Goal: Transaction & Acquisition: Book appointment/travel/reservation

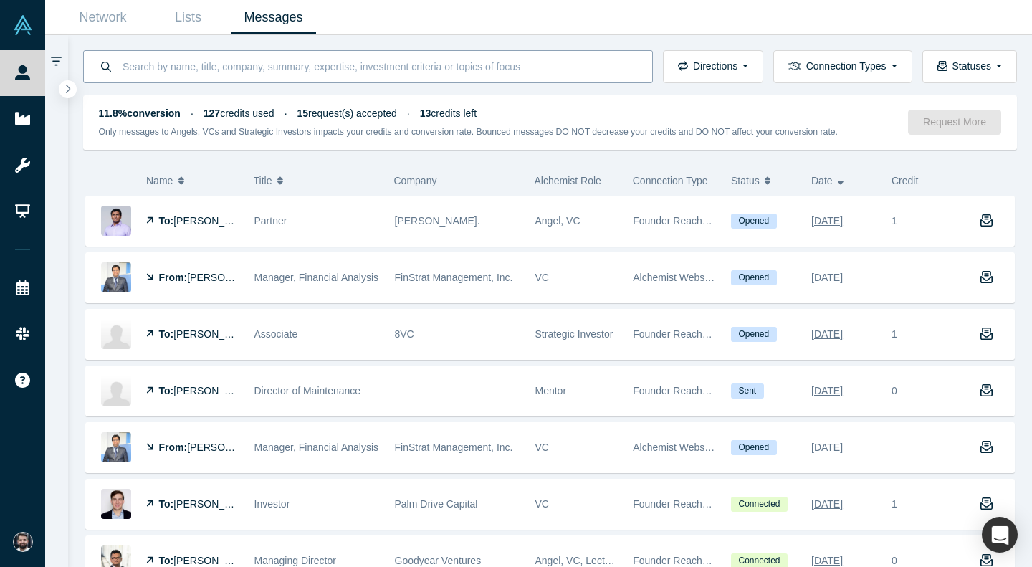
scroll to position [159, 0]
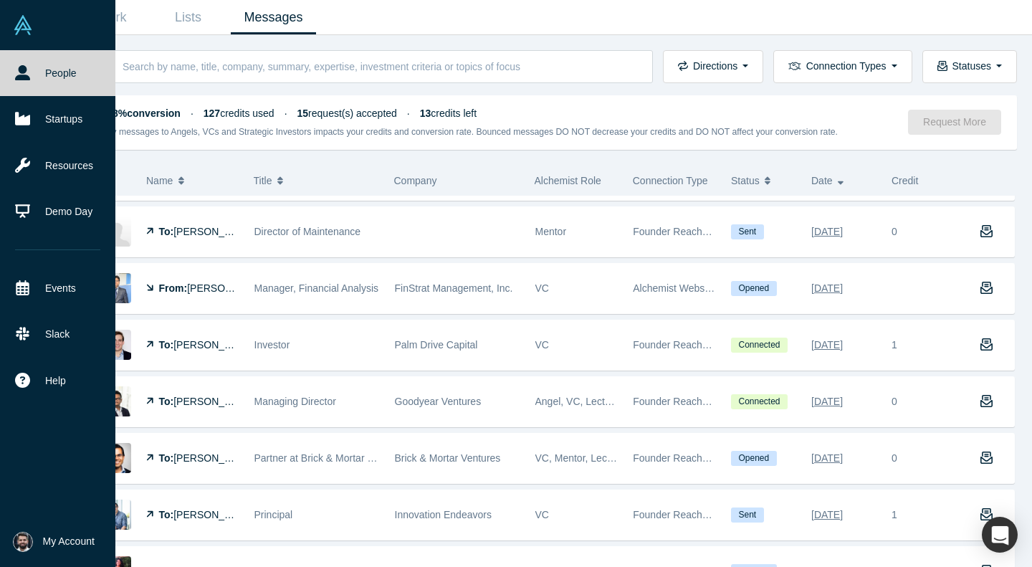
click at [28, 70] on icon at bounding box center [22, 72] width 15 height 15
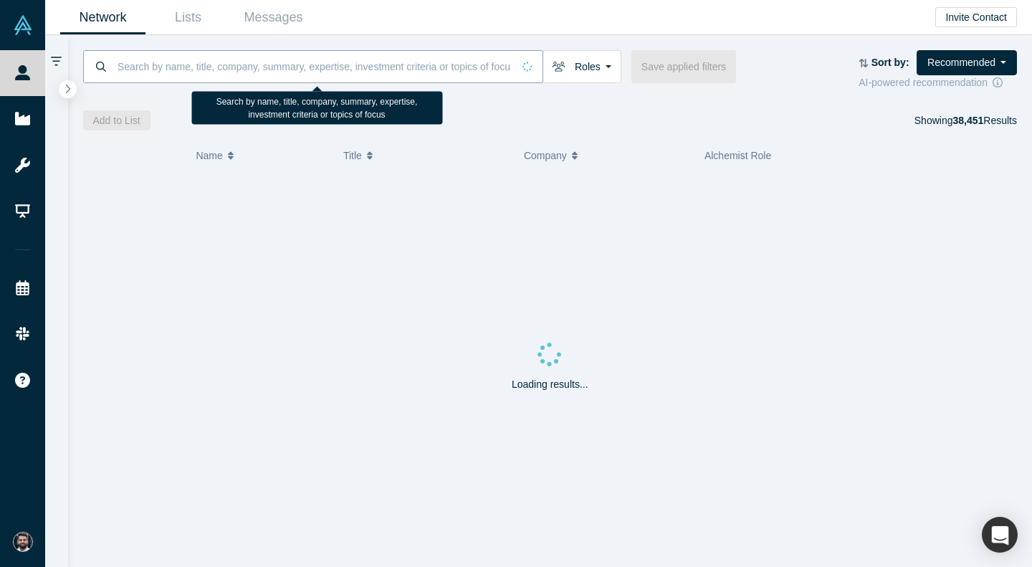
click at [193, 57] on input at bounding box center [314, 66] width 396 height 34
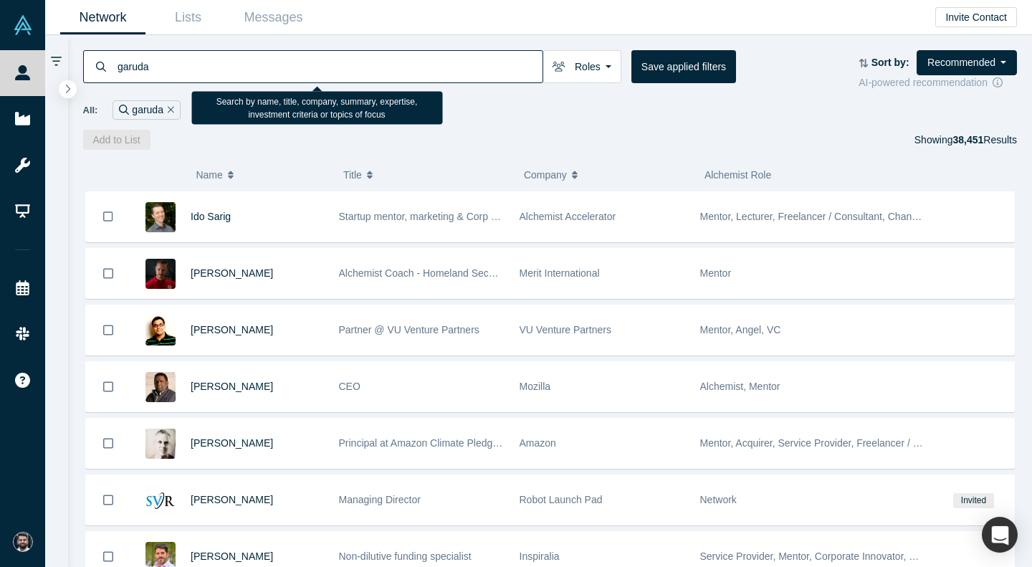
type input "garuda"
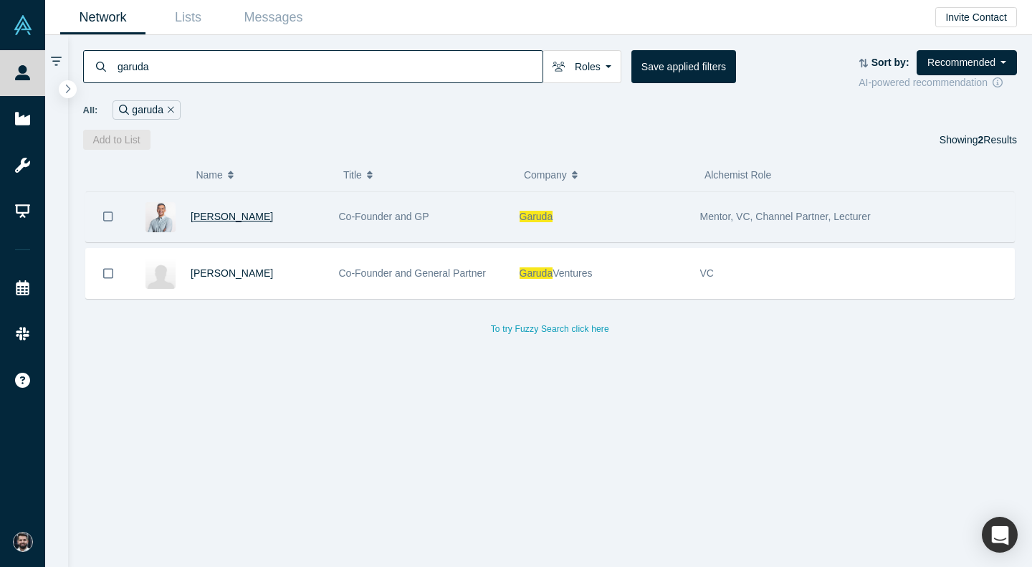
click at [219, 219] on span "[PERSON_NAME]" at bounding box center [232, 216] width 82 height 11
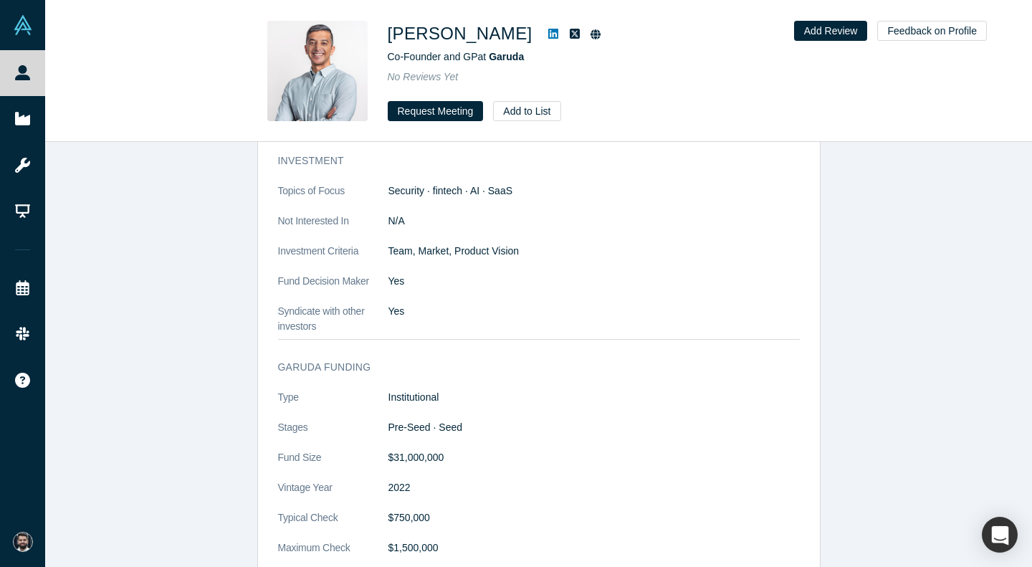
scroll to position [1702, 0]
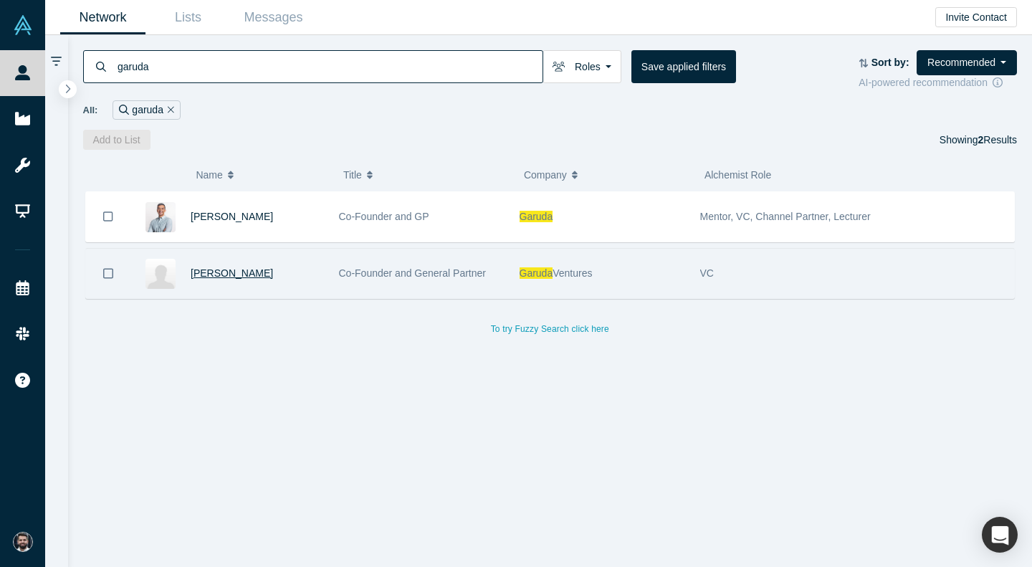
click at [240, 277] on span "Arpan Punyani" at bounding box center [232, 272] width 82 height 11
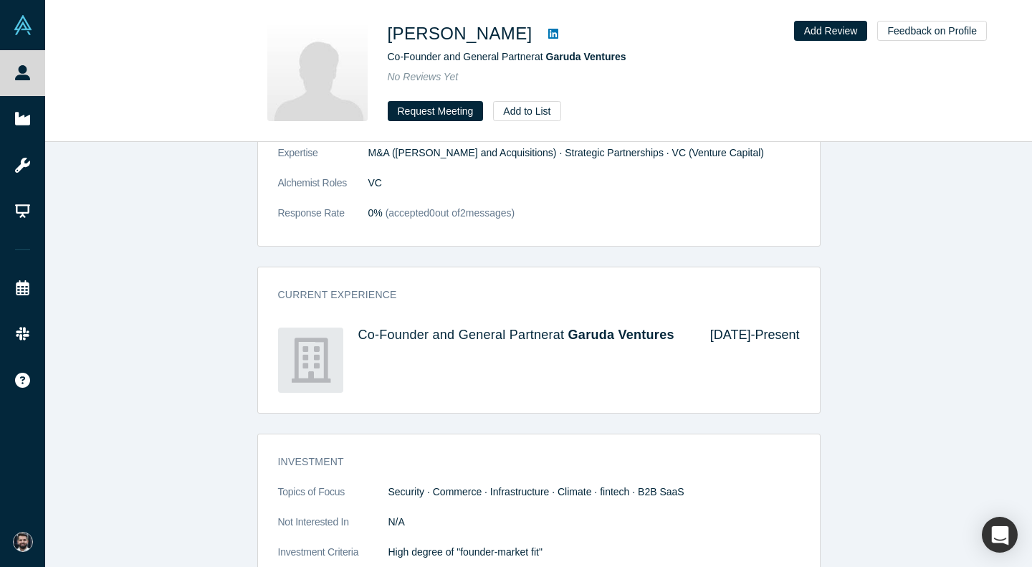
scroll to position [973, 0]
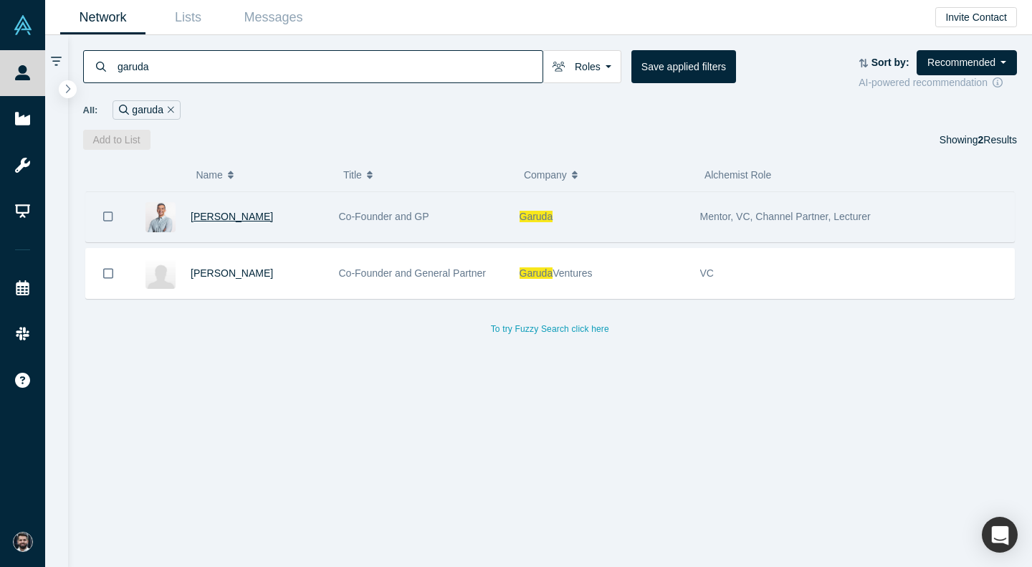
click at [211, 216] on span "[PERSON_NAME]" at bounding box center [232, 216] width 82 height 11
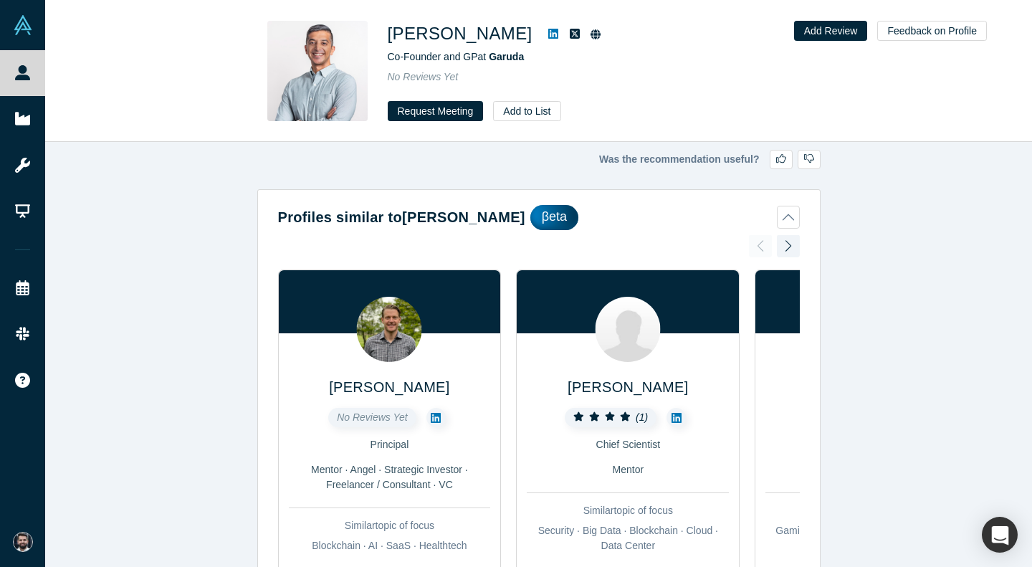
click at [548, 34] on icon at bounding box center [553, 33] width 10 height 11
click at [446, 111] on button "Request Meeting" at bounding box center [436, 111] width 96 height 20
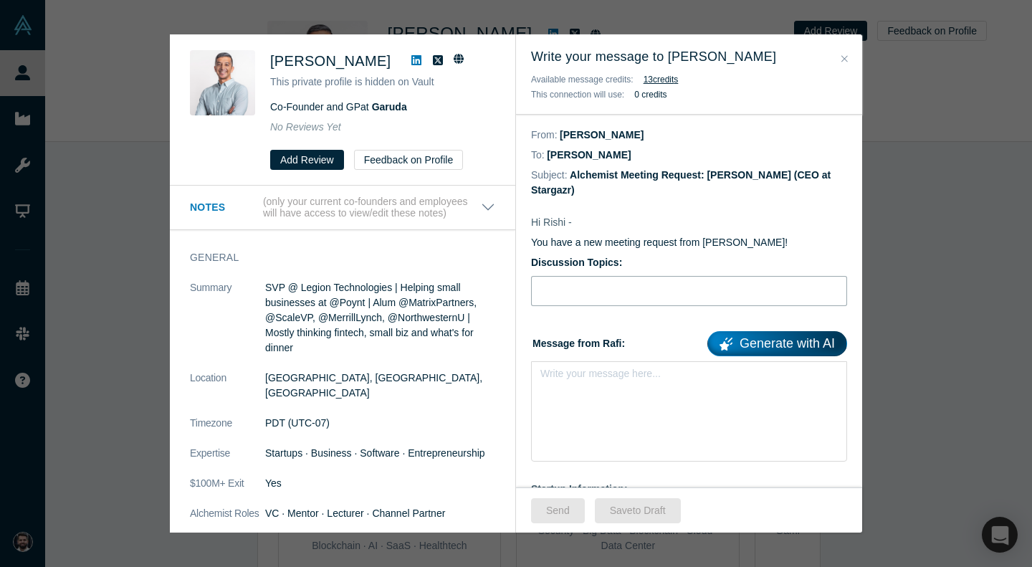
click at [647, 305] on input "Discussion Topics:" at bounding box center [689, 291] width 316 height 30
click at [665, 279] on input "Discussion Topics:" at bounding box center [689, 291] width 316 height 30
click at [631, 402] on div "Write your message here..." at bounding box center [689, 411] width 316 height 100
click at [631, 402] on div "Write your message here..." at bounding box center [689, 401] width 316 height 81
click at [623, 391] on div "Write your message here..." at bounding box center [689, 401] width 316 height 81
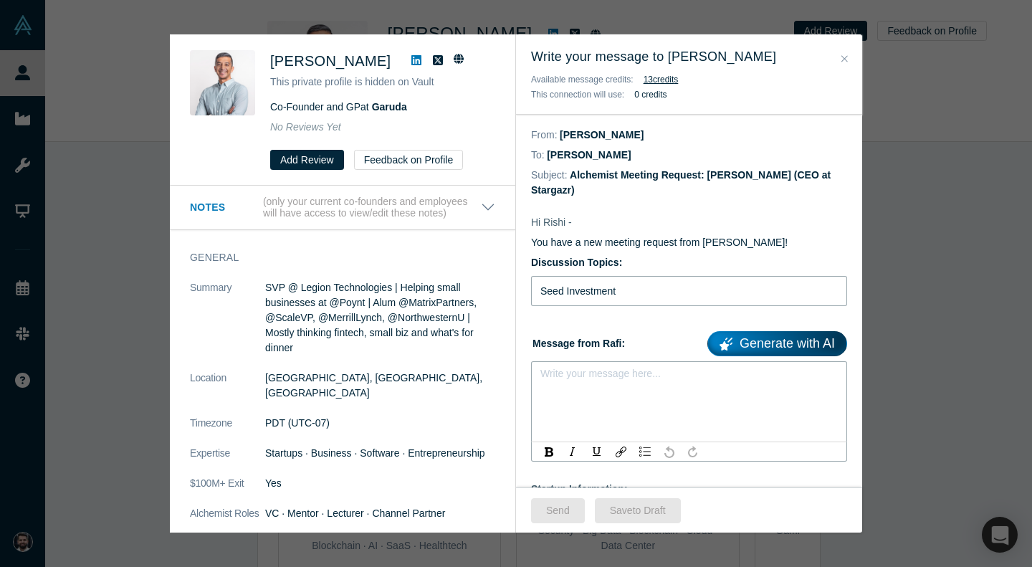
click at [591, 297] on input "Seed Investment" at bounding box center [689, 291] width 316 height 30
type input "Seed Financing Round"
click at [584, 406] on div "Write your message here..." at bounding box center [689, 411] width 316 height 100
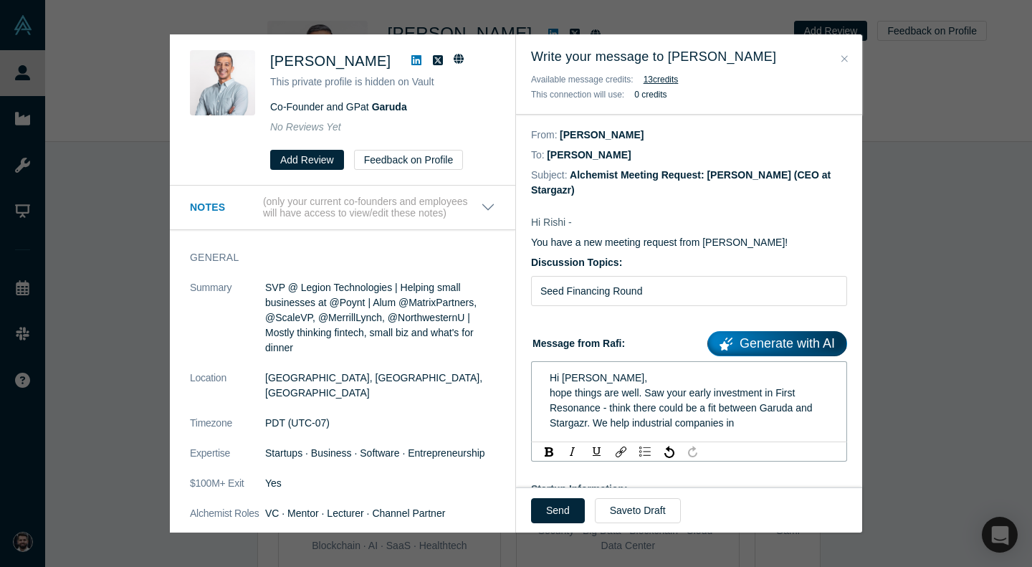
drag, startPoint x: 605, startPoint y: 423, endPoint x: 739, endPoint y: 424, distance: 134.0
click at [739, 424] on div "hope things are well. Saw your early investment in First Resonance - think ther…" at bounding box center [689, 408] width 279 height 45
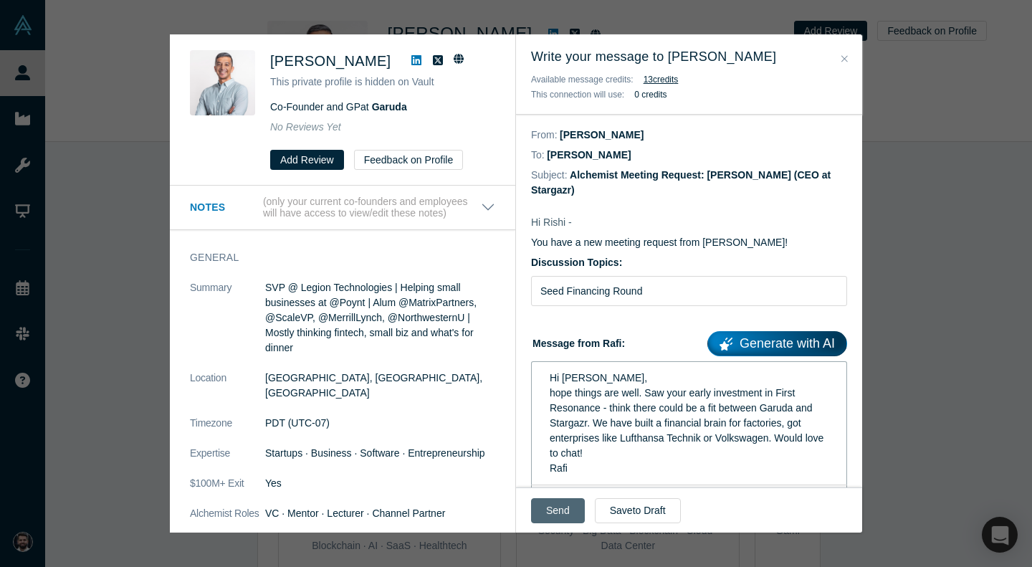
click at [575, 503] on button "Send" at bounding box center [558, 510] width 54 height 25
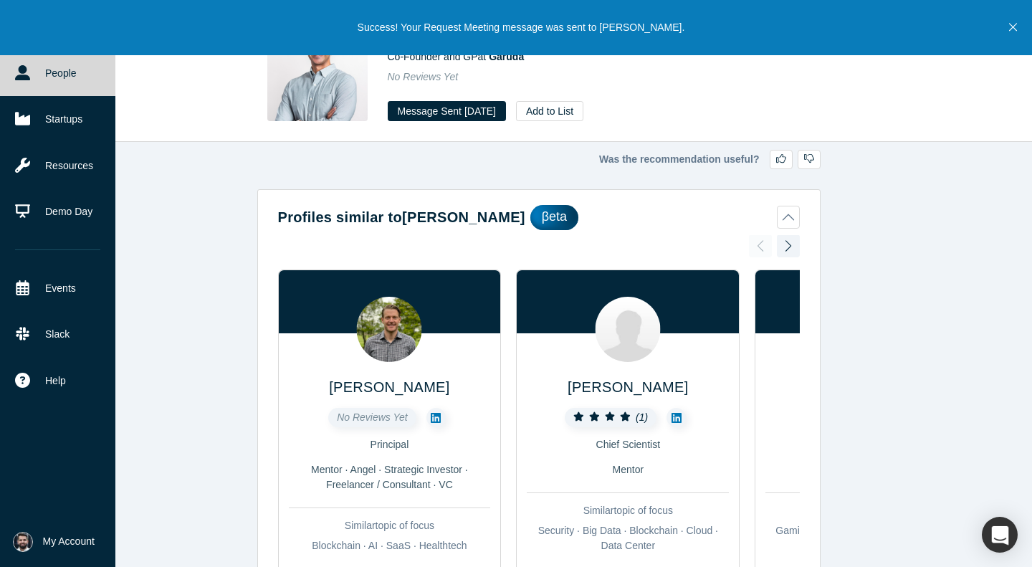
click at [39, 82] on link "People" at bounding box center [57, 73] width 115 height 46
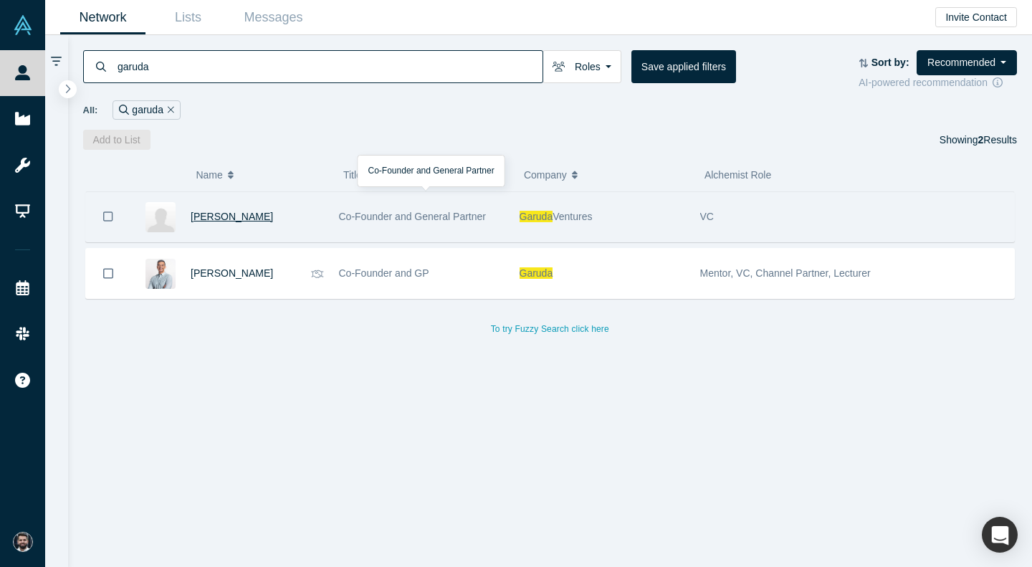
click at [224, 218] on span "Arpan Punyani" at bounding box center [232, 216] width 82 height 11
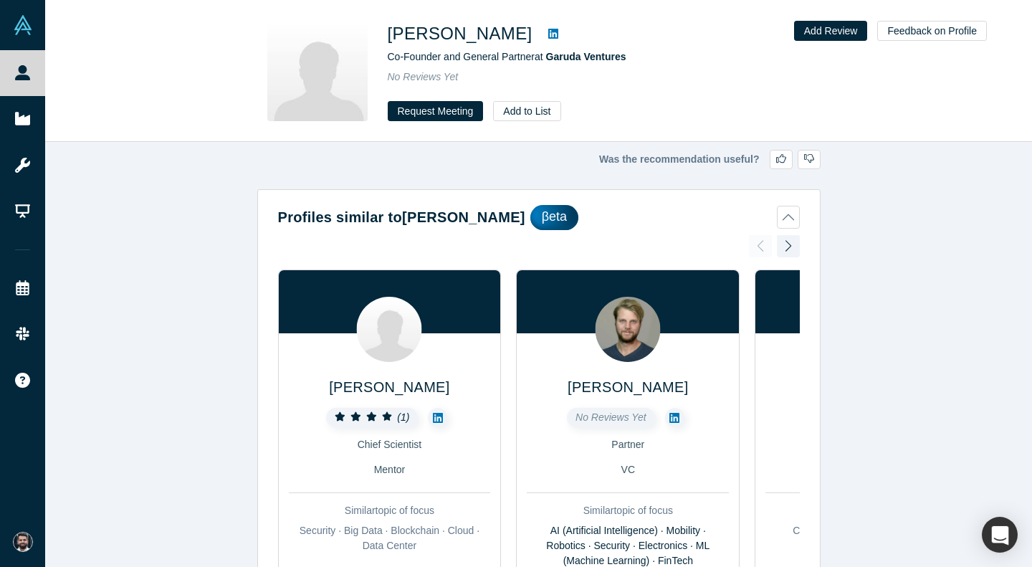
click at [548, 37] on icon at bounding box center [553, 34] width 10 height 10
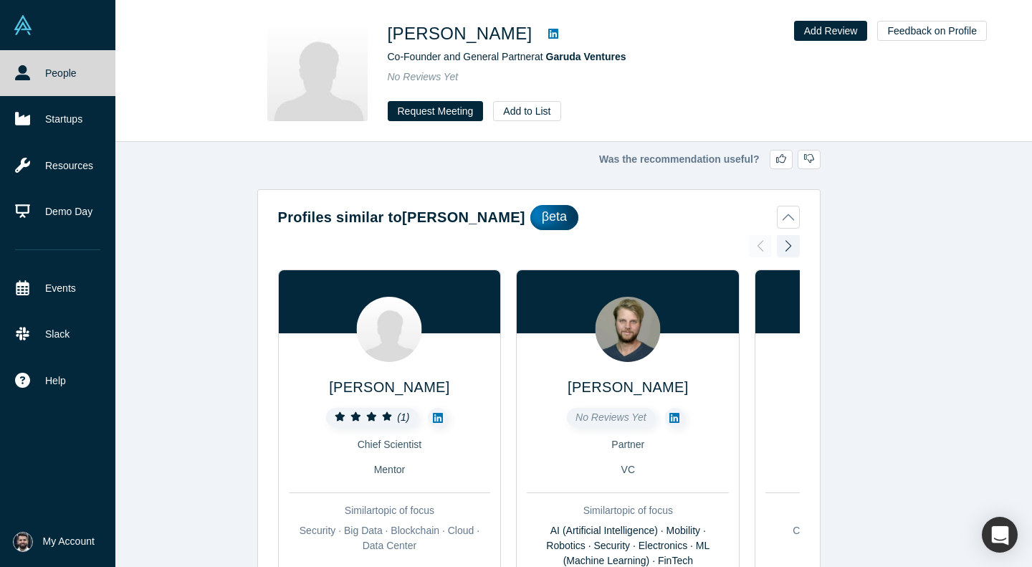
click at [39, 27] on link at bounding box center [57, 25] width 115 height 50
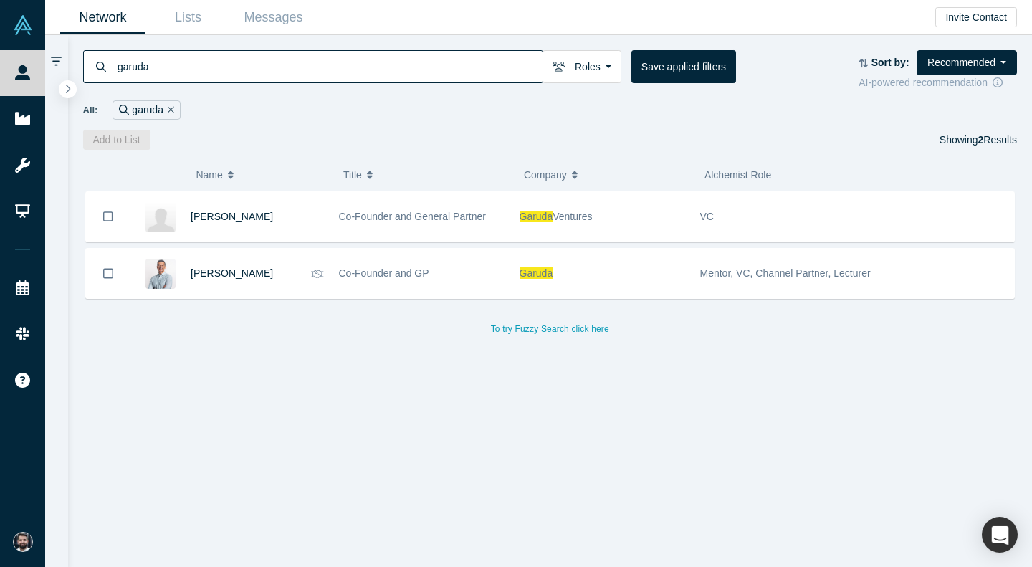
click at [168, 108] on icon "Remove Filter" at bounding box center [171, 110] width 6 height 10
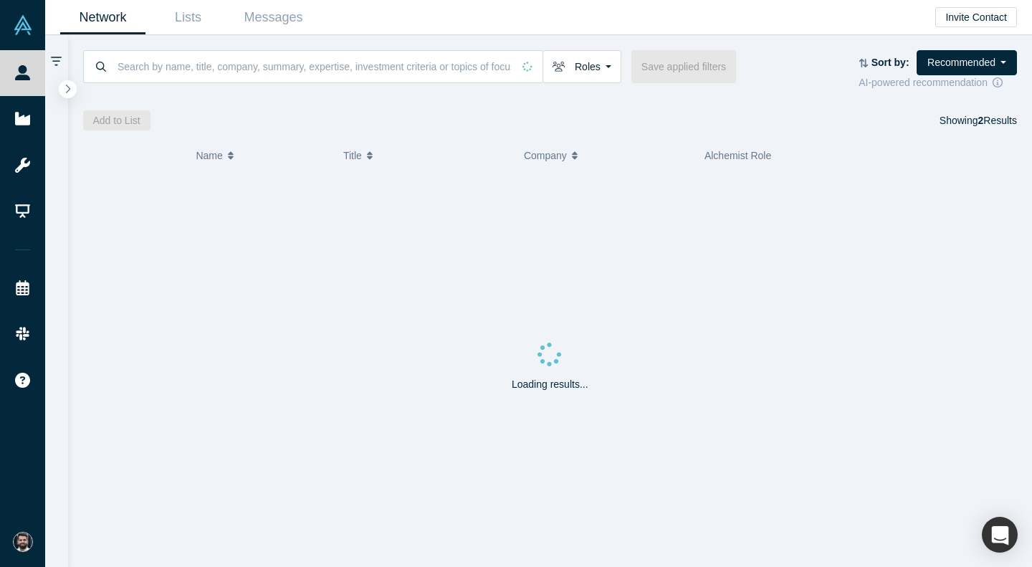
click at [453, 120] on div "Add to List Showing 2 Results" at bounding box center [550, 120] width 934 height 20
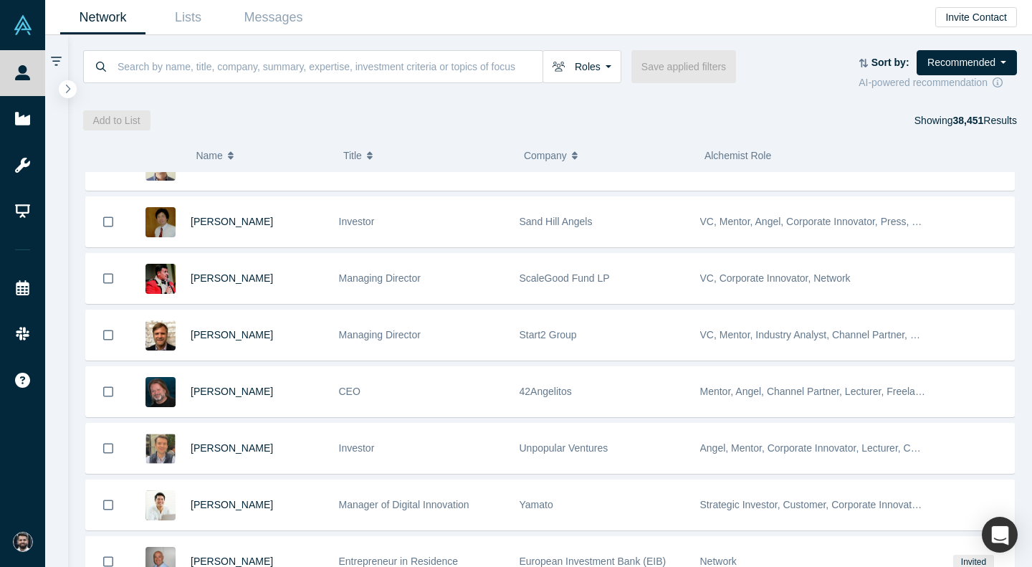
scroll to position [3374, 0]
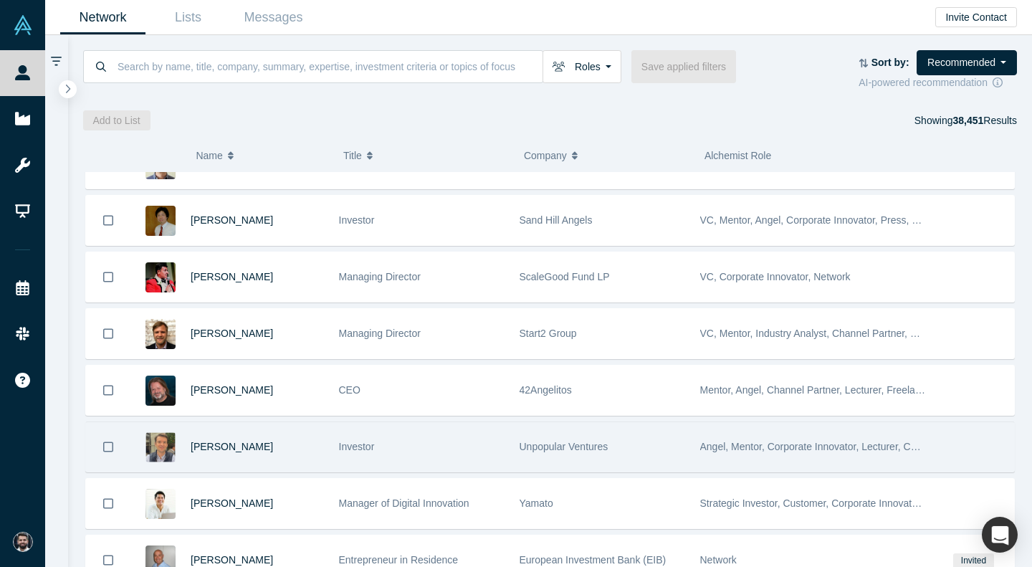
click at [297, 442] on div "[PERSON_NAME]" at bounding box center [257, 446] width 133 height 49
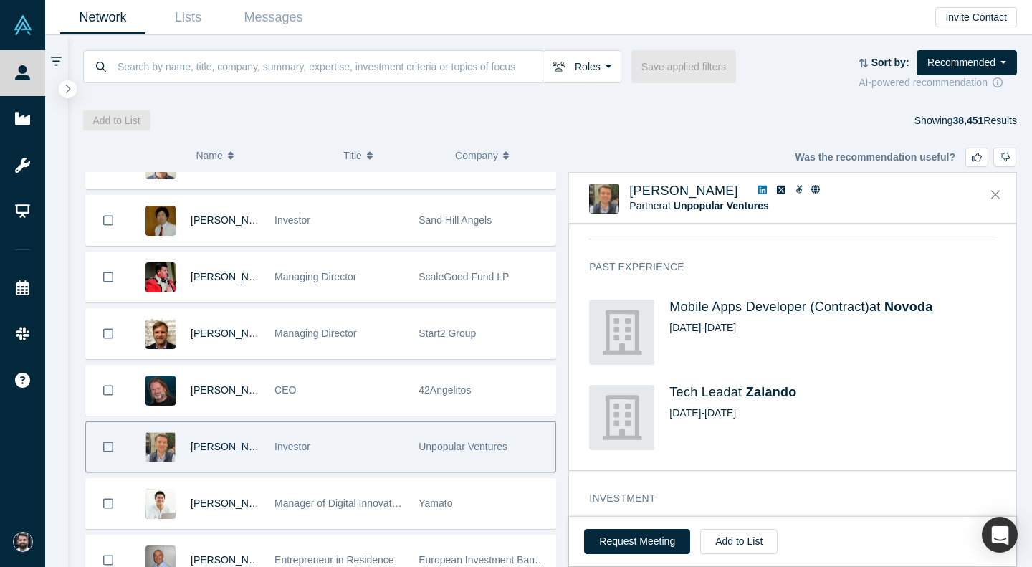
scroll to position [666, 0]
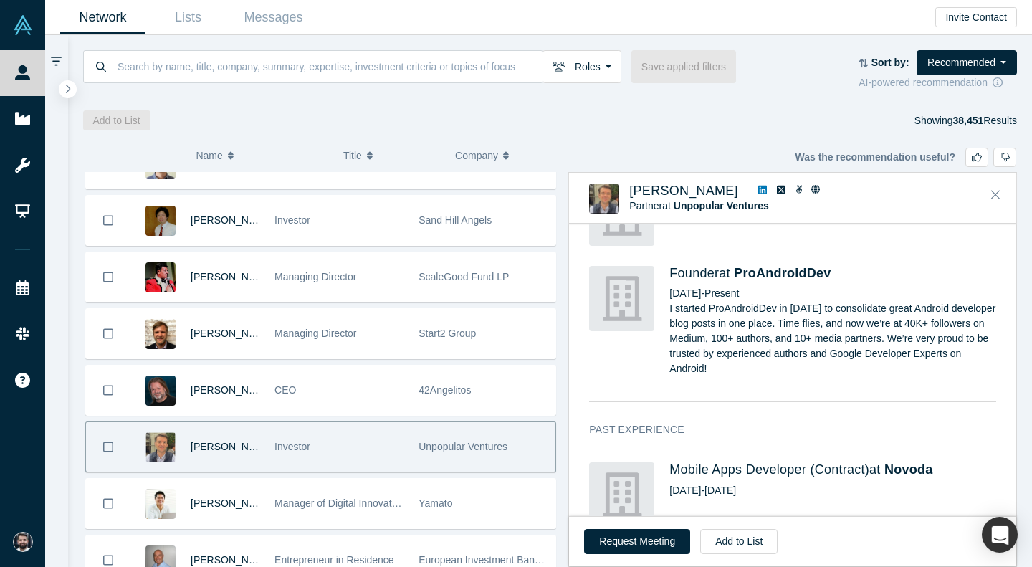
click at [758, 194] on icon at bounding box center [762, 190] width 9 height 9
click at [698, 386] on div "Founder at ProAndroidDev Apr 2017 - Present I started ProAndroidDev in April 20…" at bounding box center [792, 324] width 407 height 136
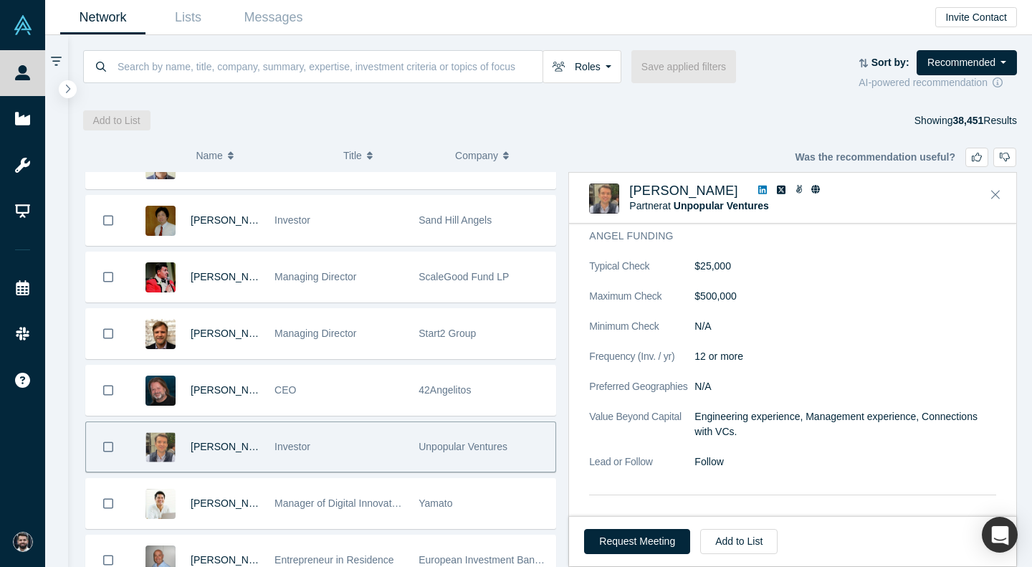
scroll to position [1825, 0]
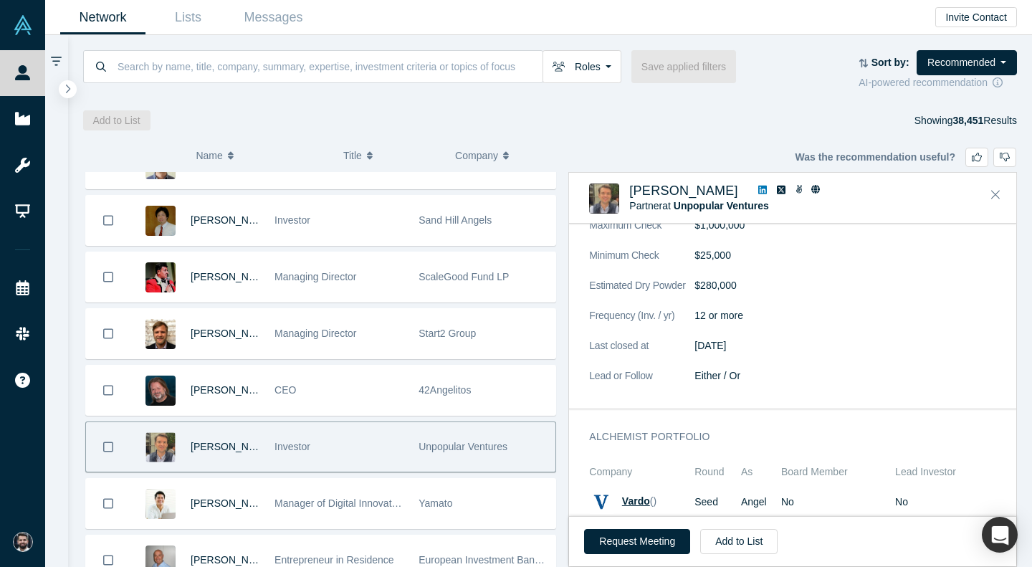
click at [639, 498] on span "Vardo" at bounding box center [636, 500] width 28 height 11
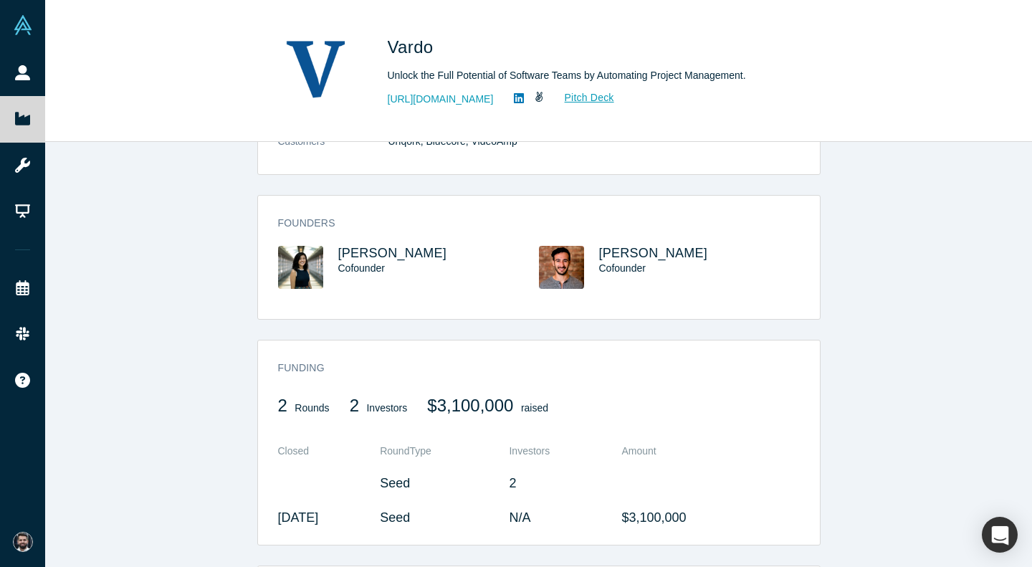
scroll to position [200, 0]
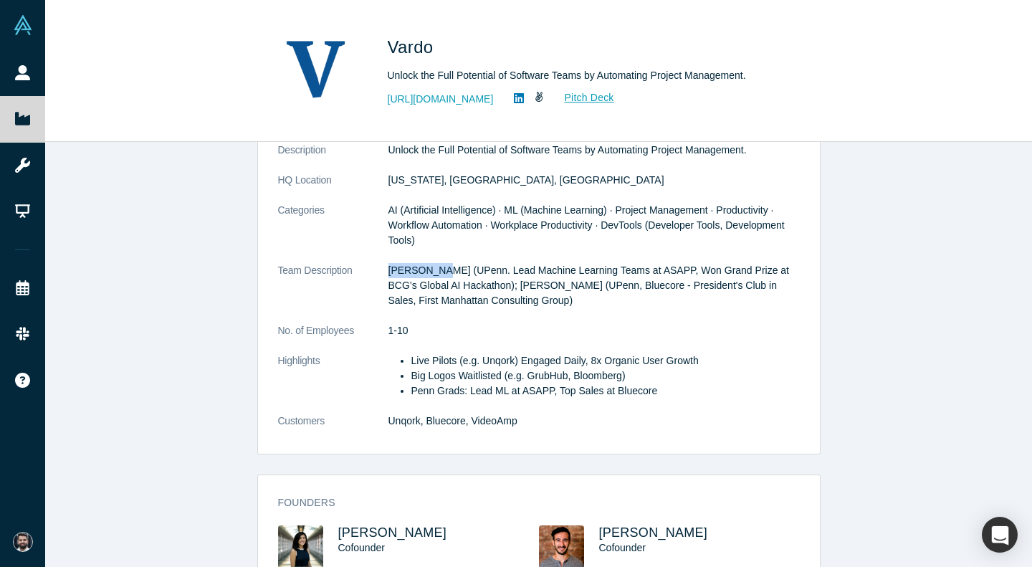
drag, startPoint x: 433, startPoint y: 270, endPoint x: 386, endPoint y: 270, distance: 47.3
click at [386, 270] on dl "Public Link https://vault.alchemistaccelerator.com/companies/public/vardo Note:…" at bounding box center [539, 269] width 522 height 349
copy dl "Lisa Jiang"
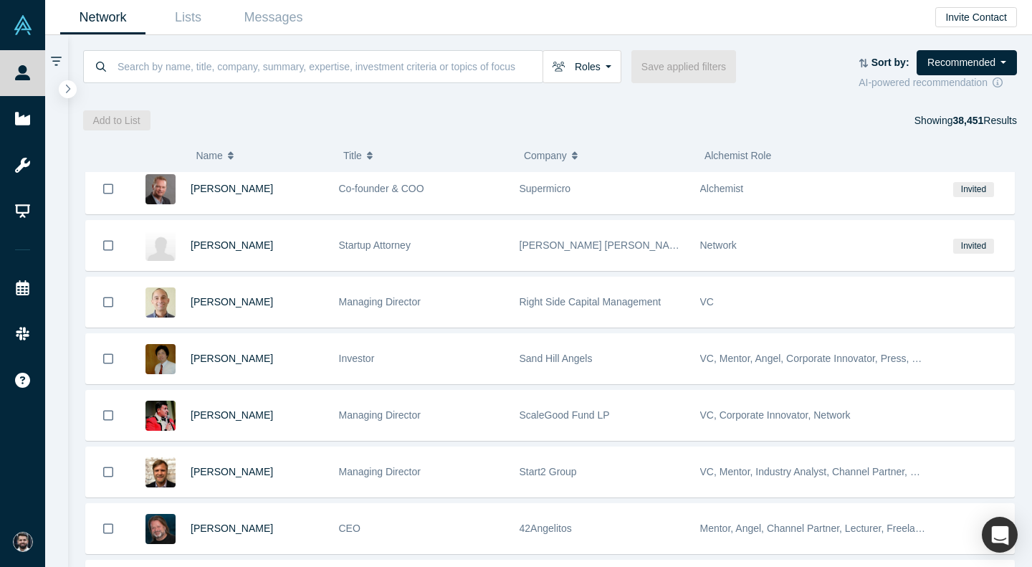
scroll to position [3364, 0]
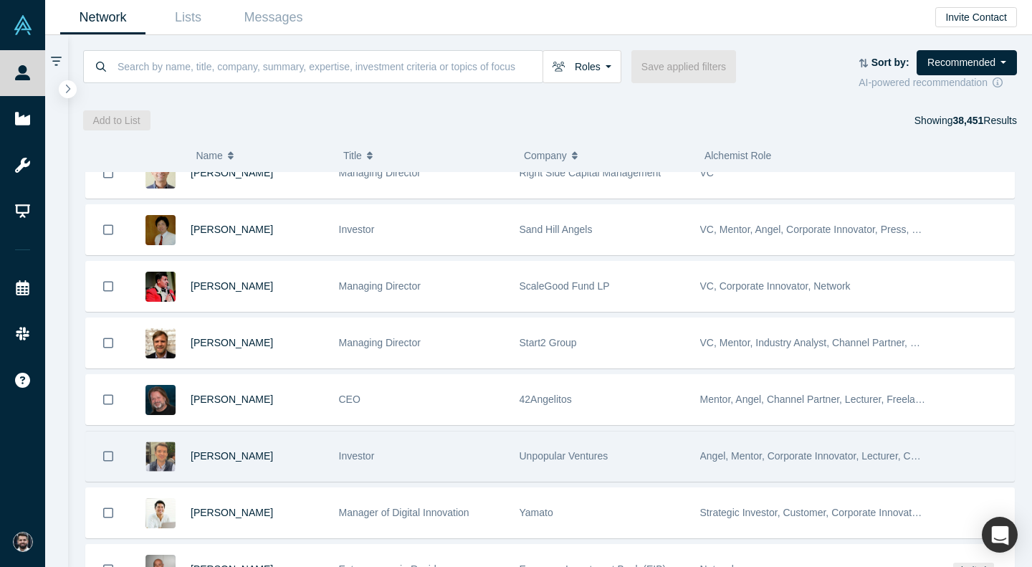
click at [484, 469] on div "Investor" at bounding box center [422, 455] width 166 height 49
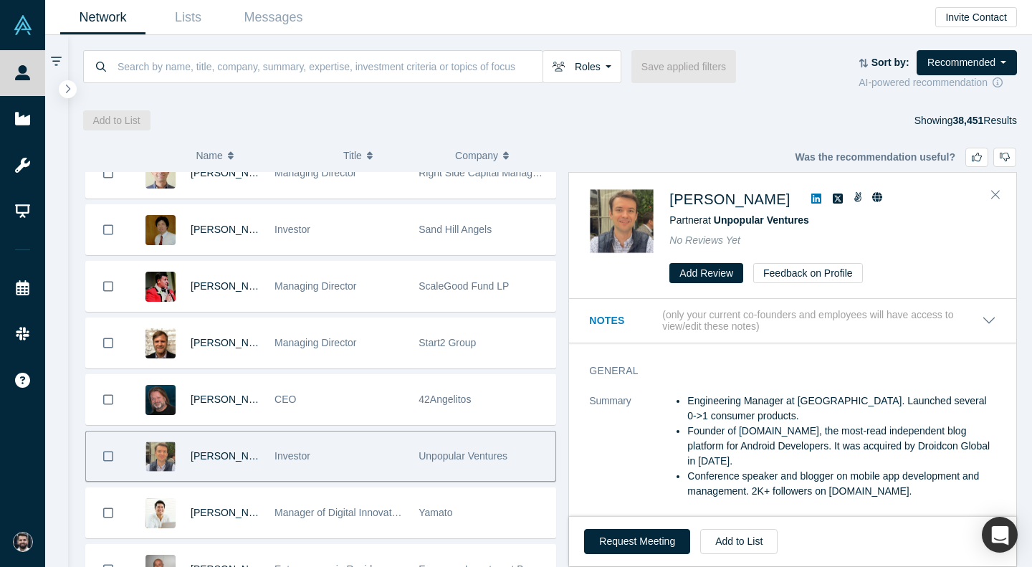
click at [647, 554] on div "Request Meeting Add to List" at bounding box center [792, 541] width 447 height 50
click at [648, 551] on button "Request Meeting" at bounding box center [637, 541] width 106 height 25
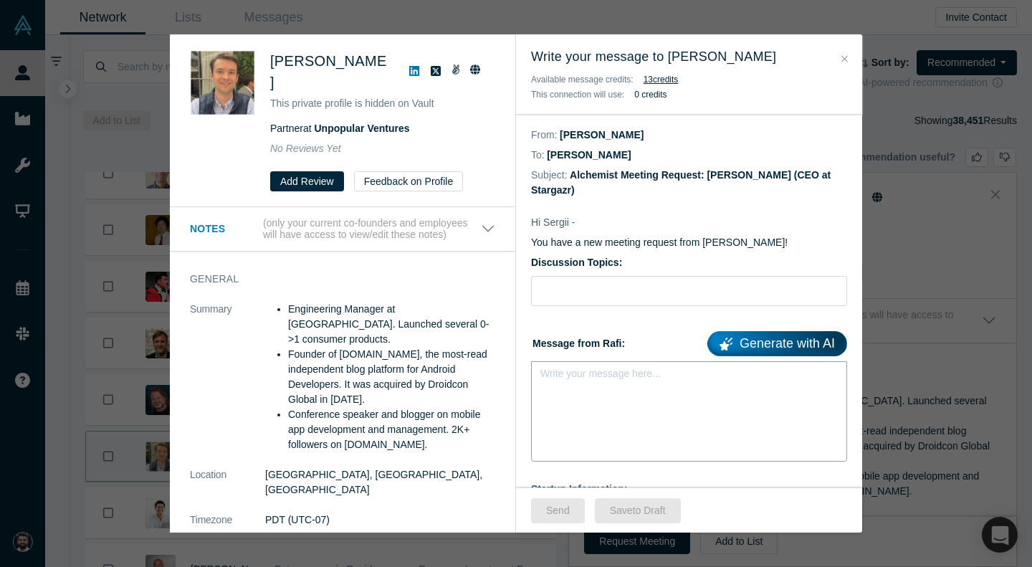
click at [651, 365] on div "Write your message here..." at bounding box center [689, 411] width 316 height 100
click at [636, 399] on div "Write your message here..." at bounding box center [689, 401] width 316 height 81
paste div "rdw-editor"
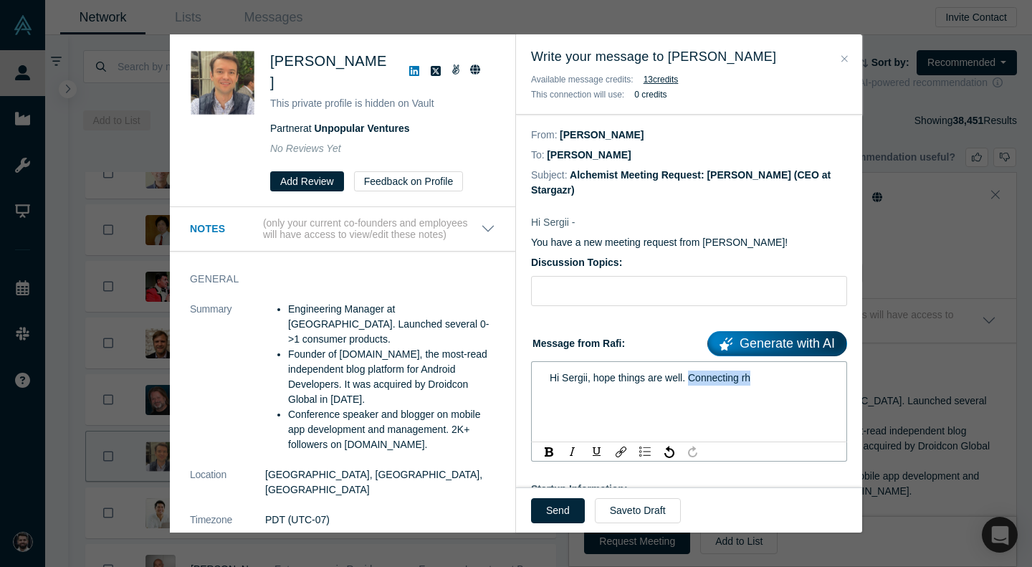
drag, startPoint x: 691, startPoint y: 378, endPoint x: 850, endPoint y: 383, distance: 159.2
click at [847, 383] on div "Hi Sergii, hope things are well. Connecting rh" at bounding box center [689, 401] width 316 height 81
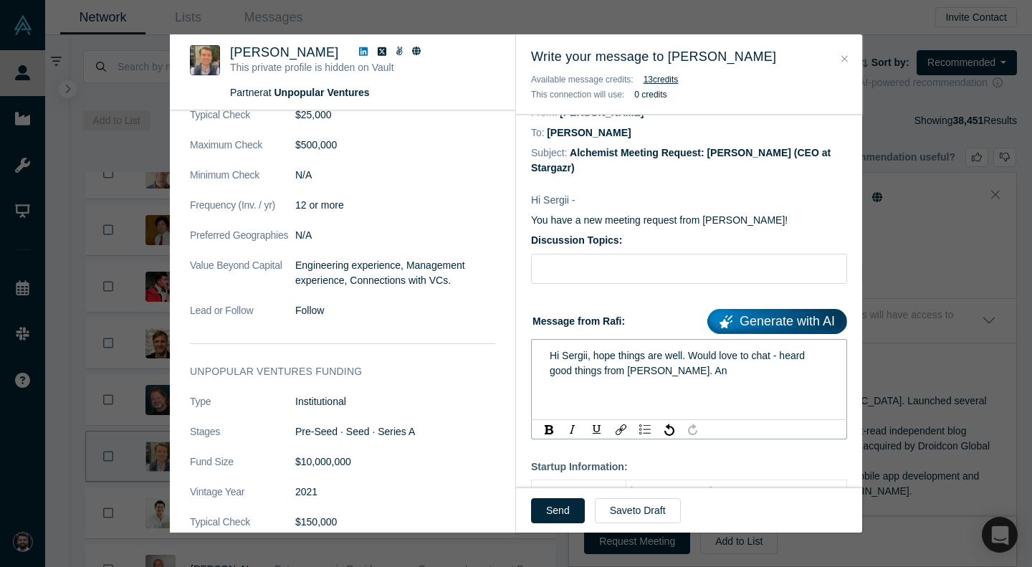
scroll to position [1653, 0]
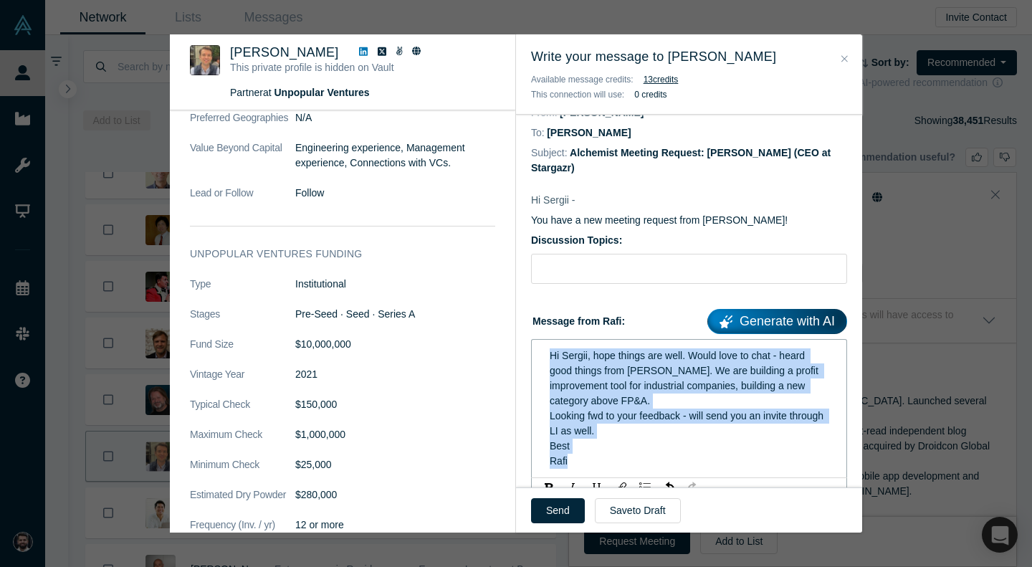
copy div "Hi Sergii, hope things are well. Would love to chat - heard good things from Li…"
click at [588, 270] on input "Discussion Topics:" at bounding box center [689, 269] width 316 height 30
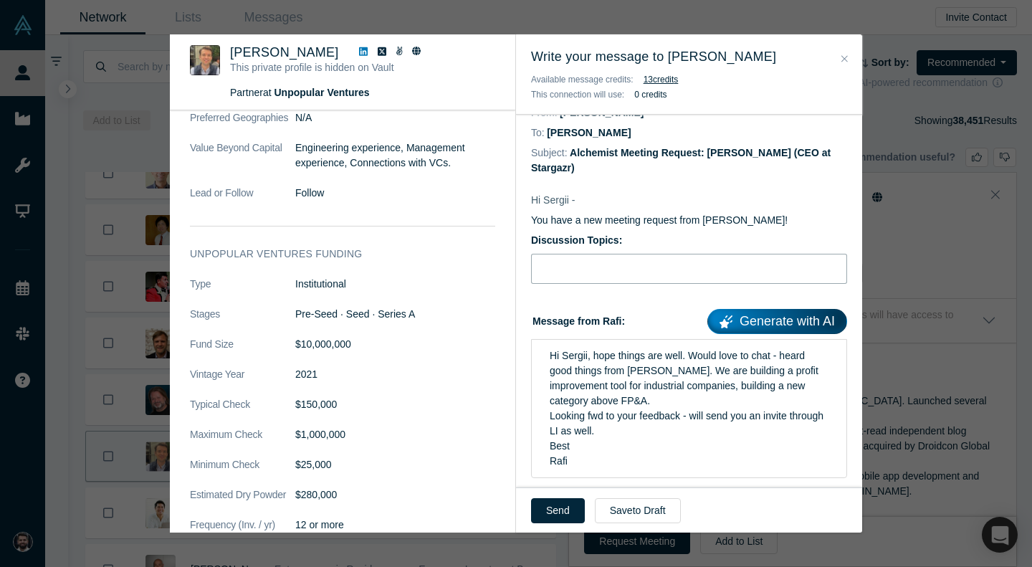
type input "C"
click at [669, 368] on span "Hi Sergii, hope things are well. Would love to chat - heard good things from Li…" at bounding box center [686, 378] width 272 height 57
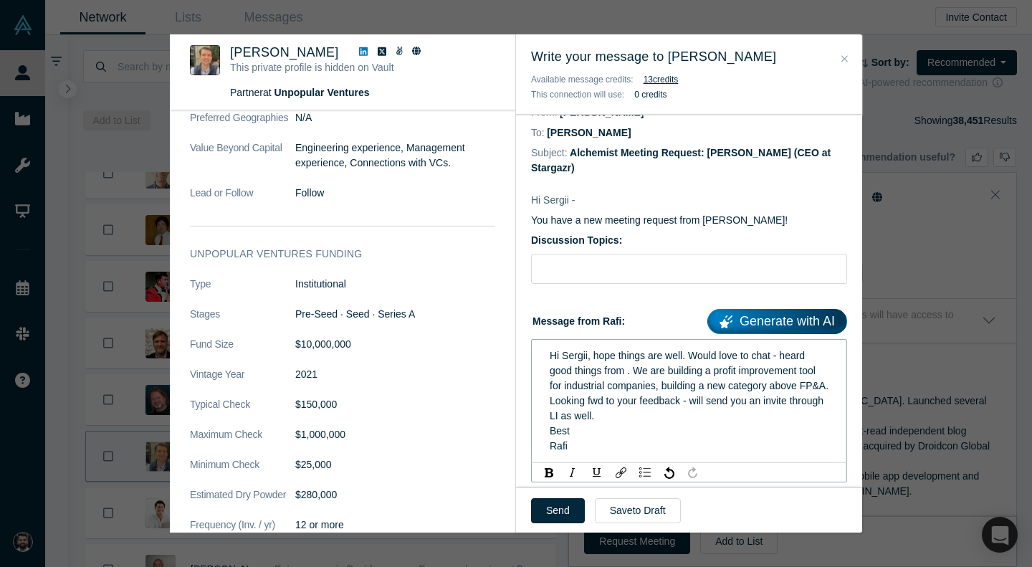
scroll to position [1891, 0]
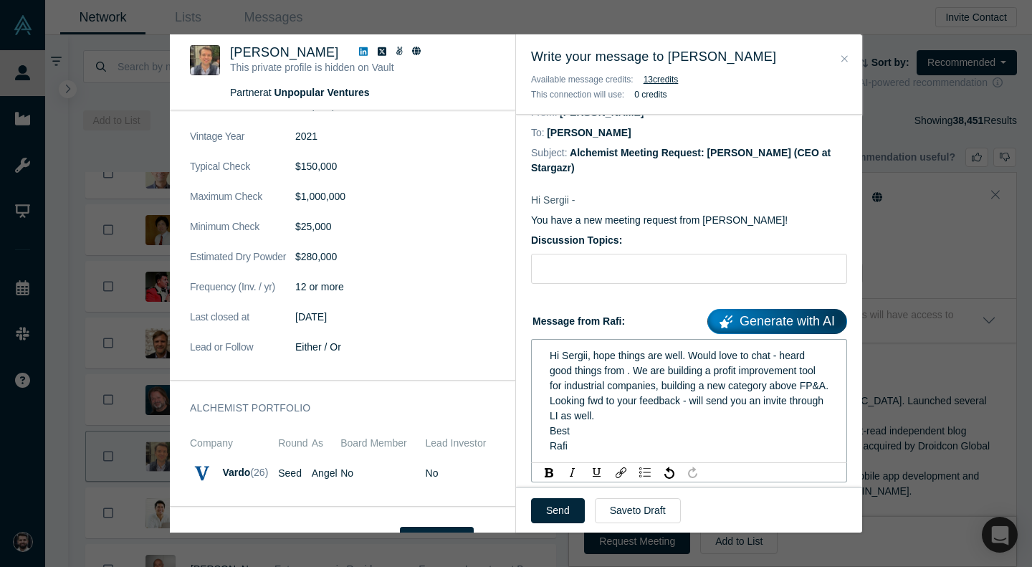
click at [627, 369] on span "Hi Sergii, hope things are well. Would love to chat - heard good things from . …" at bounding box center [689, 371] width 279 height 42
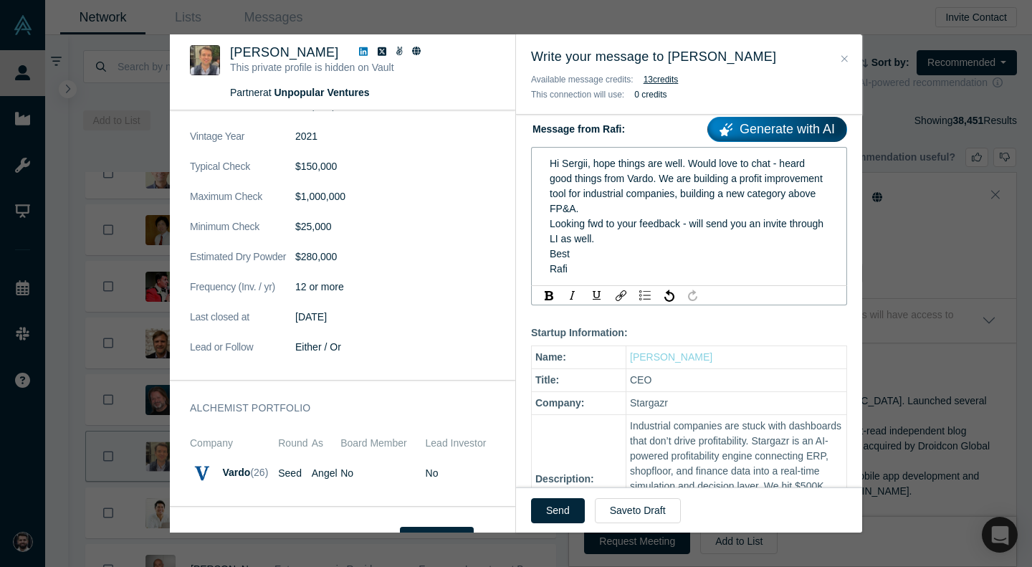
scroll to position [224, 0]
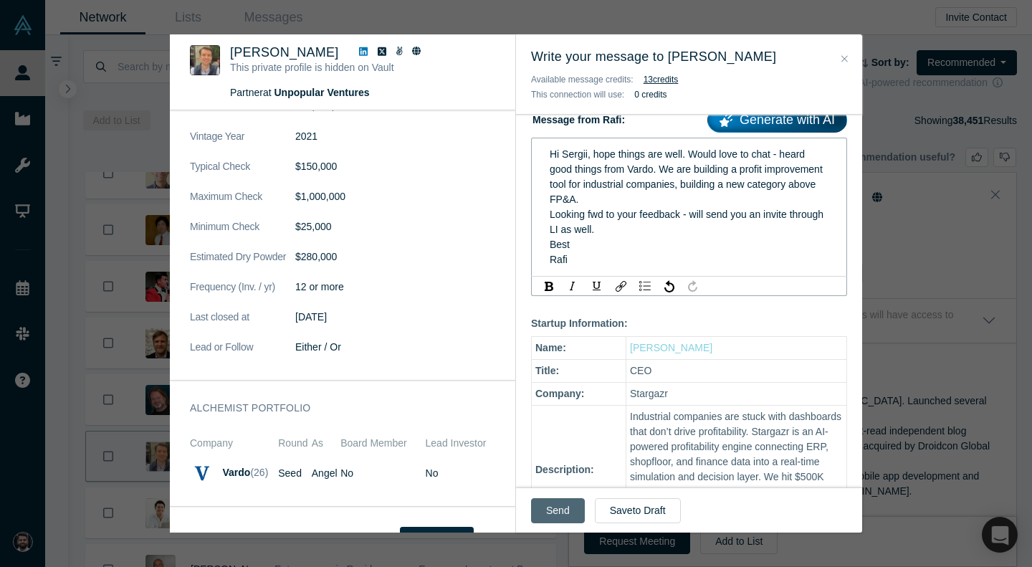
click at [562, 514] on button "Send" at bounding box center [558, 510] width 54 height 25
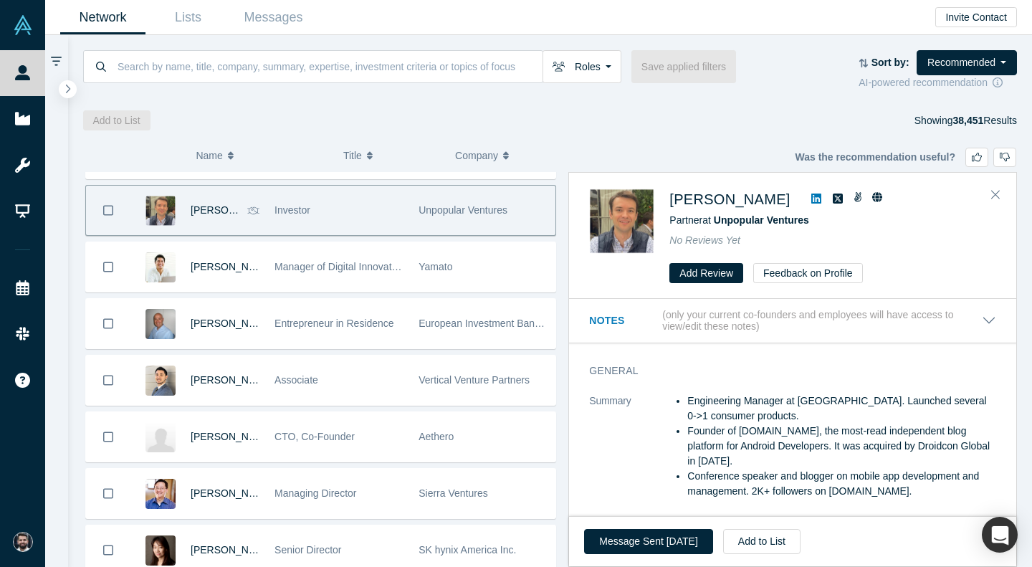
scroll to position [3632, 0]
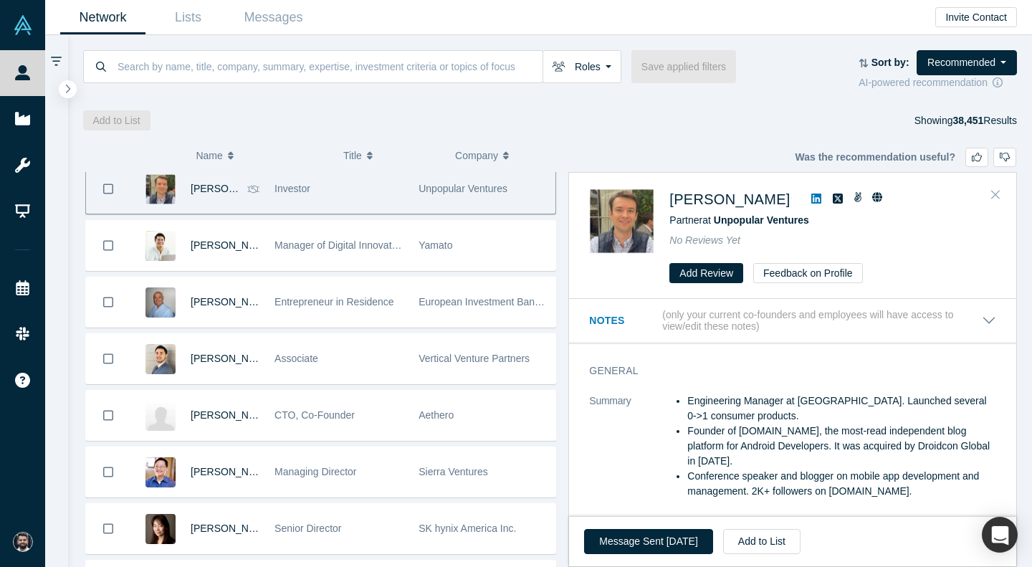
click at [1002, 194] on button "Close" at bounding box center [995, 194] width 21 height 23
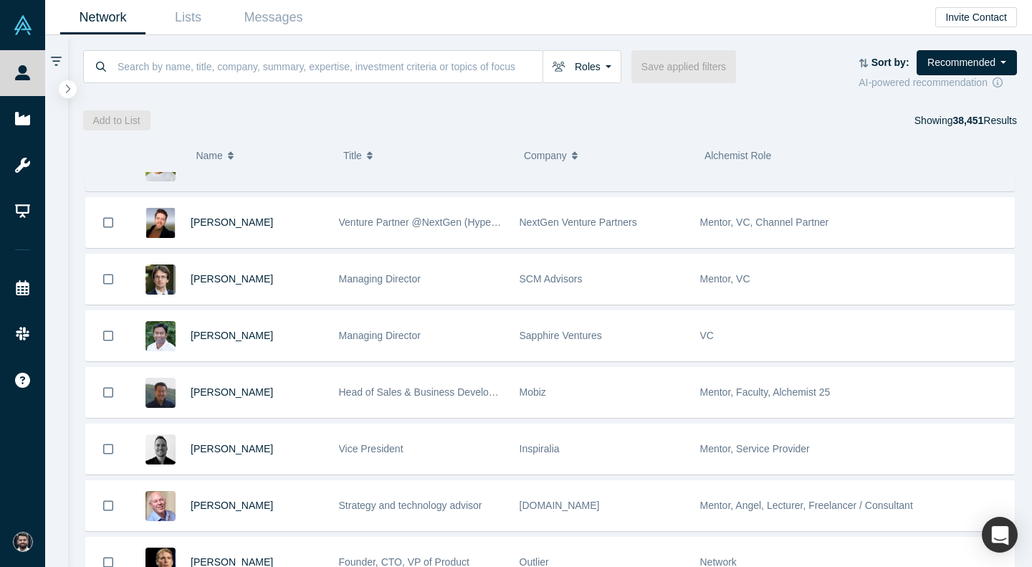
scroll to position [4886, 0]
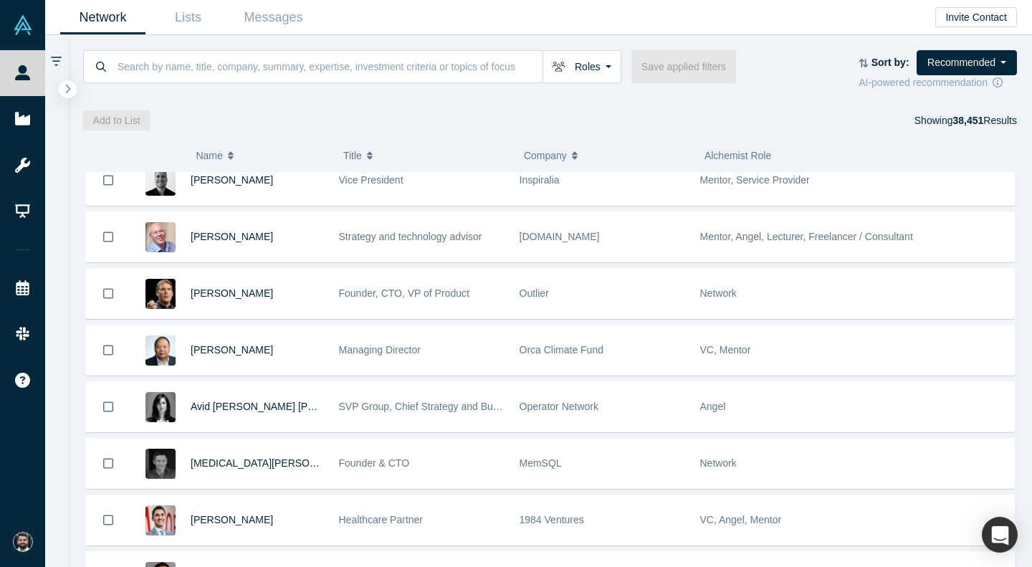
click at [628, 300] on div "Outlier" at bounding box center [603, 293] width 166 height 49
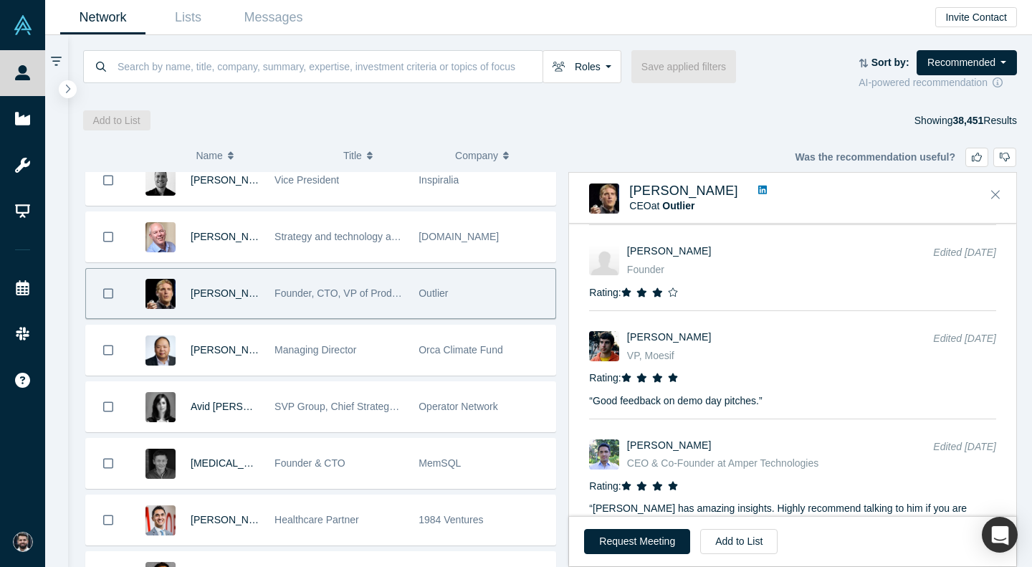
scroll to position [930, 0]
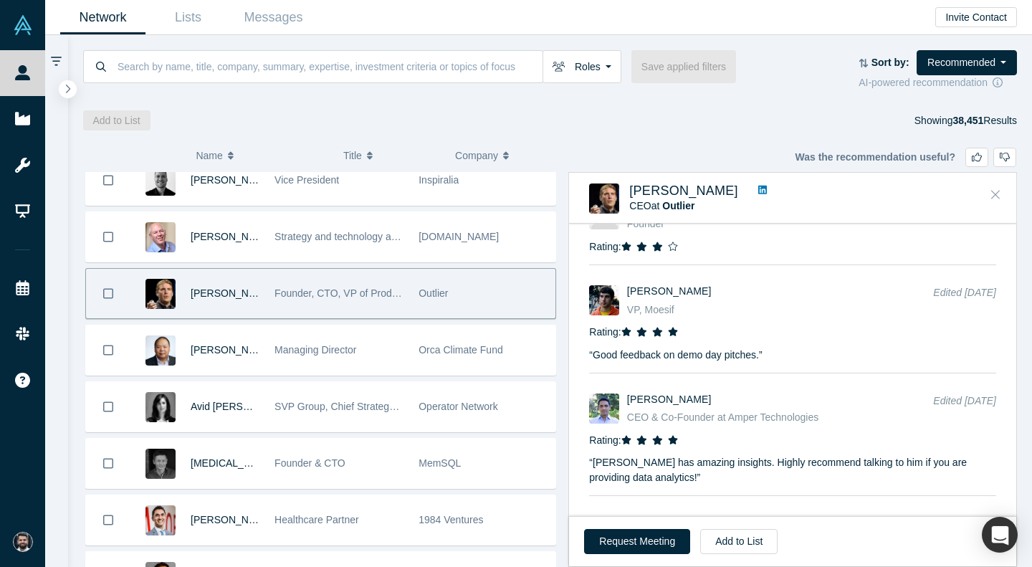
click at [997, 201] on icon "Close" at bounding box center [995, 194] width 9 height 13
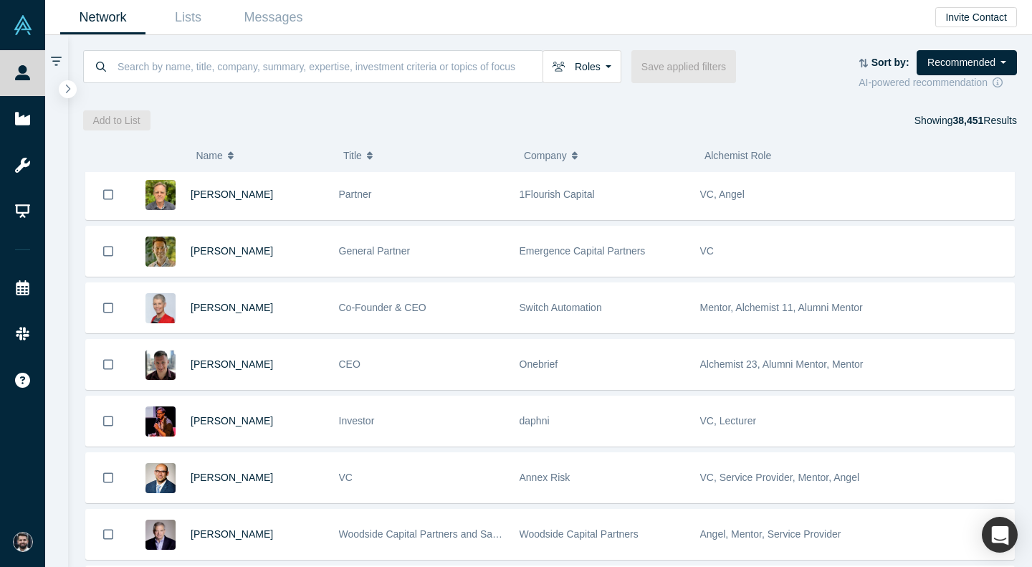
scroll to position [9472, 0]
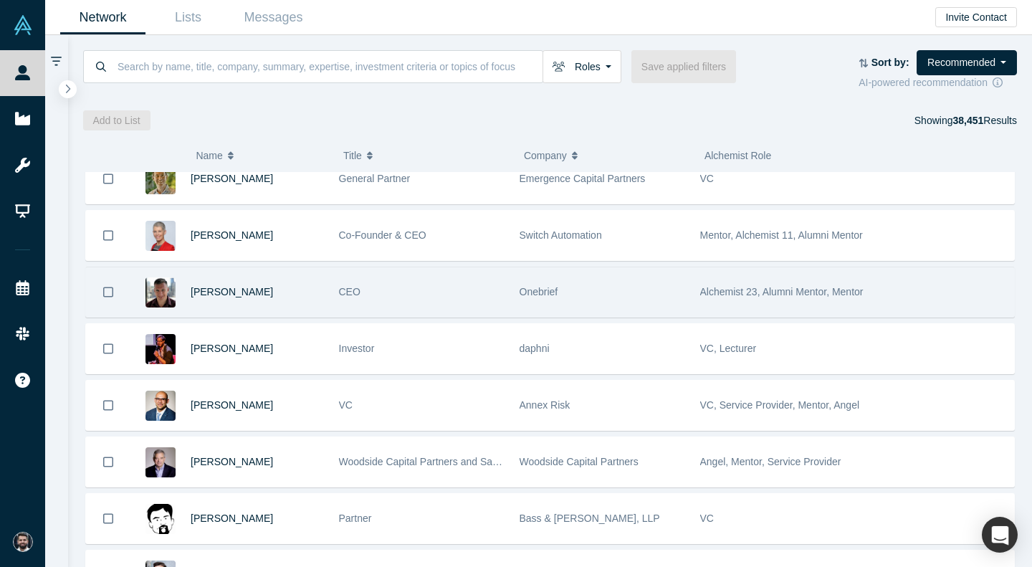
click at [628, 303] on div "Onebrief" at bounding box center [603, 291] width 166 height 49
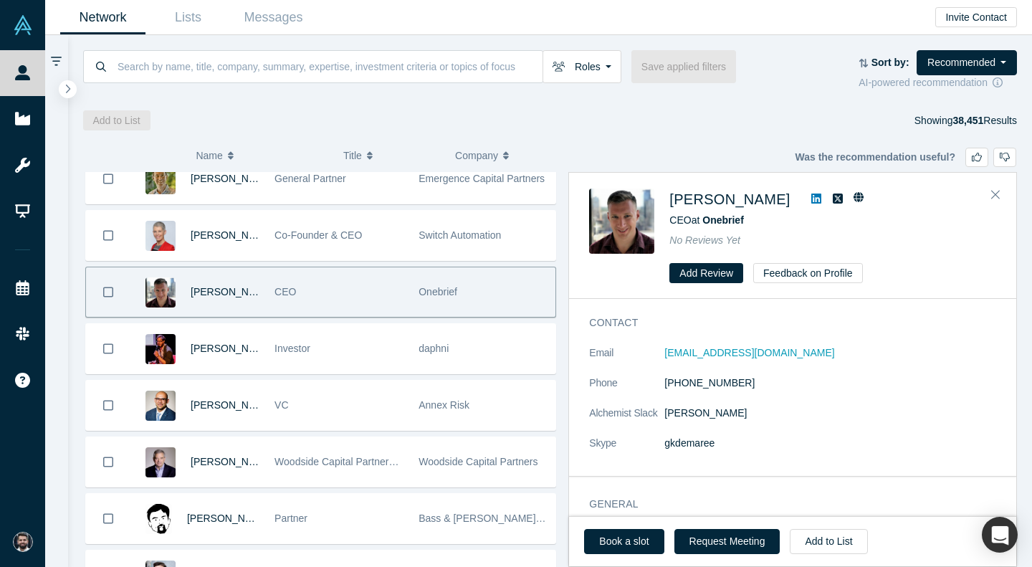
scroll to position [0, 0]
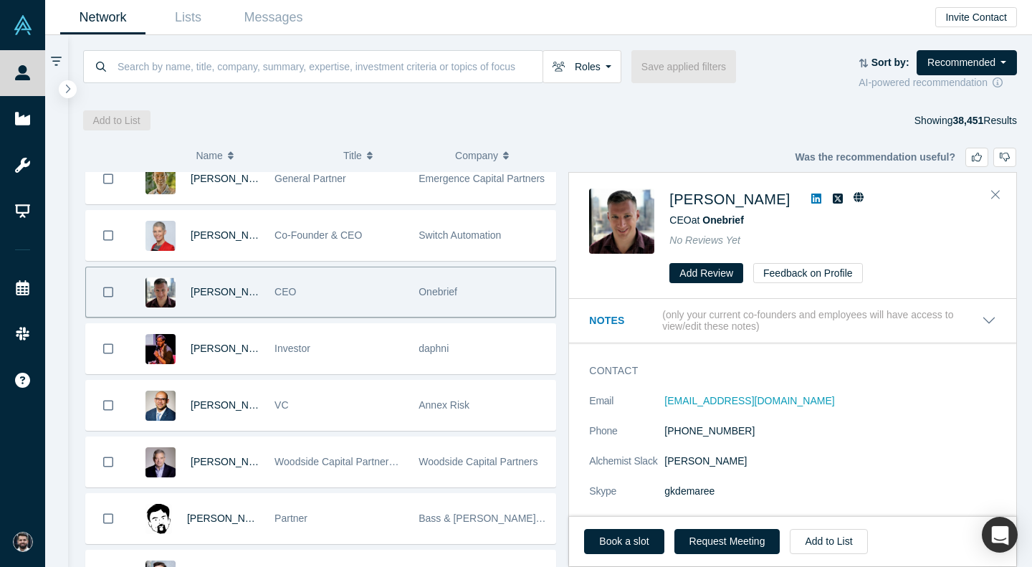
click at [805, 196] on link at bounding box center [815, 199] width 21 height 17
click at [624, 544] on link "Book a slot" at bounding box center [624, 541] width 80 height 25
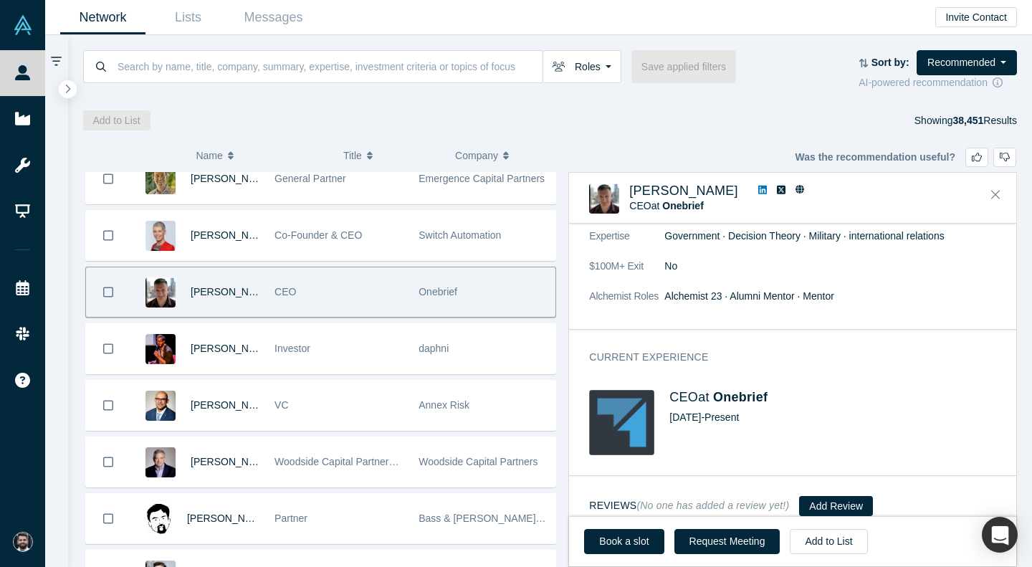
scroll to position [272, 0]
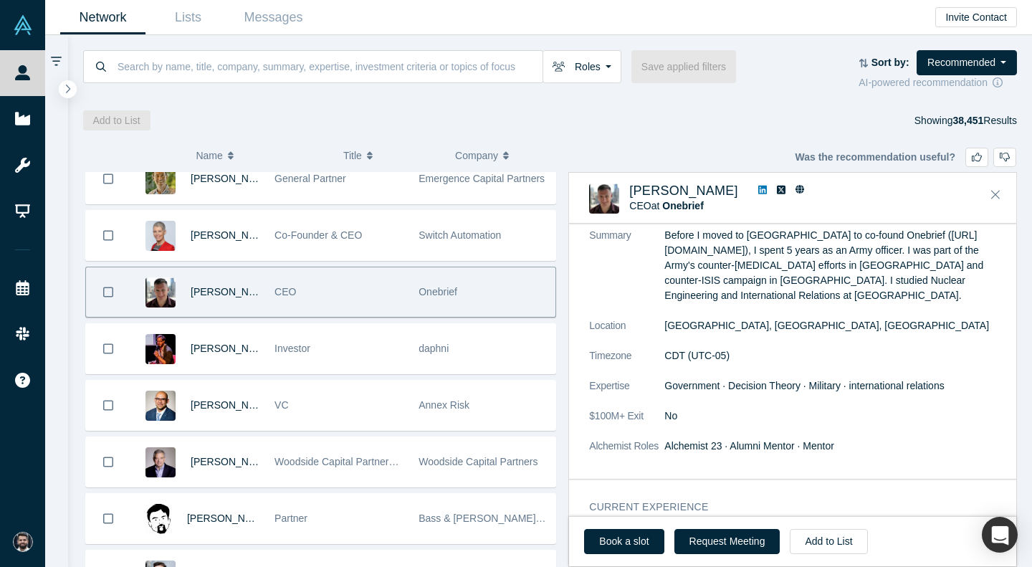
click at [758, 191] on icon at bounding box center [762, 190] width 9 height 10
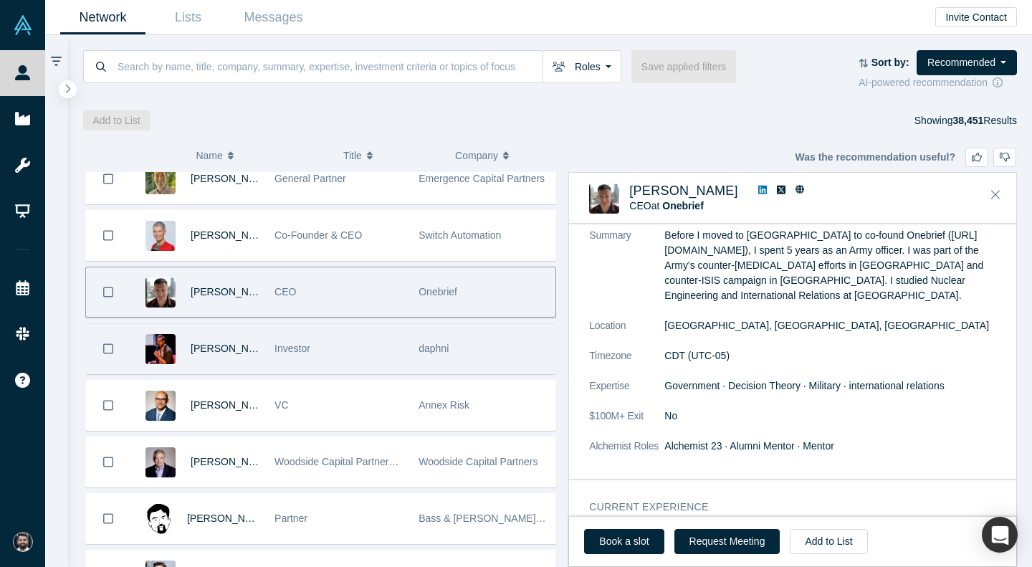
click at [430, 361] on div "daphni" at bounding box center [482, 348] width 129 height 49
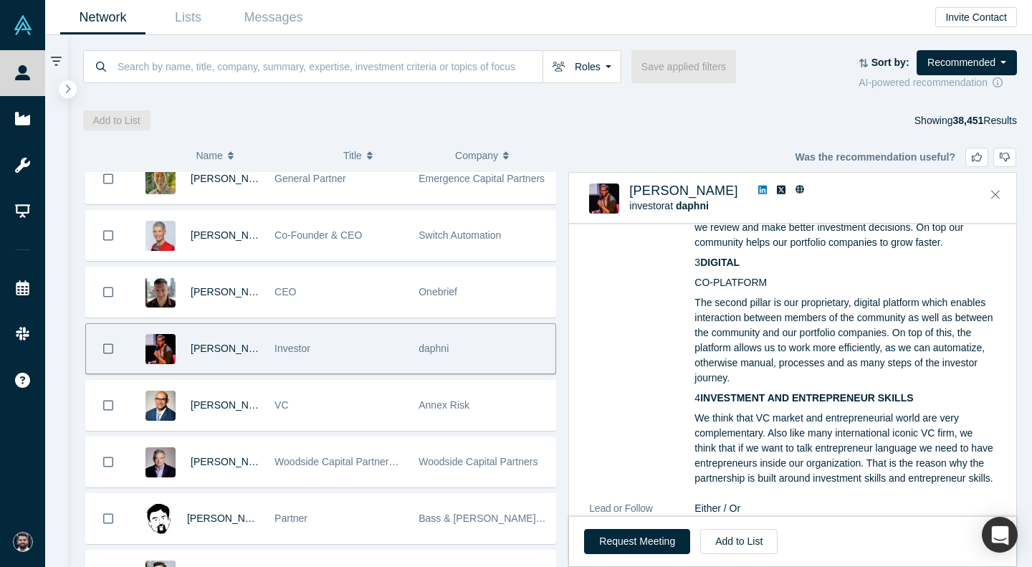
scroll to position [1336, 0]
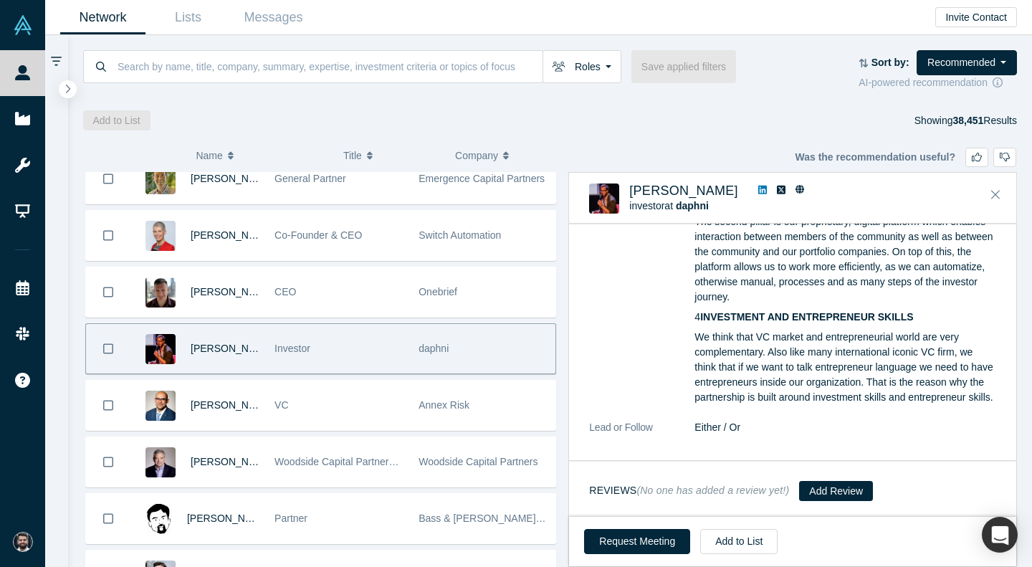
click at [753, 197] on link at bounding box center [762, 190] width 19 height 15
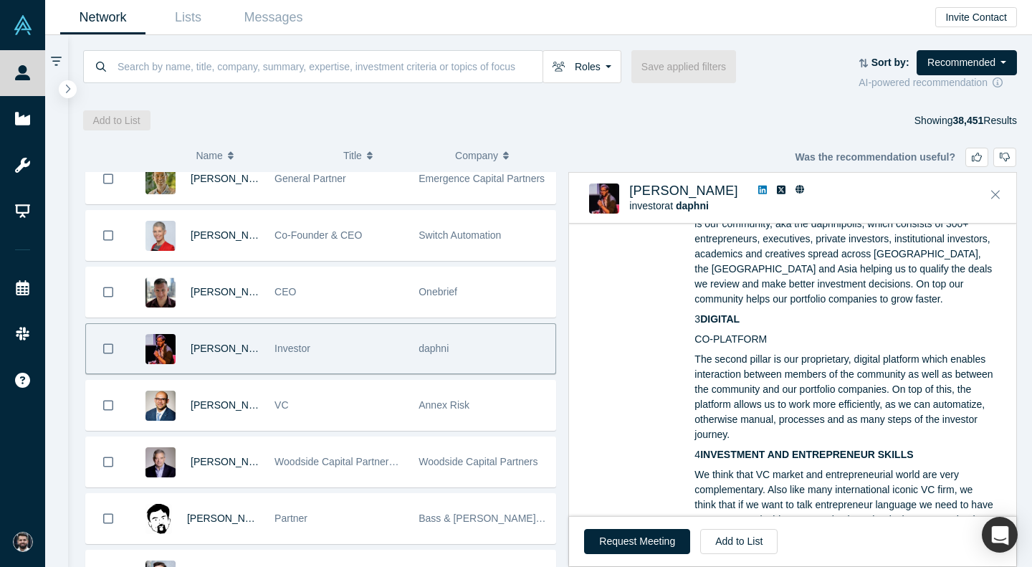
scroll to position [1269, 0]
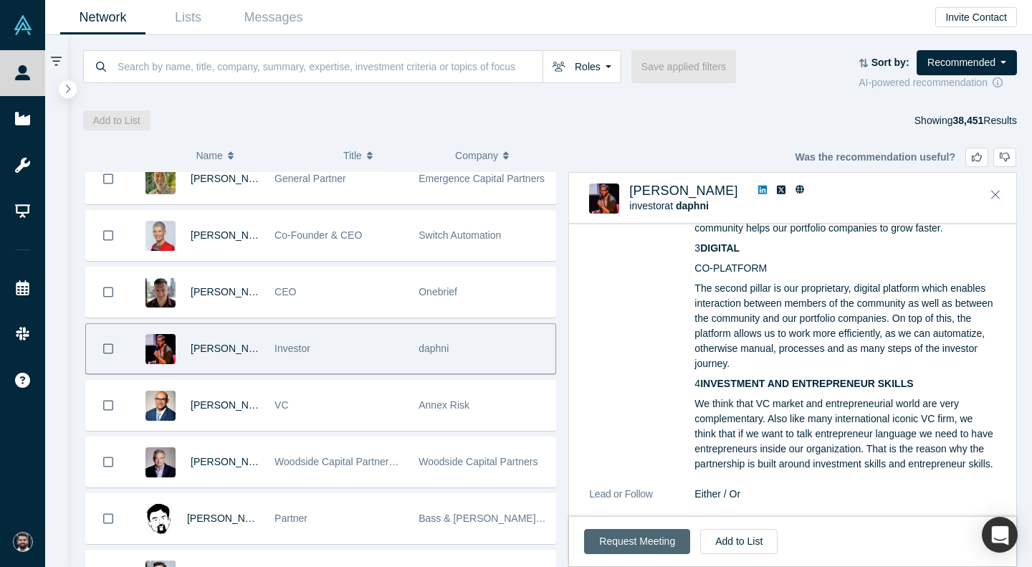
click at [608, 549] on button "Request Meeting" at bounding box center [637, 541] width 106 height 25
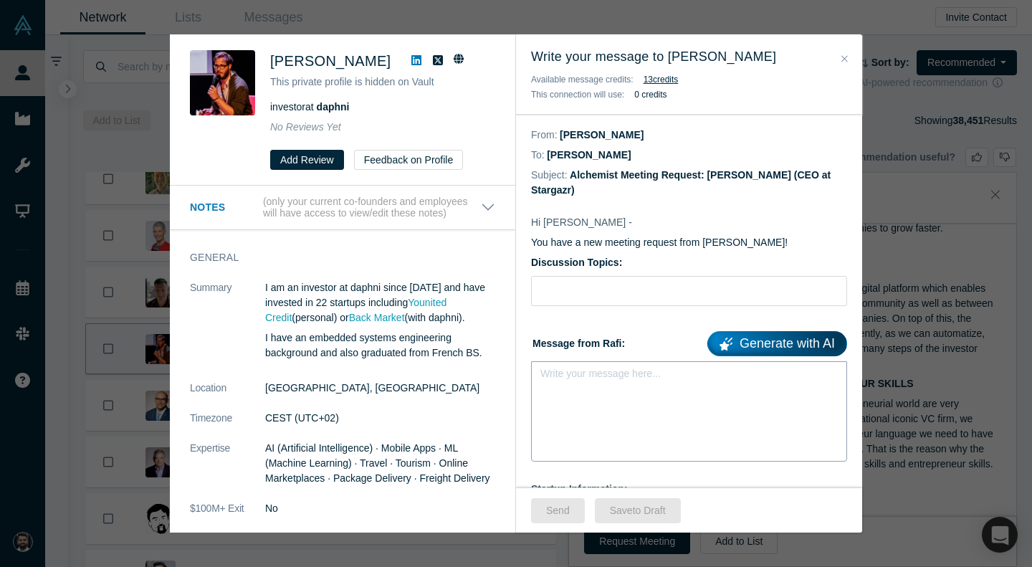
click at [618, 398] on div "Write your message here..." at bounding box center [689, 411] width 316 height 100
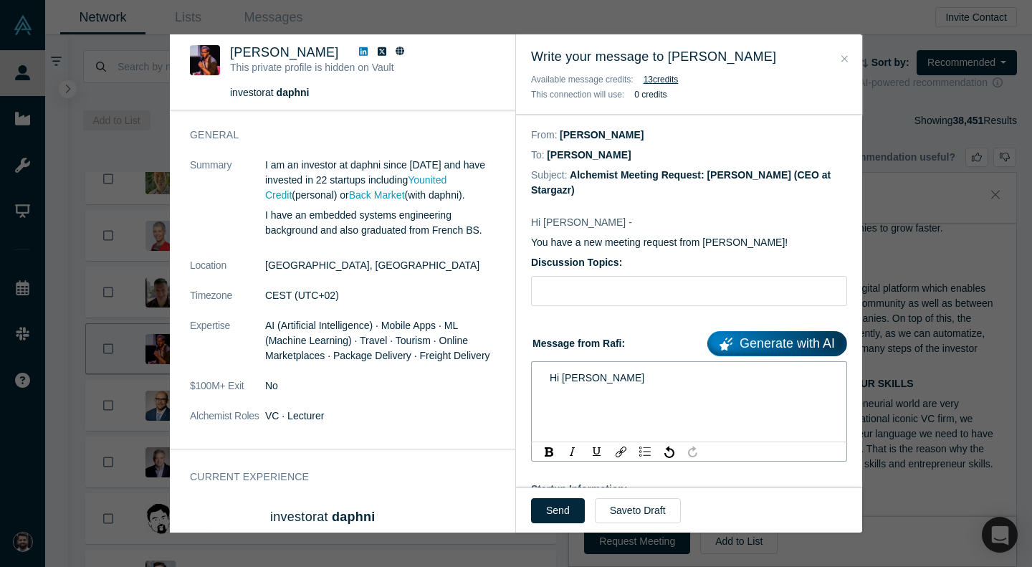
scroll to position [77, 0]
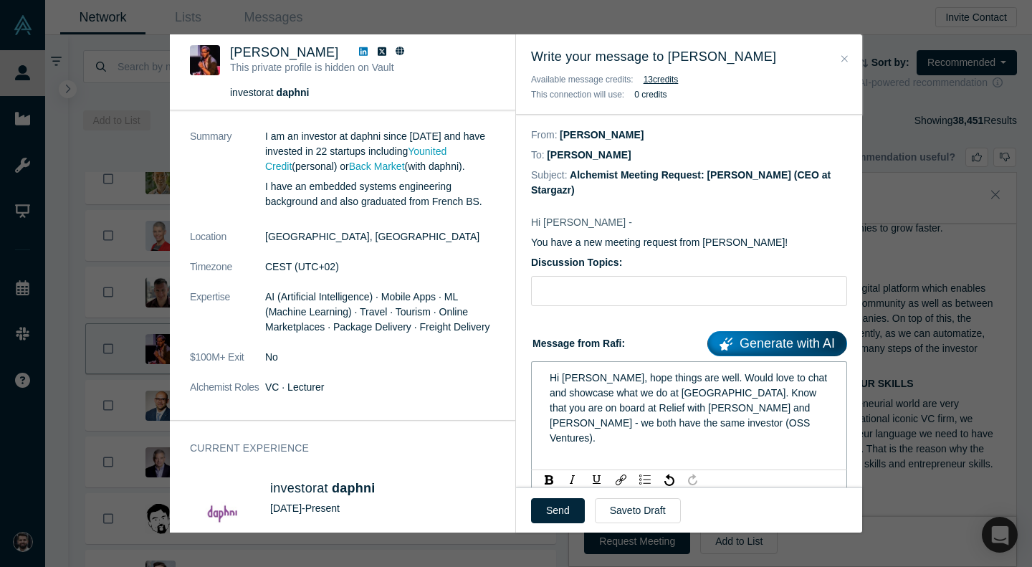
click at [709, 390] on span "Hi Paul, hope things are well. Would love to chat and showcase what we do at St…" at bounding box center [690, 408] width 280 height 72
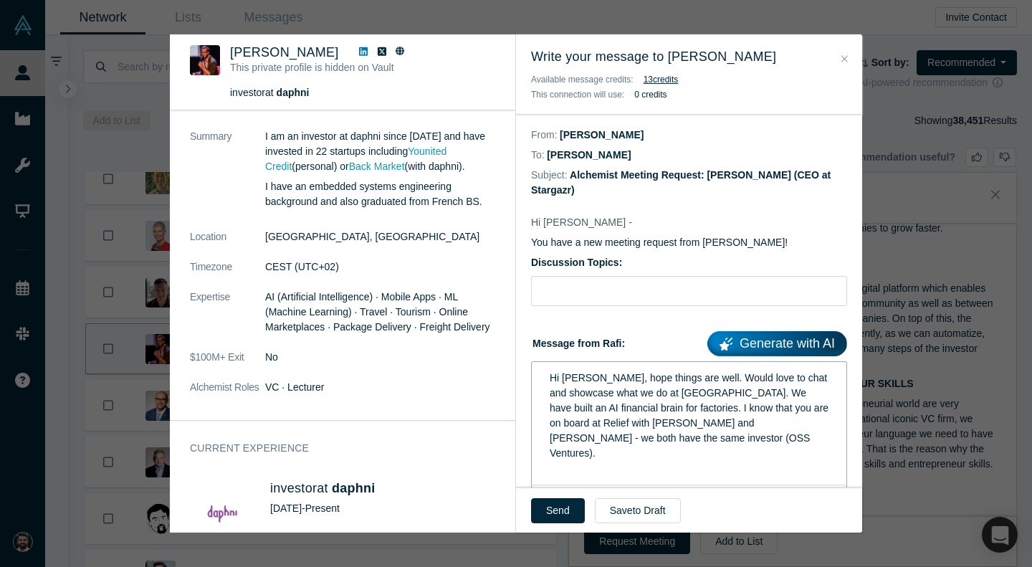
click at [705, 438] on div "Hi Paul, hope things are well. Would love to chat and showcase what we do at St…" at bounding box center [689, 415] width 279 height 90
click at [616, 289] on input "Discussion Topics:" at bounding box center [689, 291] width 316 height 30
type input "Seed Investment - connecting through Relief"
click at [569, 512] on button "Send" at bounding box center [558, 510] width 54 height 25
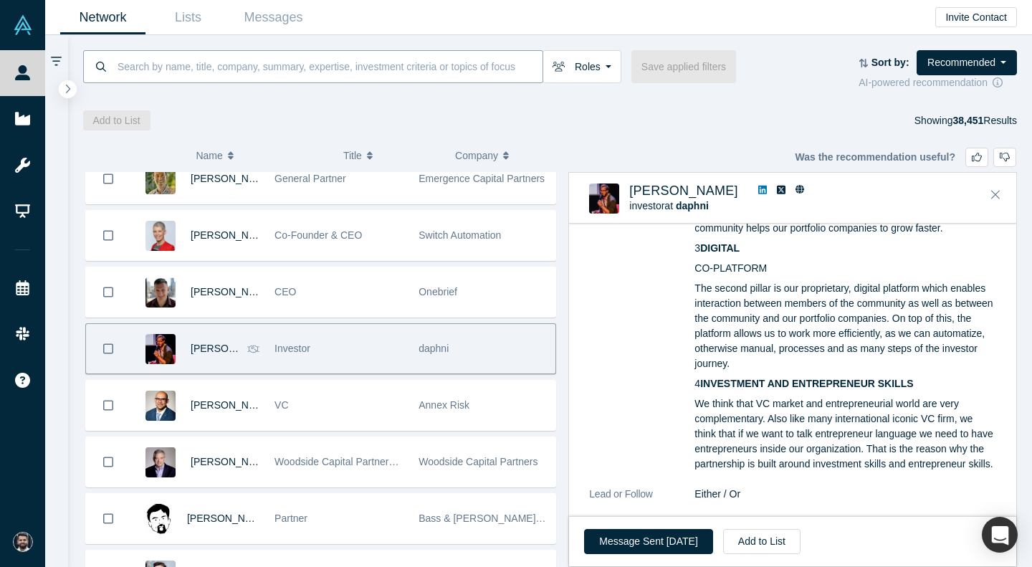
click at [427, 82] on input at bounding box center [329, 66] width 426 height 34
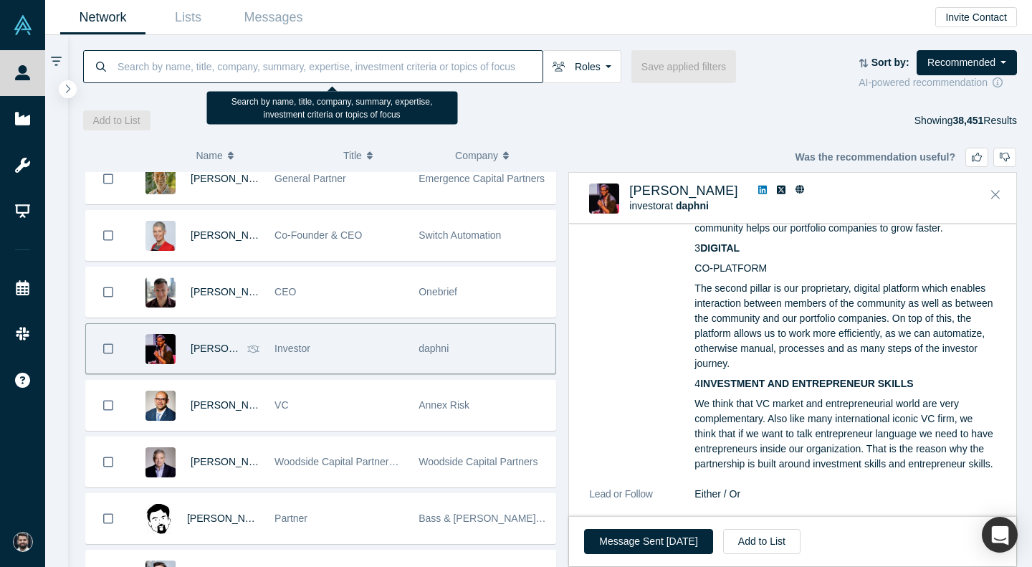
click at [427, 82] on input at bounding box center [329, 66] width 426 height 34
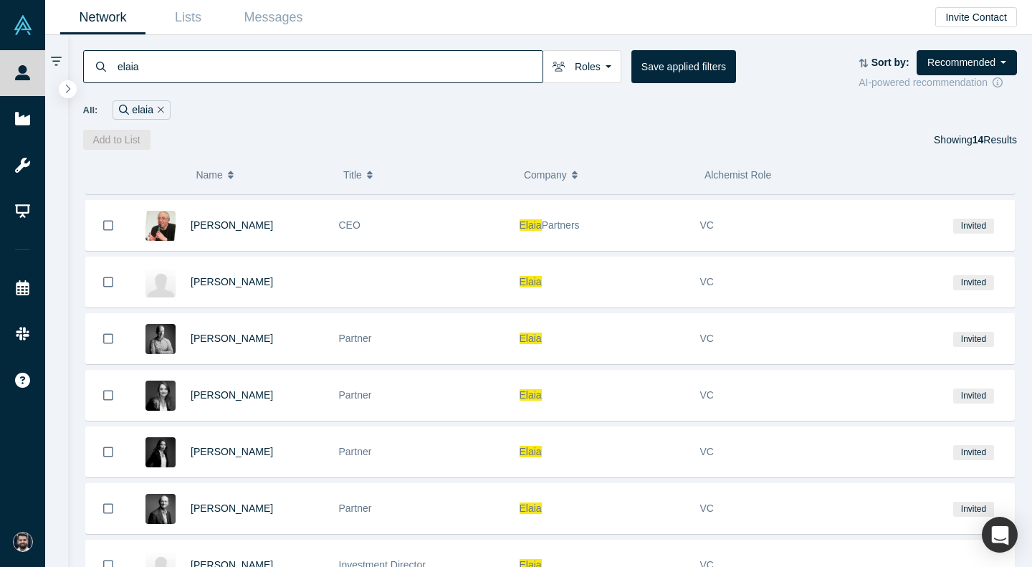
scroll to position [398, 0]
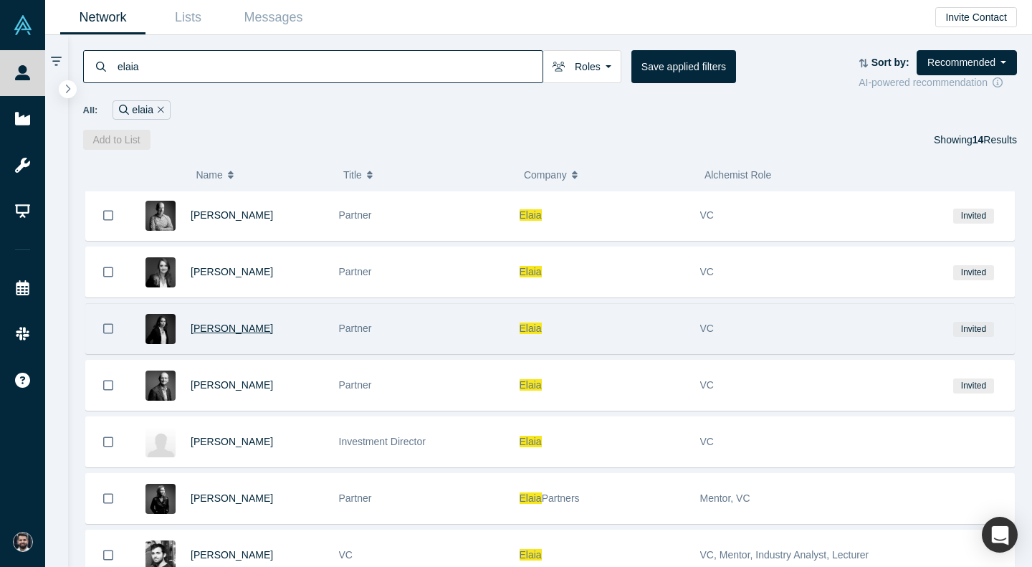
type input "elaia"
click at [273, 333] on span "[PERSON_NAME]" at bounding box center [232, 327] width 82 height 11
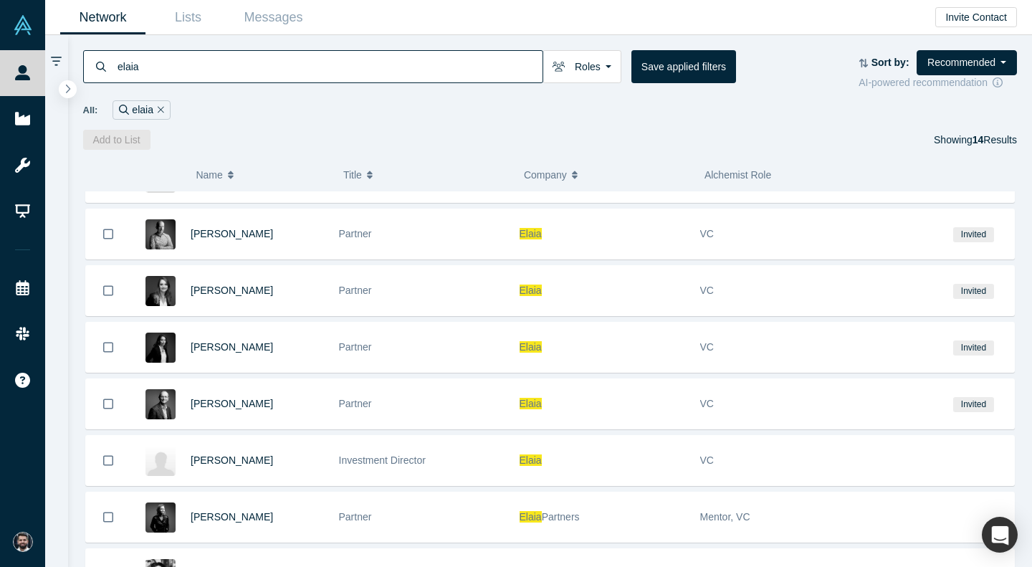
scroll to position [431, 0]
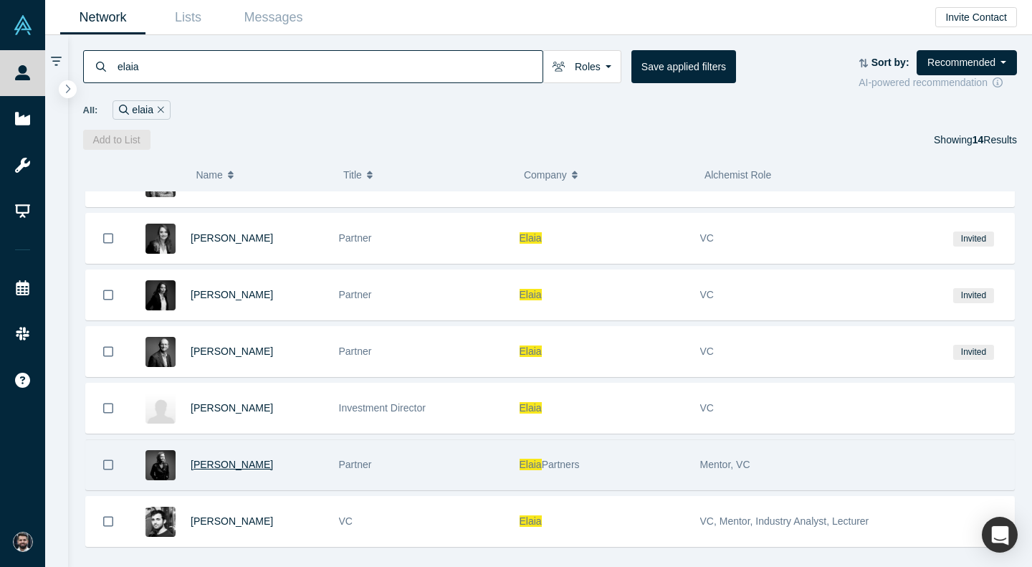
click at [244, 470] on span "Samantha Jerusalmy" at bounding box center [232, 464] width 82 height 11
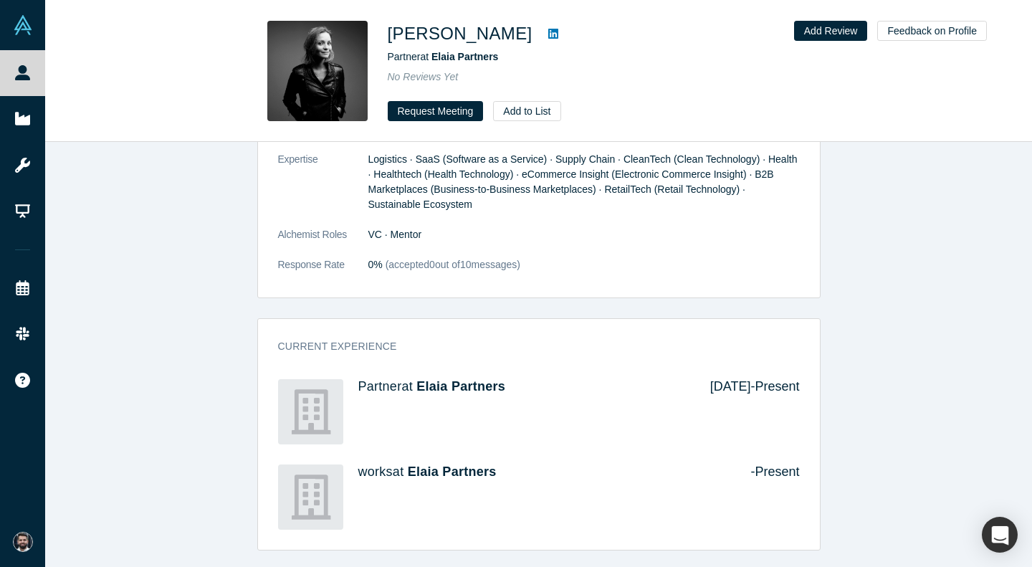
scroll to position [417, 0]
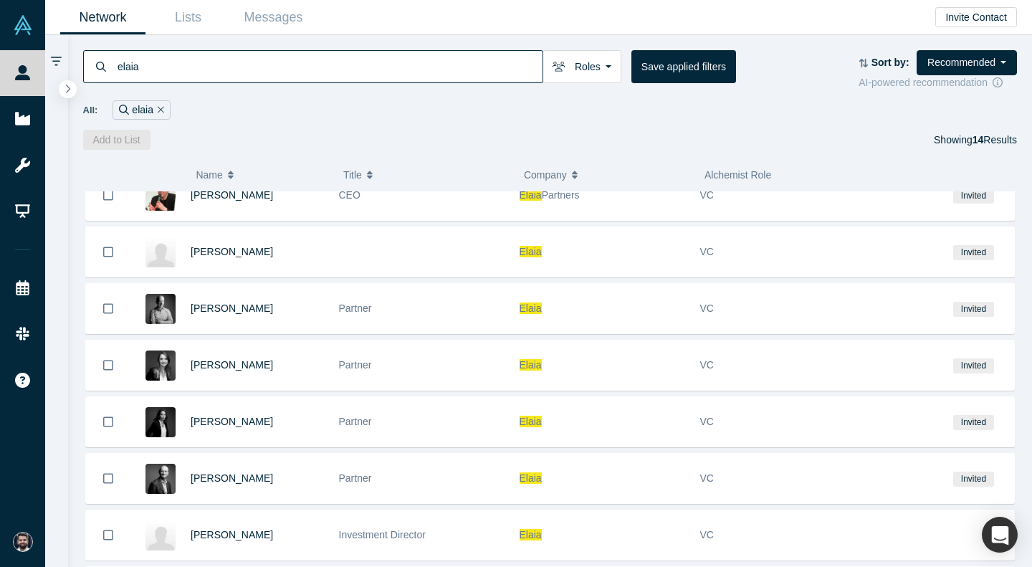
scroll to position [451, 0]
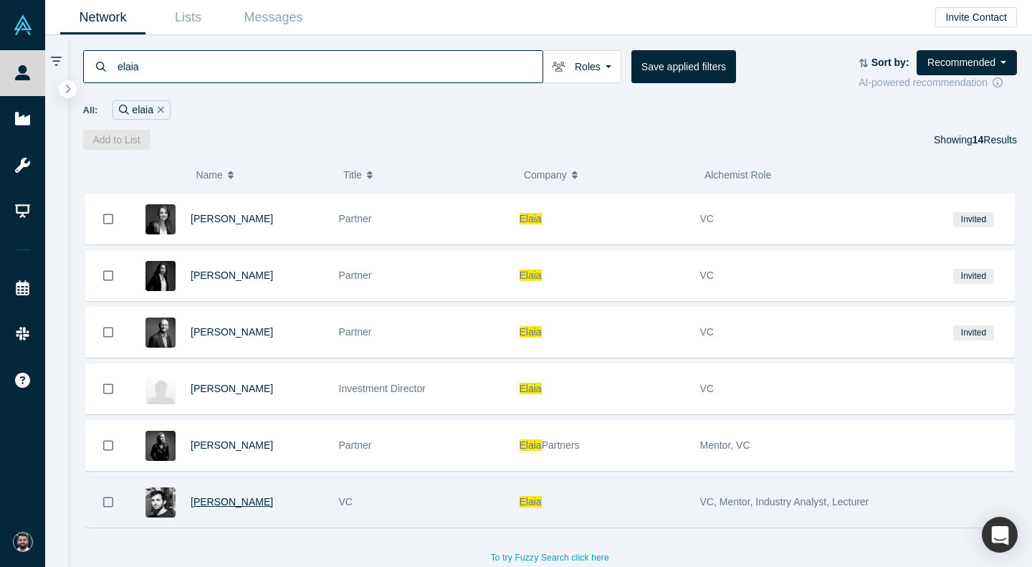
click at [210, 507] on span "Gabriel Lévy" at bounding box center [232, 501] width 82 height 11
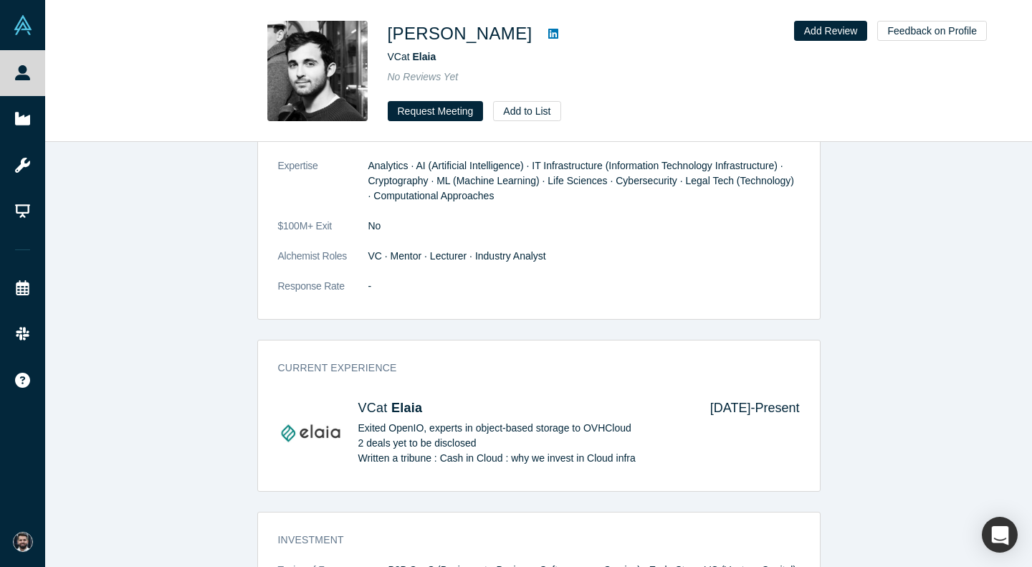
scroll to position [957, 0]
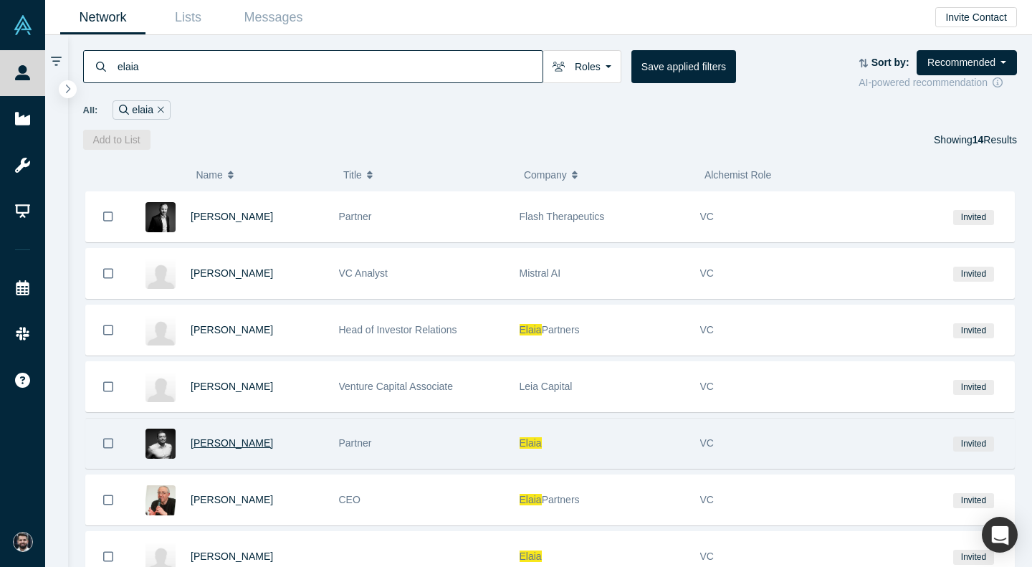
click at [229, 445] on span "Xavier Lazarus" at bounding box center [232, 442] width 82 height 11
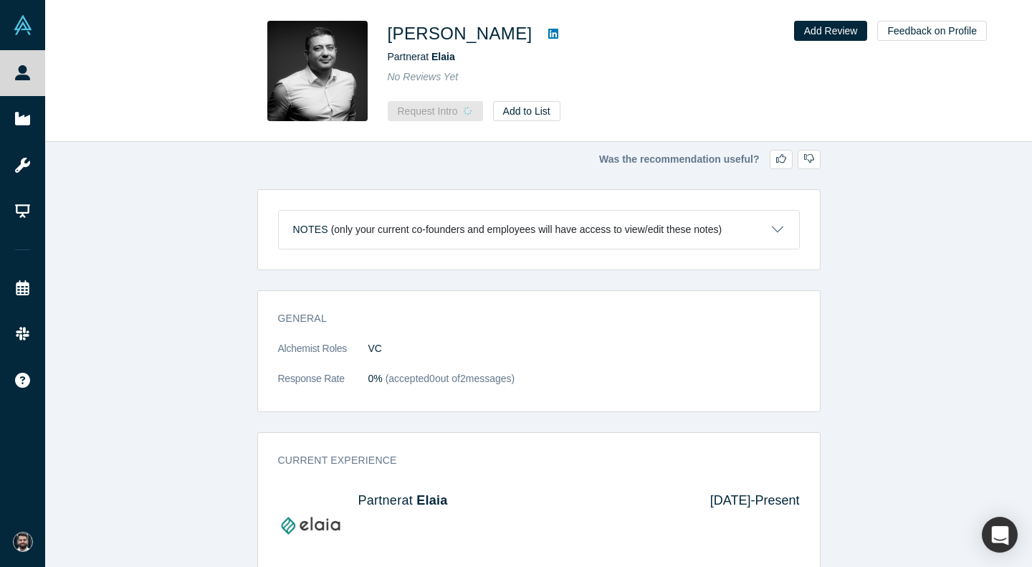
scroll to position [83, 0]
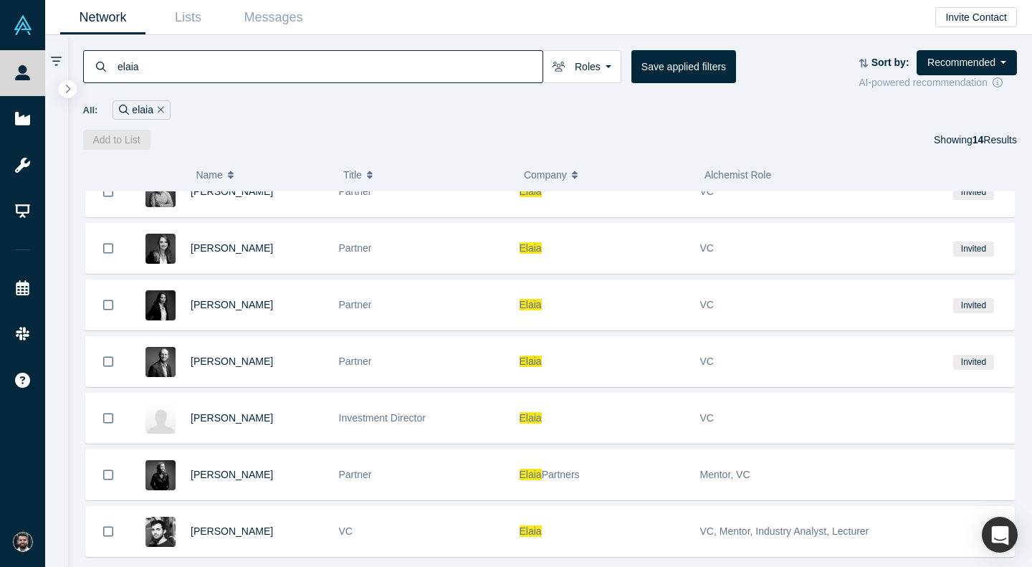
scroll to position [418, 0]
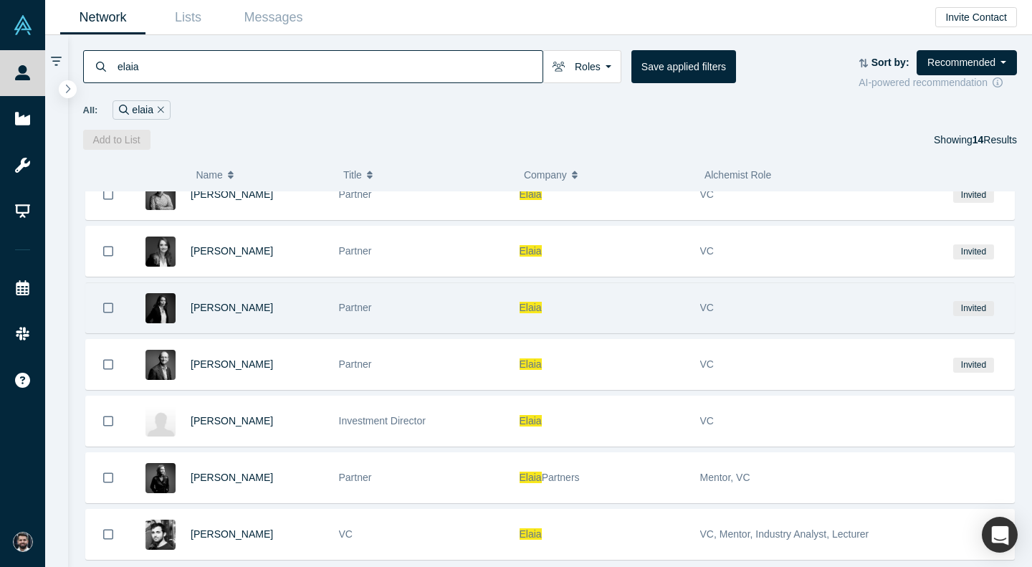
click at [293, 322] on div "[PERSON_NAME]" at bounding box center [257, 307] width 133 height 49
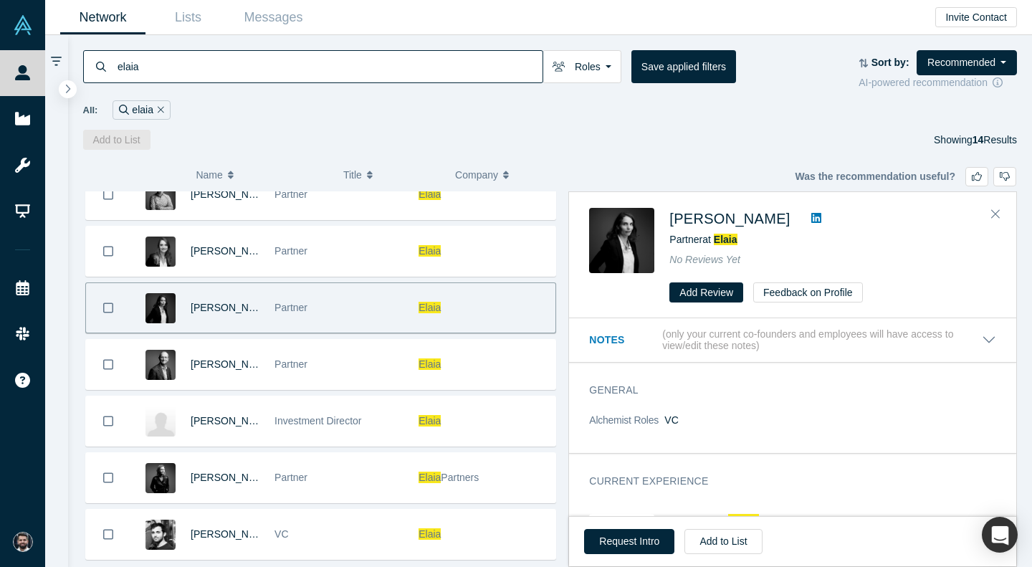
click at [821, 214] on icon at bounding box center [816, 218] width 10 height 10
click at [651, 537] on button "Request Intro" at bounding box center [629, 541] width 90 height 25
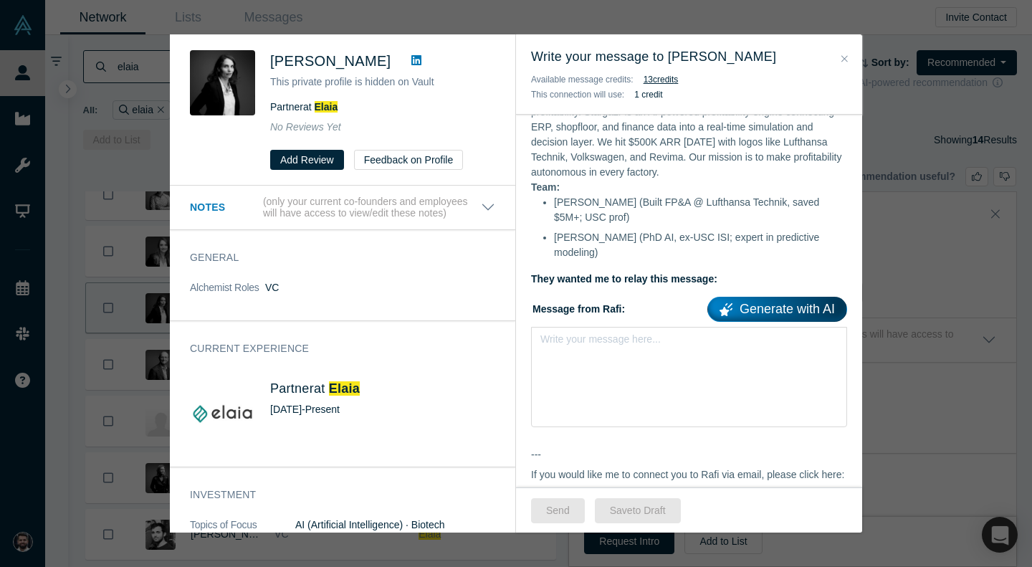
scroll to position [279, 0]
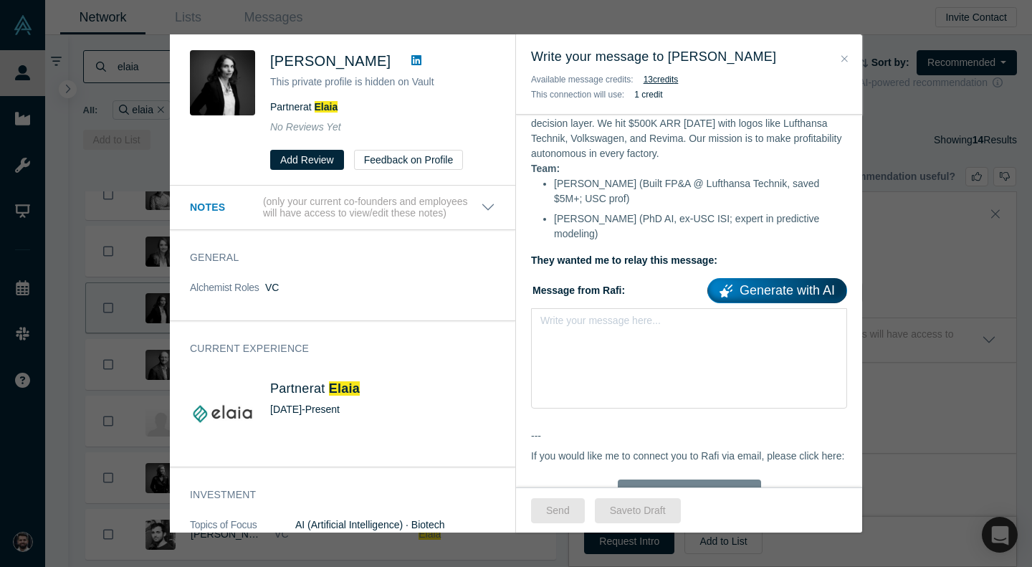
click at [712, 366] on div "Write your message here..." at bounding box center [689, 358] width 316 height 100
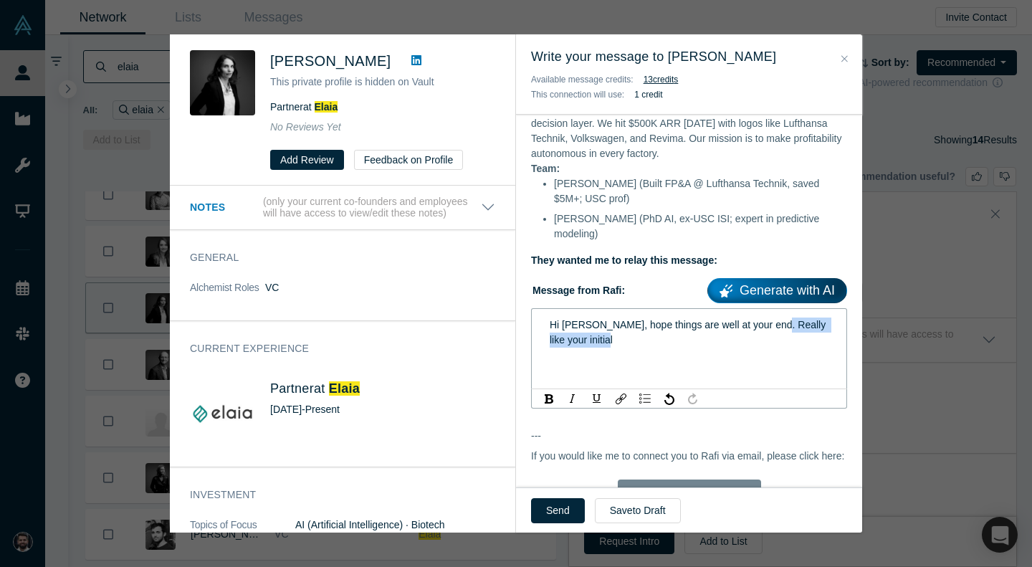
drag, startPoint x: 777, startPoint y: 307, endPoint x: 795, endPoint y: 350, distance: 45.6
click at [795, 350] on div "Hi Anne-Sophie, hope things are well at your end. Really like your initial" at bounding box center [689, 348] width 316 height 81
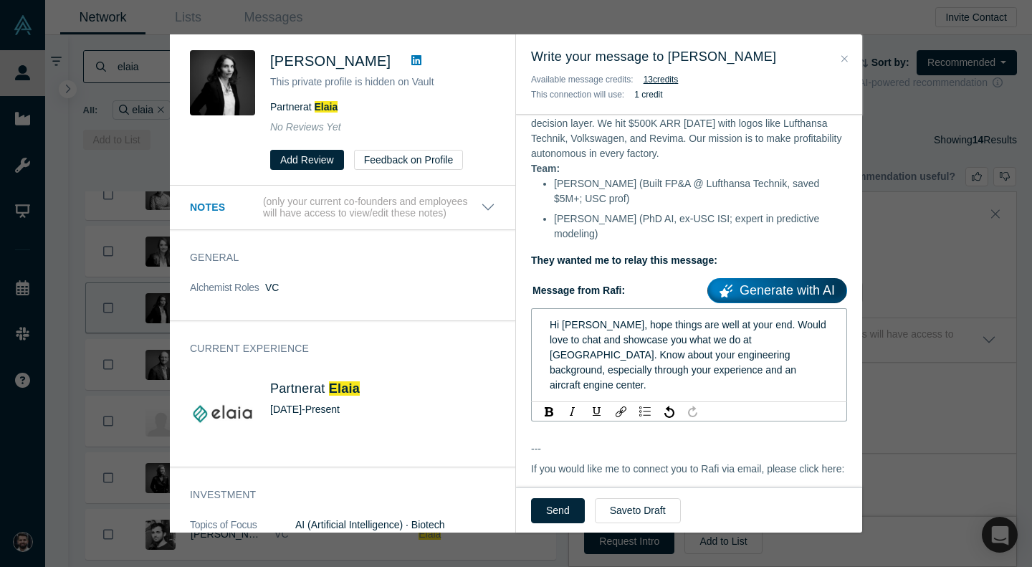
click at [631, 329] on span "Hi Anne-Sophie, hope things are well at your end. Would love to chat and showca…" at bounding box center [689, 355] width 279 height 72
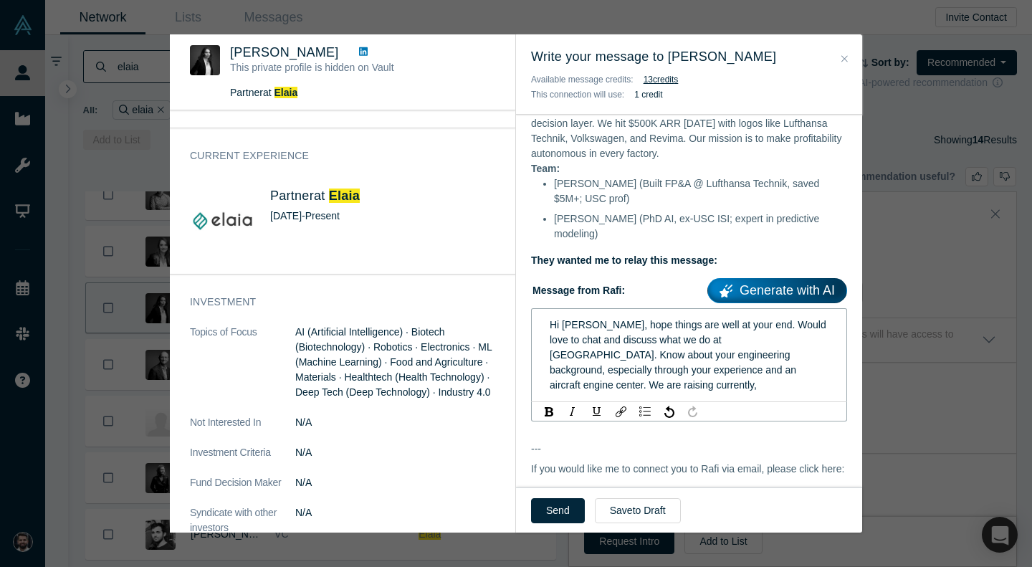
scroll to position [192, 0]
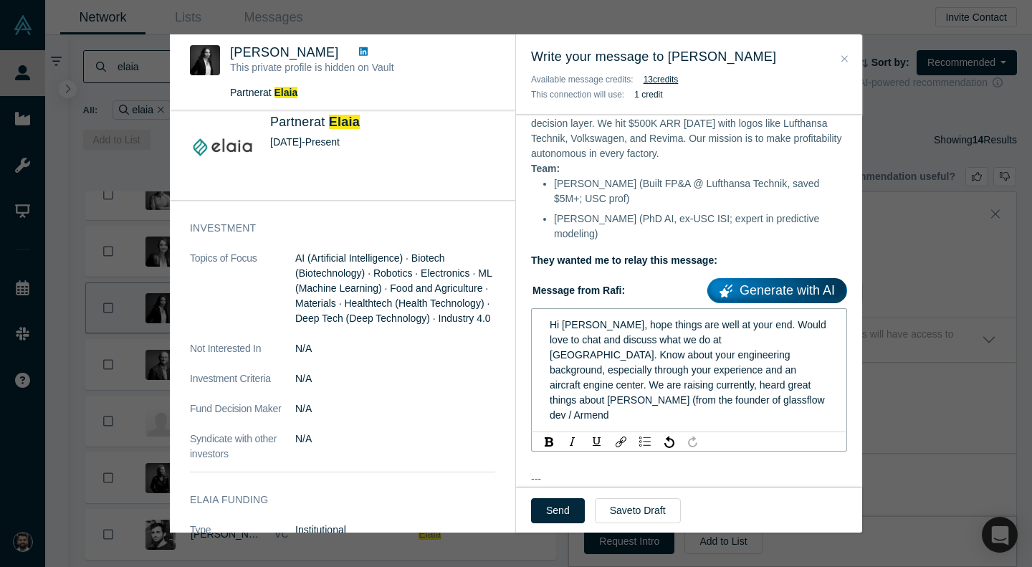
click at [696, 378] on div "Hi Anne-Sophie, hope things are well at your end. Would love to chat and discus…" at bounding box center [689, 369] width 279 height 105
click at [671, 389] on div "Hi Anne-Sophie, hope things are well at your end. Would love to chat and discus…" at bounding box center [689, 369] width 279 height 105
click at [588, 389] on div "Hi Anne-Sophie, hope things are well at your end. Would love to chat and discus…" at bounding box center [689, 369] width 279 height 105
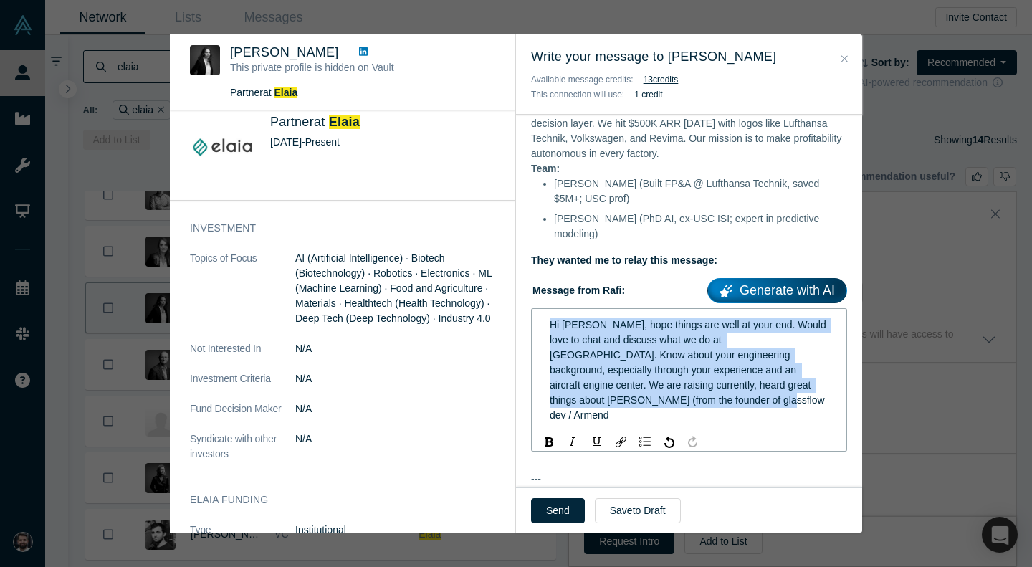
click at [570, 384] on span "Hi Anne-Sophie, hope things are well at your end. Would love to chat and discus…" at bounding box center [689, 370] width 279 height 102
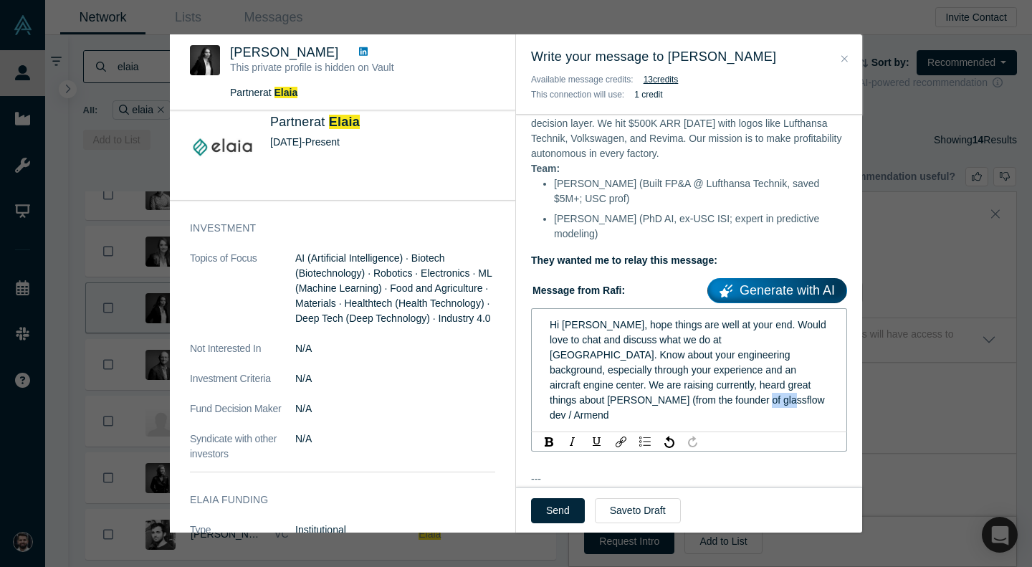
click at [570, 384] on span "Hi Anne-Sophie, hope things are well at your end. Would love to chat and discus…" at bounding box center [689, 370] width 279 height 102
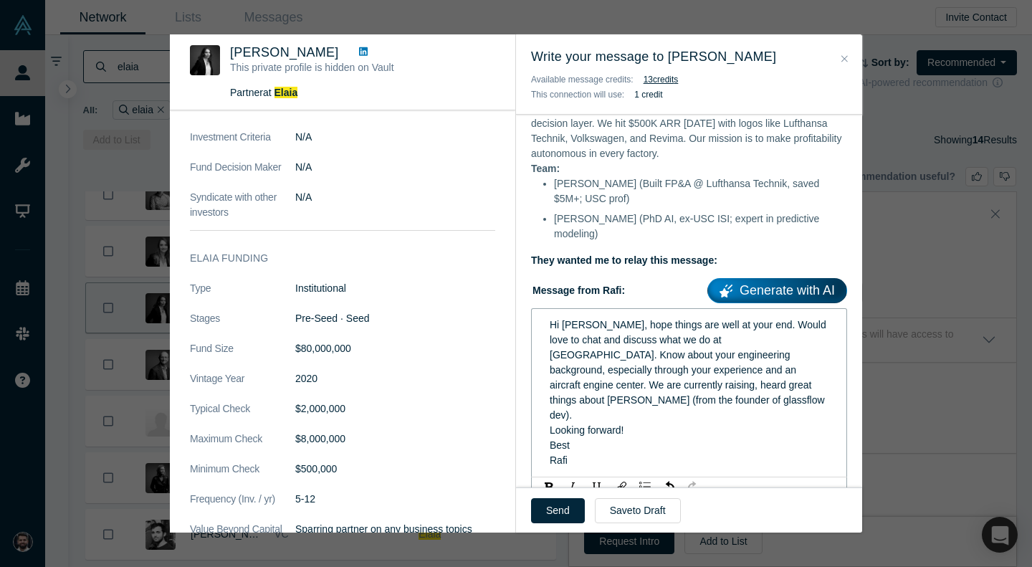
scroll to position [549, 0]
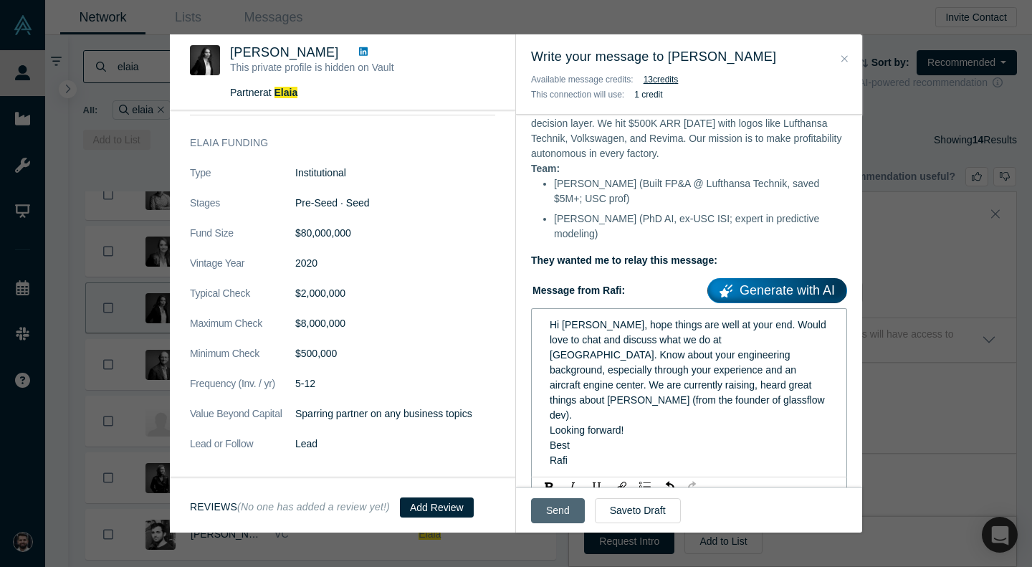
click at [565, 500] on button "Send" at bounding box center [558, 510] width 54 height 25
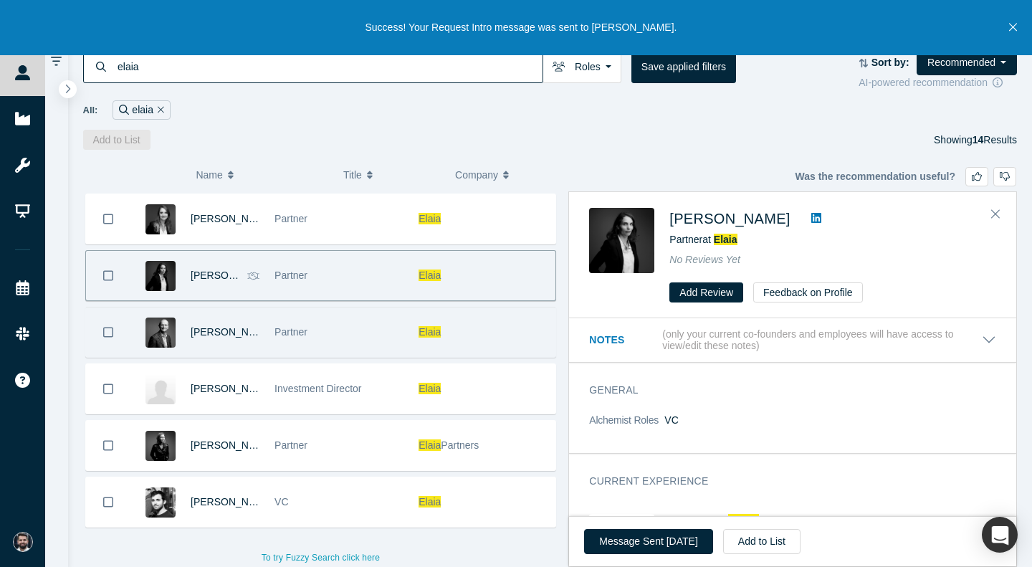
scroll to position [0, 0]
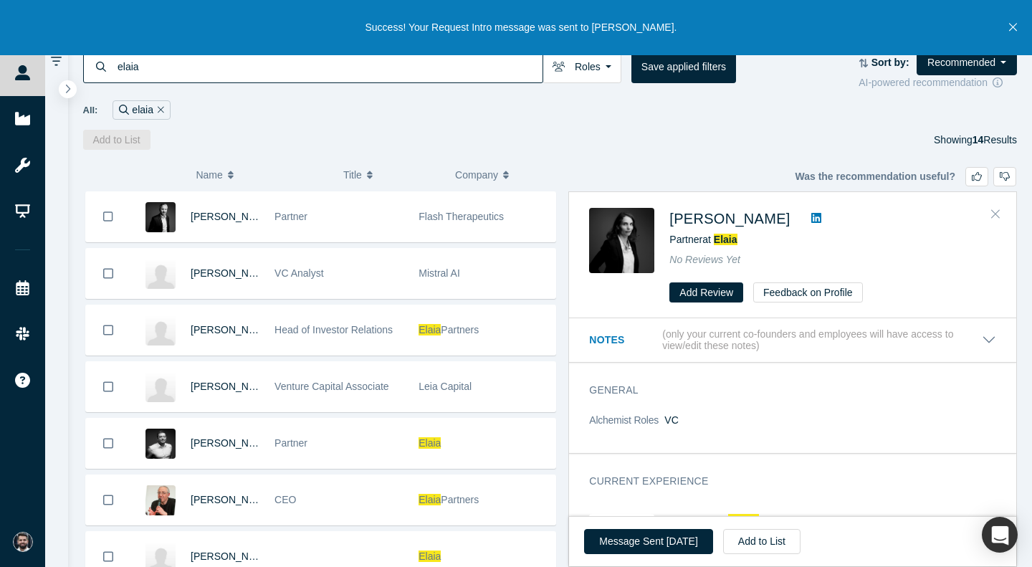
click at [992, 212] on icon "Close" at bounding box center [995, 213] width 9 height 13
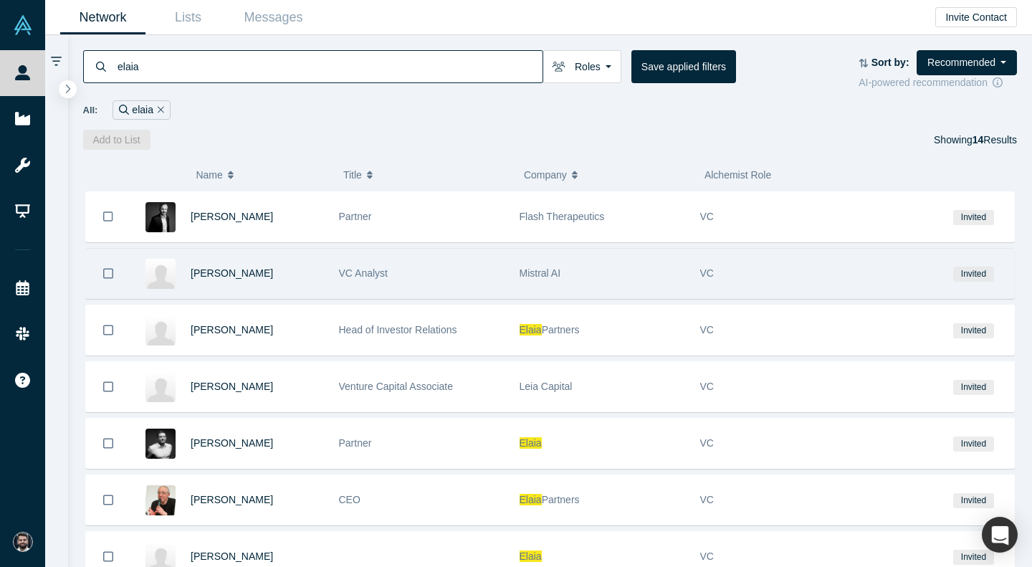
click at [436, 275] on div "VC Analyst" at bounding box center [422, 273] width 166 height 49
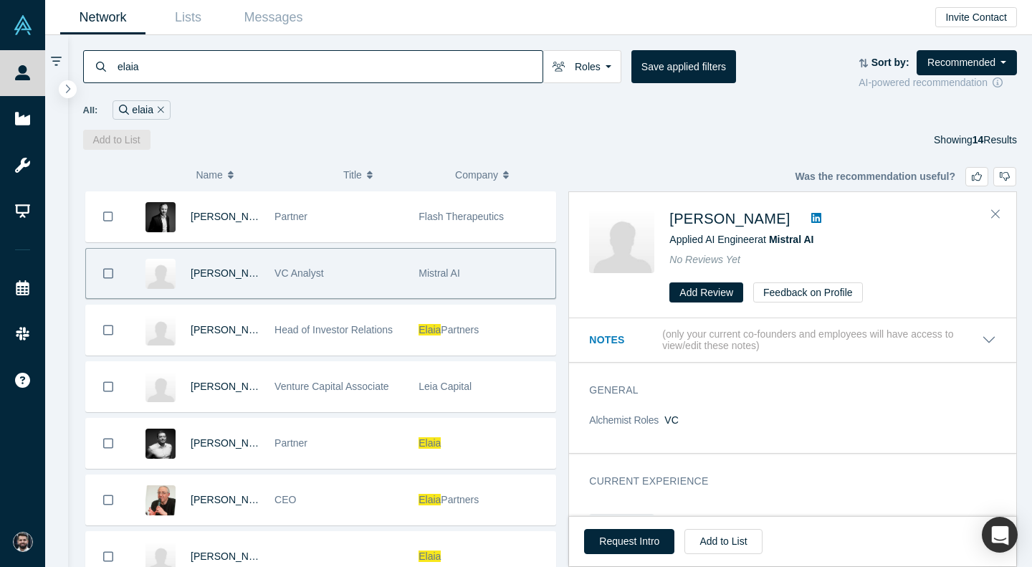
click at [821, 214] on icon at bounding box center [816, 217] width 10 height 11
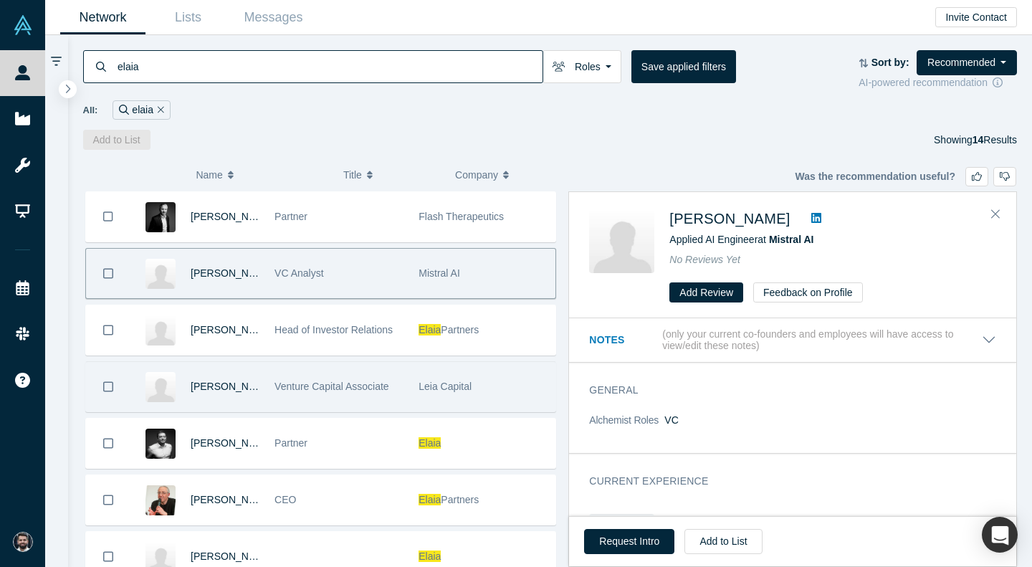
click at [391, 375] on div "Venture Capital Associate" at bounding box center [338, 386] width 129 height 49
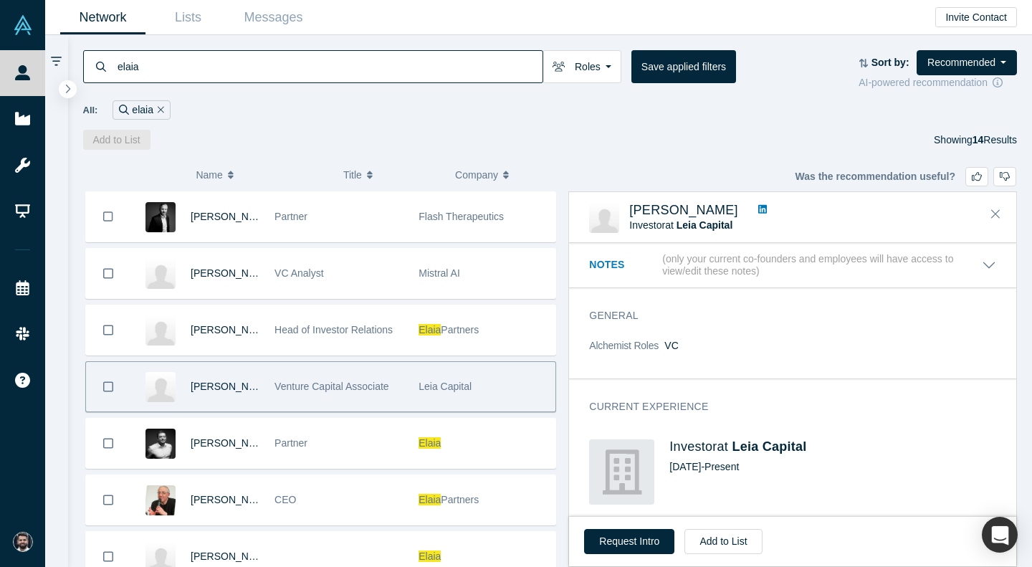
scroll to position [296, 0]
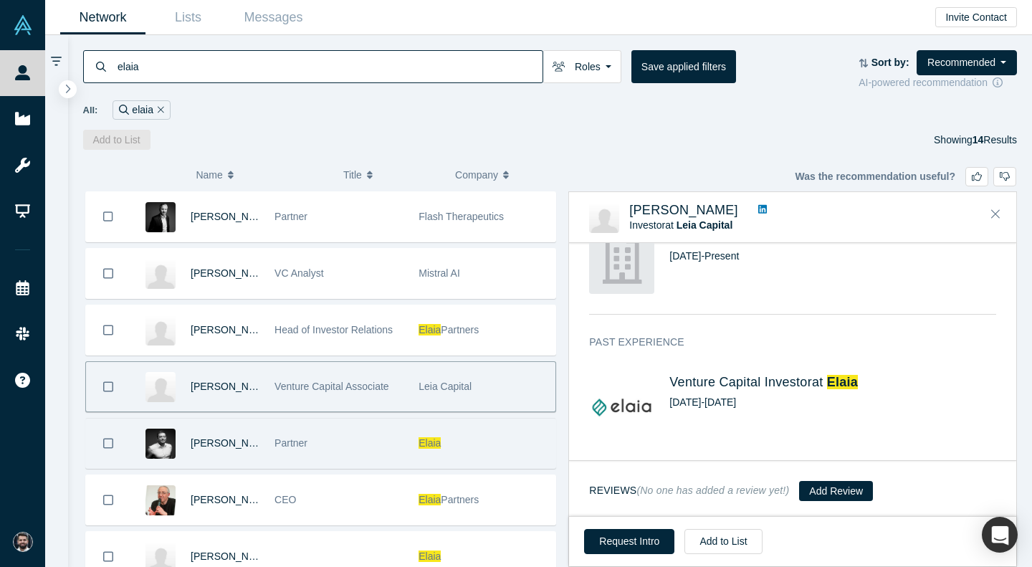
click at [348, 444] on div "Partner" at bounding box center [338, 442] width 129 height 49
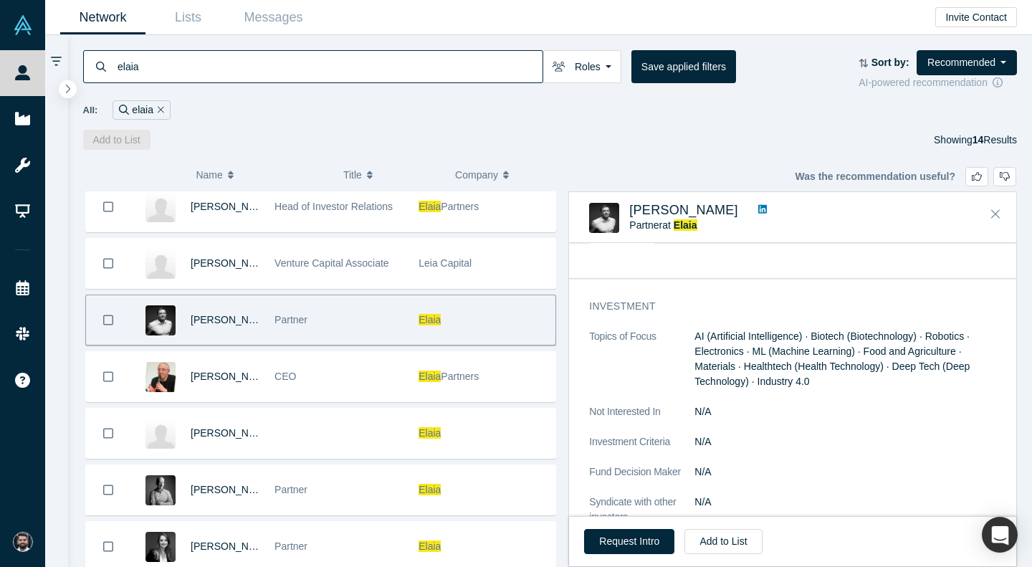
scroll to position [455, 0]
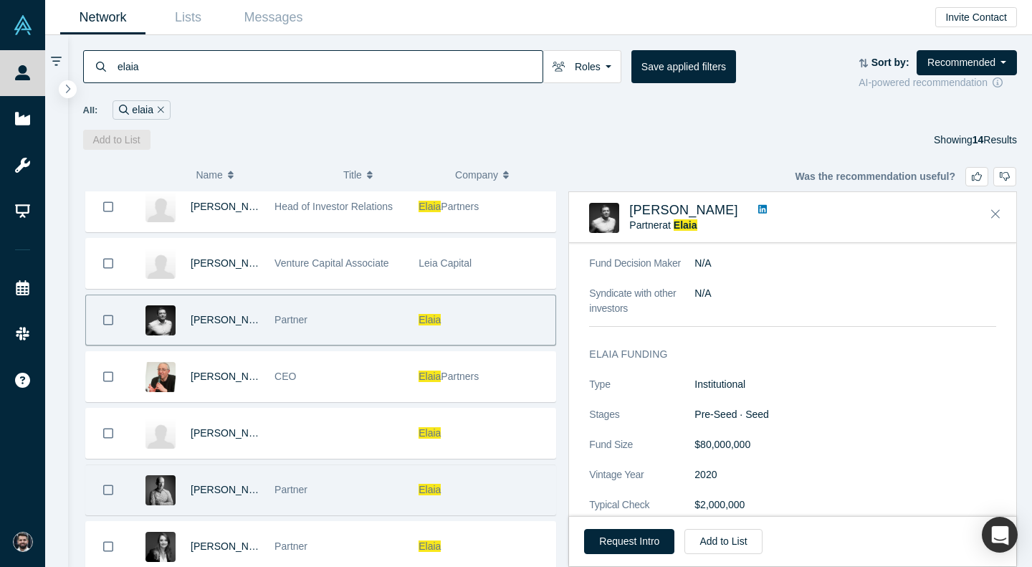
click at [449, 486] on div "Elaia" at bounding box center [482, 489] width 129 height 49
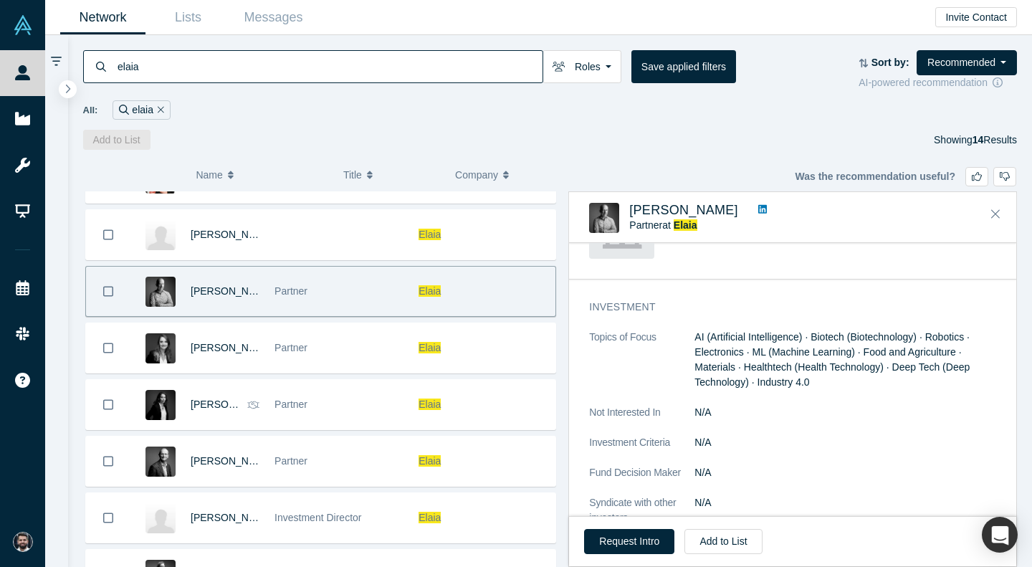
scroll to position [277, 0]
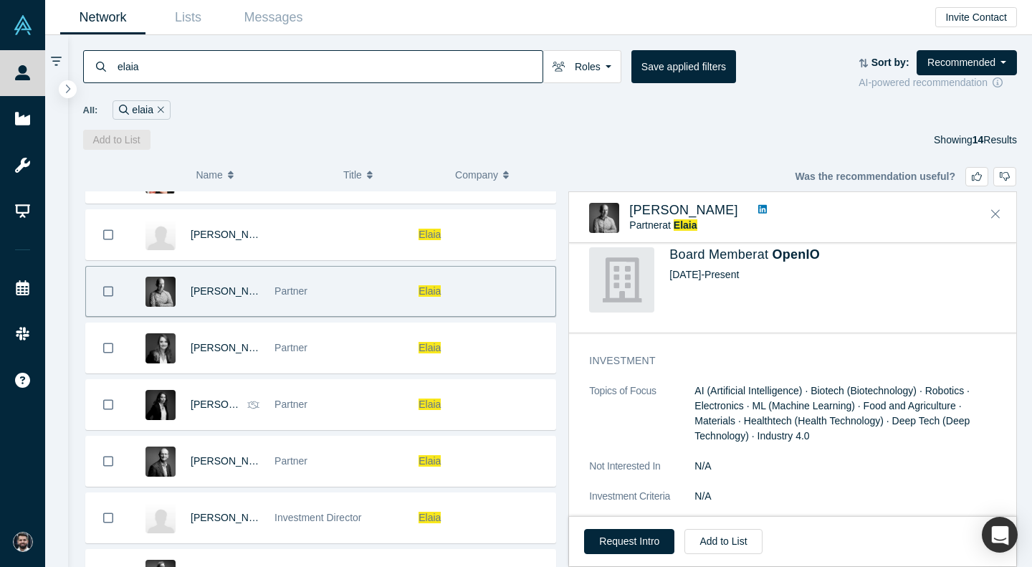
click at [758, 207] on icon at bounding box center [762, 209] width 9 height 10
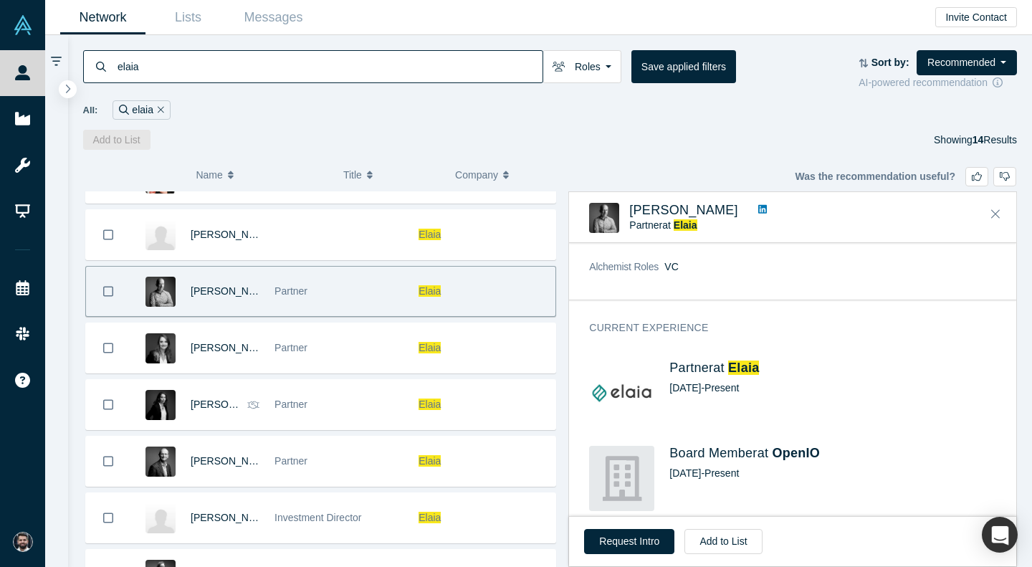
scroll to position [75, 0]
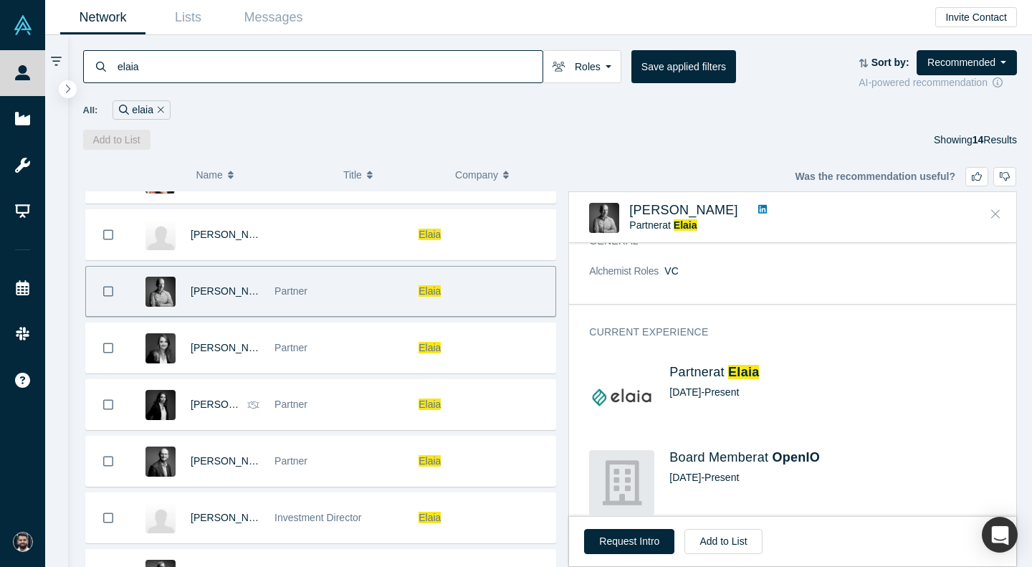
click at [995, 217] on icon "Close" at bounding box center [995, 213] width 9 height 13
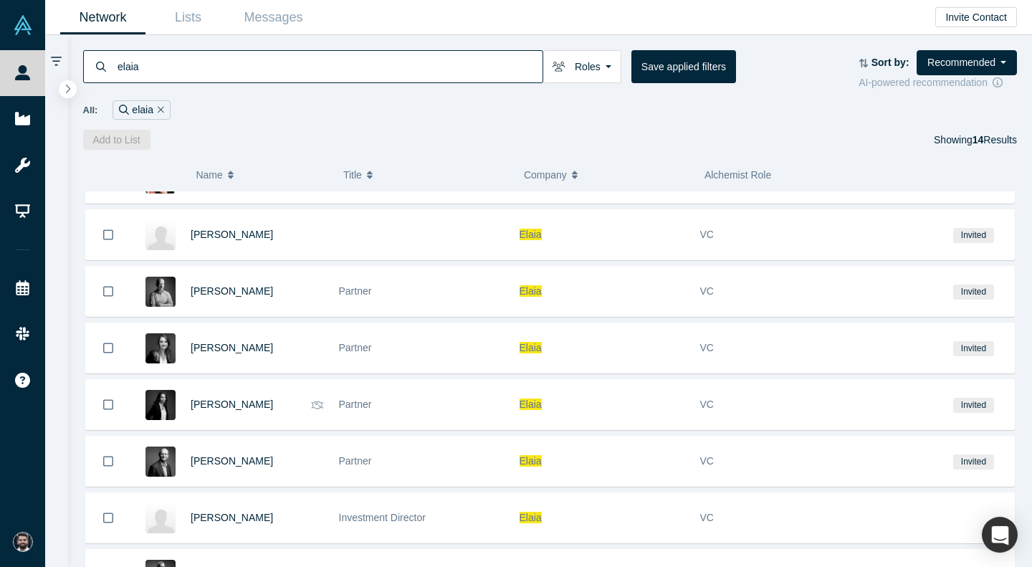
click at [488, 67] on input "elaia" at bounding box center [329, 66] width 426 height 34
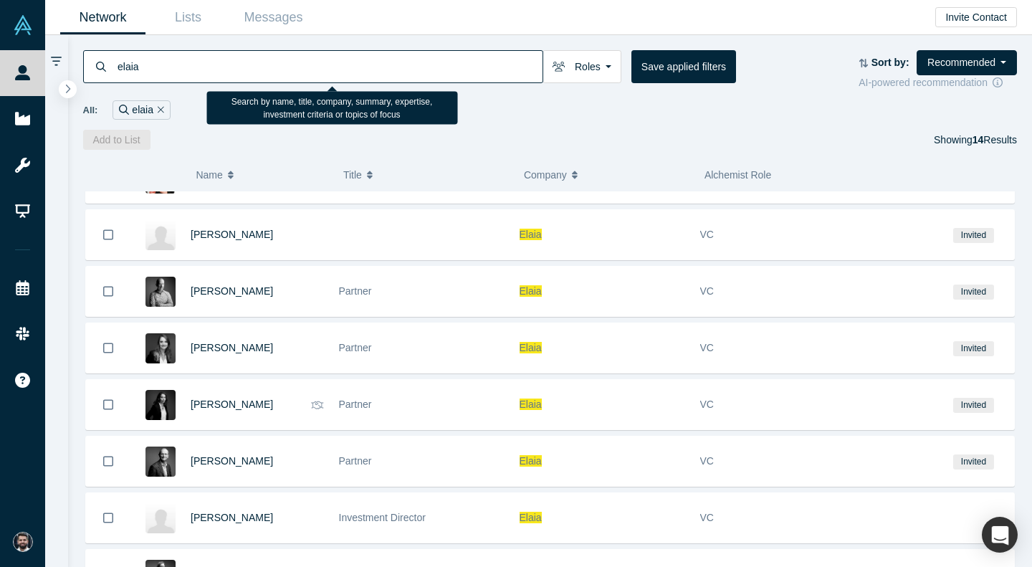
click at [488, 67] on input "elaia" at bounding box center [329, 66] width 426 height 34
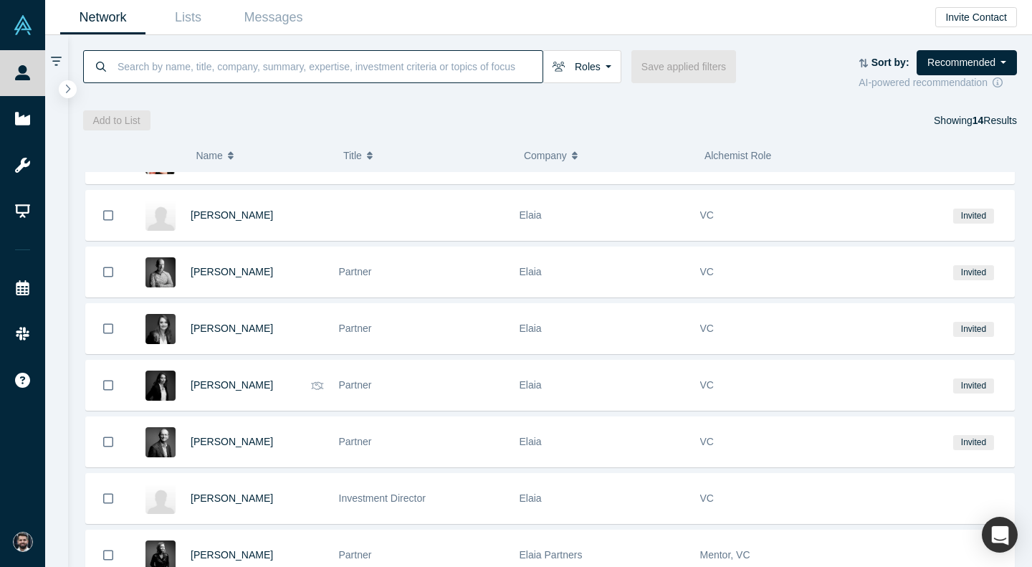
click at [485, 126] on div "Add to List Showing 14 Results" at bounding box center [550, 120] width 934 height 20
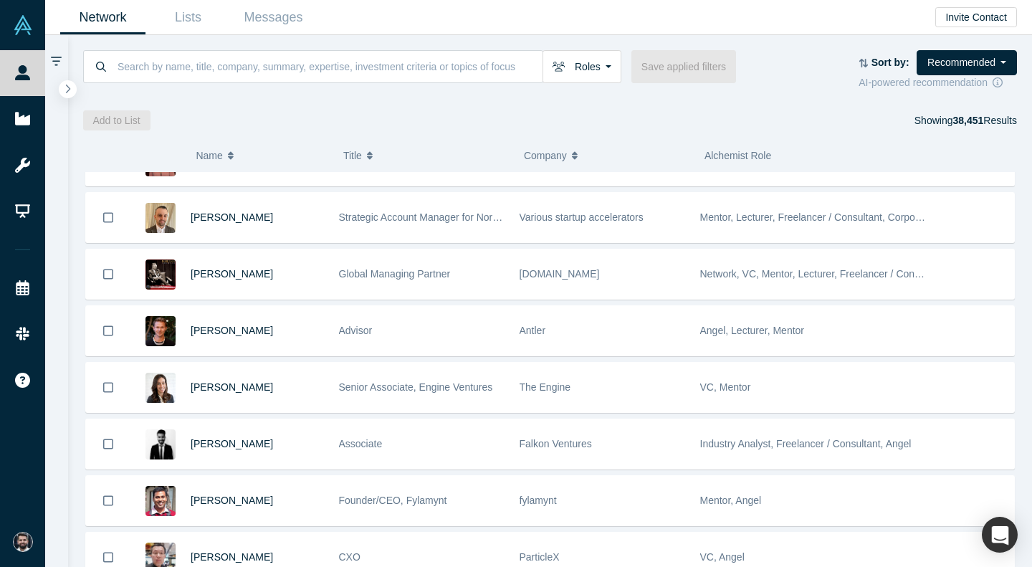
scroll to position [8687, 0]
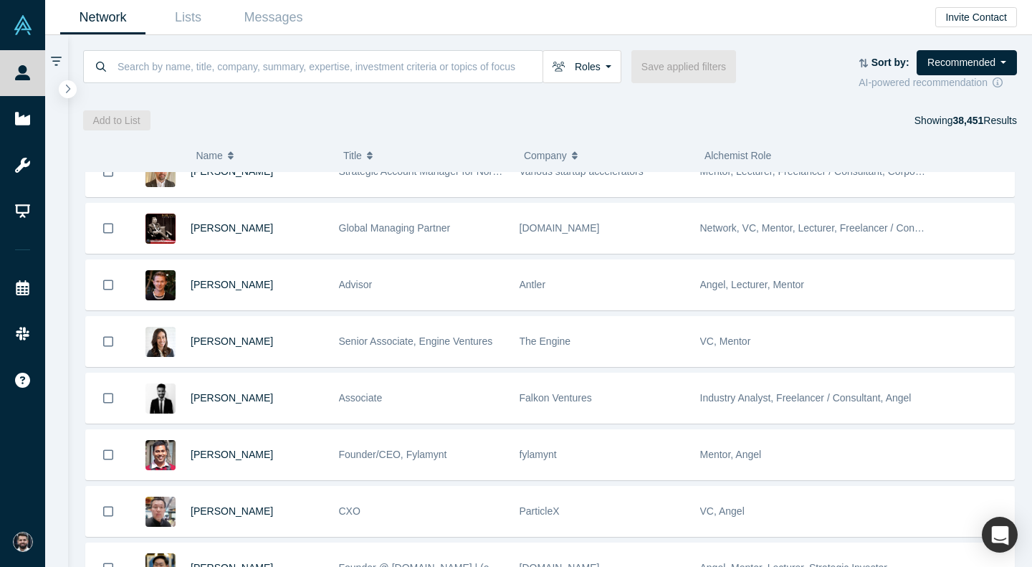
click at [672, 401] on div "Falkon Ventures" at bounding box center [603, 397] width 166 height 49
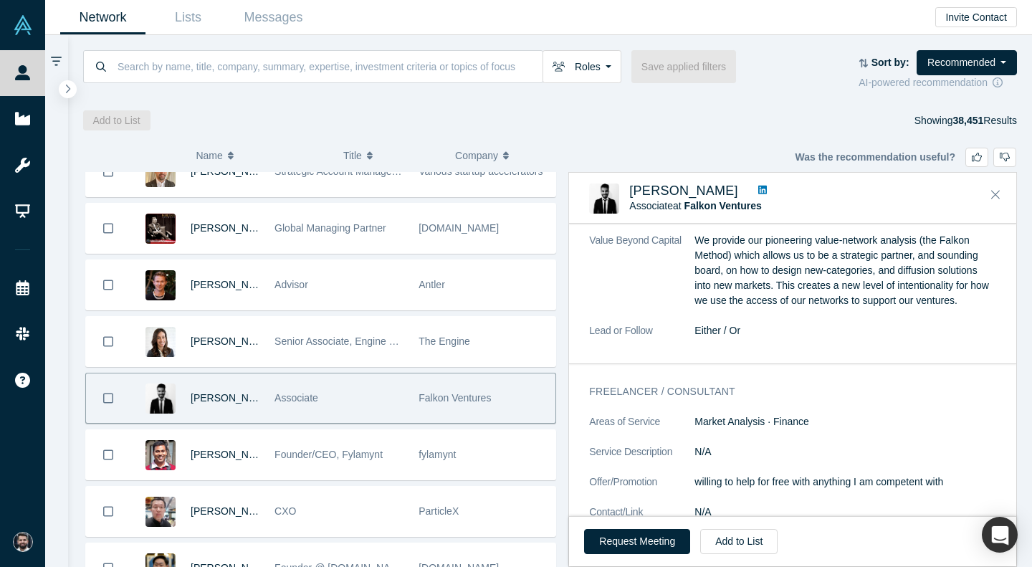
scroll to position [1393, 0]
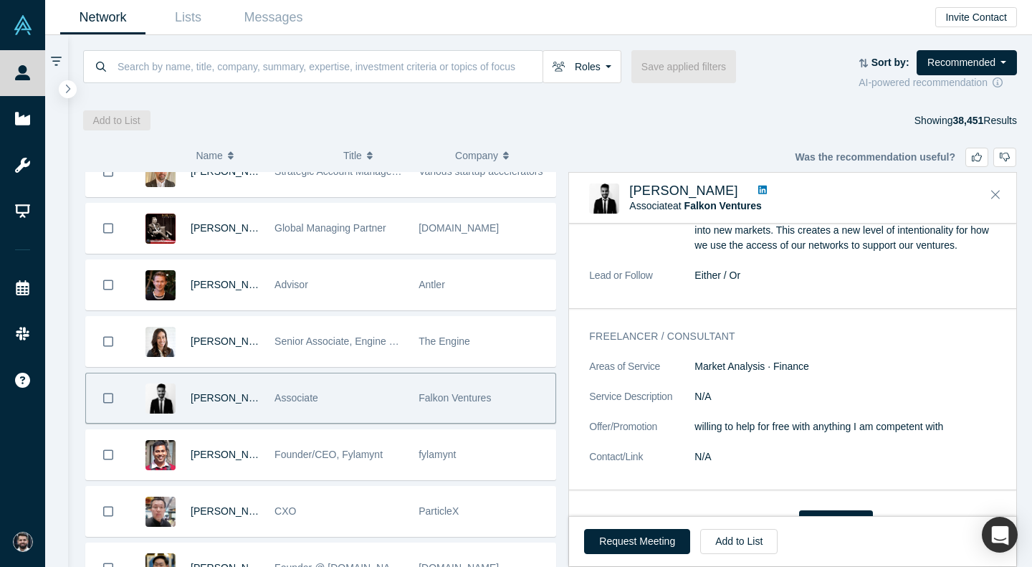
click at [758, 190] on icon at bounding box center [762, 190] width 9 height 10
click at [987, 191] on button "Close" at bounding box center [995, 194] width 21 height 23
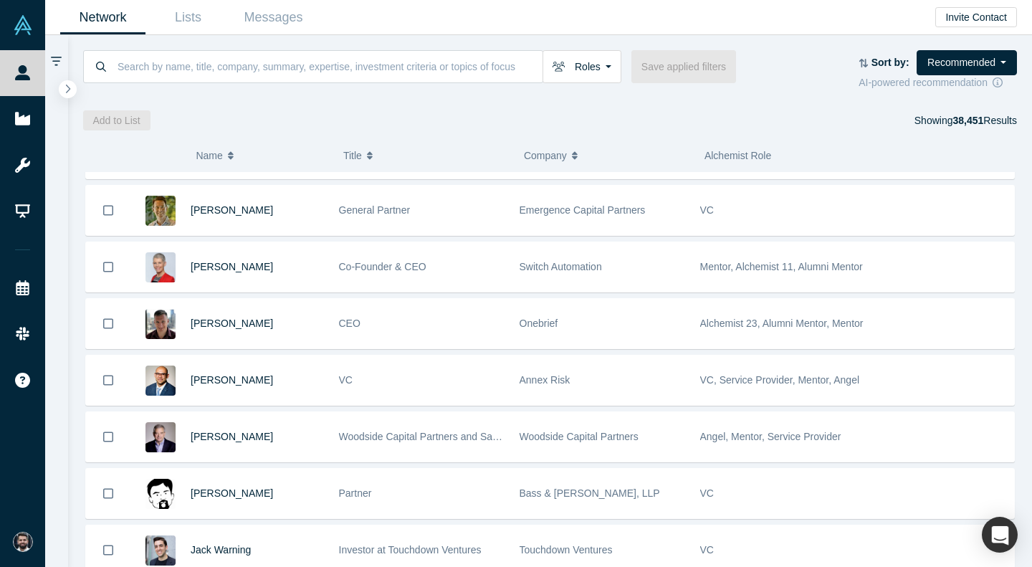
scroll to position [9519, 0]
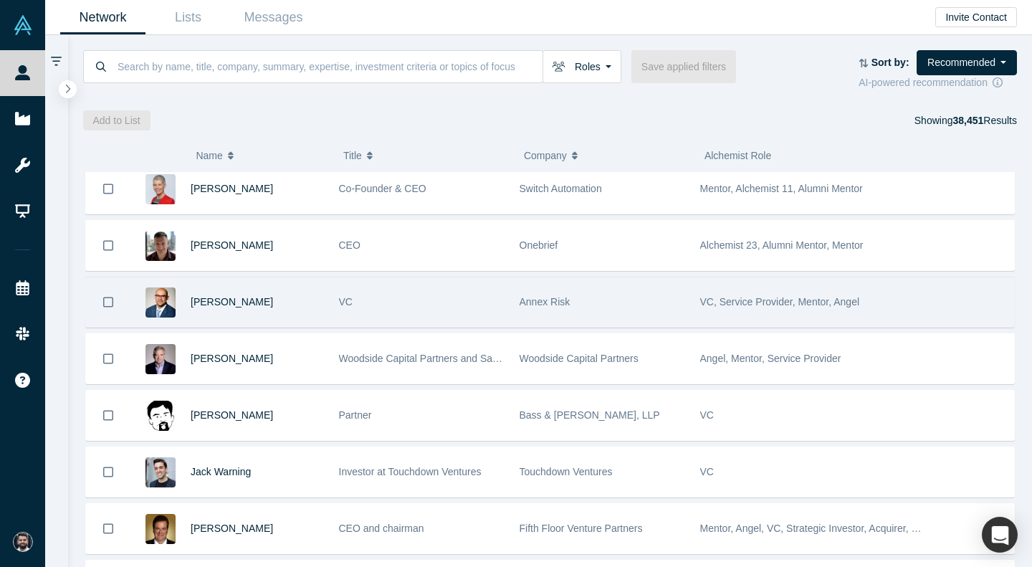
click at [422, 297] on div "VC" at bounding box center [422, 301] width 166 height 49
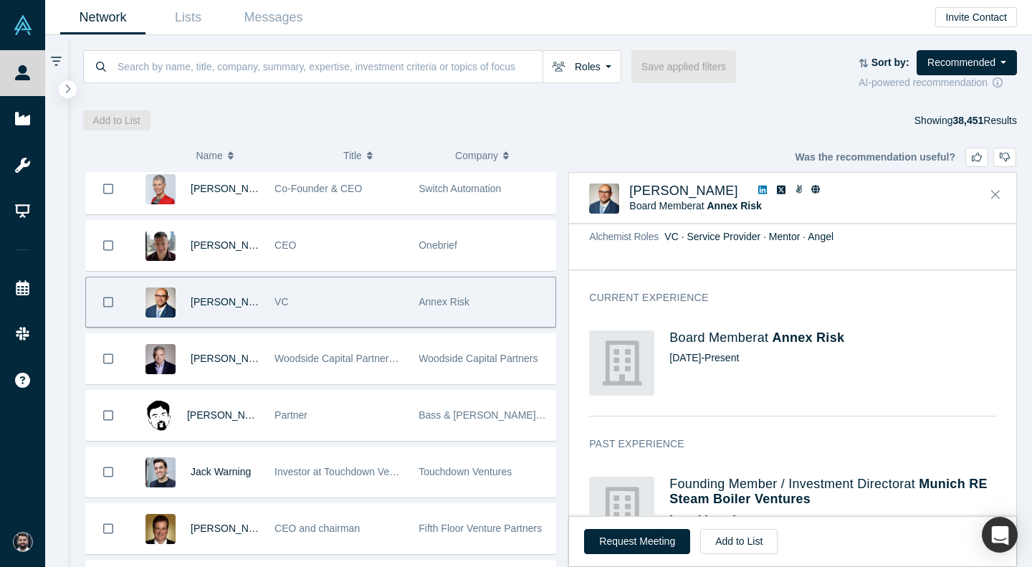
scroll to position [0, 0]
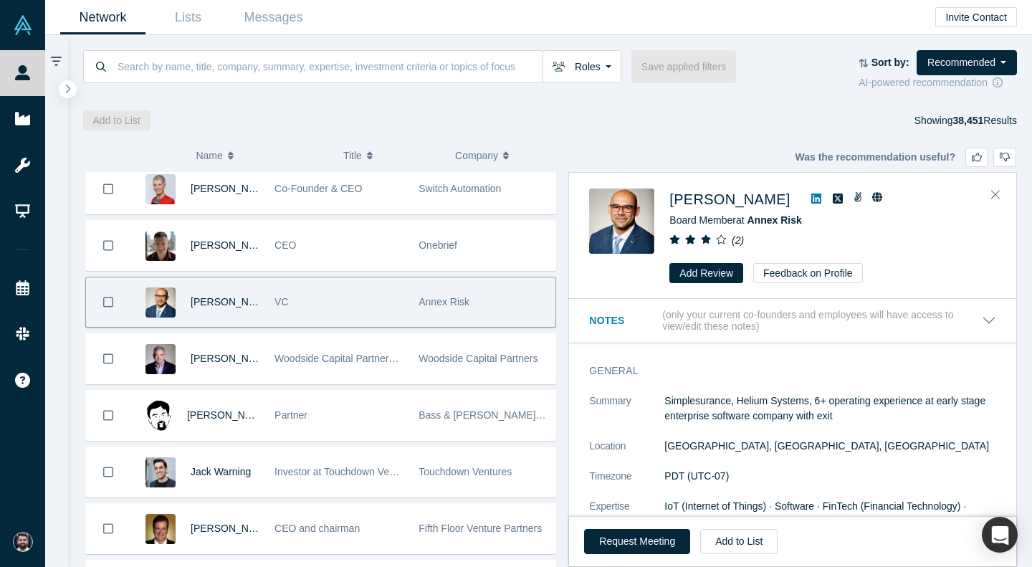
click at [811, 196] on icon at bounding box center [816, 198] width 10 height 10
click at [984, 196] on div "[PERSON_NAME]" at bounding box center [832, 198] width 327 height 21
click at [996, 193] on icon "Close" at bounding box center [995, 194] width 9 height 13
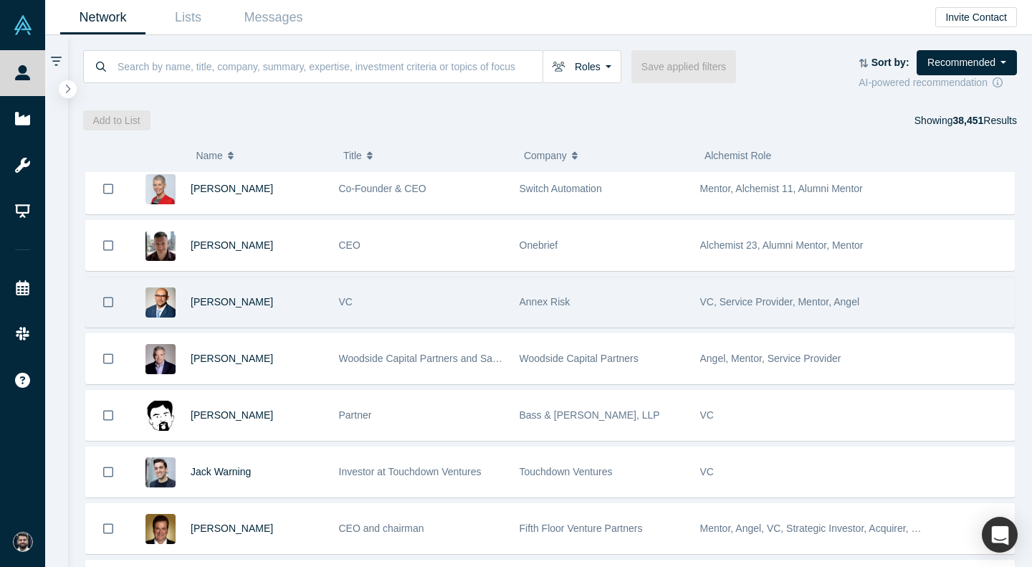
click at [451, 300] on div "VC" at bounding box center [422, 301] width 166 height 49
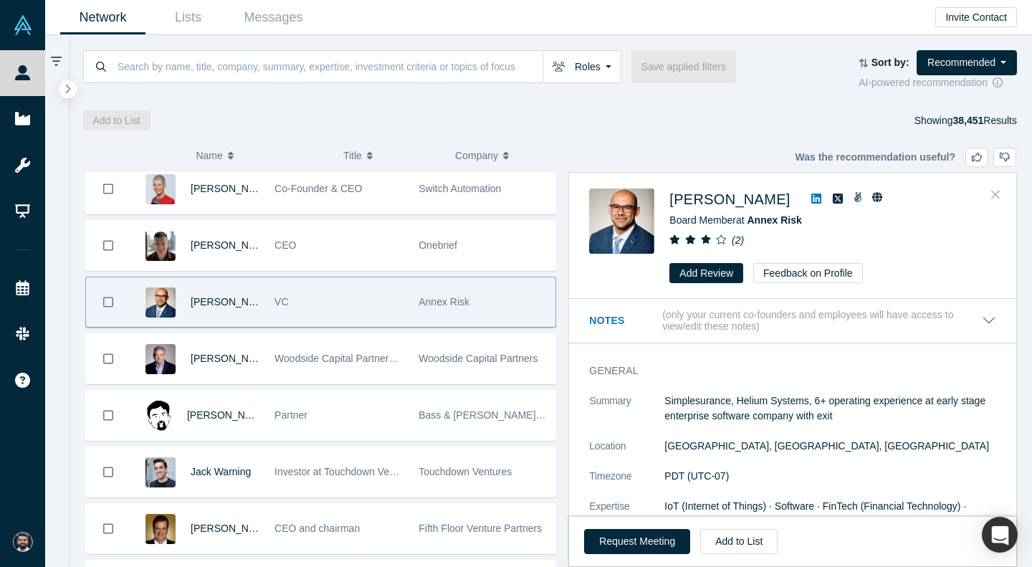
click at [995, 198] on icon "Close" at bounding box center [995, 194] width 9 height 13
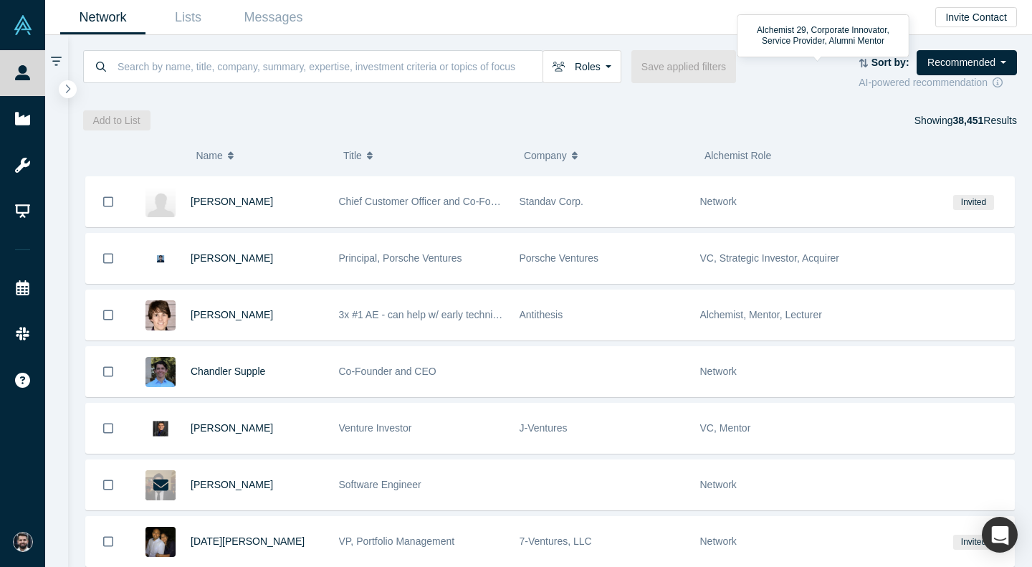
scroll to position [10023, 0]
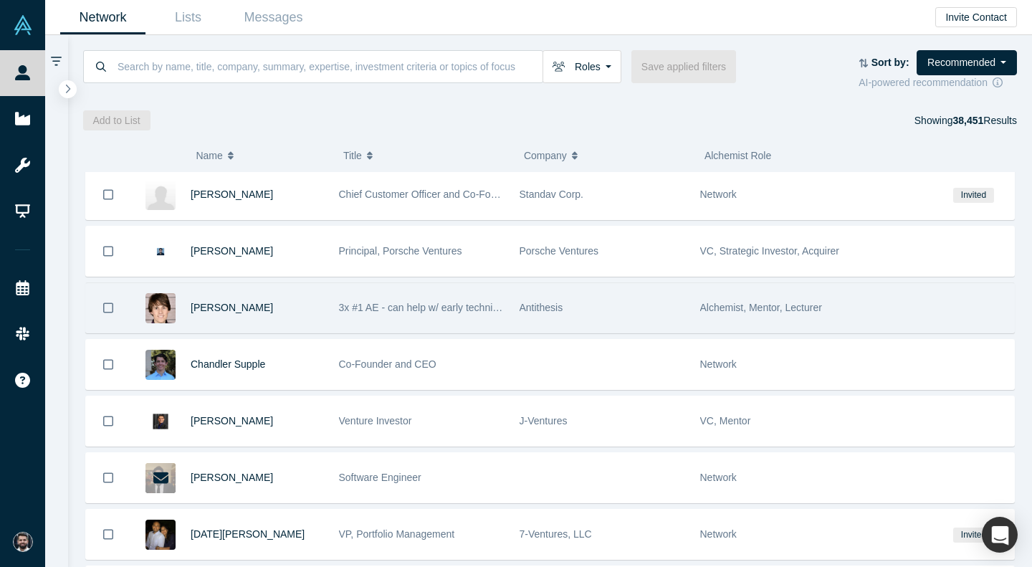
click at [662, 298] on div "Antithesis" at bounding box center [603, 307] width 166 height 49
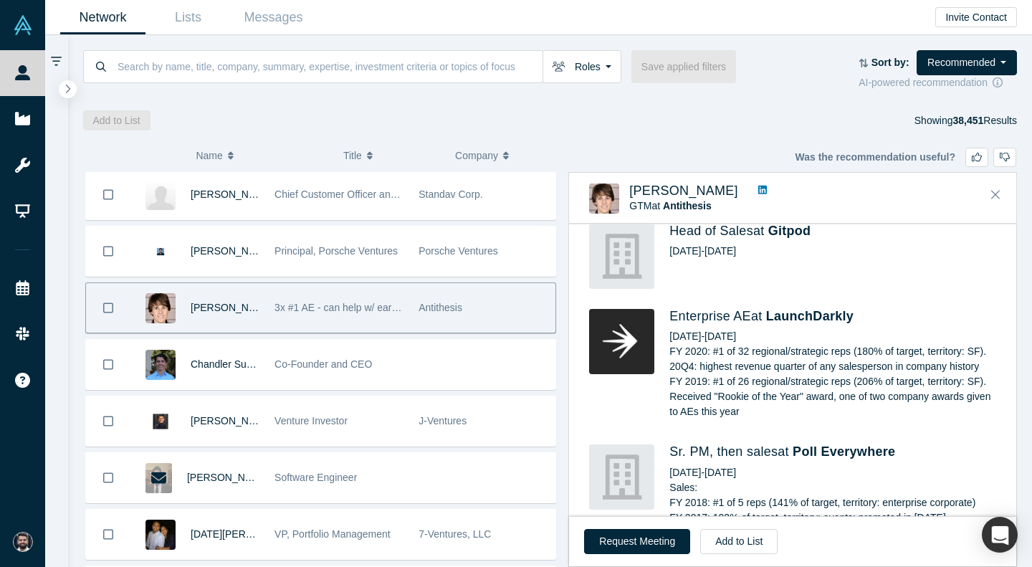
scroll to position [921, 0]
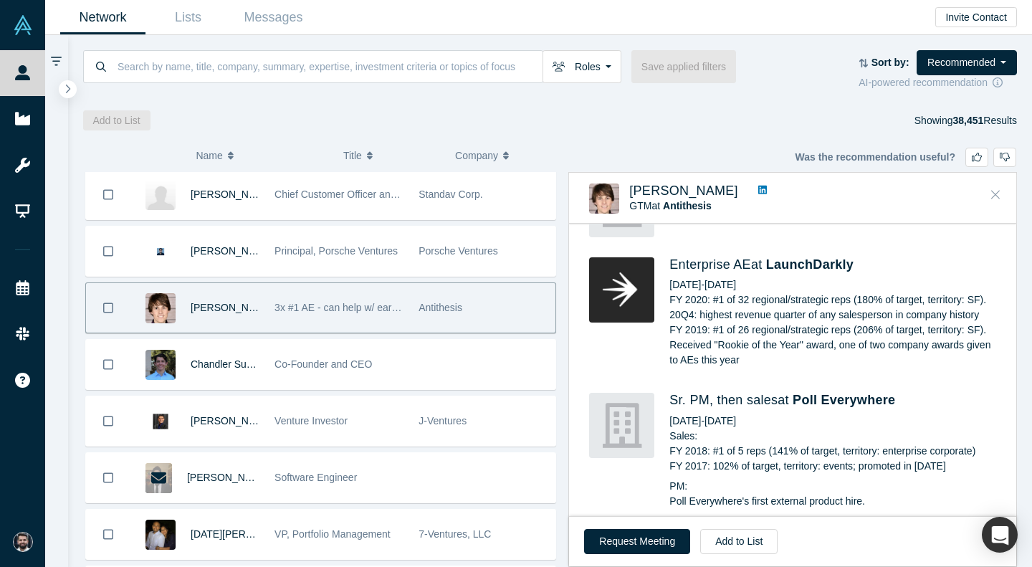
click at [1002, 187] on button "Close" at bounding box center [995, 194] width 21 height 23
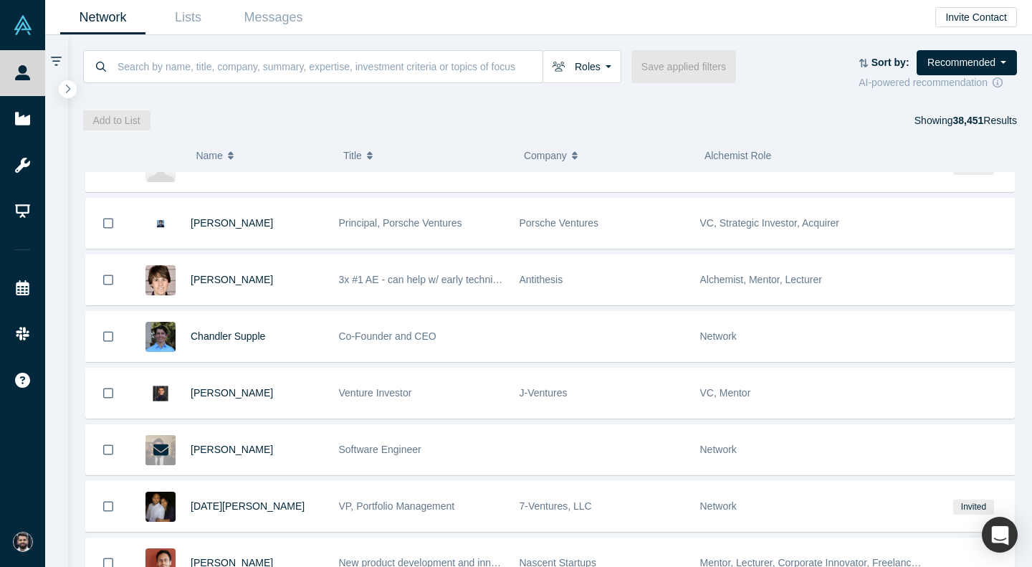
scroll to position [10052, 0]
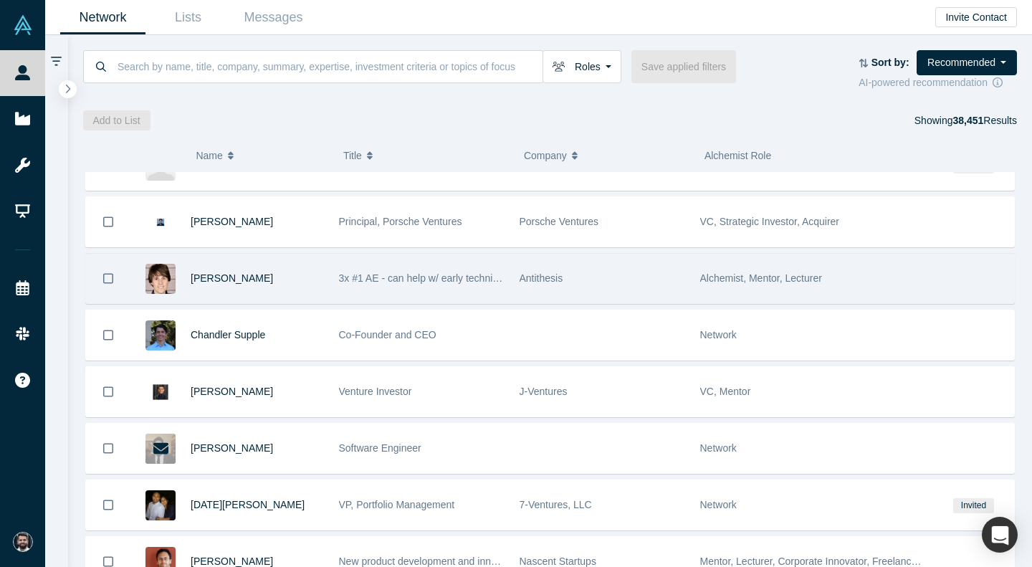
click at [627, 292] on div "Antithesis" at bounding box center [603, 278] width 166 height 49
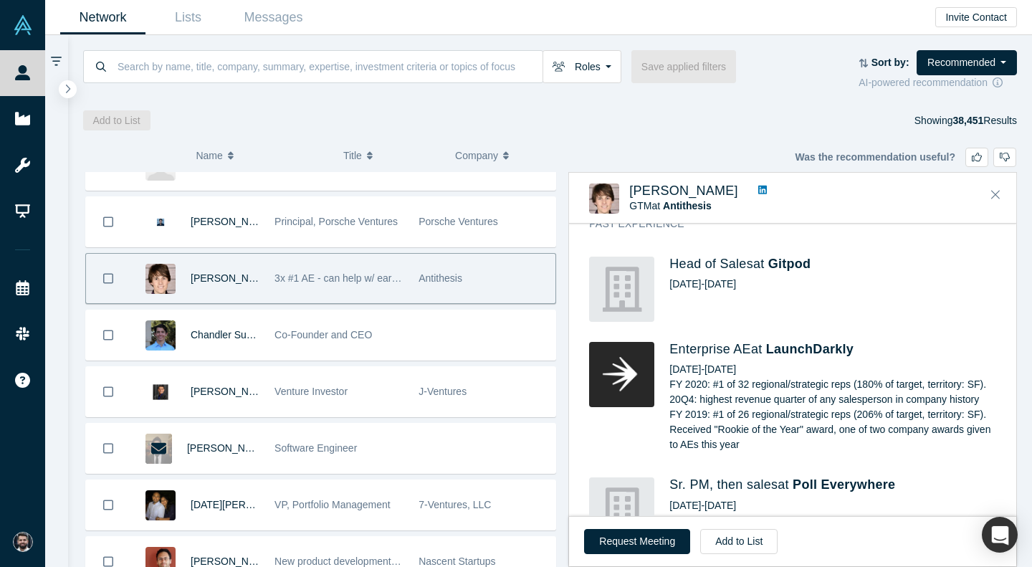
scroll to position [890, 0]
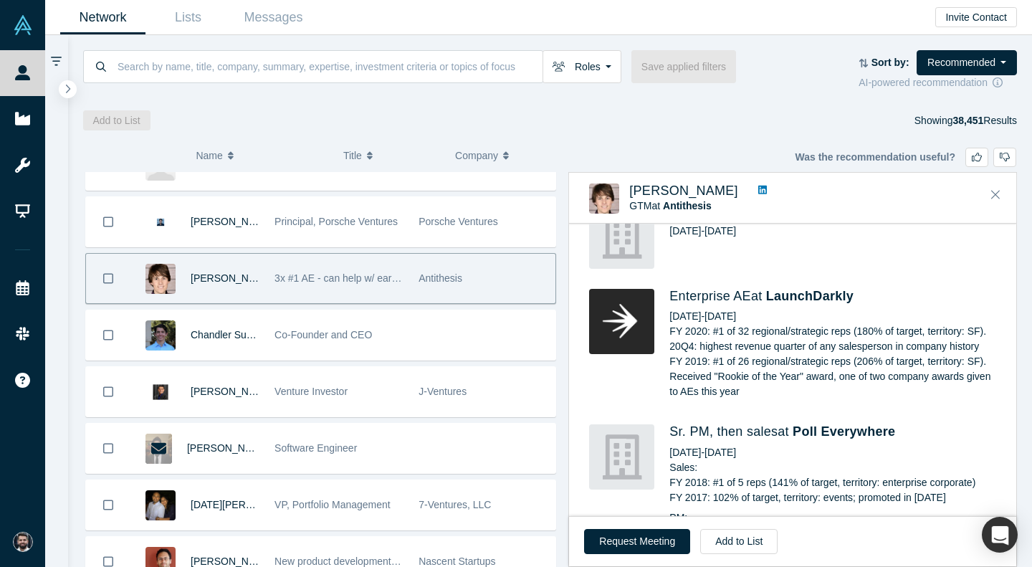
click at [753, 189] on link at bounding box center [762, 190] width 19 height 15
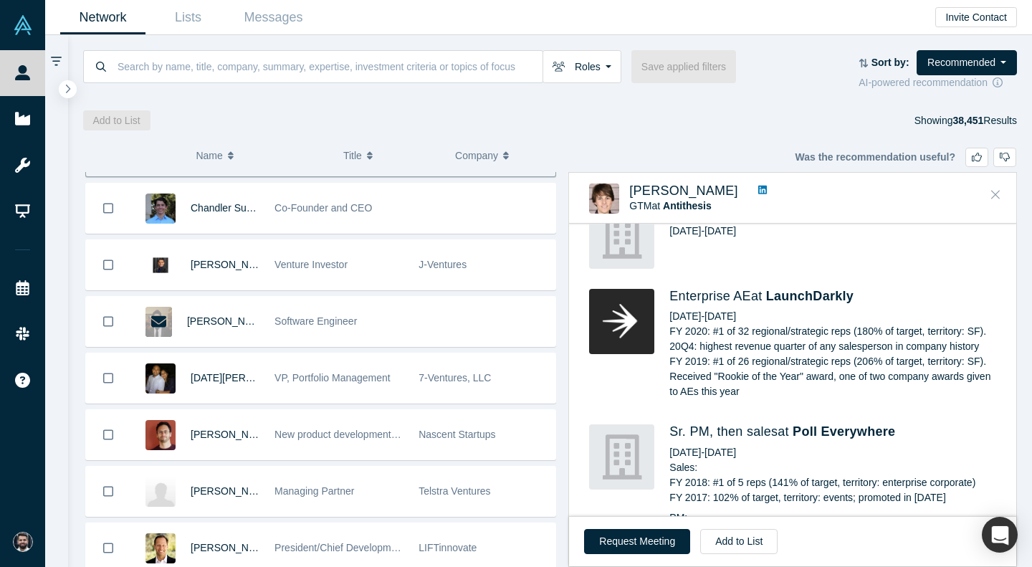
click at [1005, 194] on button "Close" at bounding box center [995, 194] width 21 height 23
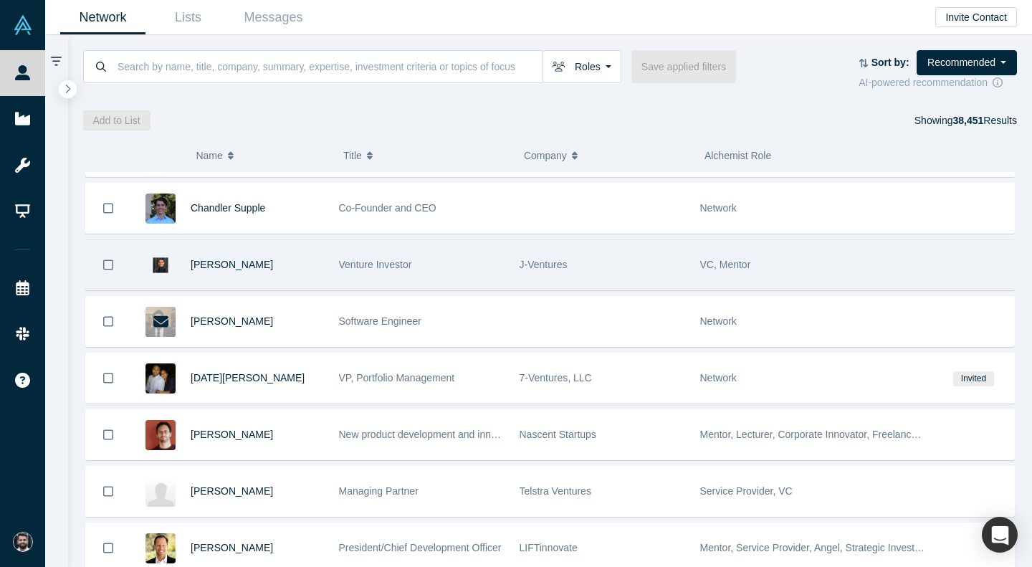
click at [618, 265] on div "J-Ventures" at bounding box center [603, 264] width 166 height 49
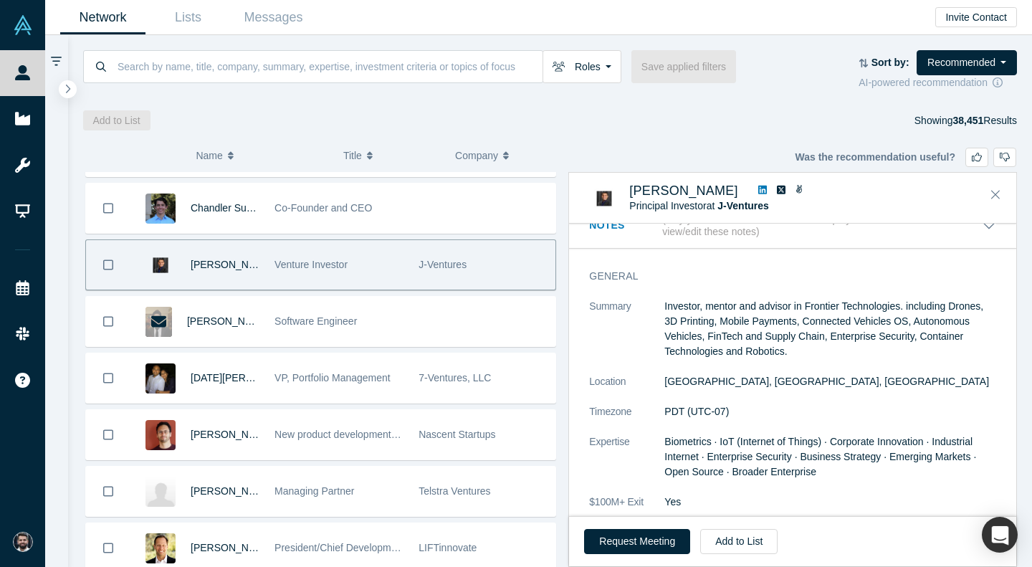
scroll to position [0, 0]
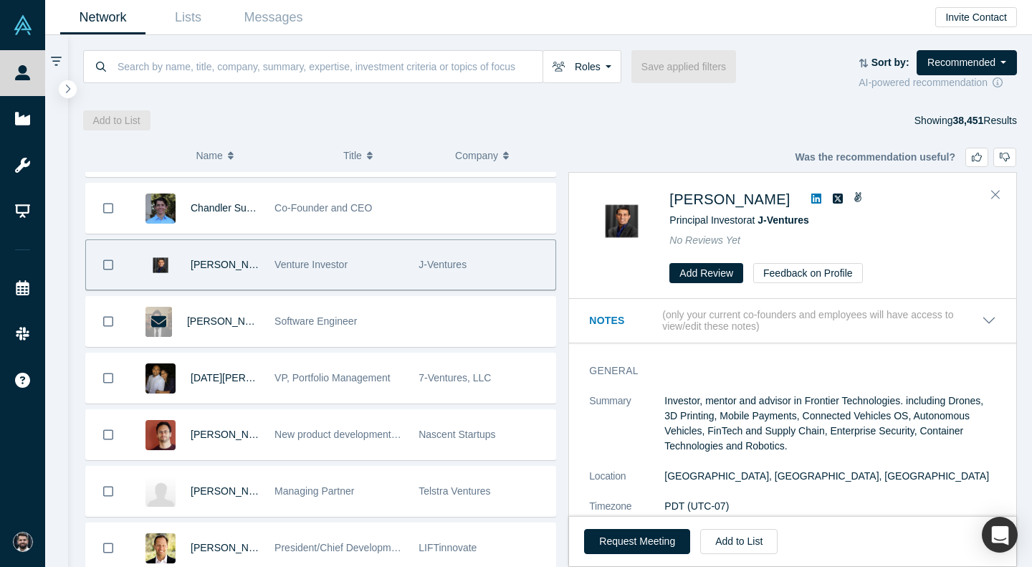
click at [805, 204] on link at bounding box center [815, 199] width 21 height 17
click at [1002, 189] on button "Close" at bounding box center [995, 194] width 21 height 23
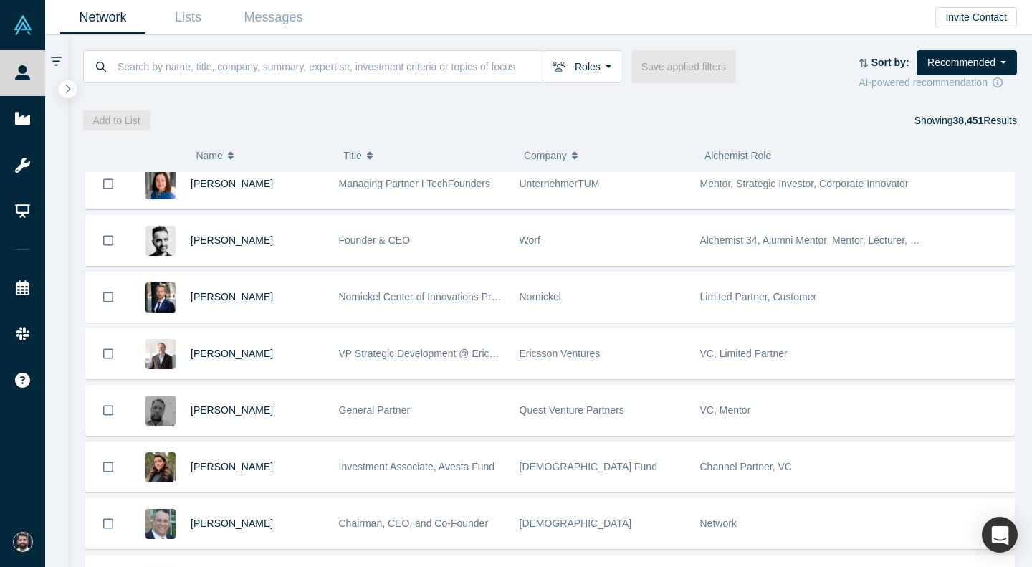
scroll to position [11875, 0]
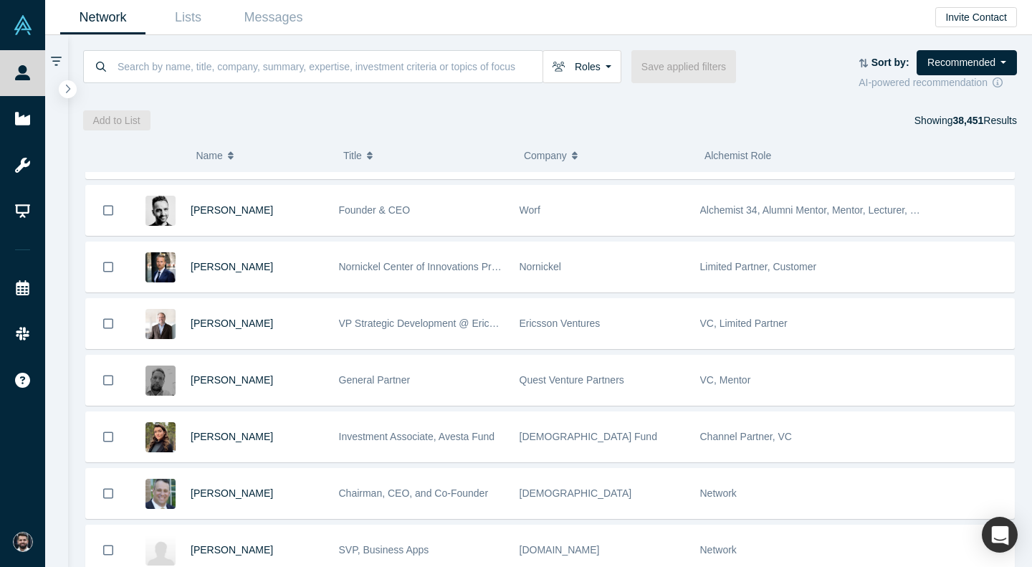
click at [640, 444] on div "[DEMOGRAPHIC_DATA] Fund" at bounding box center [603, 436] width 166 height 49
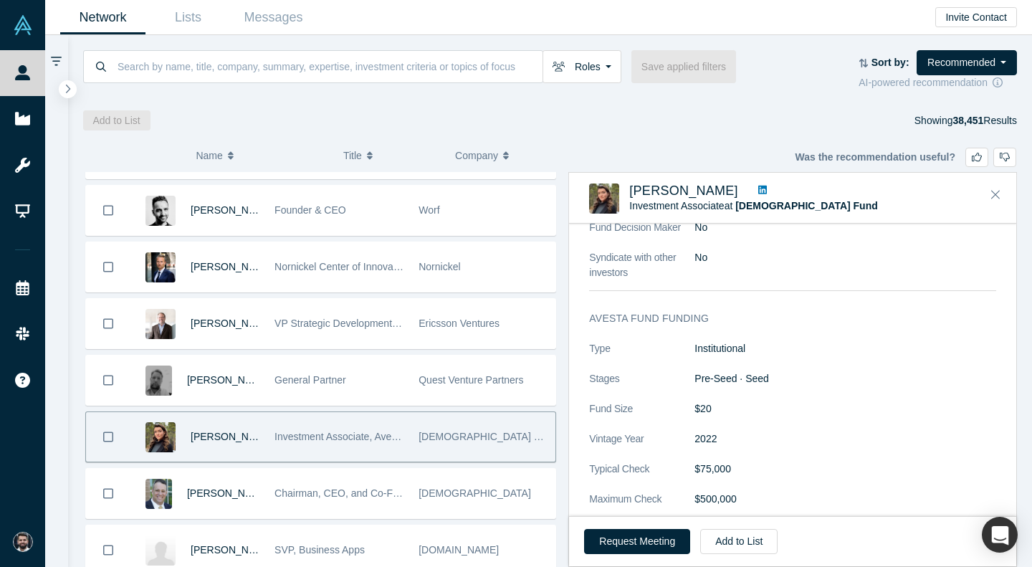
scroll to position [874, 0]
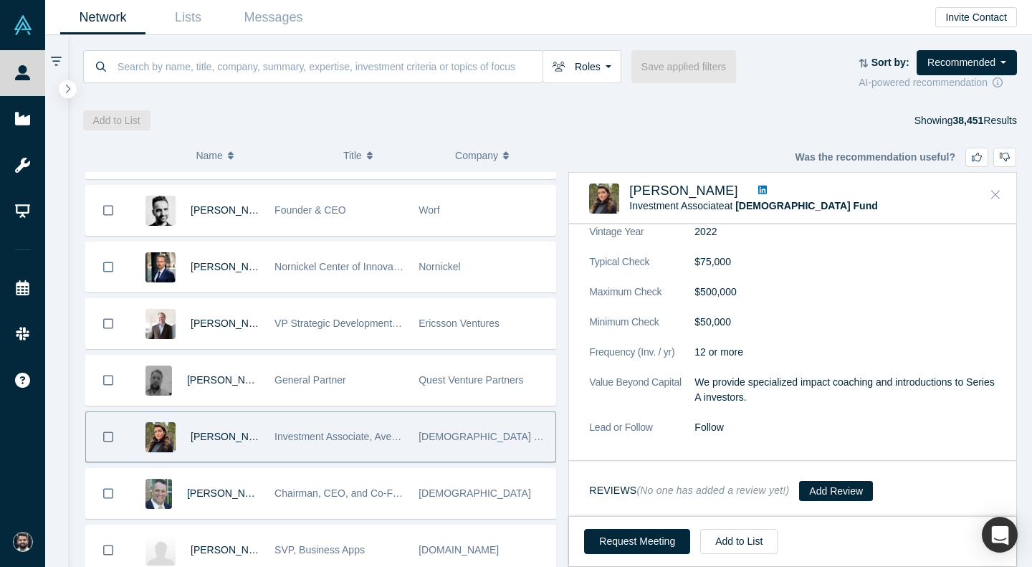
click at [996, 191] on icon "Close" at bounding box center [995, 194] width 9 height 13
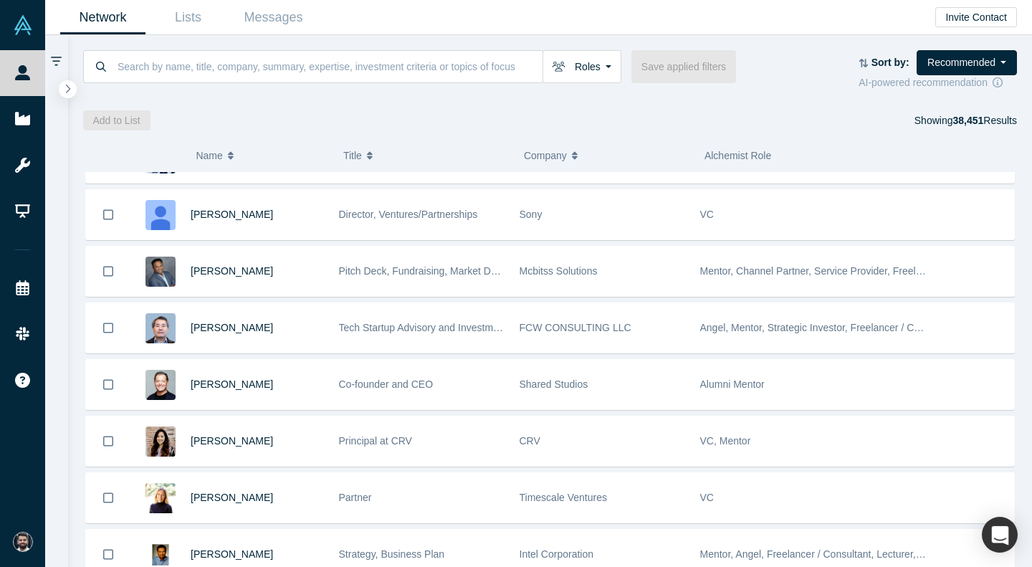
scroll to position [12982, 0]
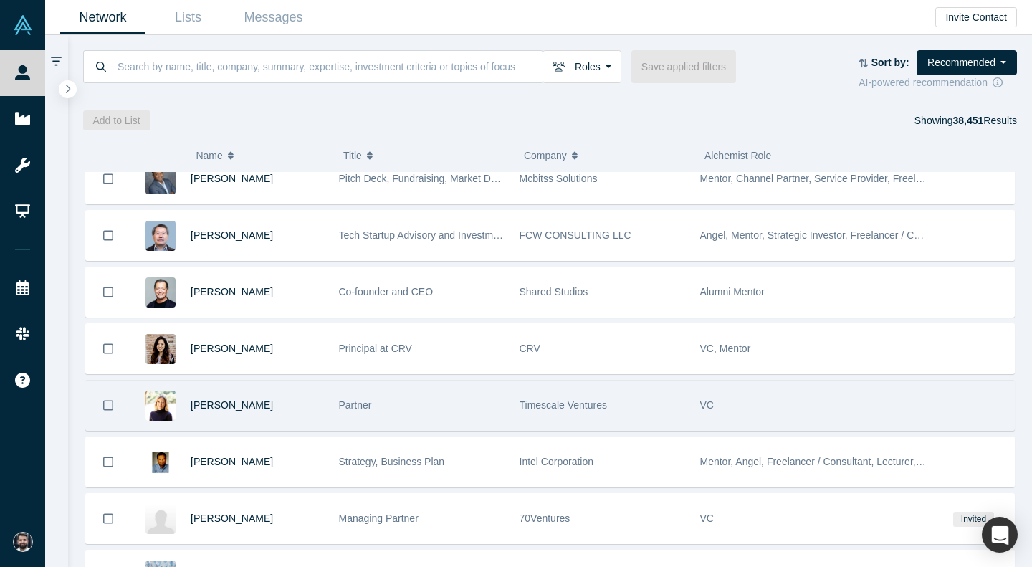
click at [647, 393] on div "Timescale Ventures" at bounding box center [603, 404] width 166 height 49
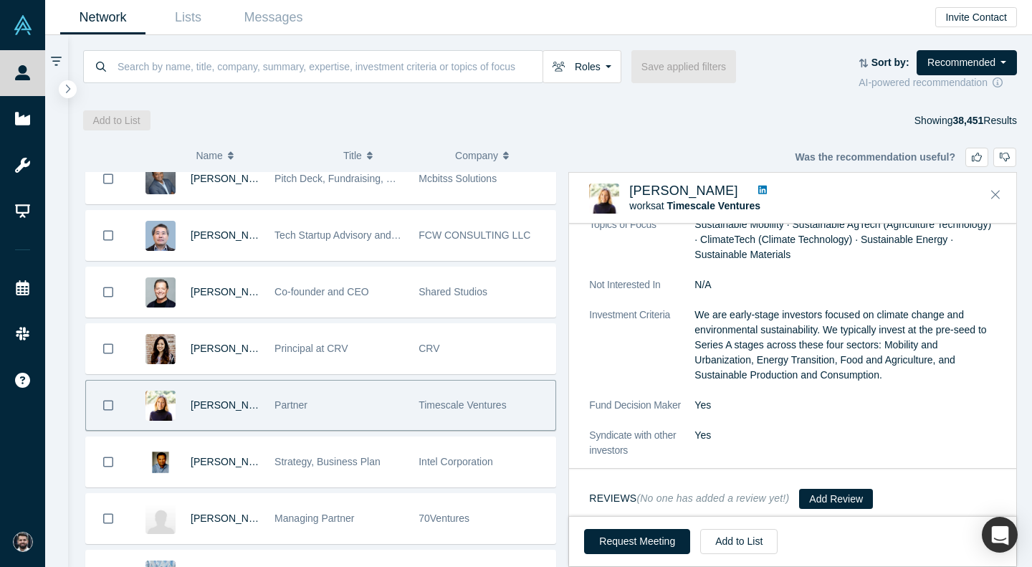
scroll to position [578, 0]
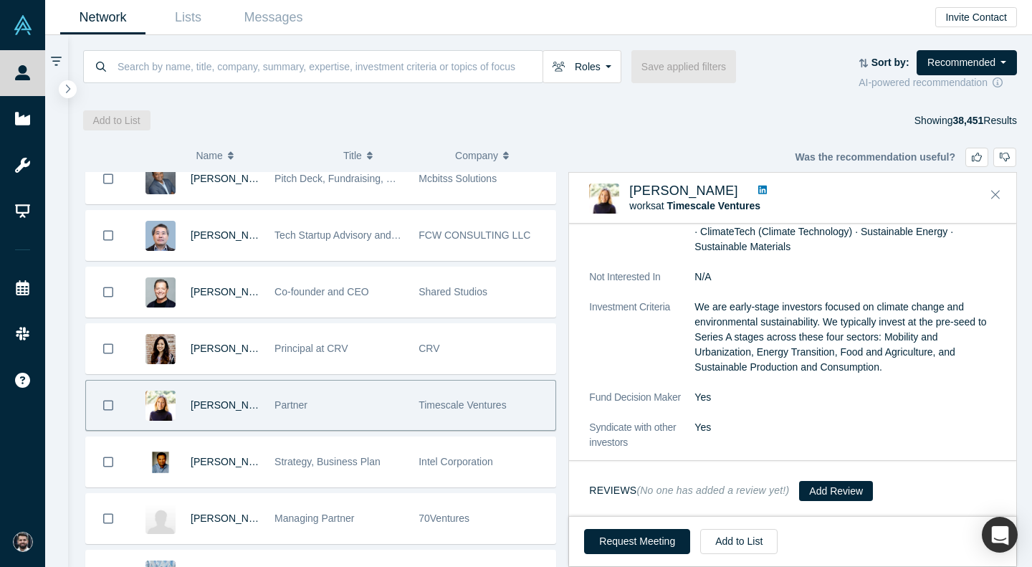
click at [767, 186] on icon at bounding box center [762, 190] width 9 height 10
click at [985, 181] on div "Christina O'Conor works at Timescale Ventures No Reviews Yet" at bounding box center [792, 198] width 447 height 50
click at [1001, 196] on button "Close" at bounding box center [995, 194] width 21 height 23
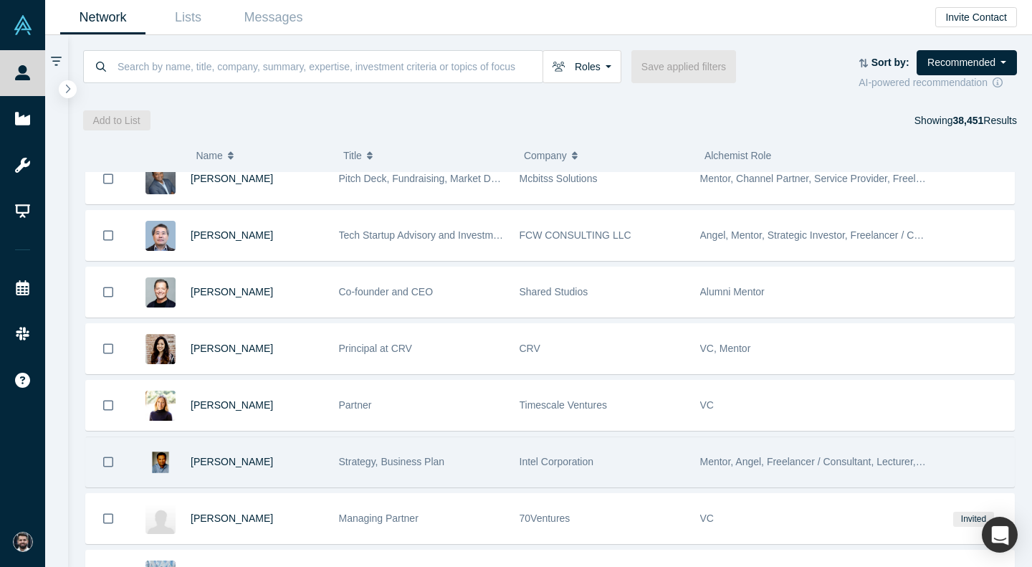
scroll to position [13114, 0]
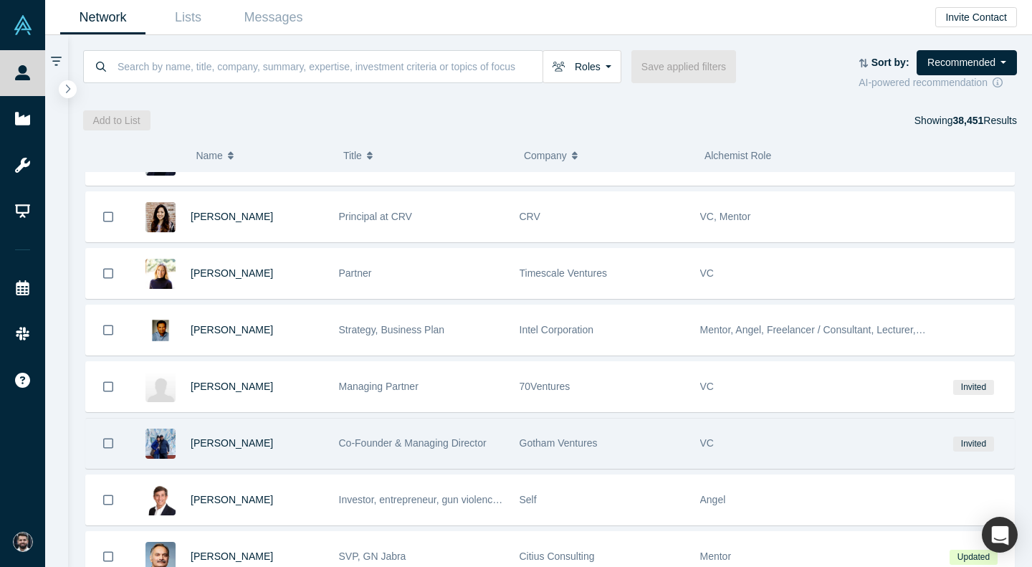
click at [651, 433] on div "Gotham Ventures" at bounding box center [603, 442] width 166 height 49
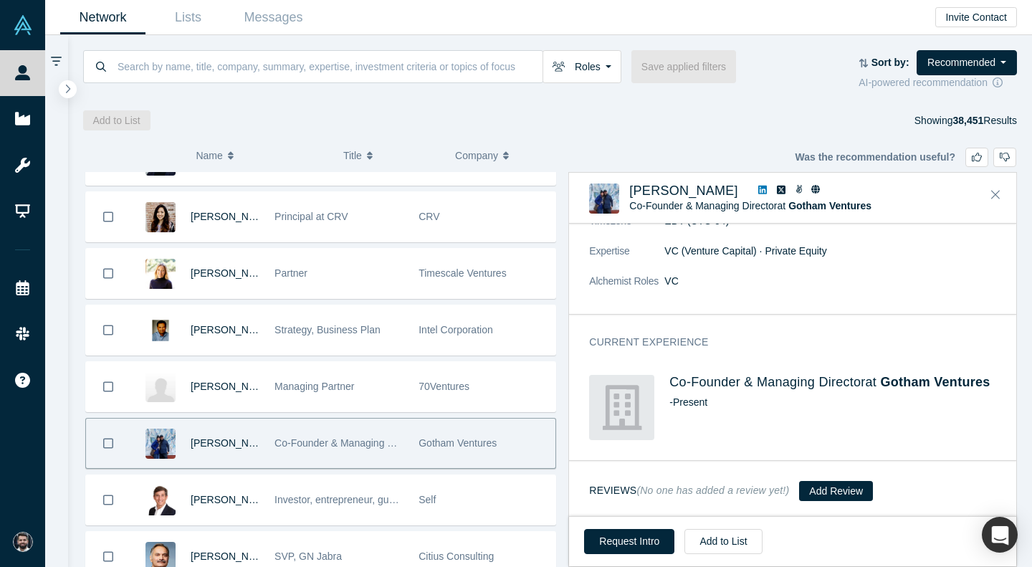
scroll to position [0, 0]
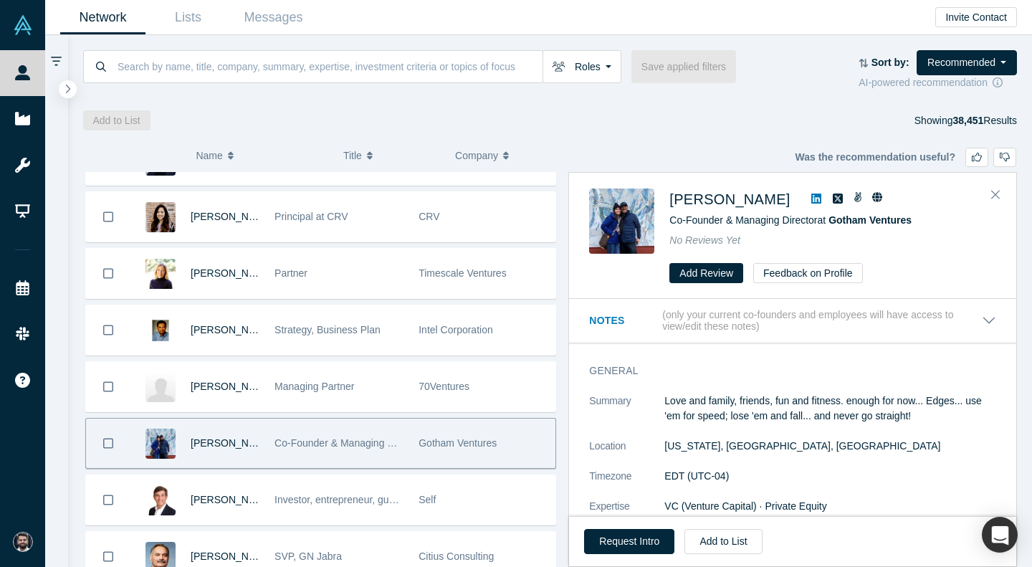
click at [811, 198] on icon at bounding box center [816, 198] width 10 height 10
click at [630, 543] on button "Request Intro" at bounding box center [629, 541] width 90 height 25
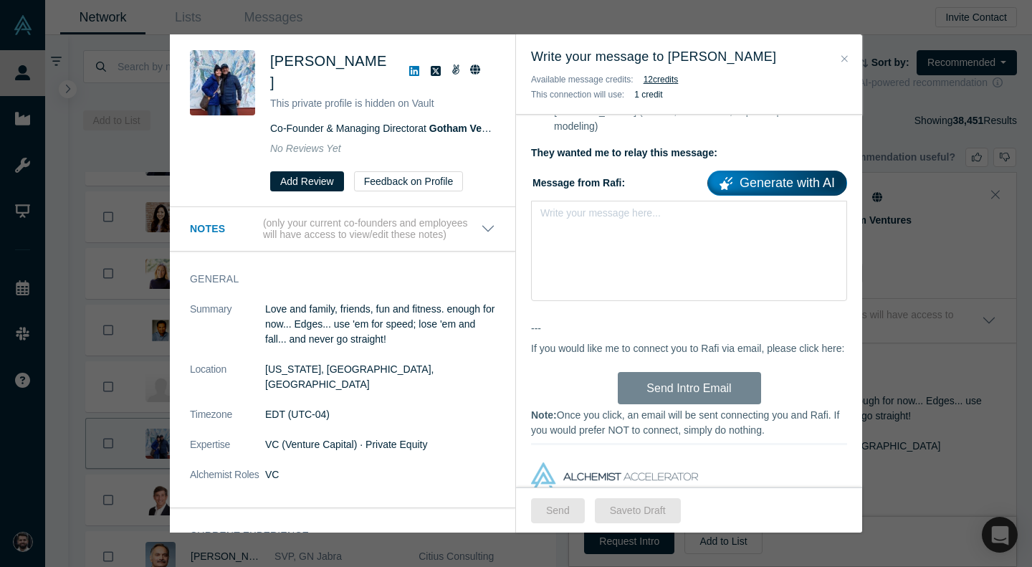
scroll to position [336, 0]
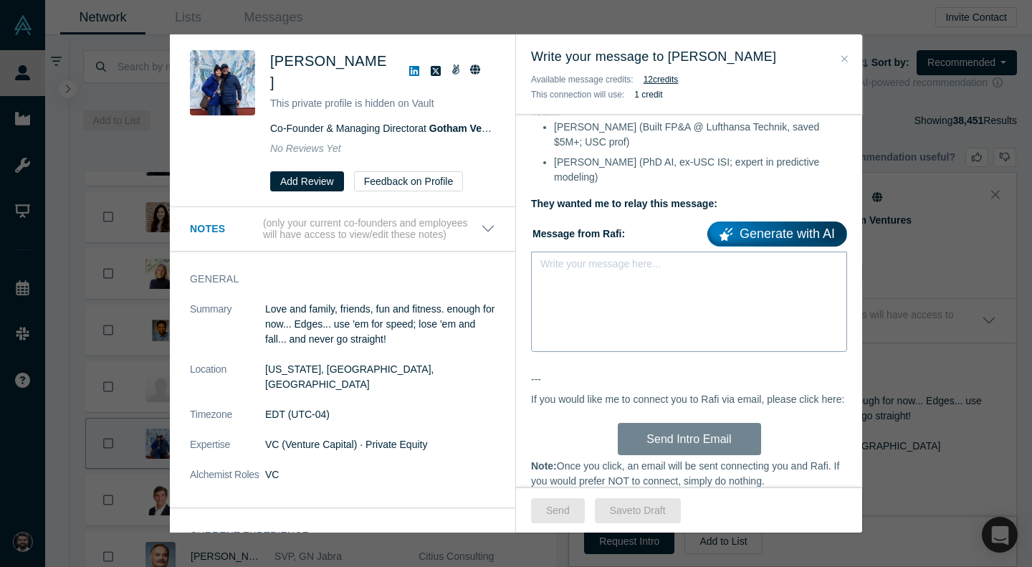
click at [632, 261] on div "rdw-editor" at bounding box center [689, 268] width 279 height 15
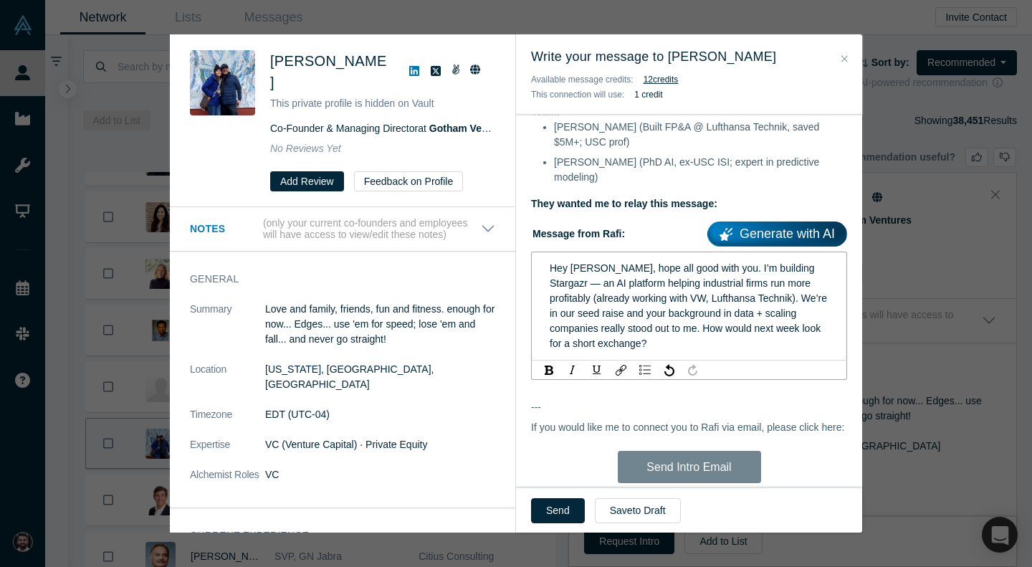
click at [698, 330] on div "Hey Danny, hope all good with you. I’m building Stargazr — an AI platform helpi…" at bounding box center [689, 306] width 279 height 90
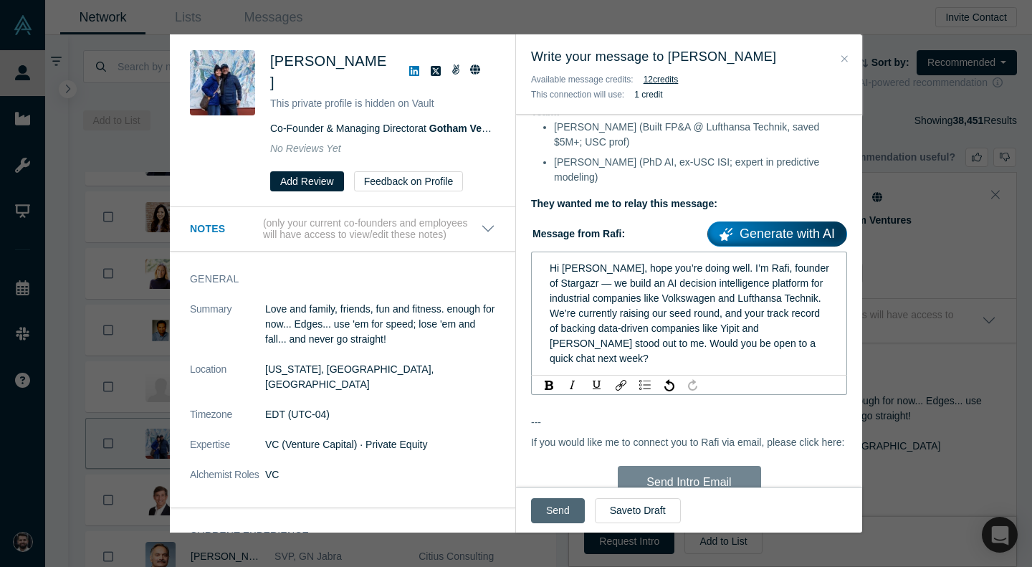
click at [564, 501] on button "Send" at bounding box center [558, 510] width 54 height 25
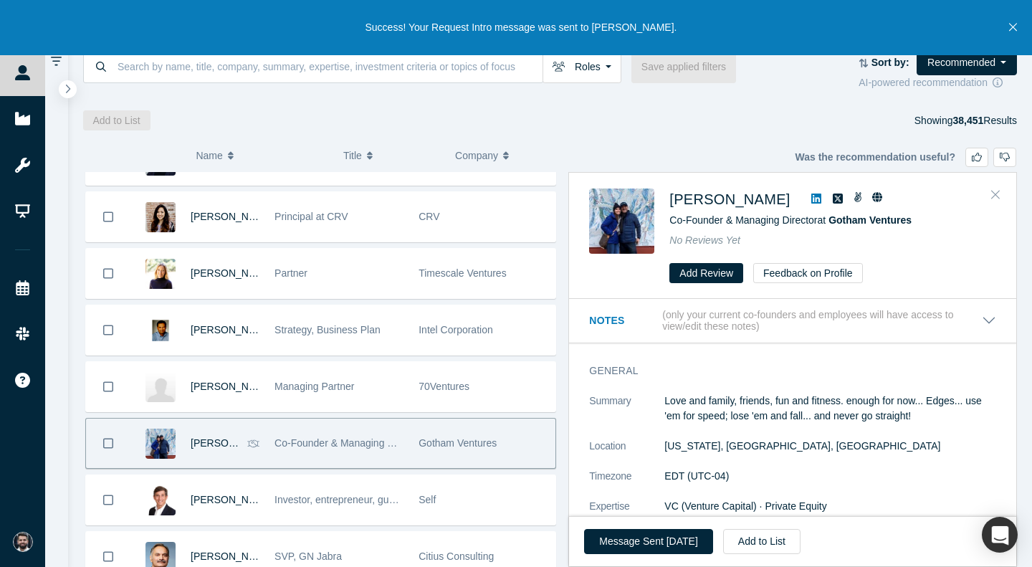
click at [993, 198] on icon "Close" at bounding box center [995, 195] width 9 height 9
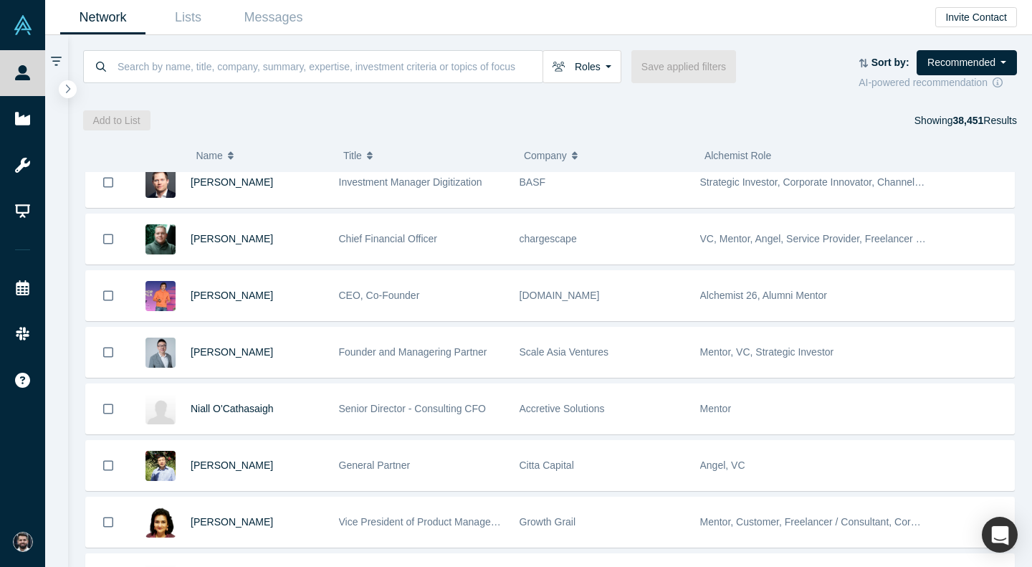
scroll to position [13990, 0]
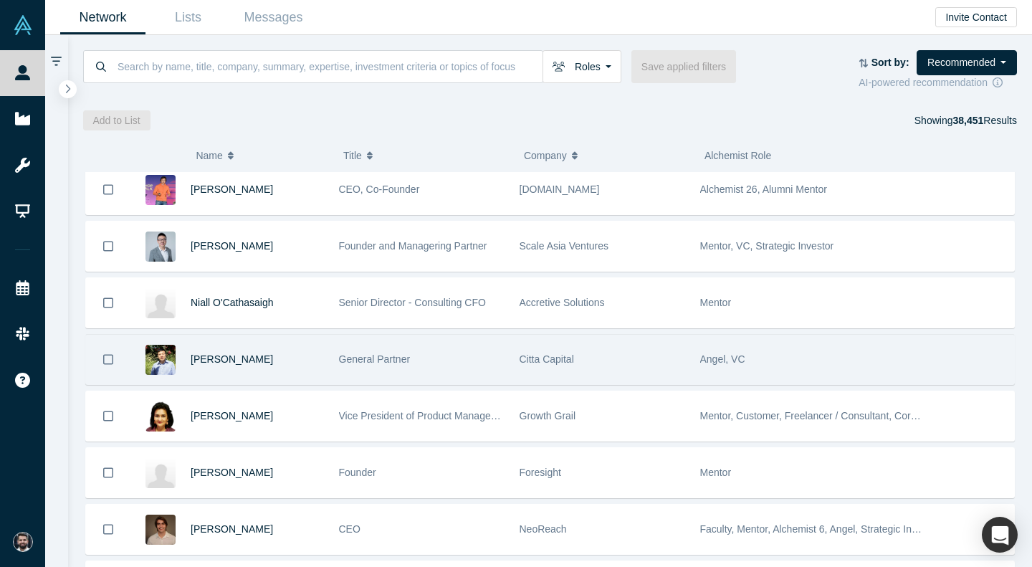
click at [645, 353] on div "Citta Capital" at bounding box center [603, 359] width 166 height 49
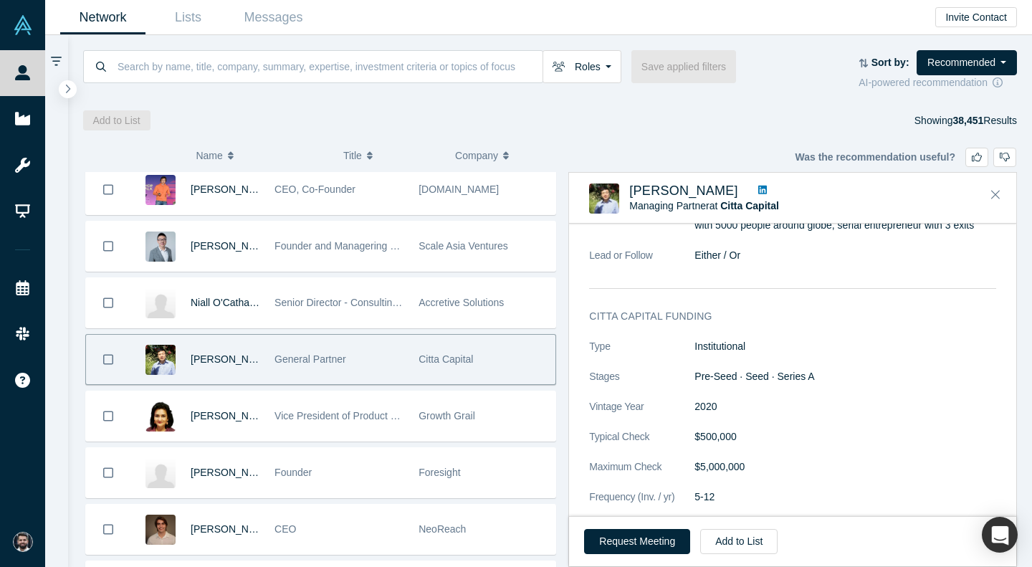
scroll to position [1010, 0]
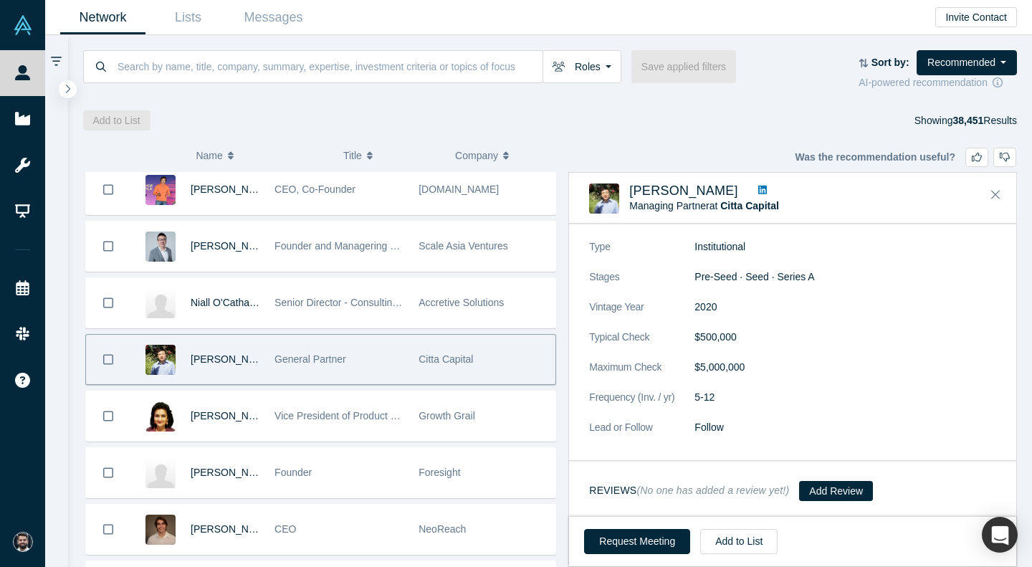
click at [758, 191] on icon at bounding box center [762, 190] width 9 height 10
click at [990, 193] on button "Close" at bounding box center [995, 194] width 21 height 23
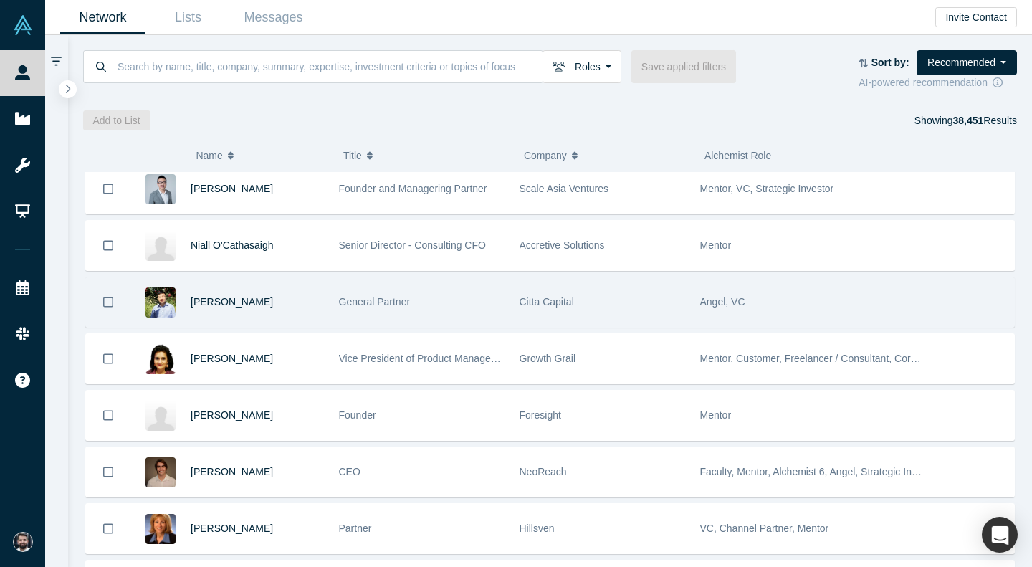
scroll to position [14056, 0]
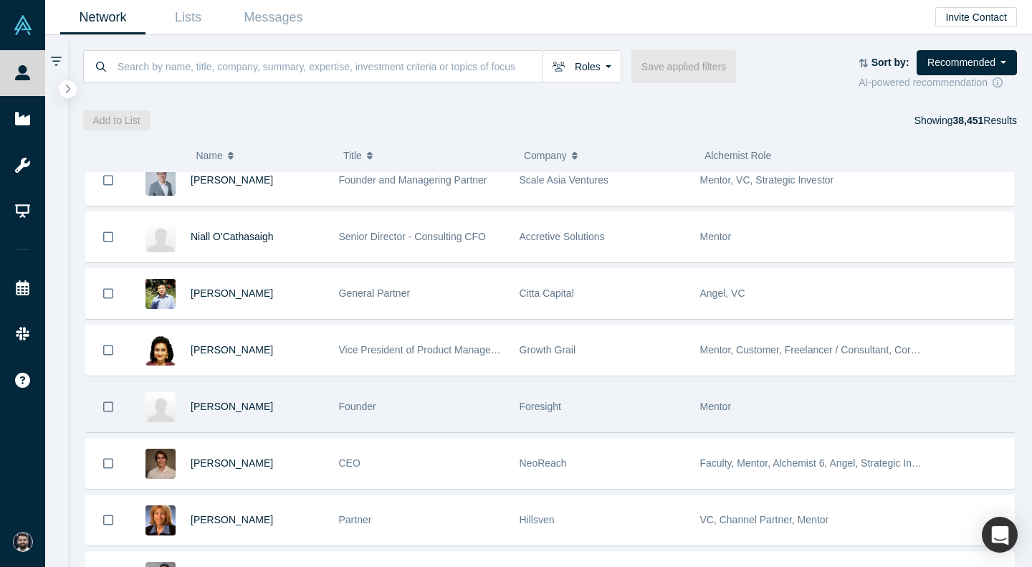
click at [659, 386] on div "Foresight" at bounding box center [603, 406] width 166 height 49
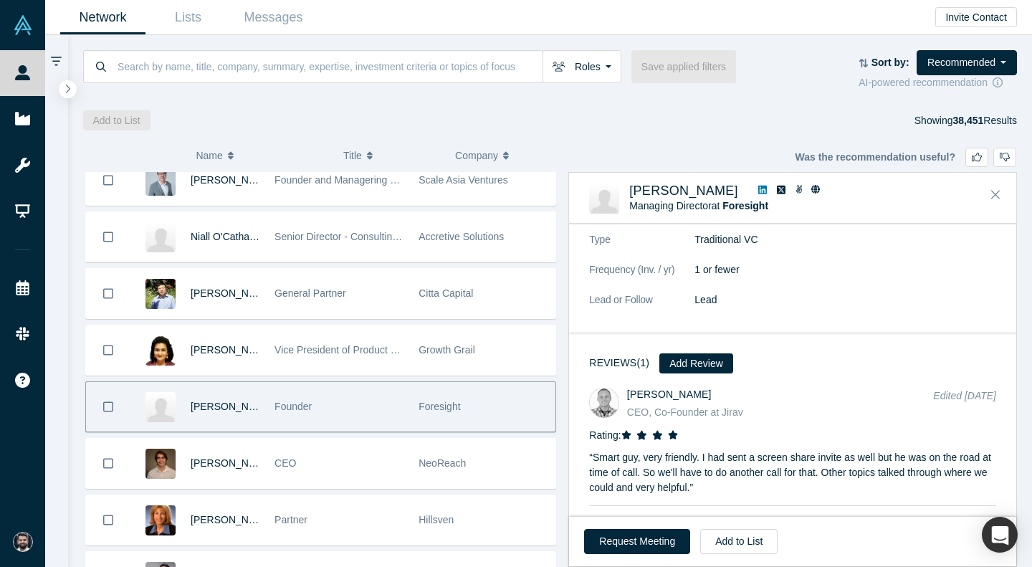
scroll to position [1093, 0]
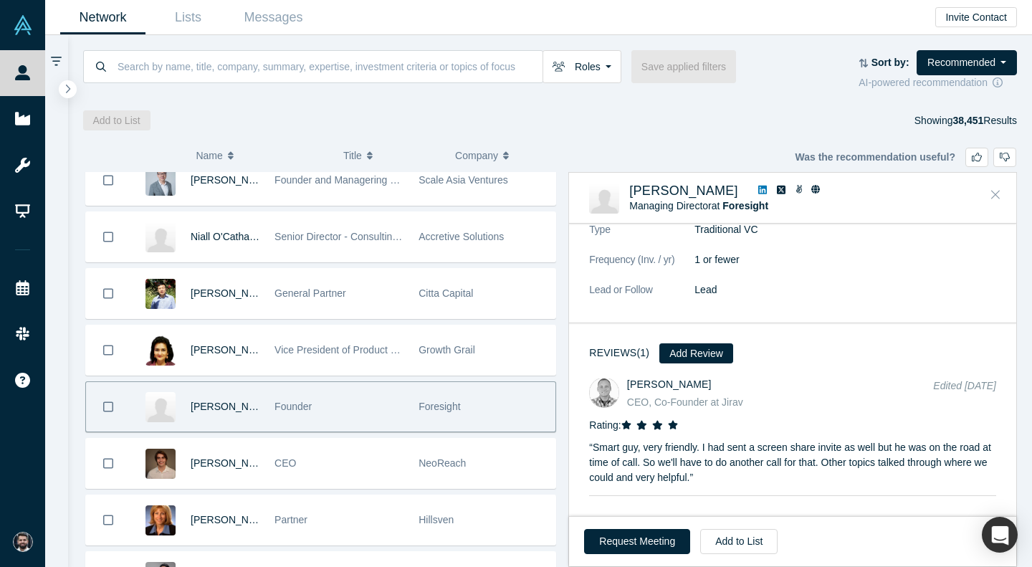
click at [996, 194] on icon "Close" at bounding box center [995, 195] width 9 height 9
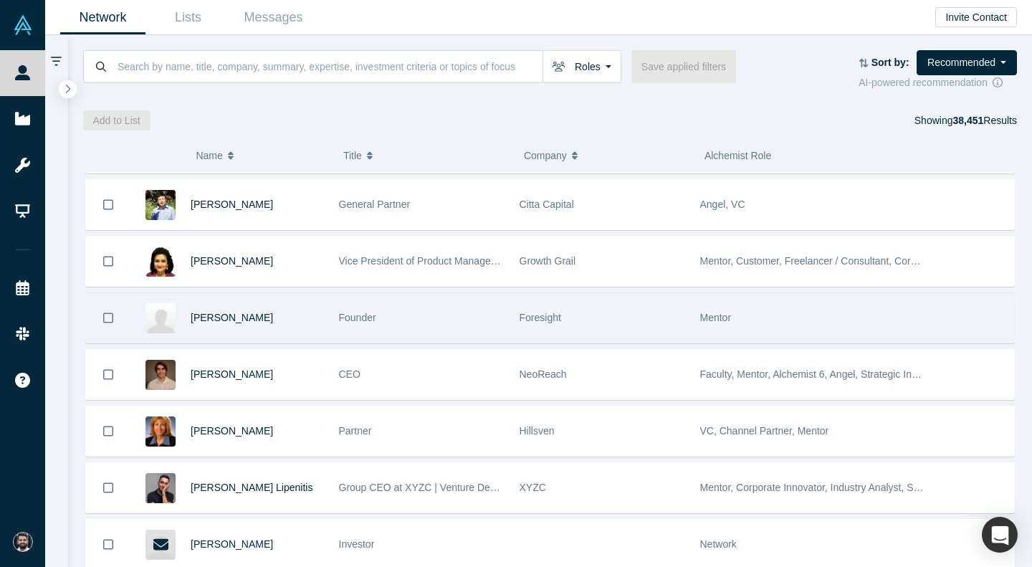
scroll to position [14307, 0]
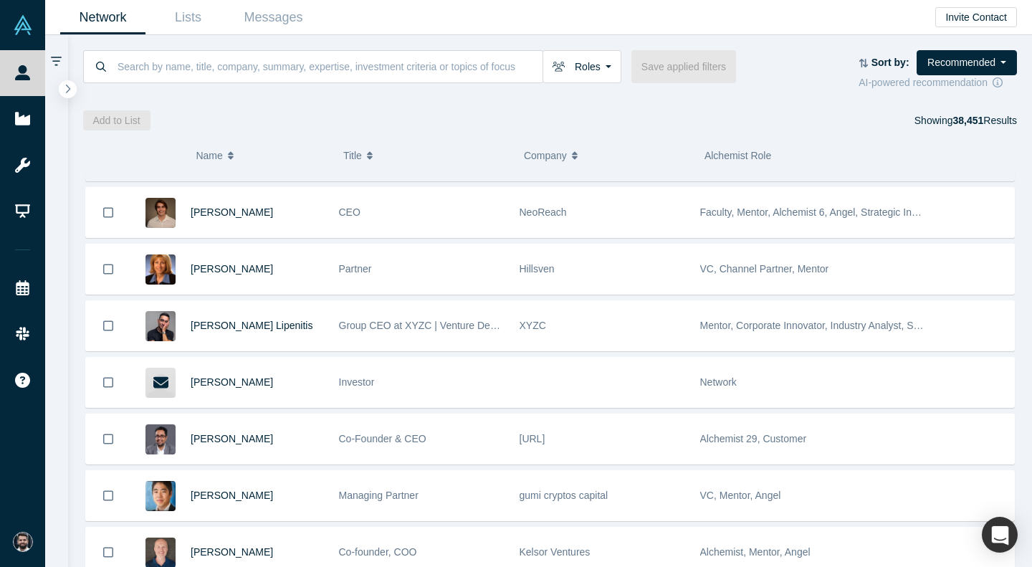
click at [656, 425] on div "[URL]" at bounding box center [603, 438] width 166 height 49
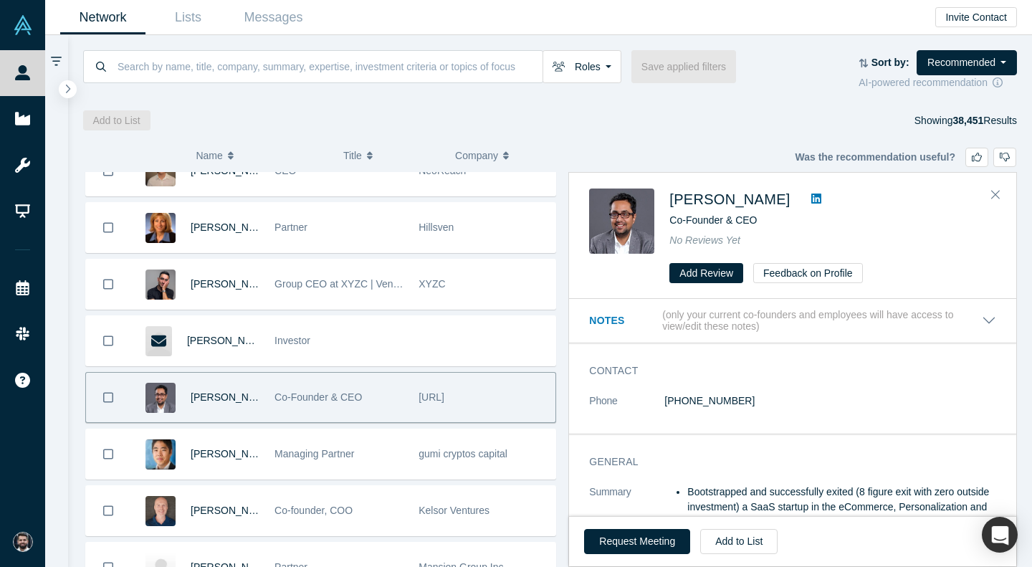
scroll to position [4, 0]
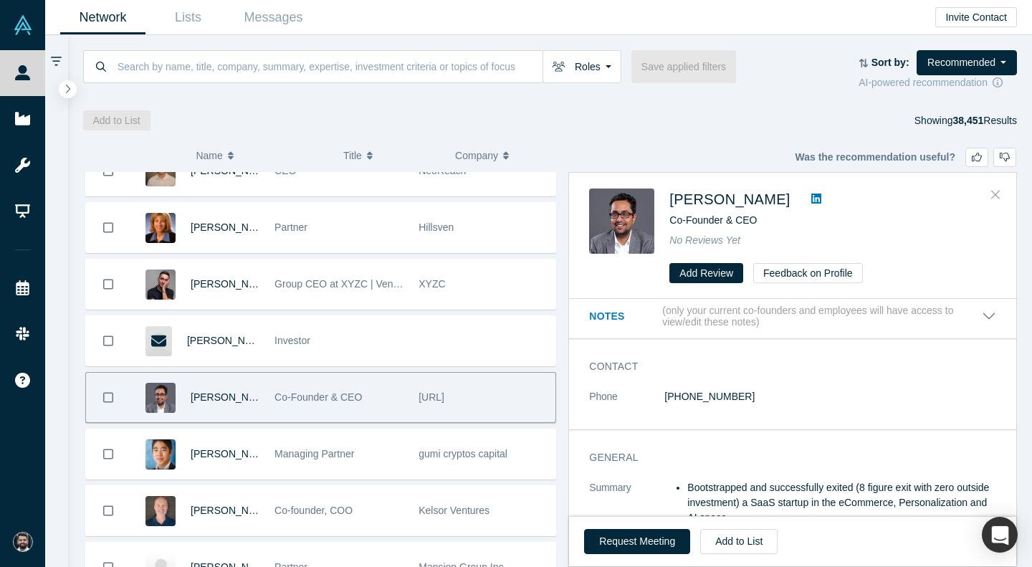
click at [994, 195] on icon "Close" at bounding box center [995, 194] width 9 height 13
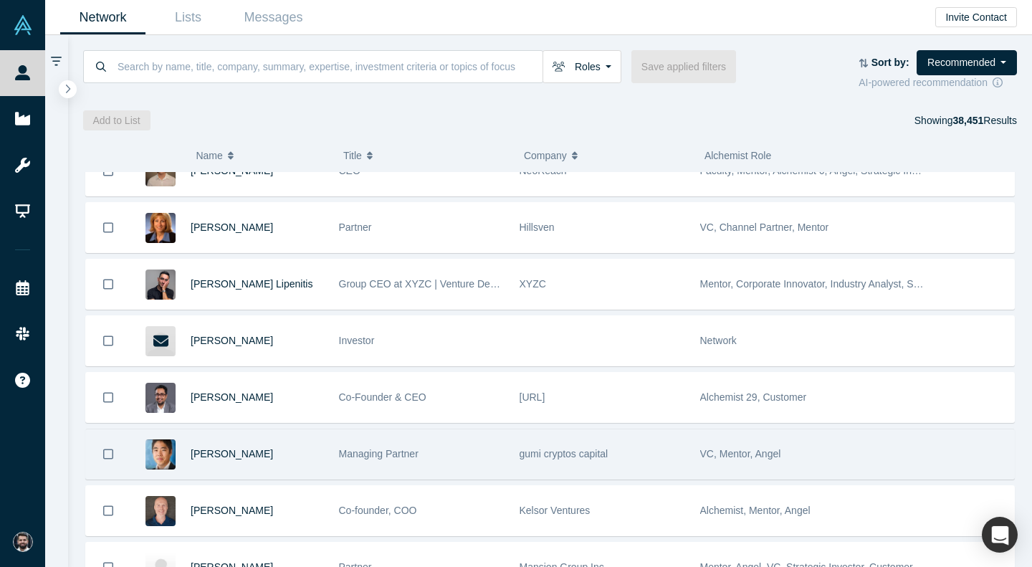
scroll to position [14372, 0]
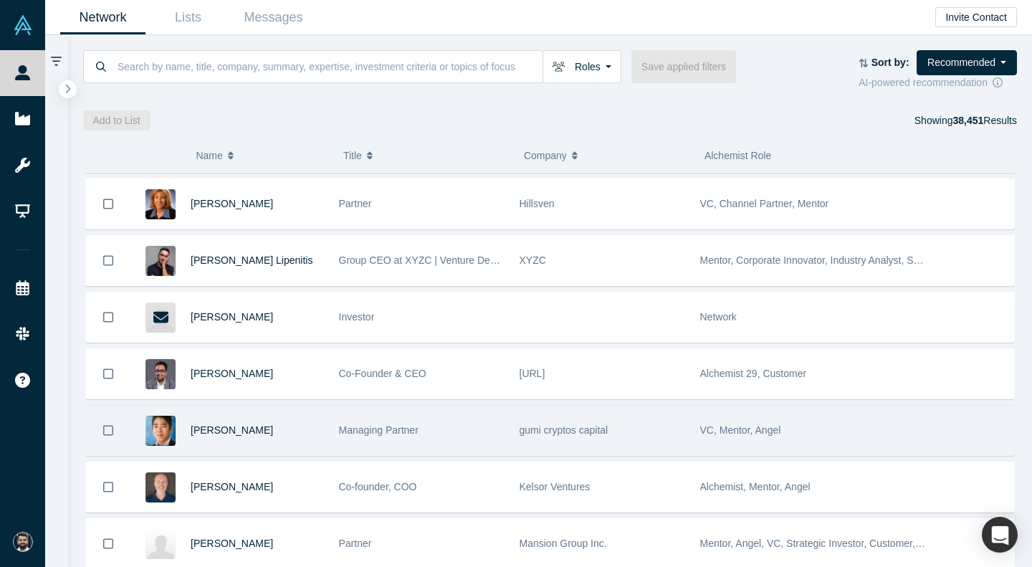
click at [636, 475] on div "Kelsor Ventures" at bounding box center [603, 486] width 166 height 49
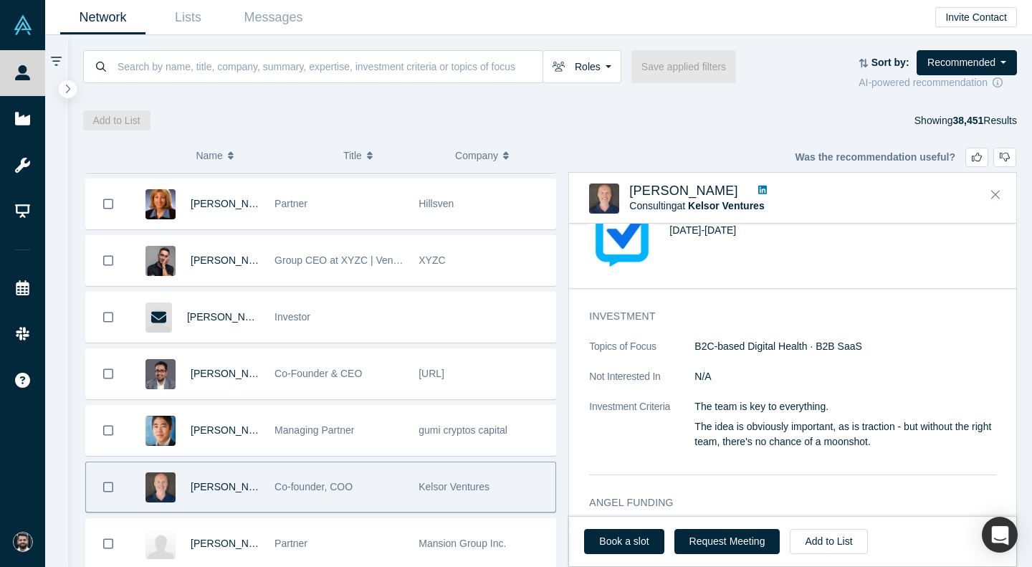
scroll to position [799, 0]
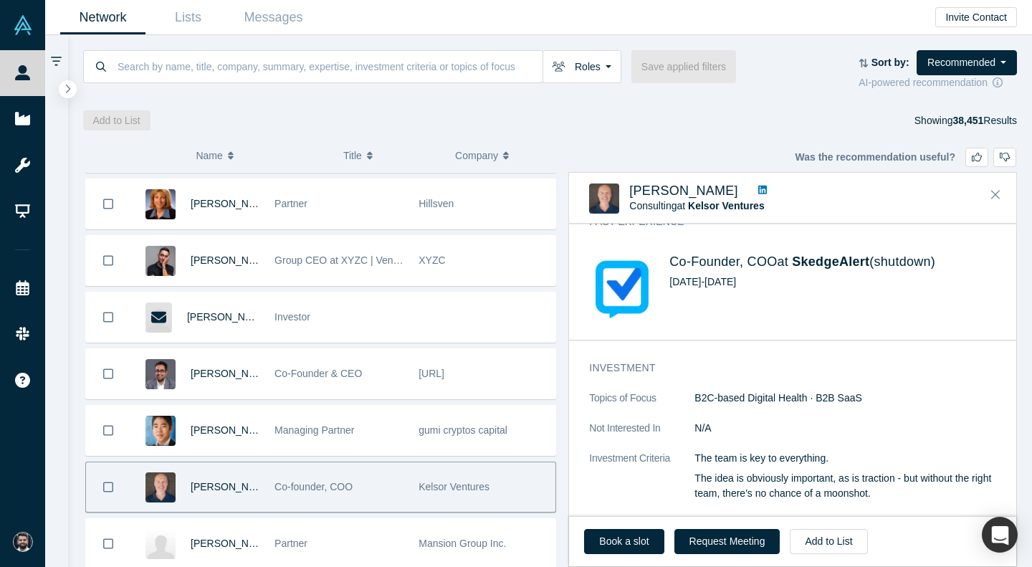
click at [758, 187] on icon at bounding box center [762, 190] width 9 height 9
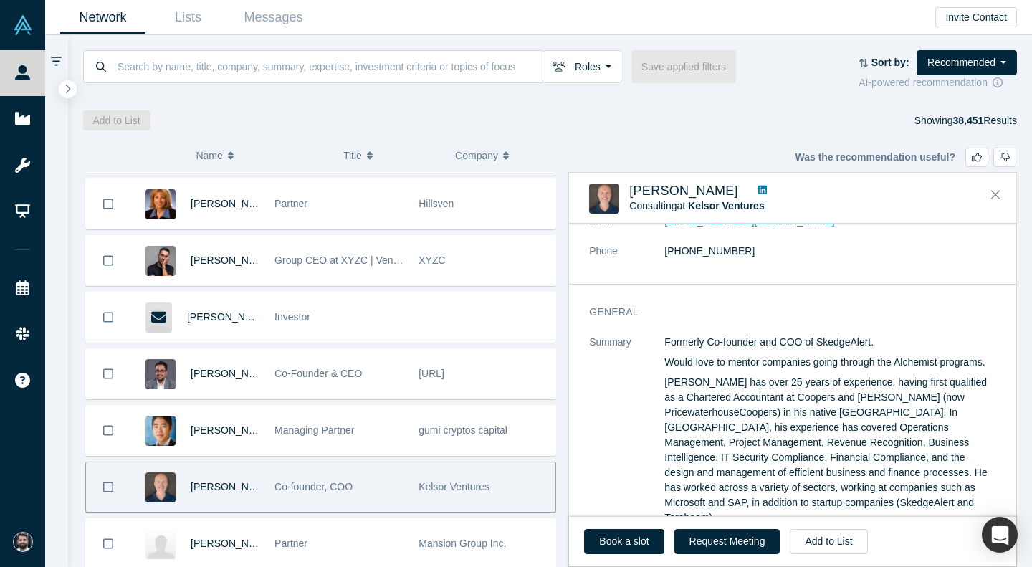
scroll to position [98, 0]
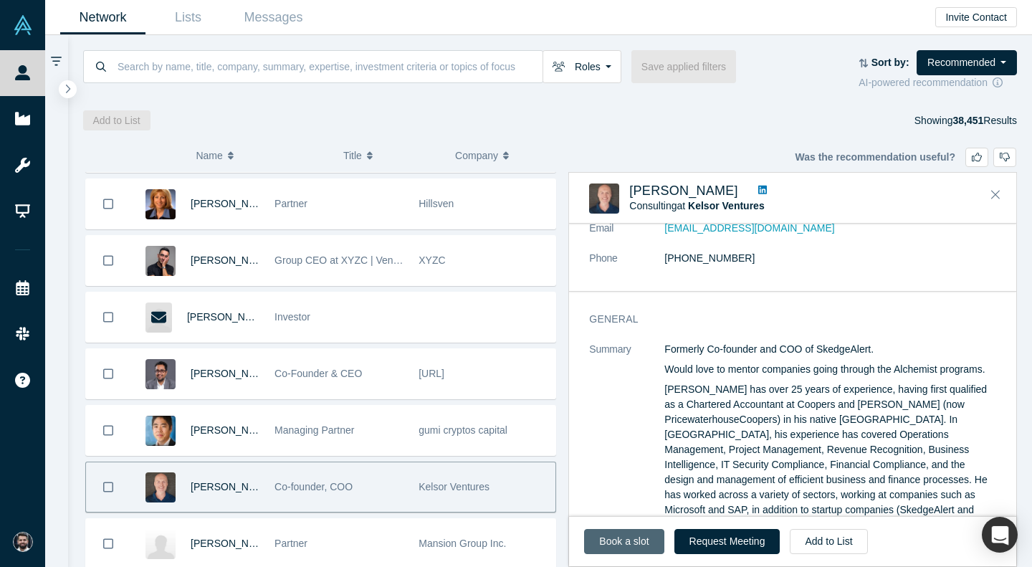
click at [616, 541] on link "Book a slot" at bounding box center [624, 541] width 80 height 25
click at [995, 193] on icon "Close" at bounding box center [995, 194] width 9 height 13
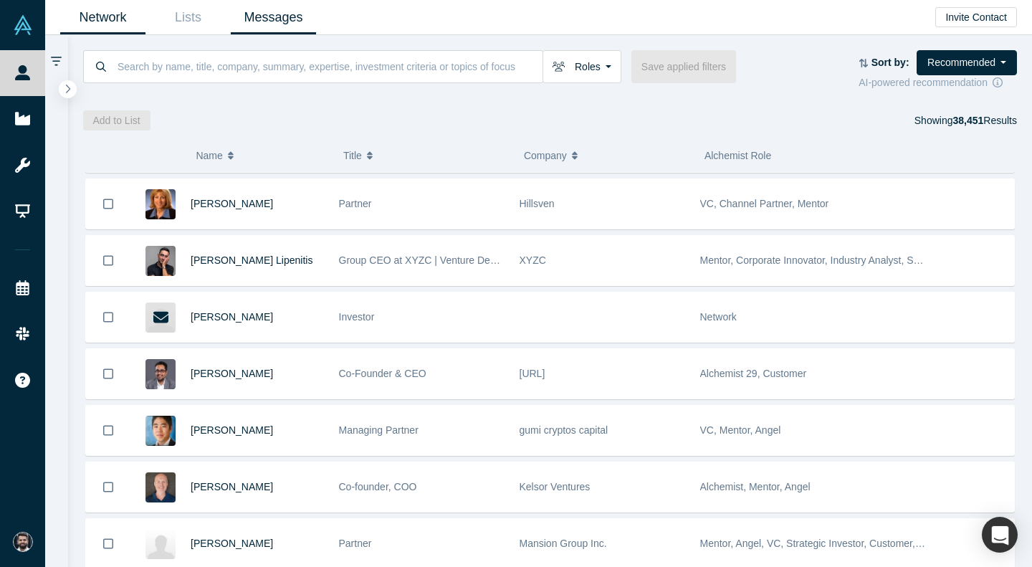
click at [272, 20] on link "Messages" at bounding box center [273, 18] width 85 height 34
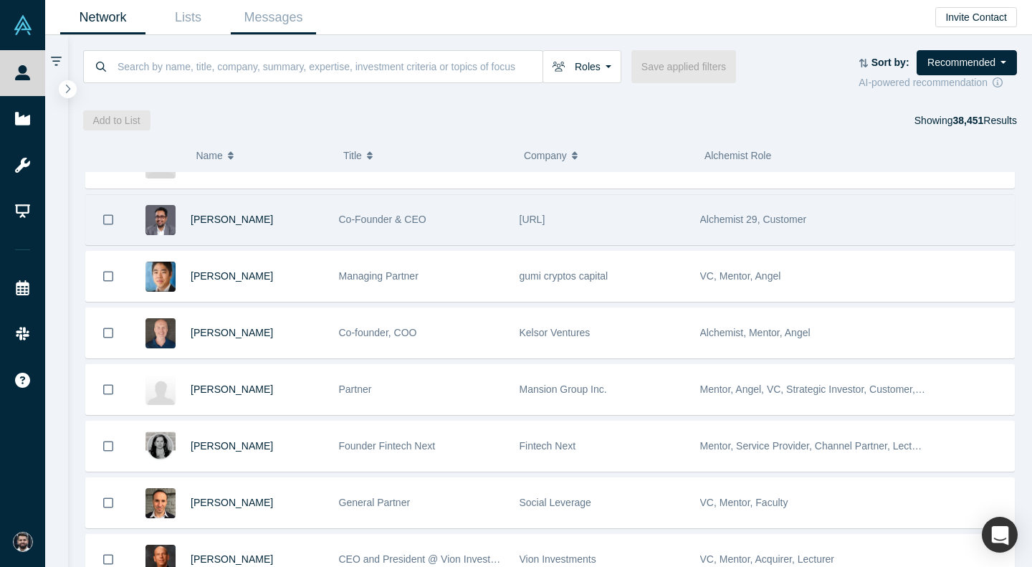
scroll to position [14715, 0]
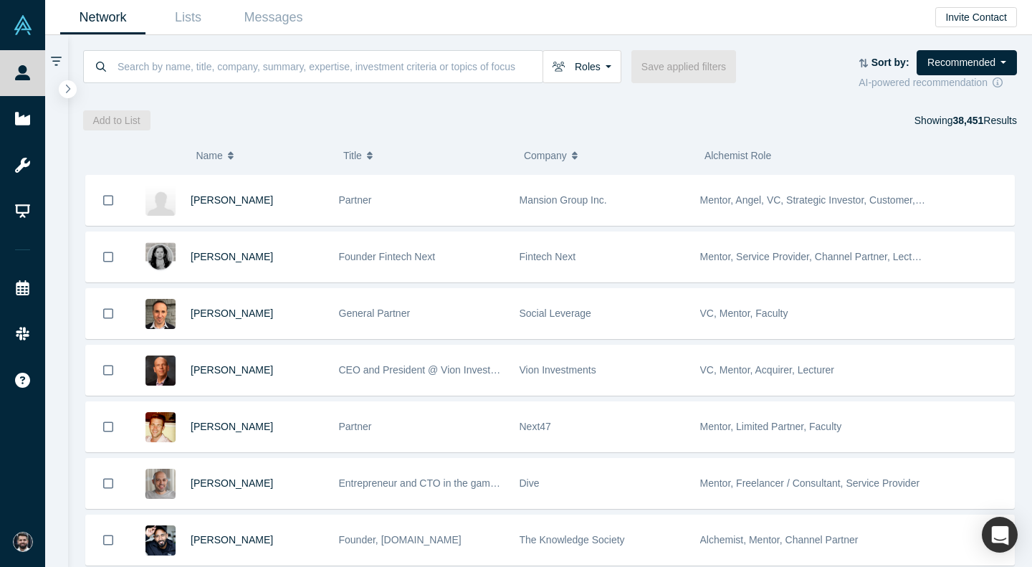
click at [332, 355] on div "CEO and President @ Vion Investments" at bounding box center [421, 369] width 181 height 49
click at [339, 355] on div "CEO and President @ Vion Investments" at bounding box center [422, 369] width 166 height 49
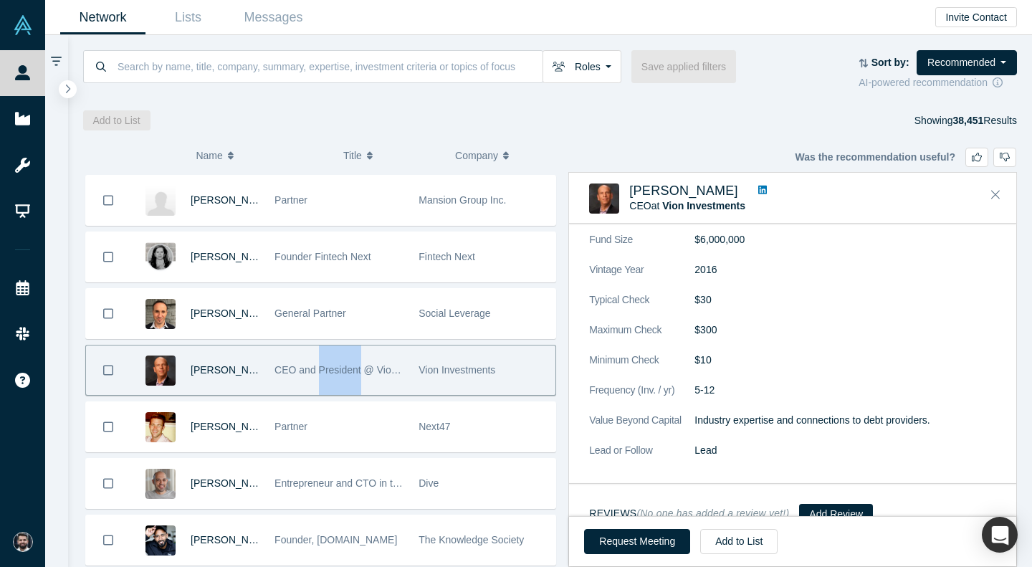
scroll to position [814, 0]
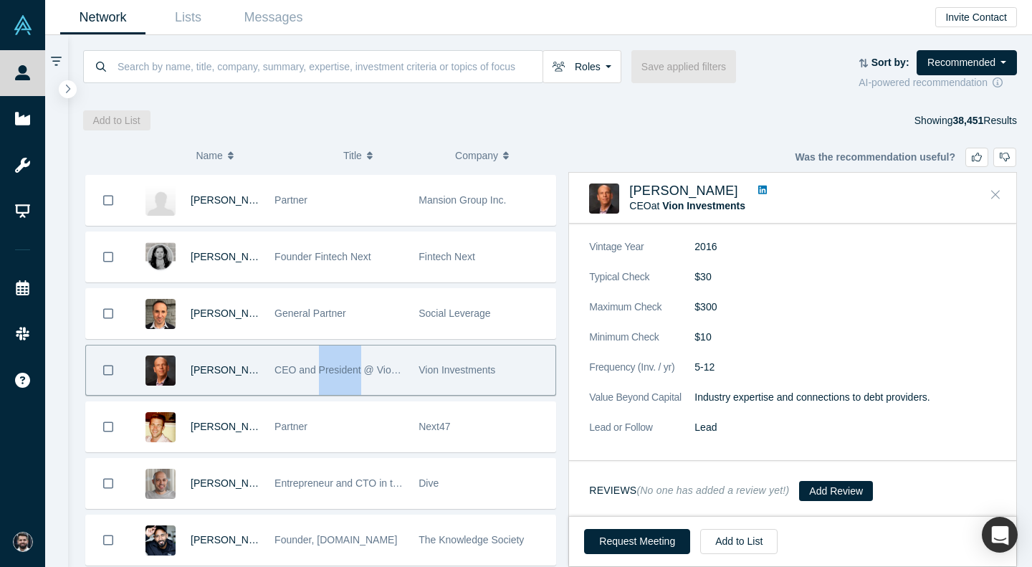
click at [993, 203] on button "Close" at bounding box center [995, 194] width 21 height 23
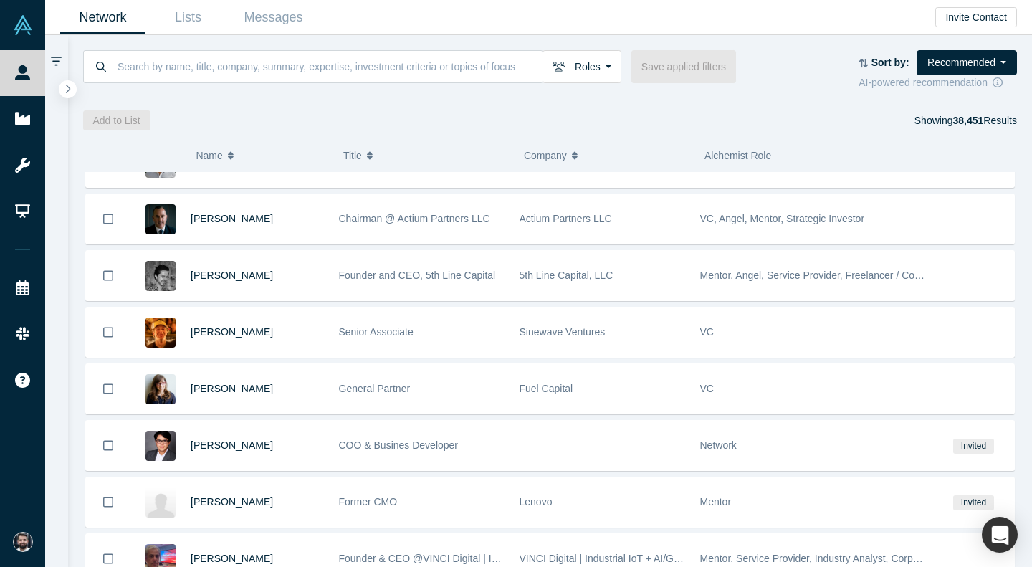
scroll to position [15498, 0]
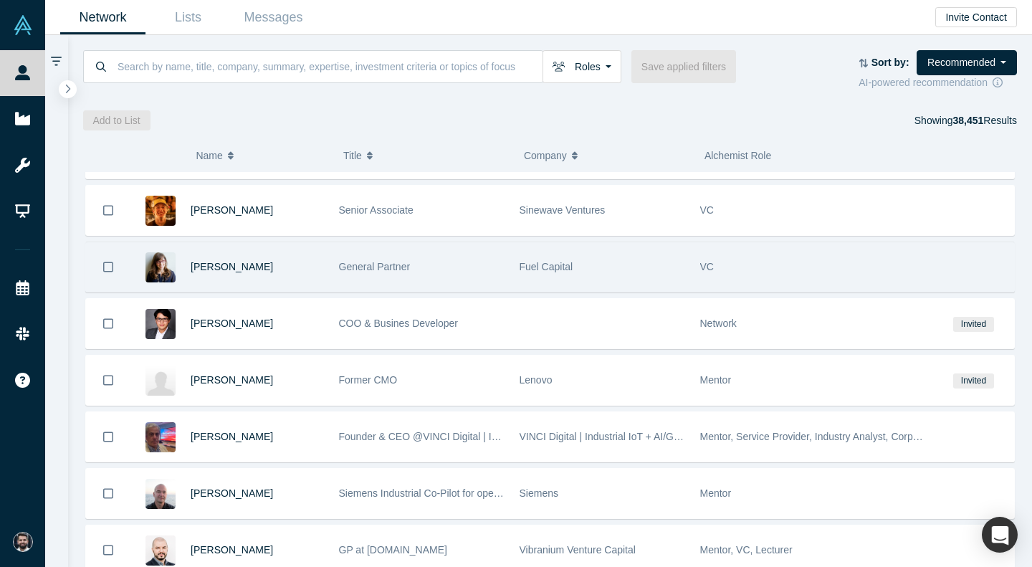
click at [616, 278] on div "Fuel Capital" at bounding box center [603, 266] width 166 height 49
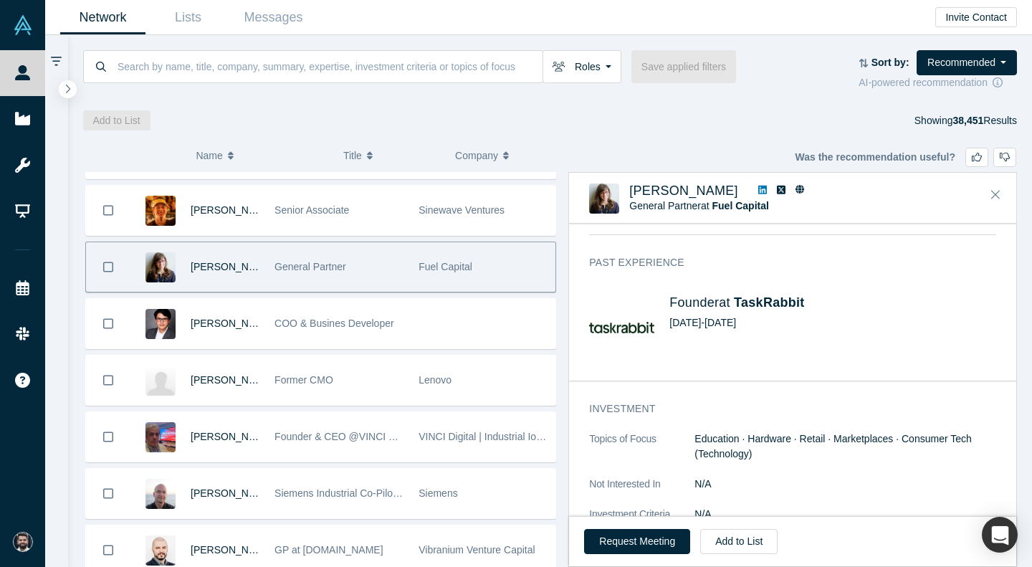
scroll to position [651, 0]
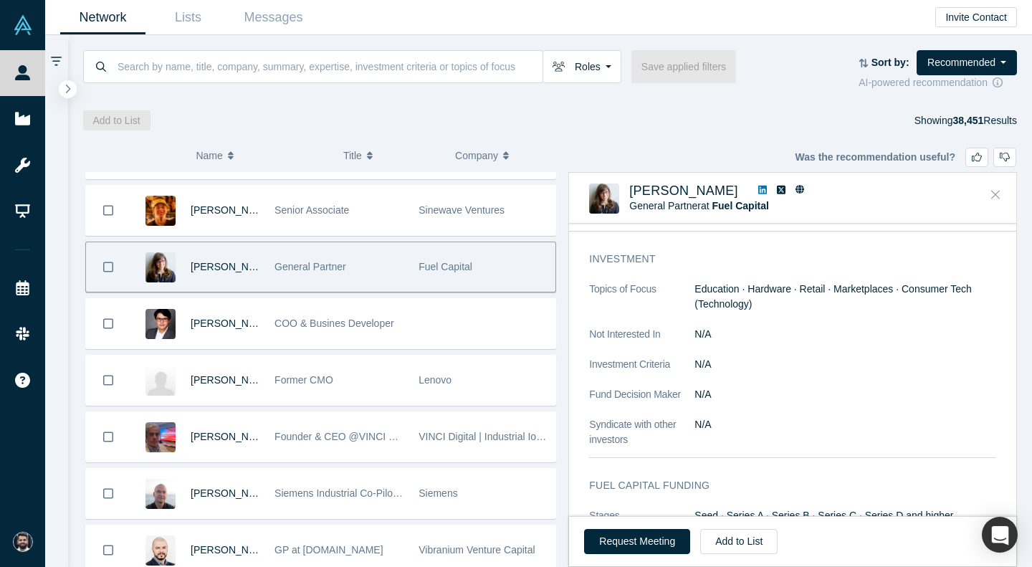
click at [994, 194] on icon "Close" at bounding box center [995, 195] width 9 height 9
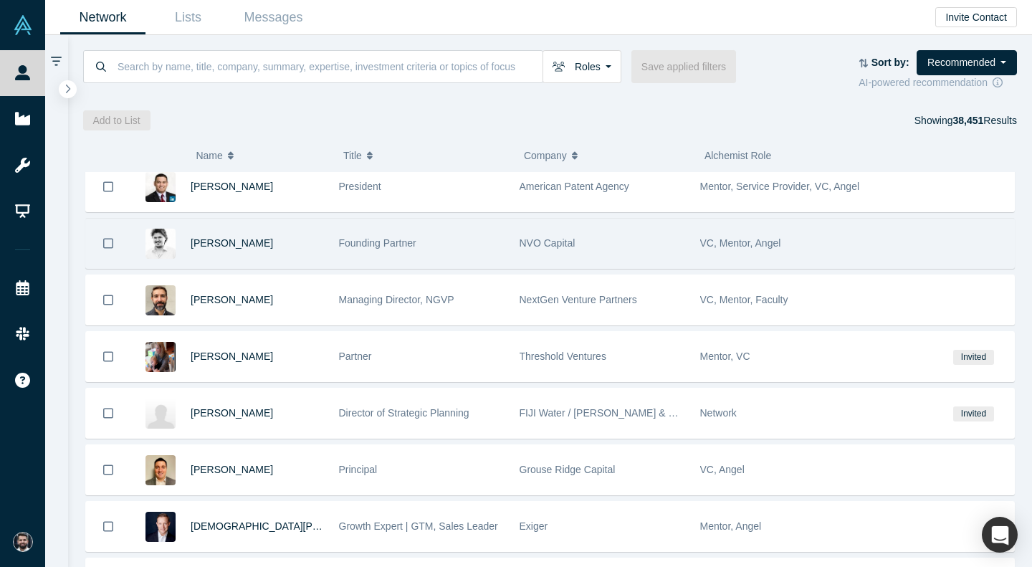
scroll to position [16911, 0]
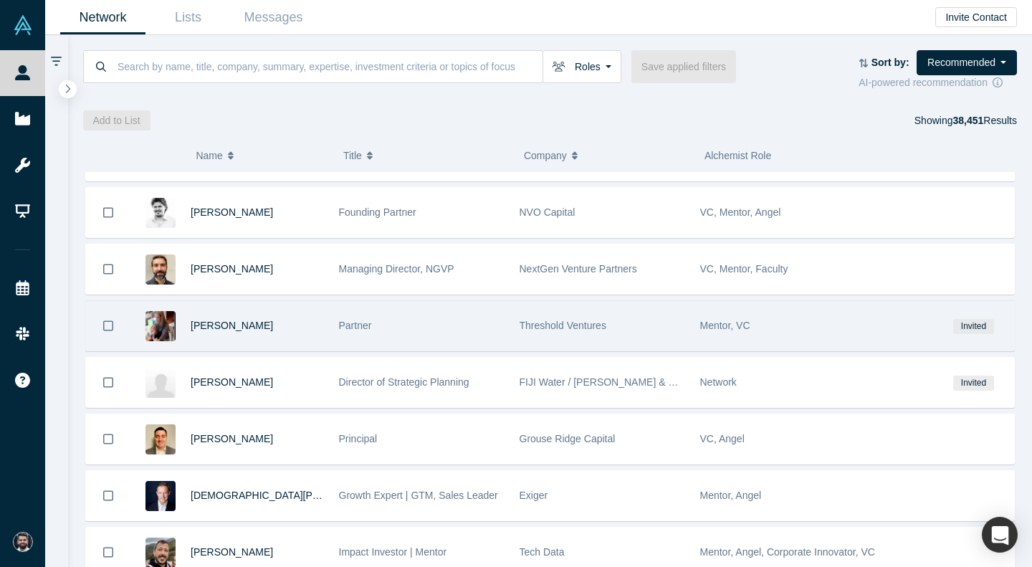
click at [649, 322] on div "Threshold Ventures" at bounding box center [603, 325] width 166 height 49
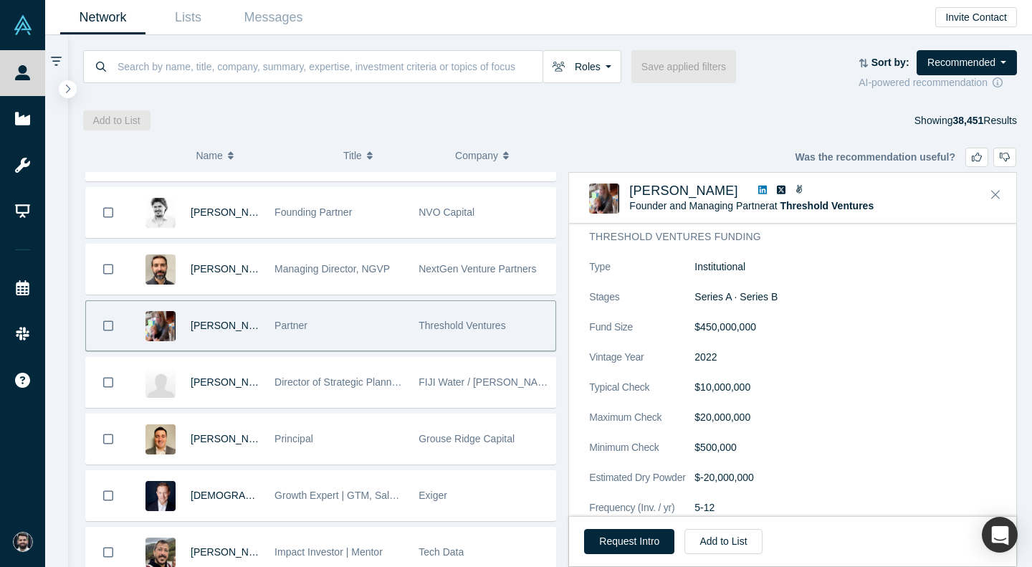
scroll to position [711, 0]
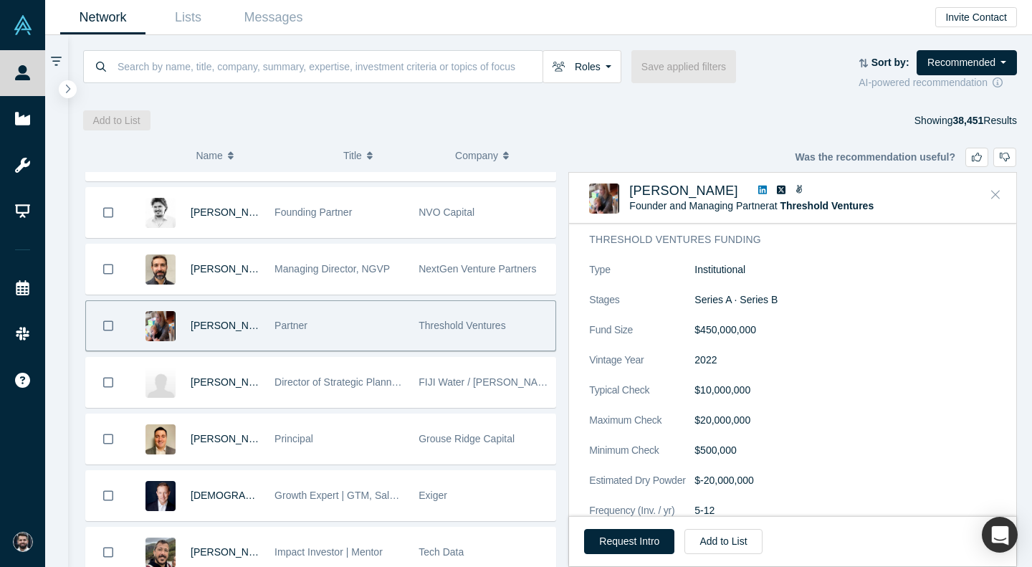
click at [998, 190] on icon "Close" at bounding box center [995, 194] width 9 height 13
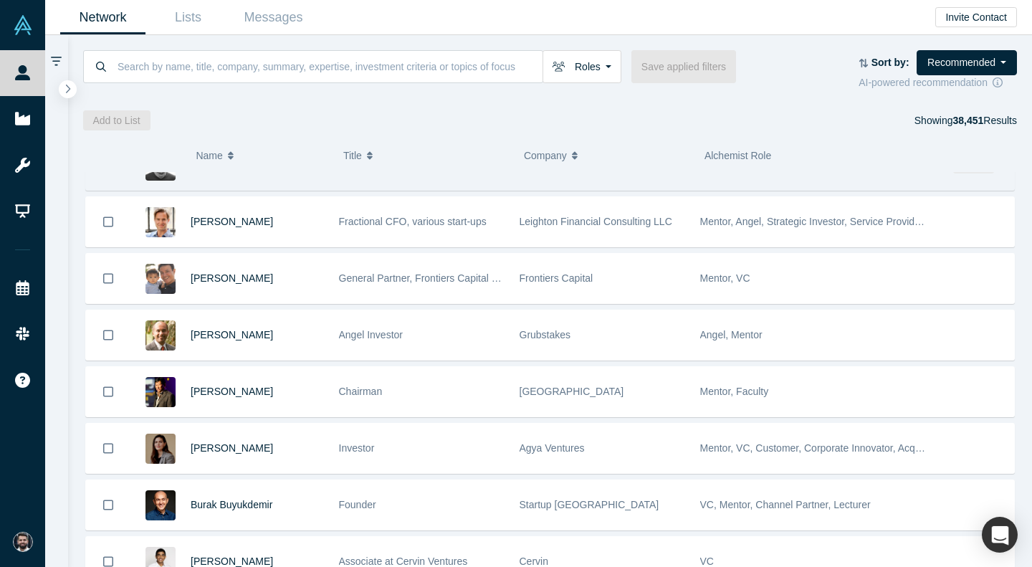
scroll to position [17954, 0]
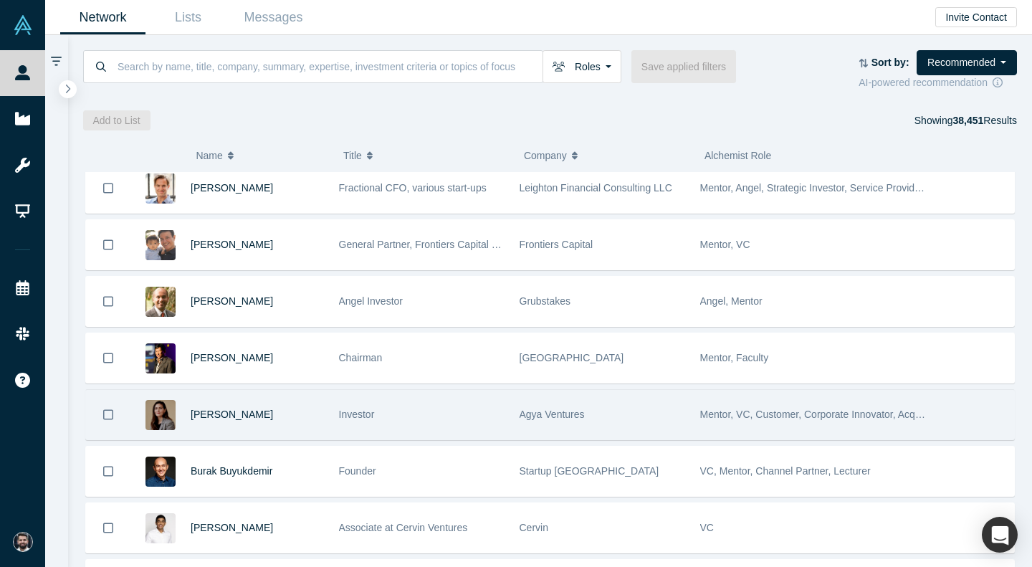
click at [642, 417] on div "Agya Ventures" at bounding box center [603, 414] width 166 height 49
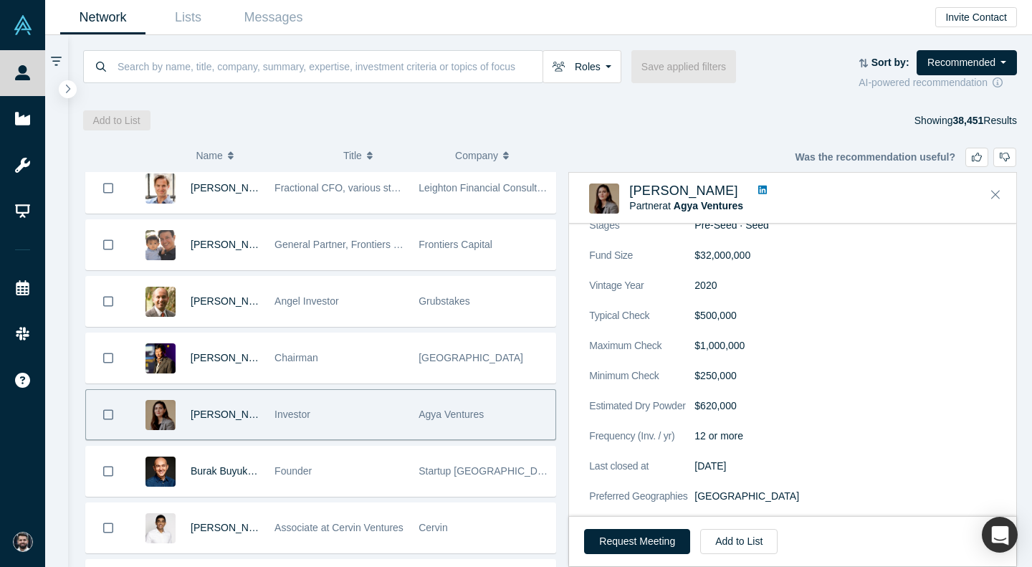
scroll to position [919, 0]
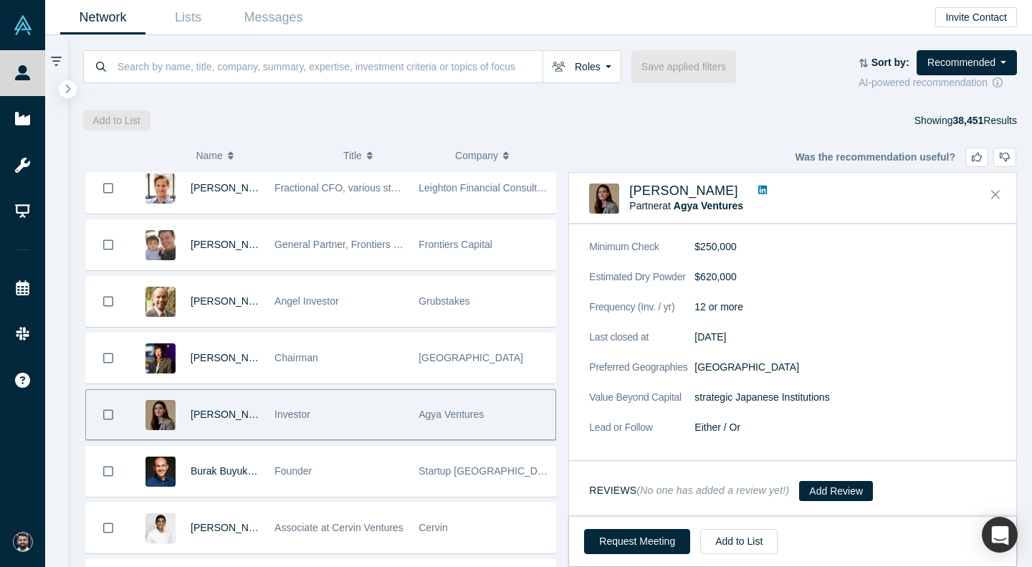
click at [753, 186] on link at bounding box center [762, 190] width 19 height 15
drag, startPoint x: 729, startPoint y: 186, endPoint x: 633, endPoint y: 190, distance: 96.1
click at [633, 190] on div "[PERSON_NAME]" at bounding box center [792, 190] width 327 height 15
copy span "[PERSON_NAME]"
click at [621, 526] on div "Request Meeting Add to List" at bounding box center [792, 541] width 447 height 50
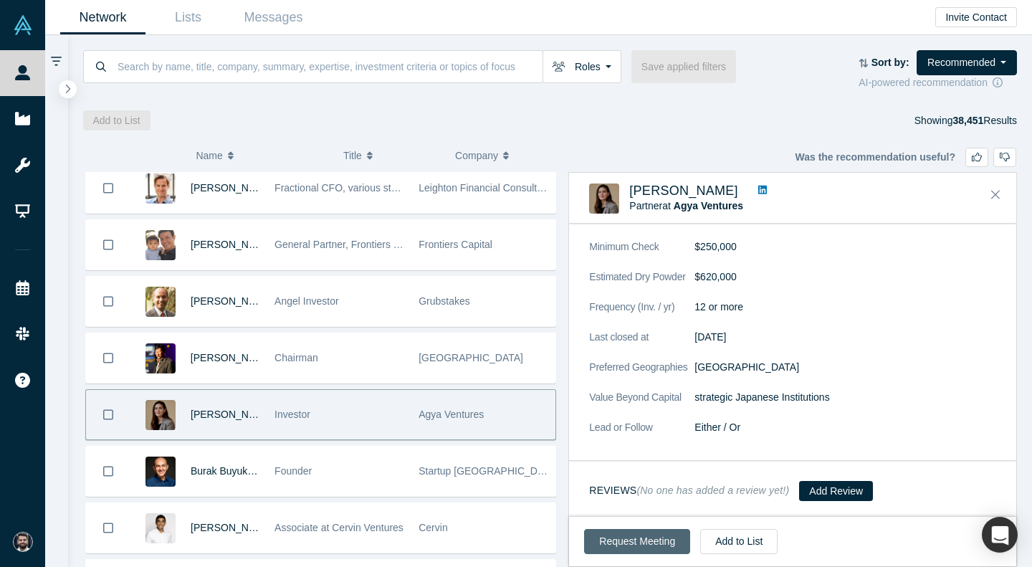
click at [624, 540] on button "Request Meeting" at bounding box center [637, 541] width 106 height 25
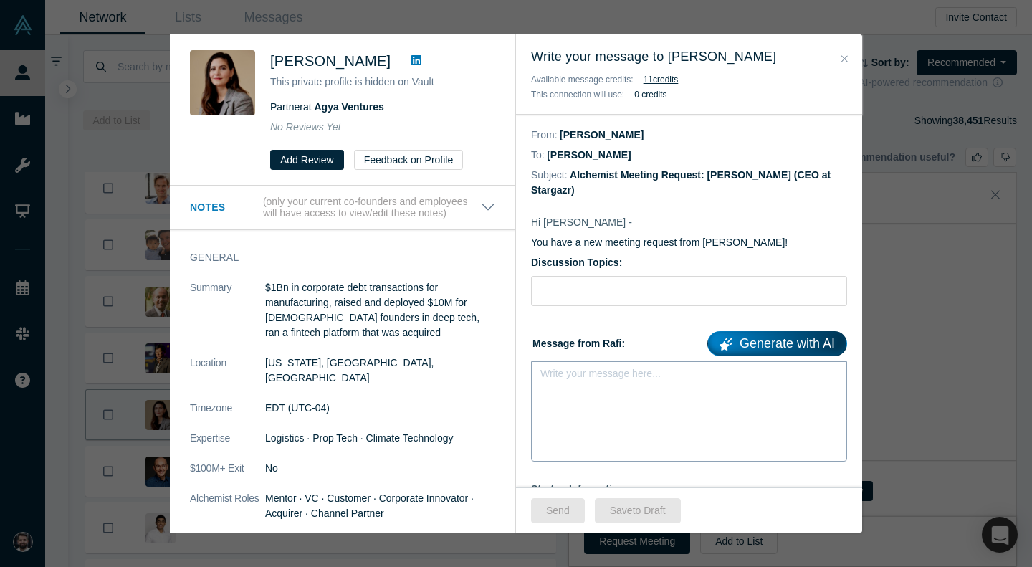
click at [609, 375] on div "rdw-editor" at bounding box center [689, 377] width 279 height 15
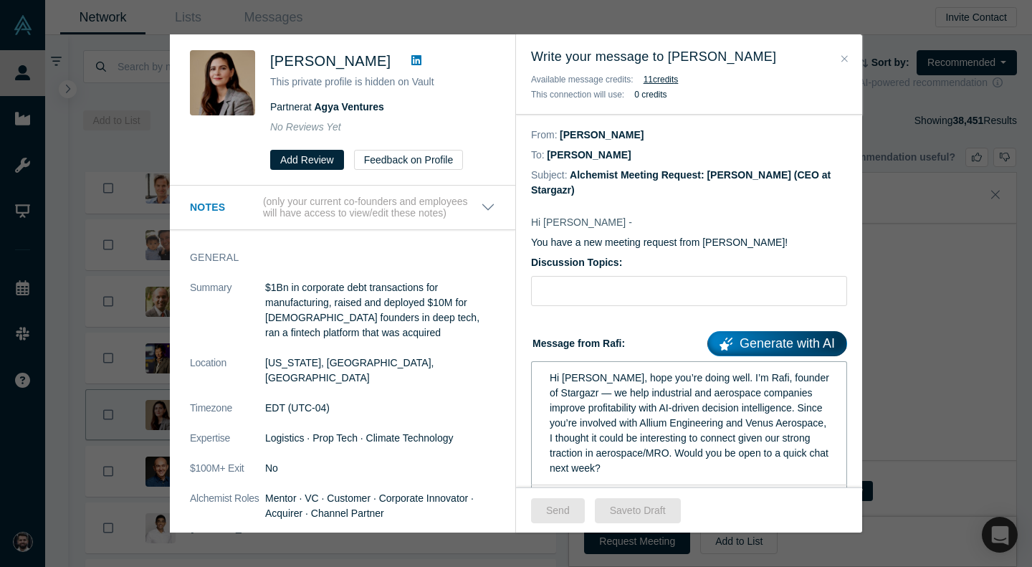
click at [411, 62] on icon at bounding box center [416, 59] width 10 height 11
click at [662, 471] on div "Hi Megan, hope you’re doing well. I’m Rafi, founder of Stargazr — we help indus…" at bounding box center [689, 422] width 279 height 105
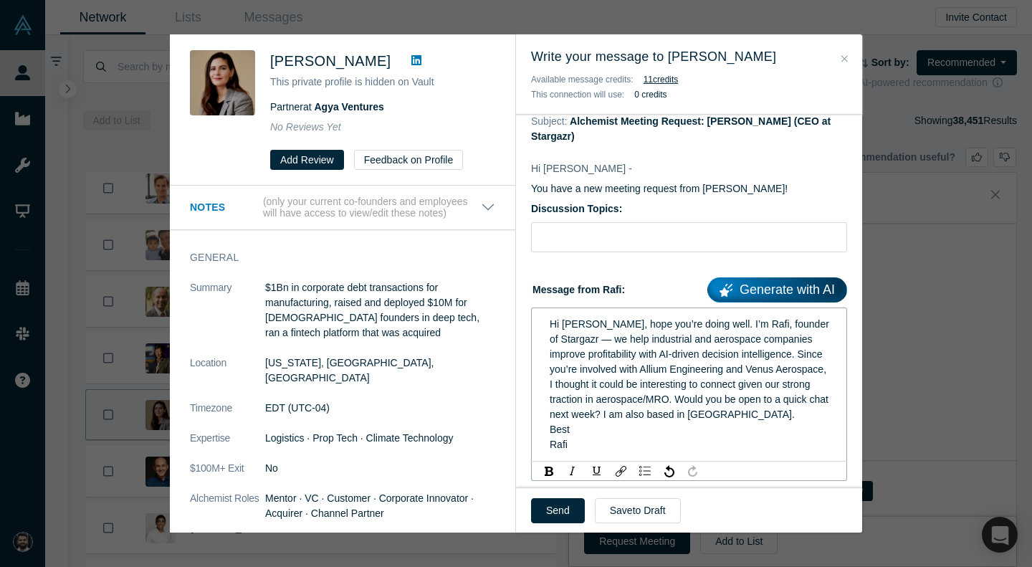
scroll to position [57, 0]
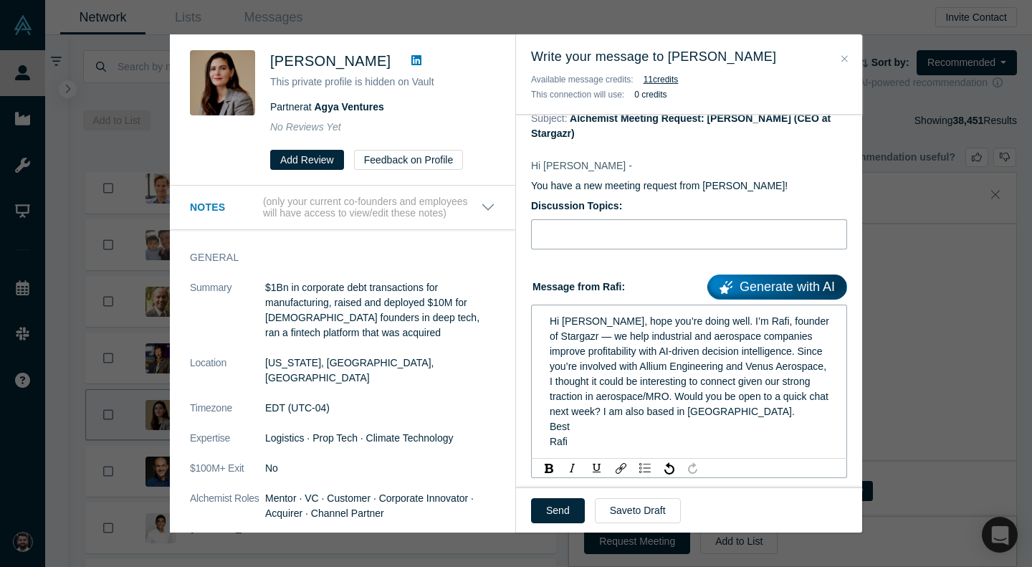
click at [679, 235] on input "Discussion Topics:" at bounding box center [689, 234] width 316 height 30
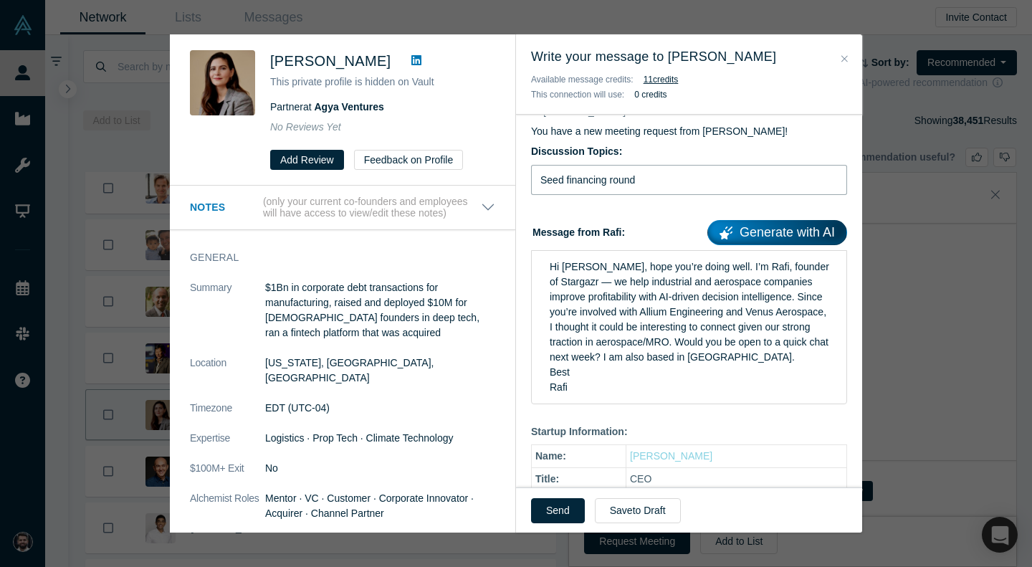
scroll to position [0, 0]
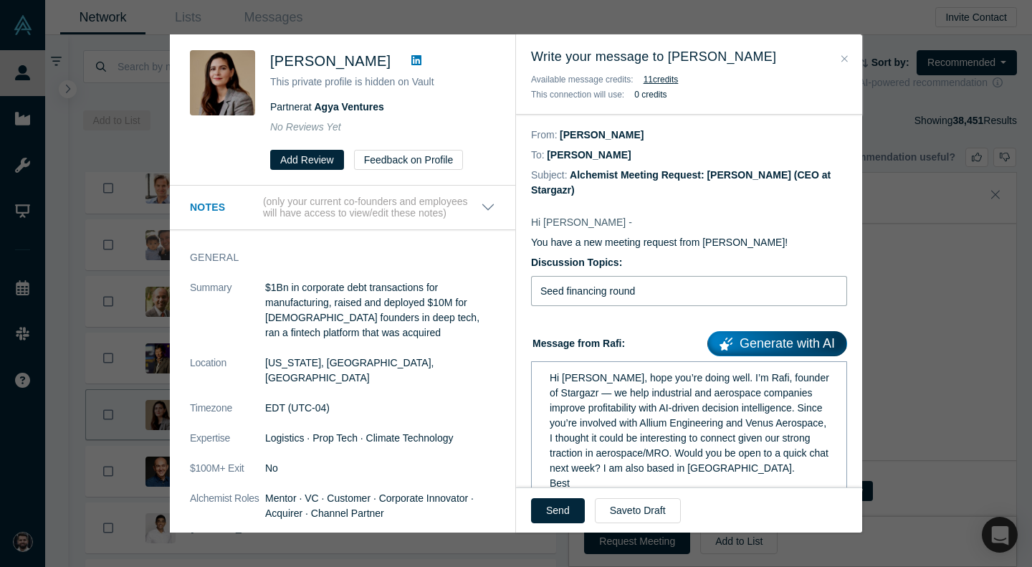
type input "Seed financing round"
click at [572, 421] on span "Hi Megan, hope you’re doing well. I’m Rafi, founder of Stargazr — we help indus…" at bounding box center [691, 423] width 282 height 102
click at [603, 421] on span "Hi Megan, hope you’re doing well. I’m Rafi, founder of Stargazr — we help indus…" at bounding box center [691, 430] width 282 height 117
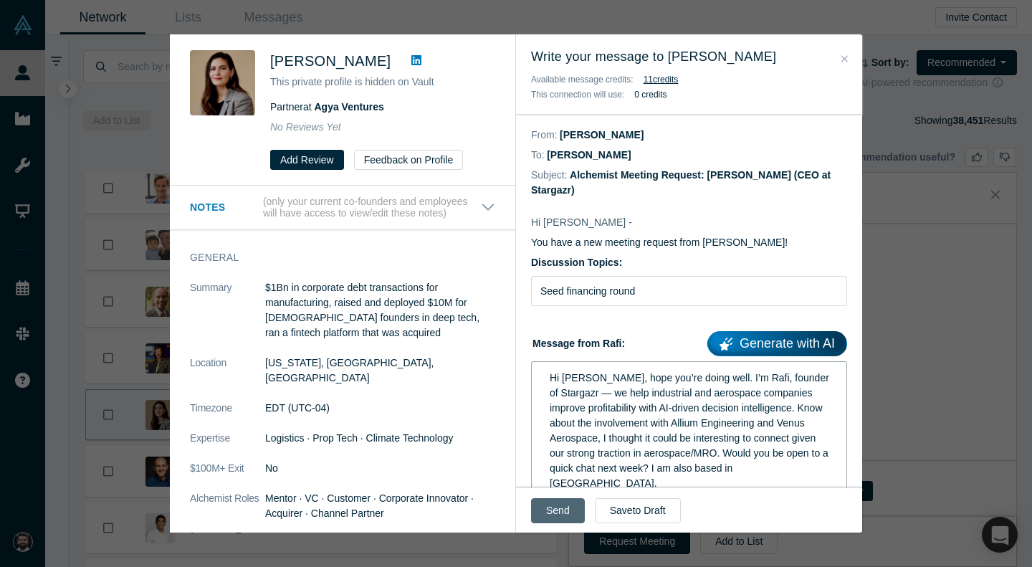
click at [551, 511] on button "Send" at bounding box center [558, 510] width 54 height 25
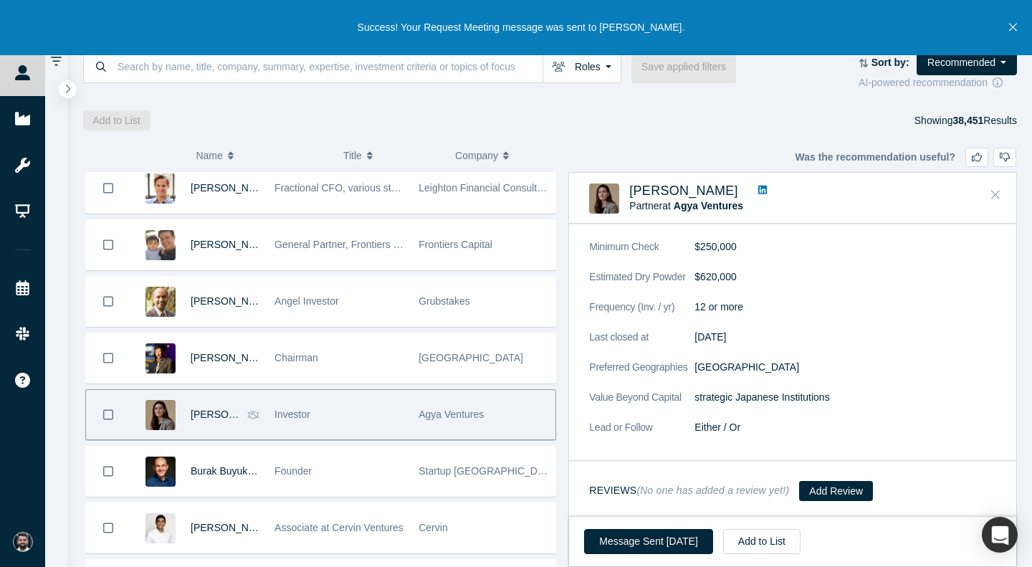
click at [1003, 193] on button "Close" at bounding box center [995, 194] width 21 height 23
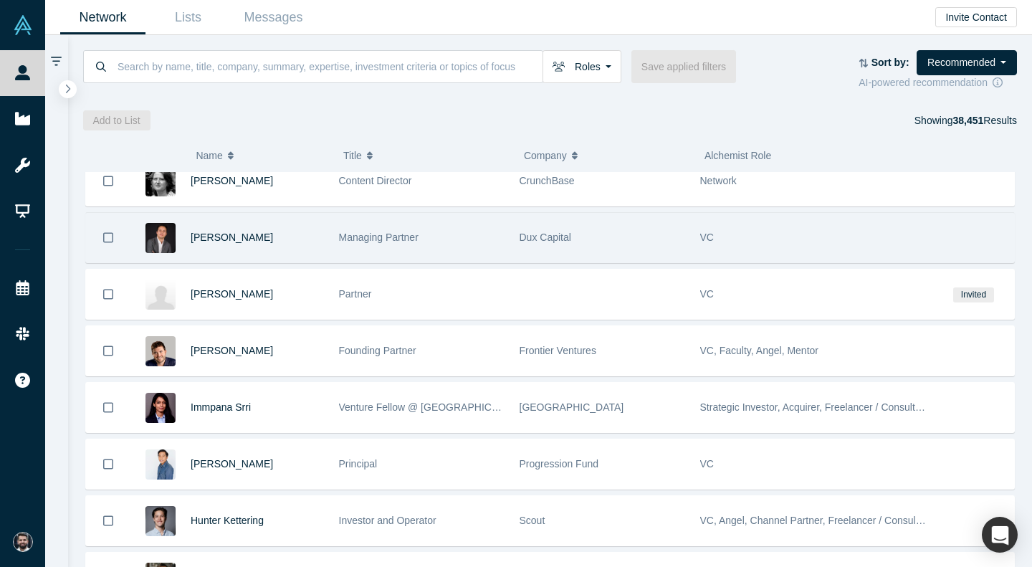
scroll to position [18713, 0]
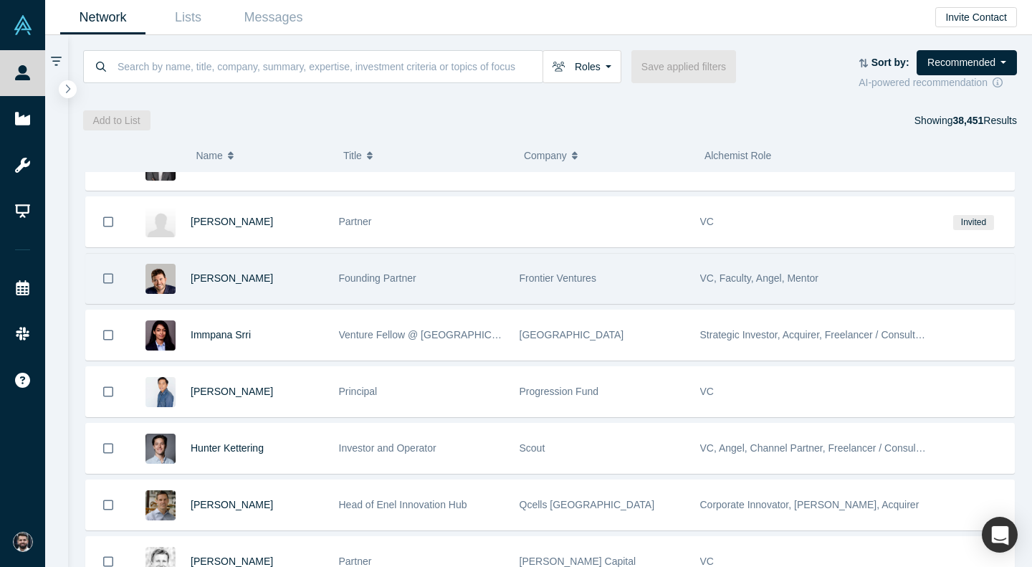
click at [475, 269] on div "Founding Partner" at bounding box center [422, 278] width 166 height 49
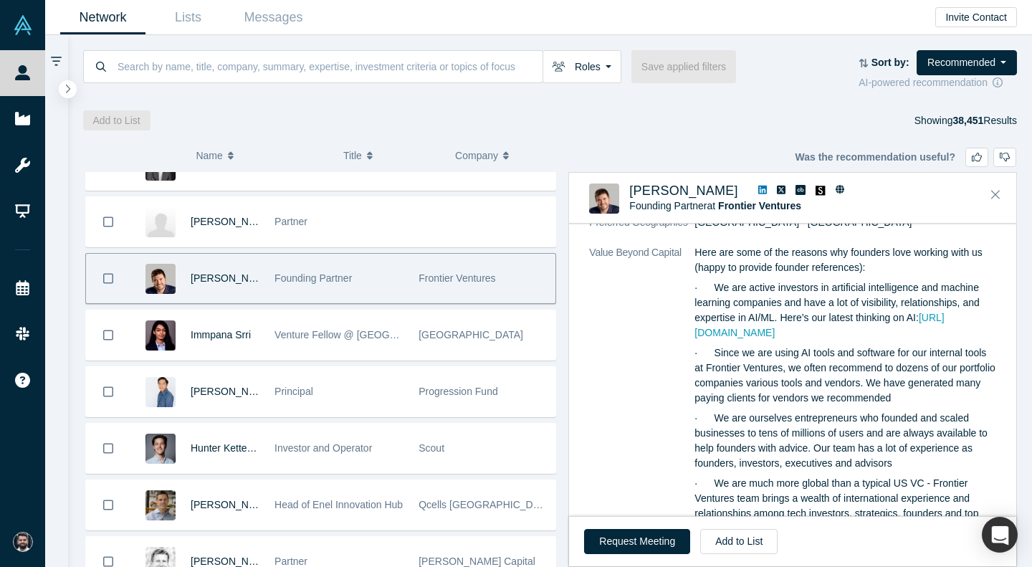
scroll to position [1443, 0]
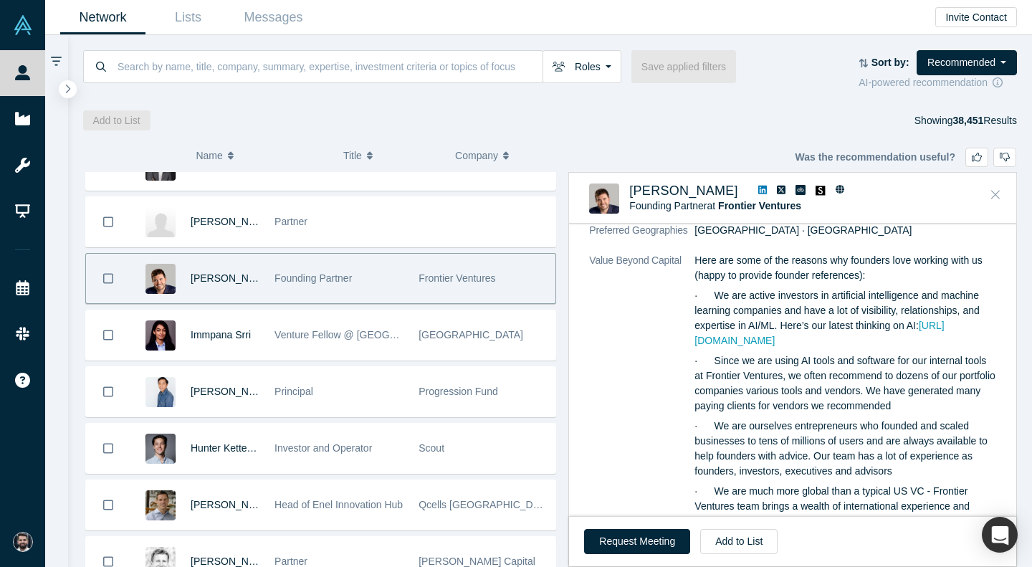
click at [995, 199] on icon "Close" at bounding box center [995, 194] width 9 height 13
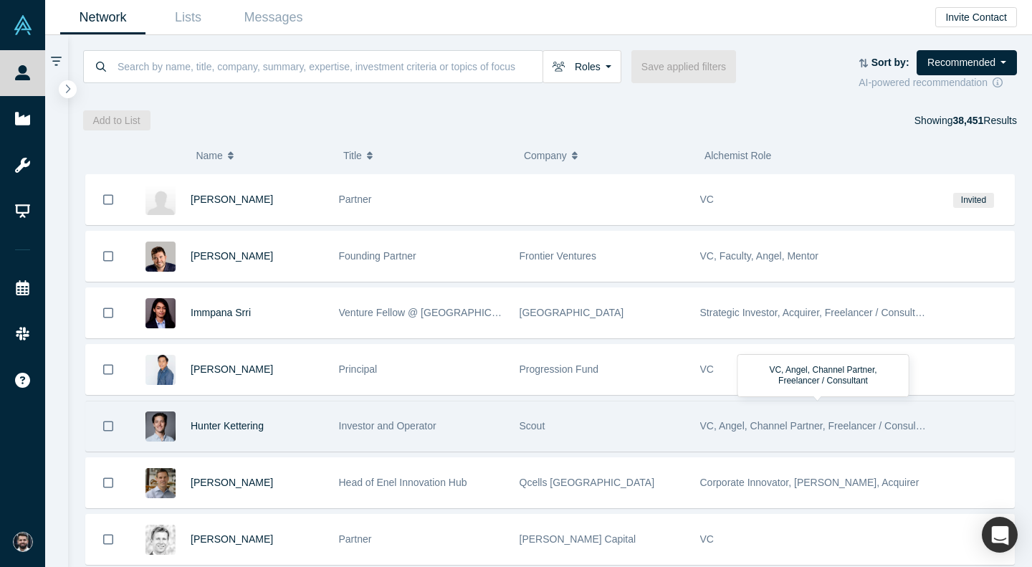
scroll to position [18736, 0]
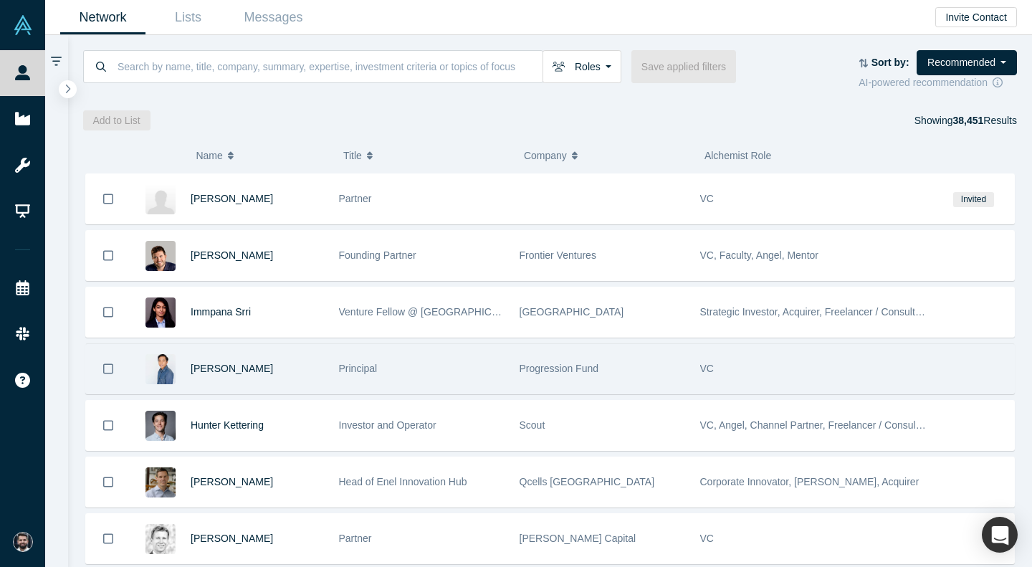
click at [621, 375] on div "Progression Fund" at bounding box center [603, 368] width 166 height 49
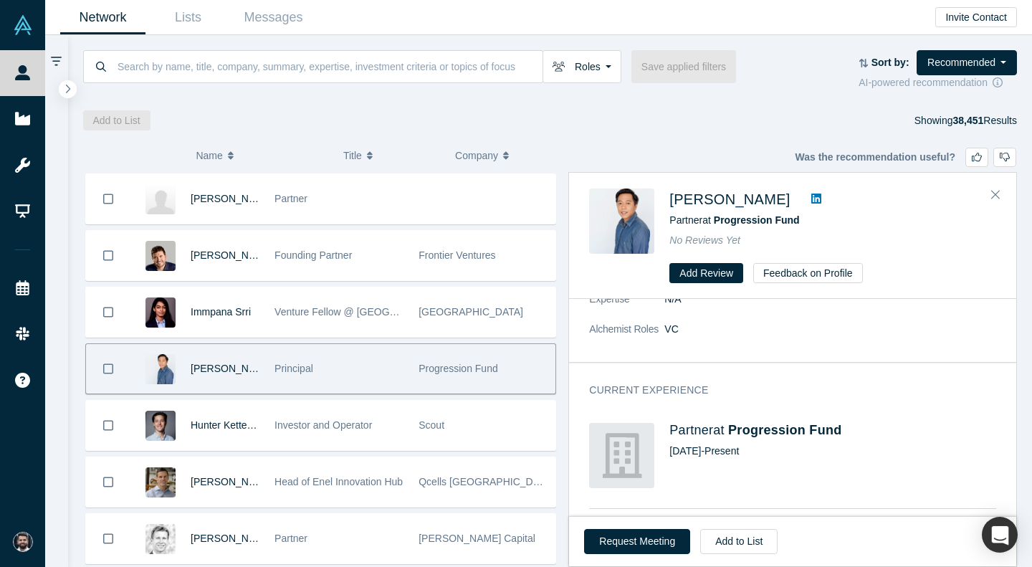
scroll to position [0, 0]
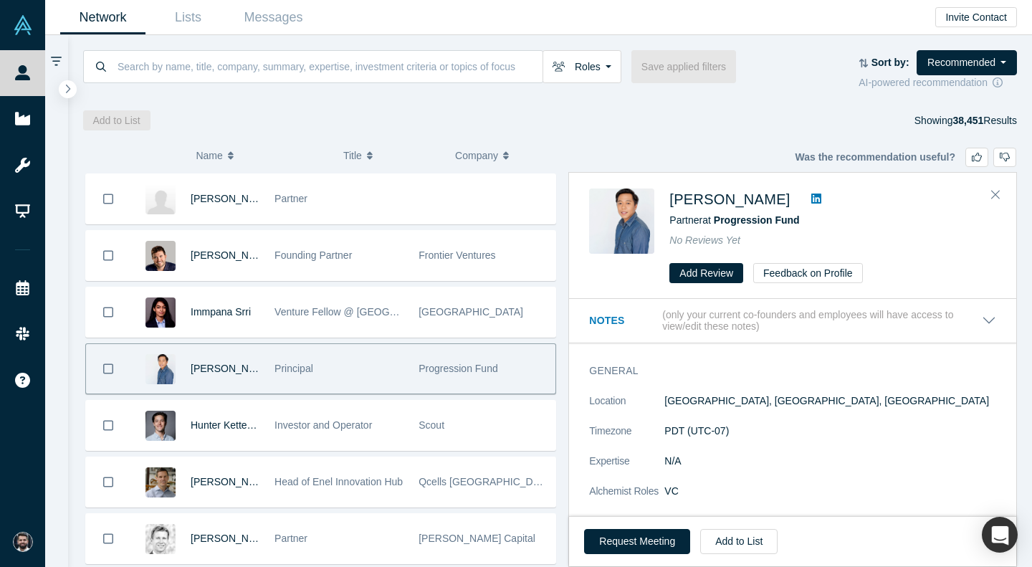
click at [811, 204] on icon at bounding box center [816, 198] width 10 height 10
click at [998, 196] on icon "Close" at bounding box center [995, 194] width 9 height 13
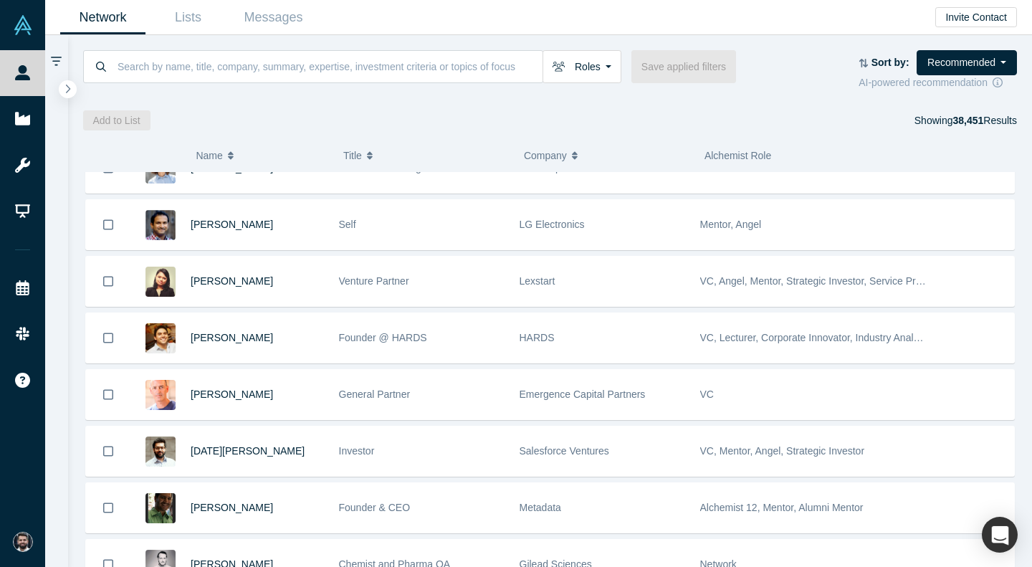
scroll to position [19392, 0]
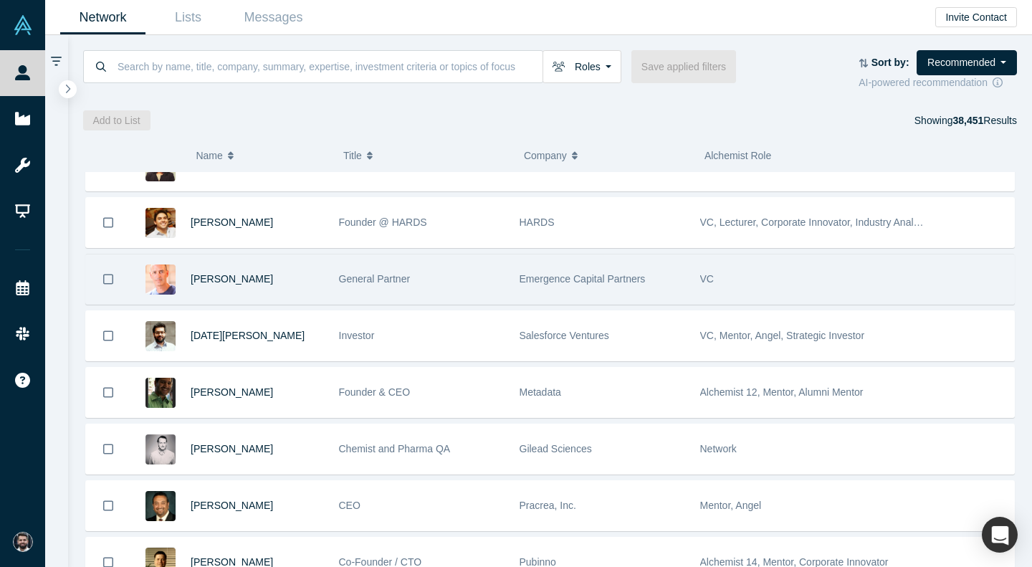
click at [485, 284] on div "General Partner" at bounding box center [422, 278] width 166 height 49
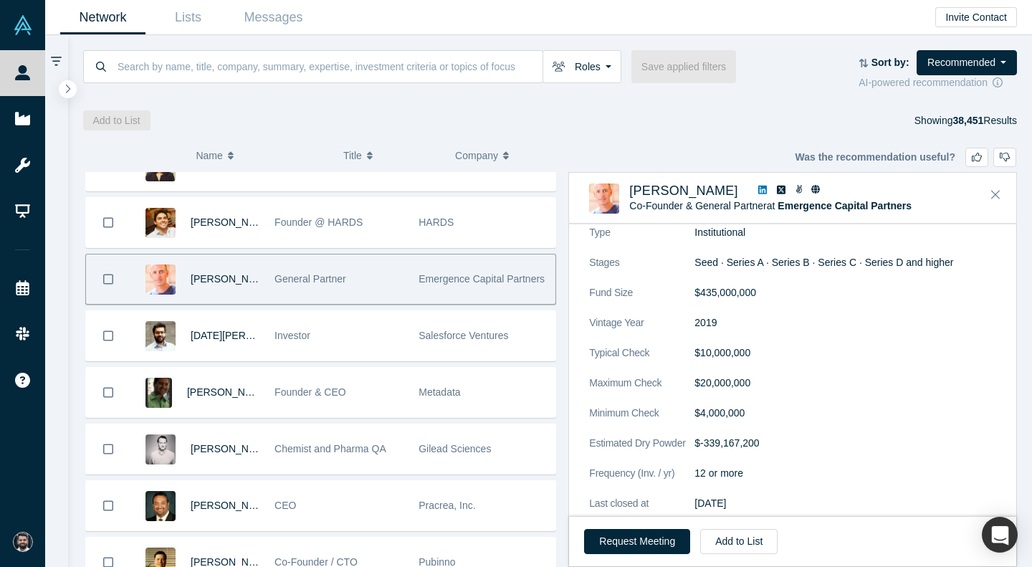
scroll to position [2265, 0]
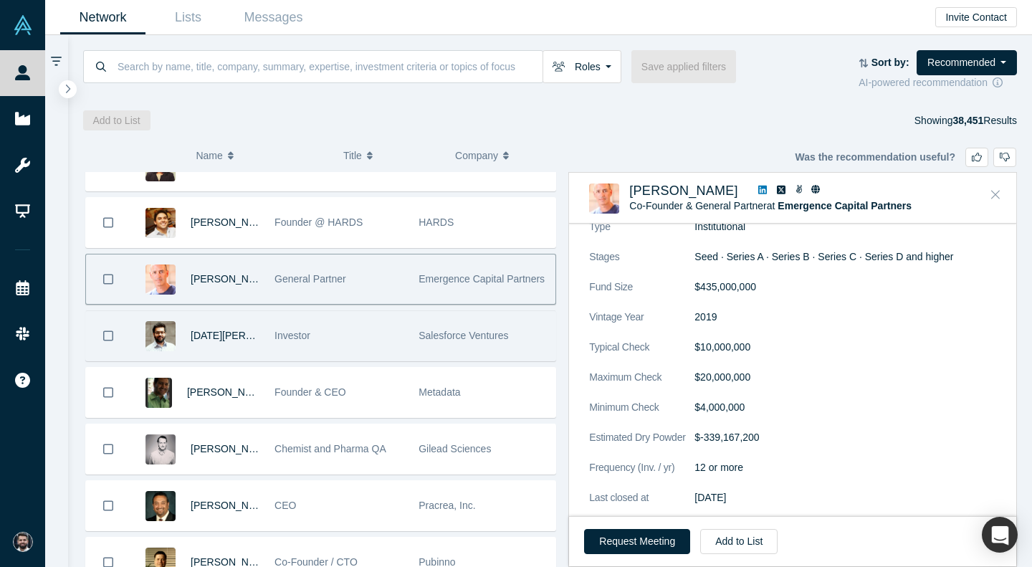
click at [997, 188] on button "Close" at bounding box center [995, 194] width 21 height 23
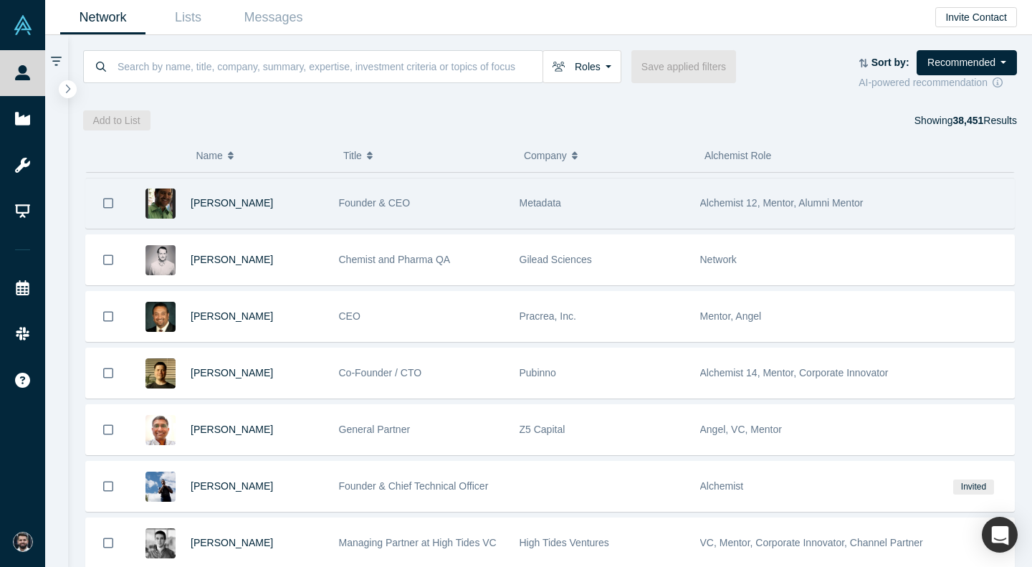
scroll to position [19695, 0]
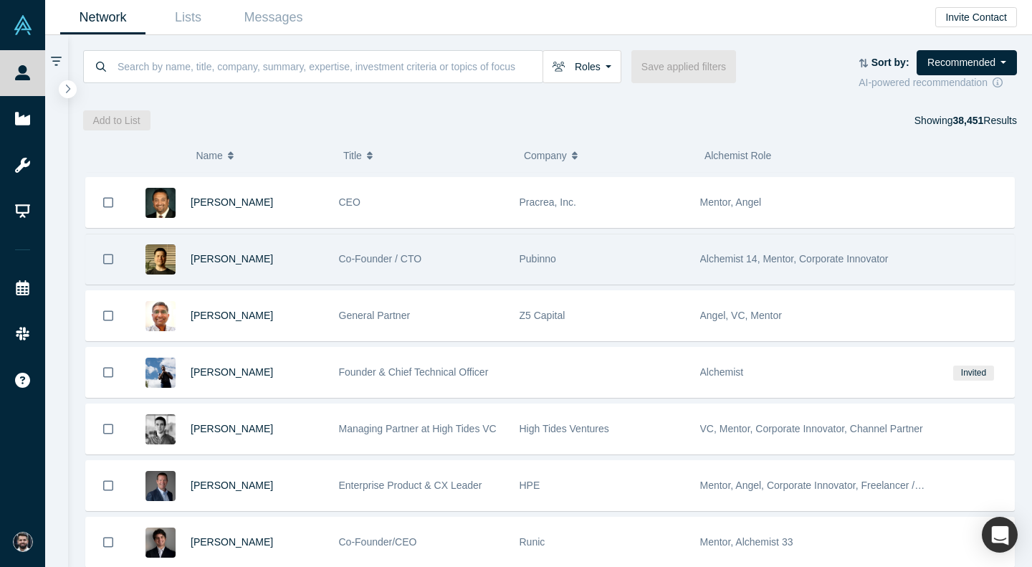
click at [478, 271] on div "Co-Founder / CTO" at bounding box center [422, 258] width 166 height 49
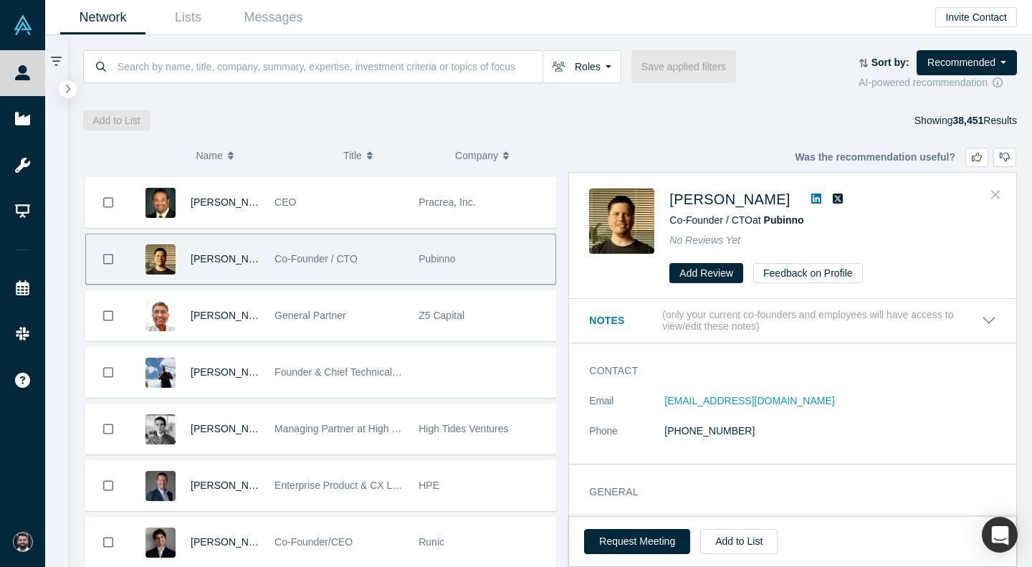
click at [1000, 196] on button "Close" at bounding box center [995, 194] width 21 height 23
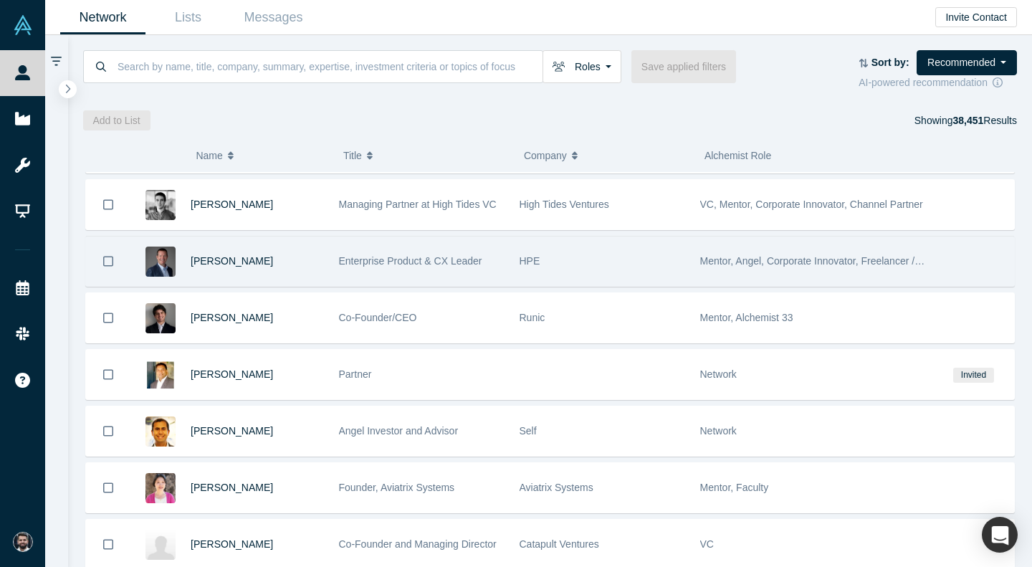
scroll to position [19920, 0]
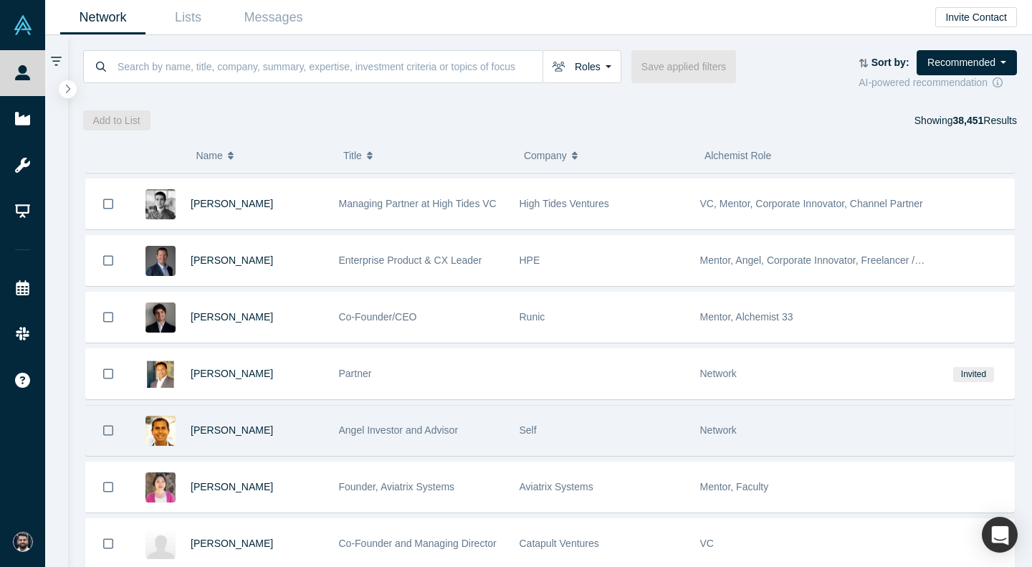
click at [666, 441] on div "Self" at bounding box center [603, 430] width 166 height 49
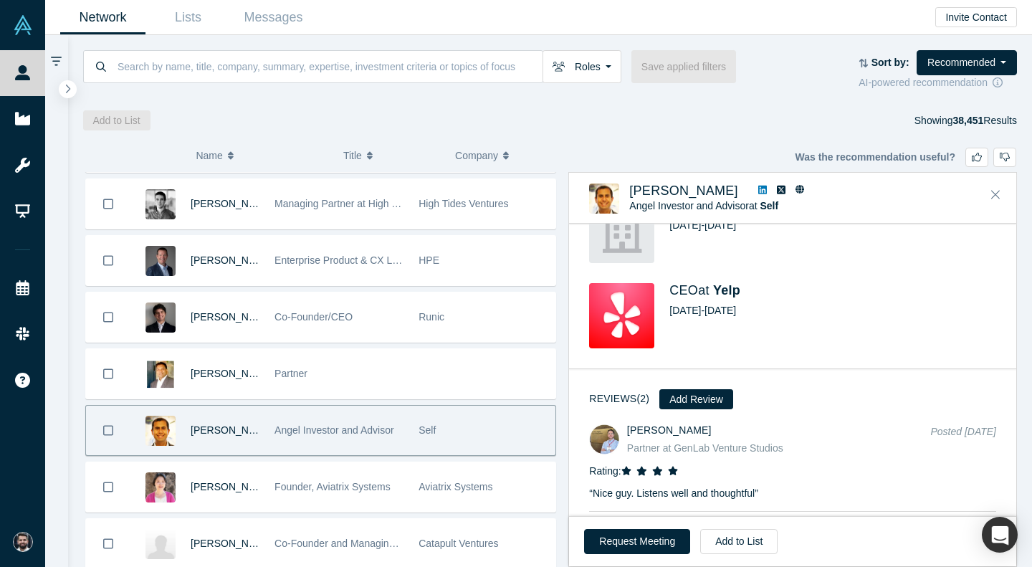
scroll to position [628, 0]
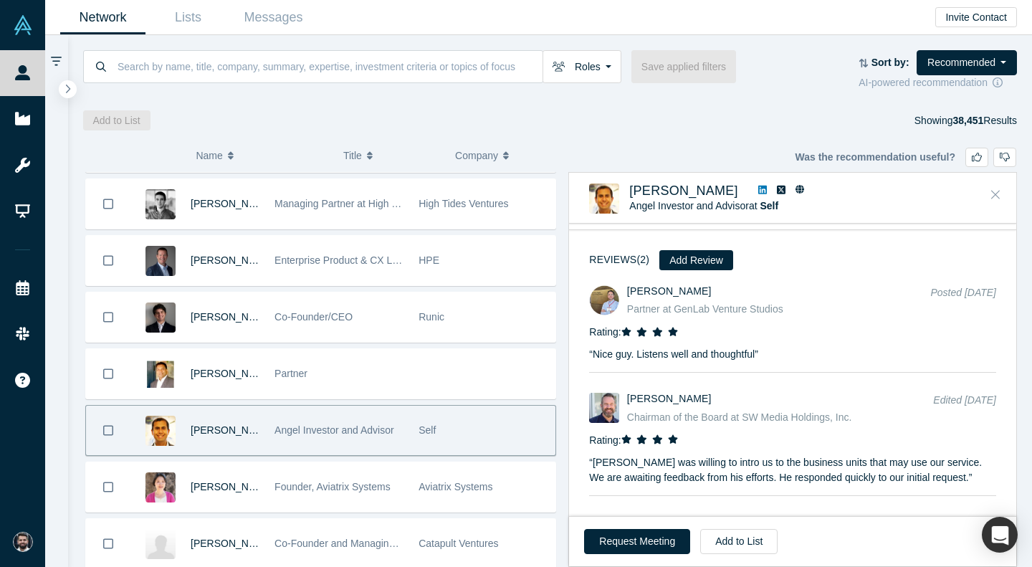
click at [991, 201] on button "Close" at bounding box center [995, 194] width 21 height 23
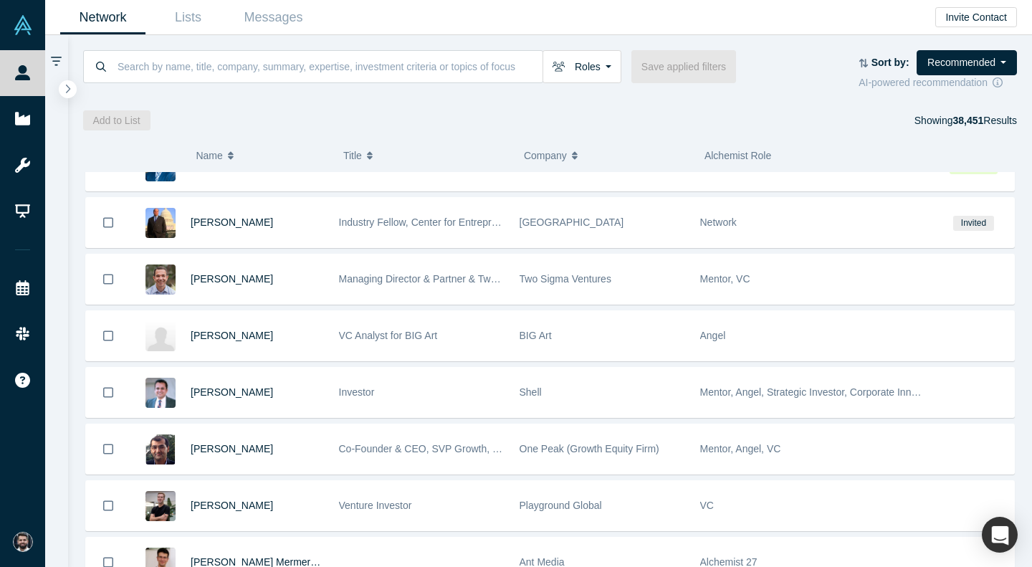
scroll to position [20517, 0]
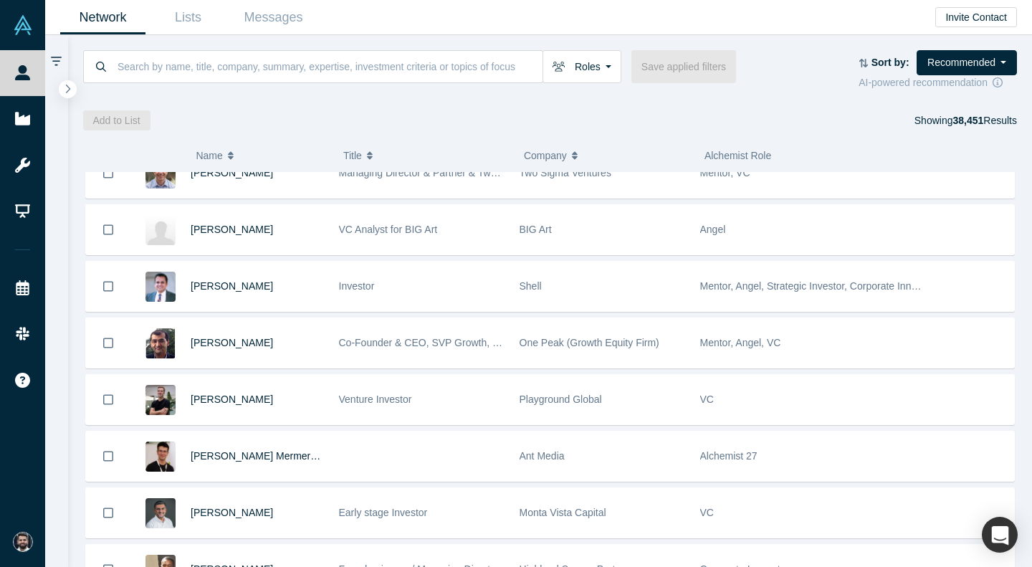
click at [655, 386] on div "Playground Global" at bounding box center [603, 399] width 166 height 49
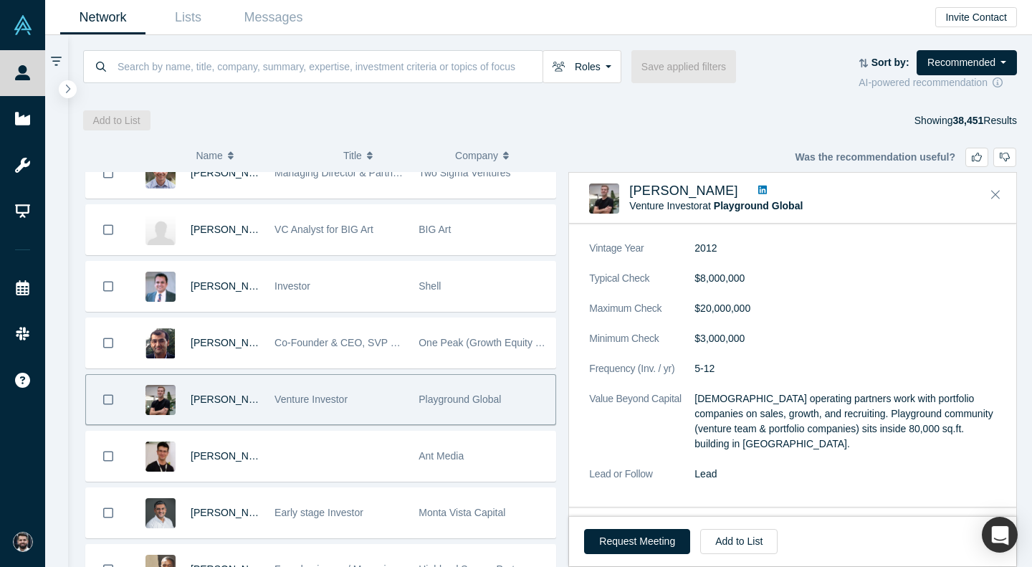
scroll to position [1071, 0]
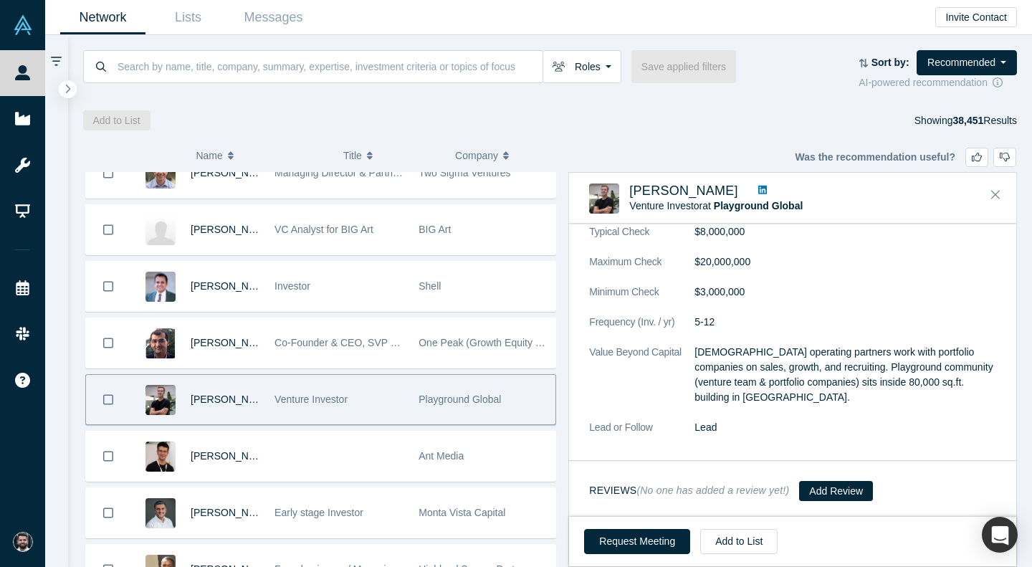
click at [762, 194] on link at bounding box center [762, 190] width 19 height 15
click at [983, 196] on div "Taggart Bonham Venture Investor at Playground Global No Reviews Yet" at bounding box center [795, 198] width 412 height 30
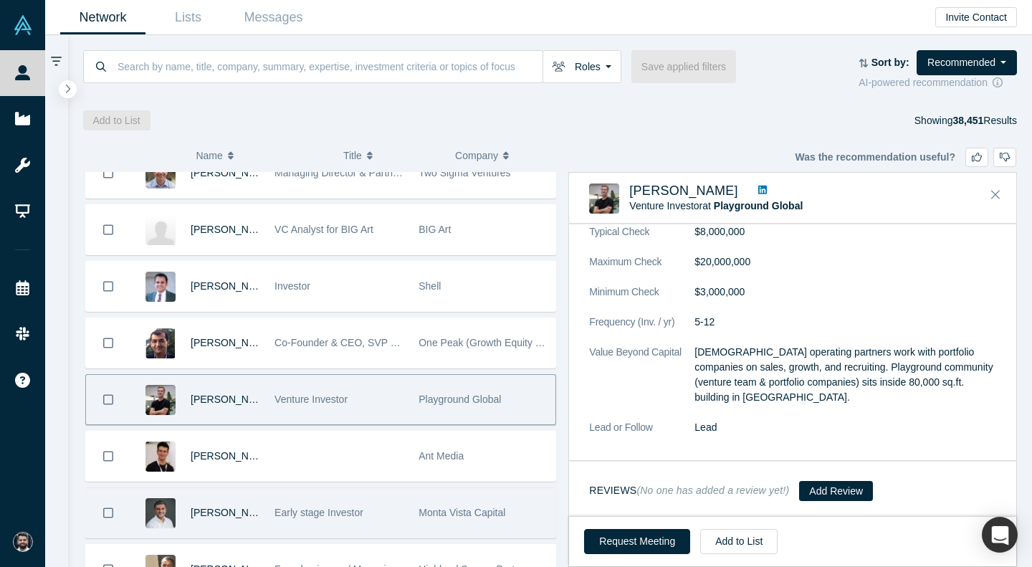
click at [523, 510] on div "Monta Vista Capital" at bounding box center [482, 512] width 129 height 49
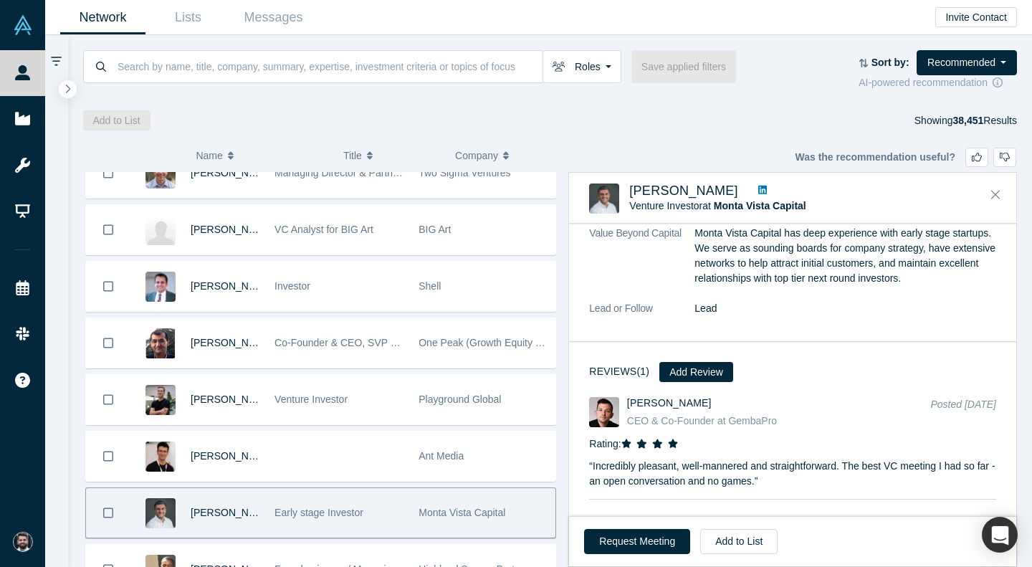
scroll to position [982, 0]
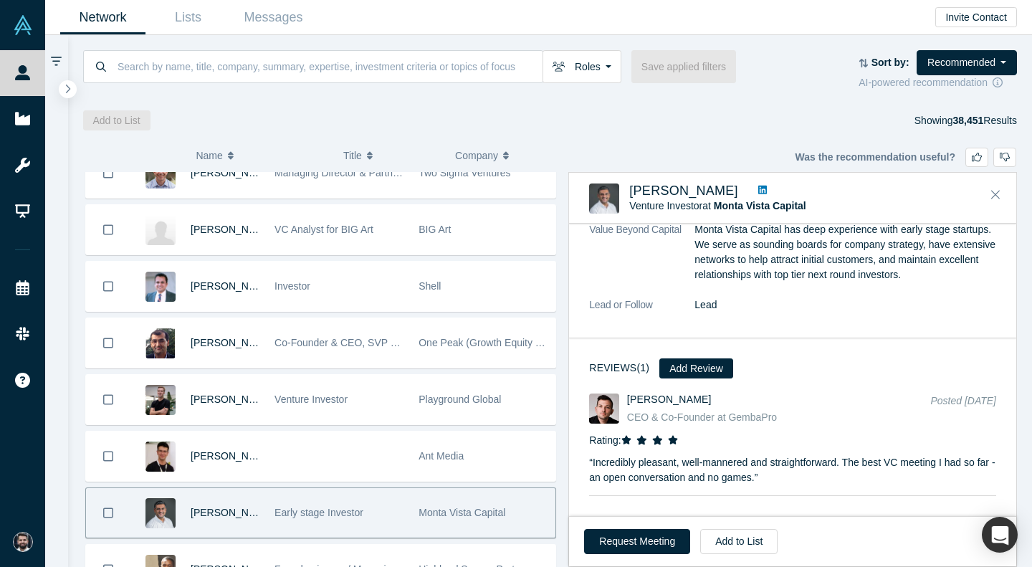
click at [758, 188] on icon at bounding box center [762, 190] width 9 height 9
click at [997, 189] on icon "Close" at bounding box center [995, 194] width 9 height 13
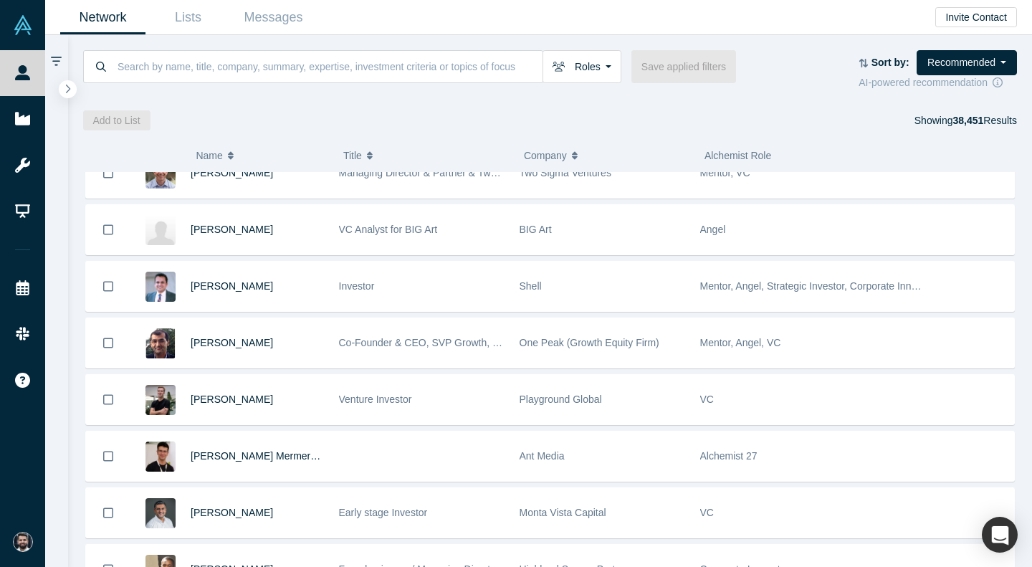
scroll to position [20654, 0]
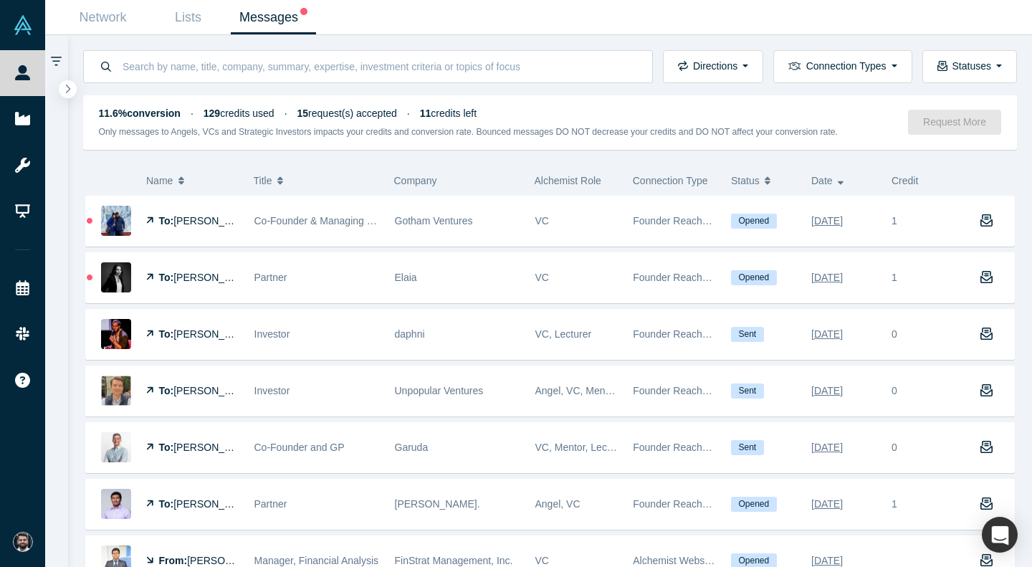
click at [243, 29] on link "Messages" at bounding box center [273, 18] width 85 height 34
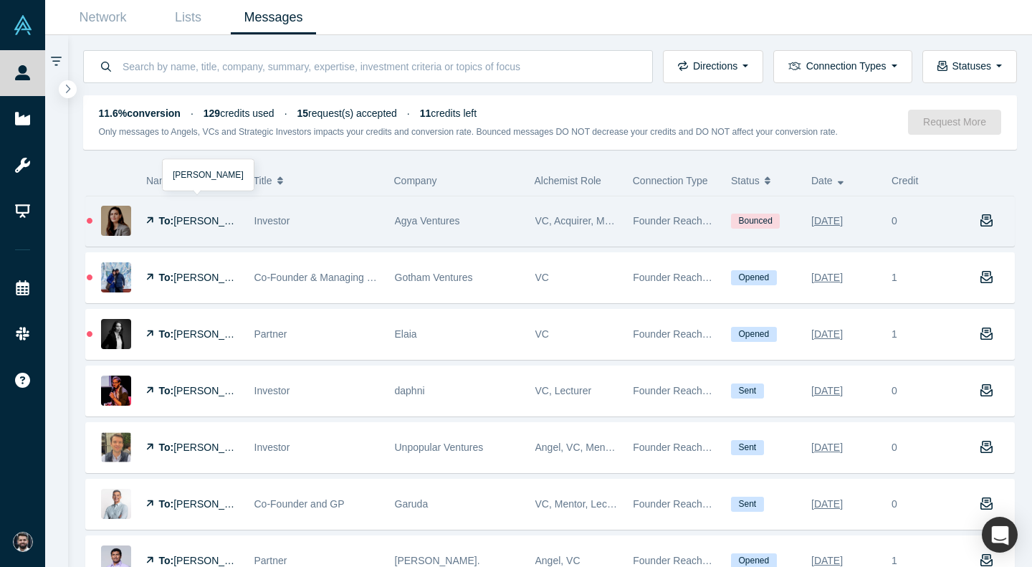
click at [211, 221] on span "[PERSON_NAME]" at bounding box center [214, 220] width 82 height 11
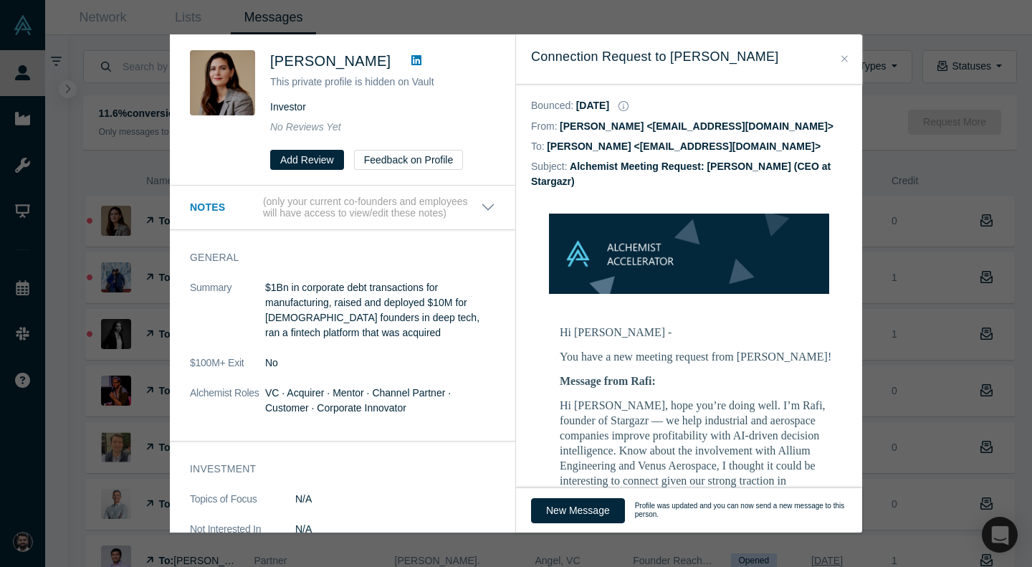
click at [411, 61] on icon at bounding box center [416, 59] width 10 height 11
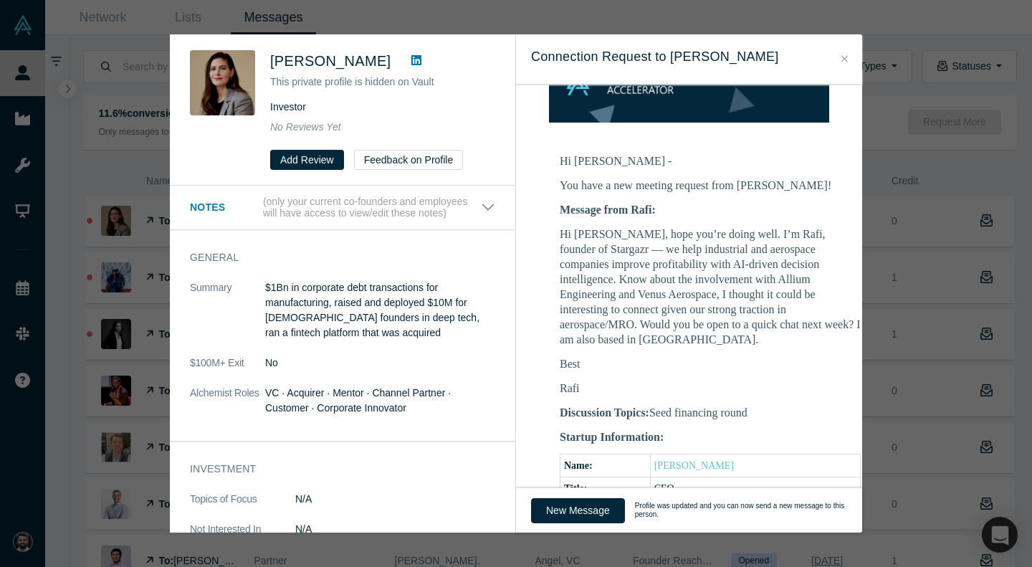
scroll to position [160, 0]
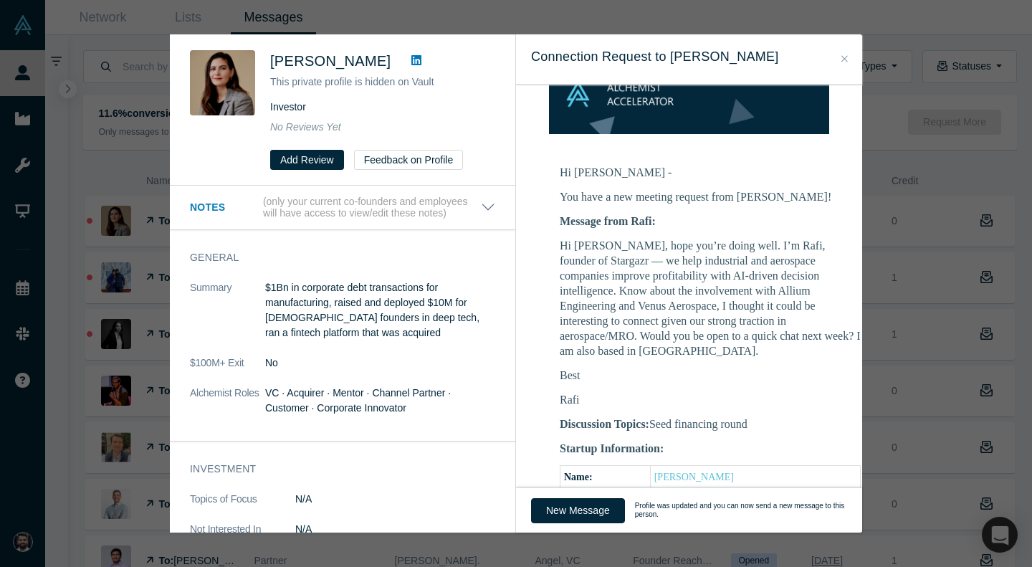
click at [581, 249] on p "Hi [PERSON_NAME], hope you’re doing well. I’m Rafi, founder of Stargazr — we he…" at bounding box center [710, 298] width 301 height 120
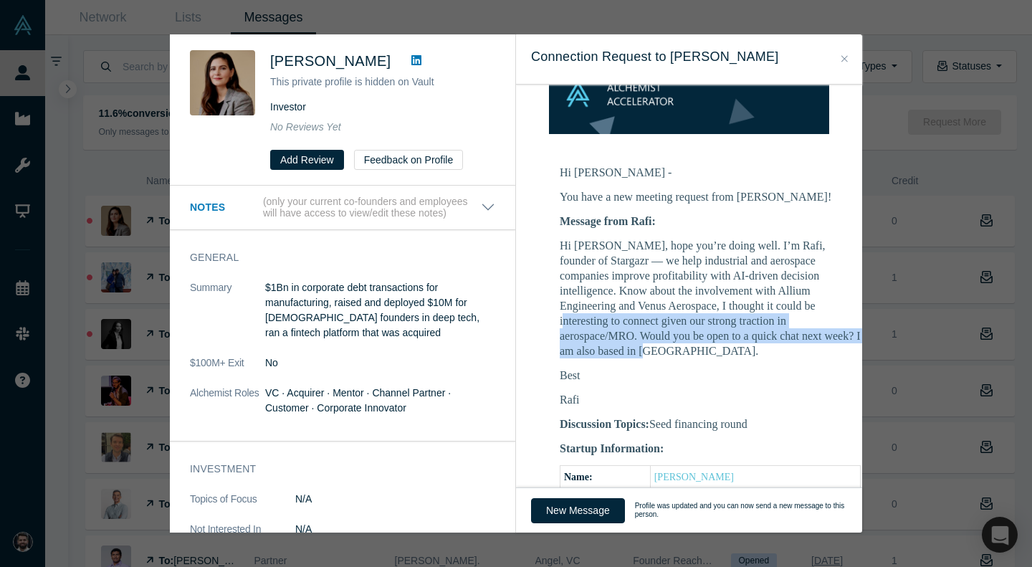
drag, startPoint x: 747, startPoint y: 340, endPoint x: 694, endPoint y: 303, distance: 65.4
click at [694, 303] on p "Hi Megan, hope you’re doing well. I’m Rafi, founder of Stargazr — we help indus…" at bounding box center [710, 298] width 301 height 120
click at [694, 302] on p "Hi Megan, hope you’re doing well. I’m Rafi, founder of Stargazr — we help indus…" at bounding box center [710, 298] width 301 height 120
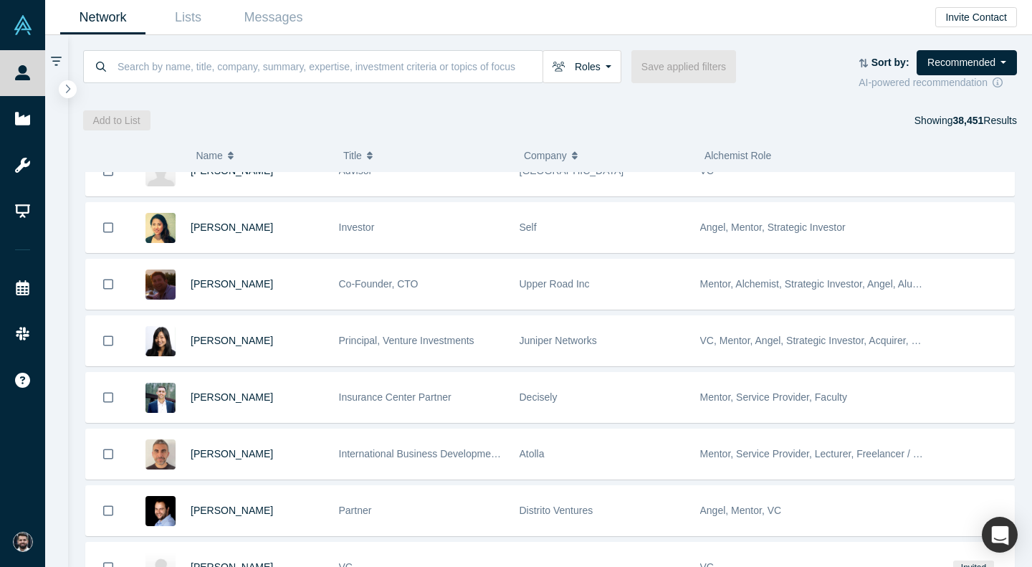
scroll to position [21257, 0]
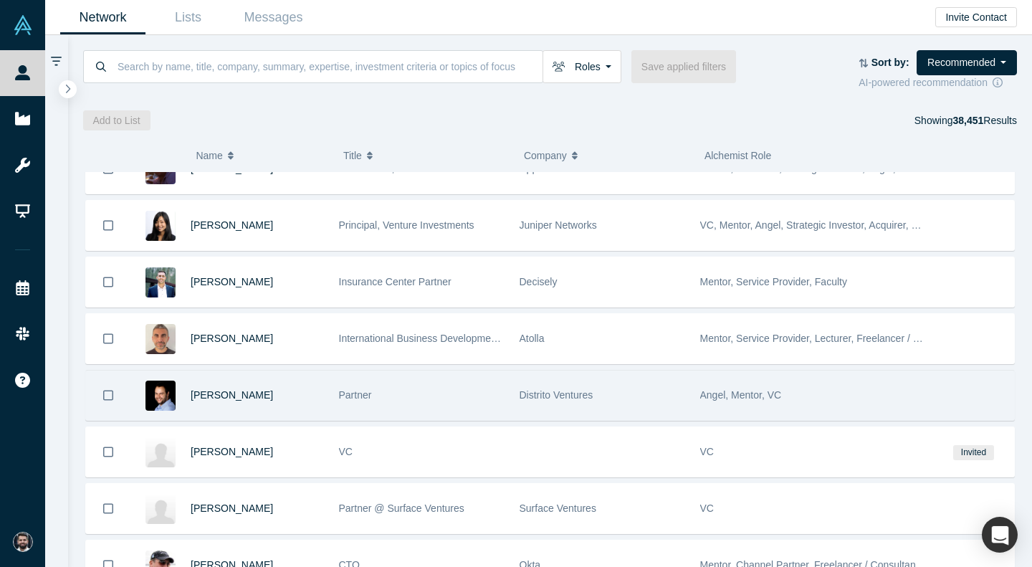
click at [479, 393] on div "Partner" at bounding box center [422, 394] width 166 height 49
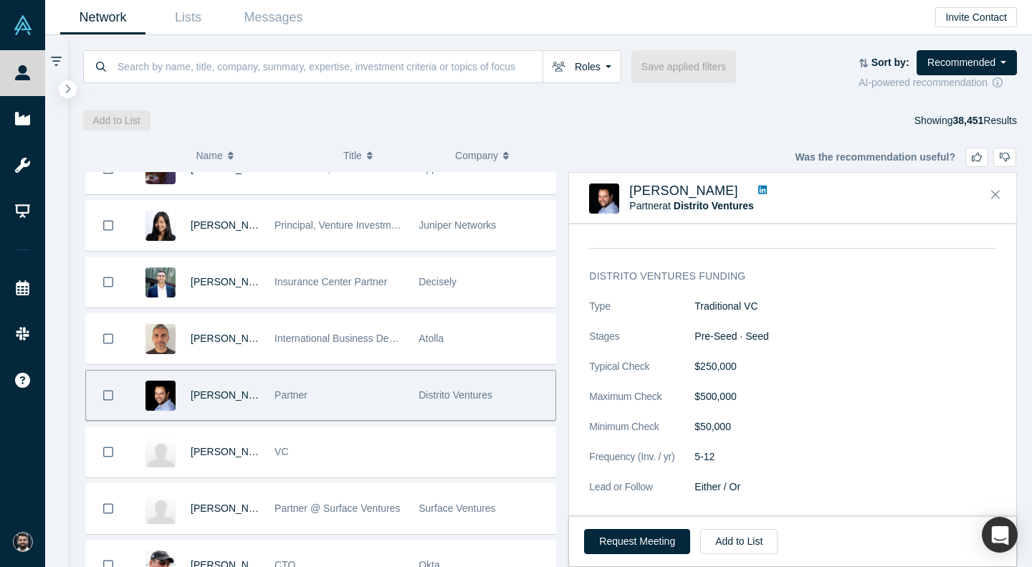
scroll to position [1131, 0]
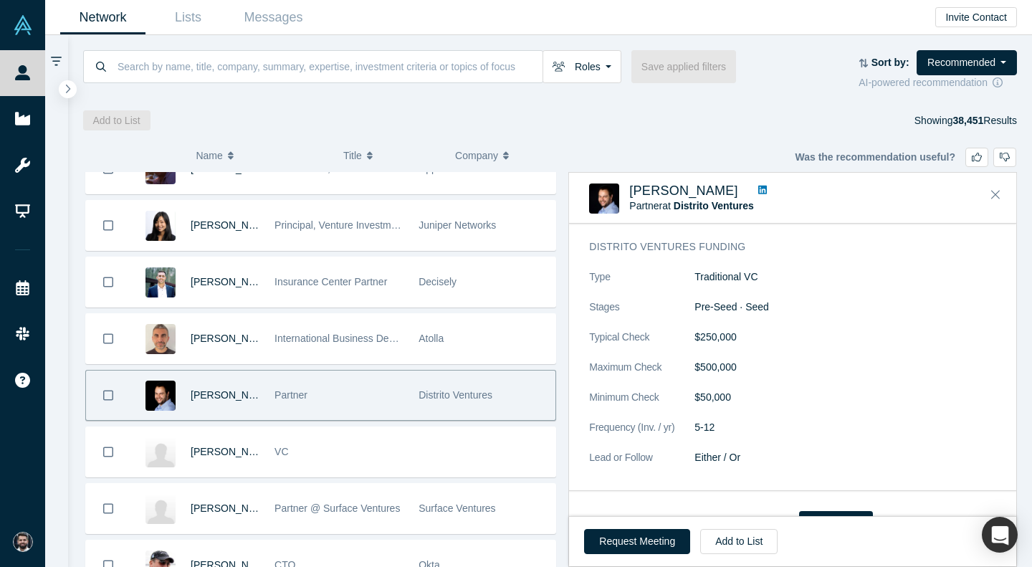
click at [758, 191] on icon at bounding box center [762, 190] width 9 height 9
click at [988, 188] on button "Close" at bounding box center [995, 194] width 21 height 23
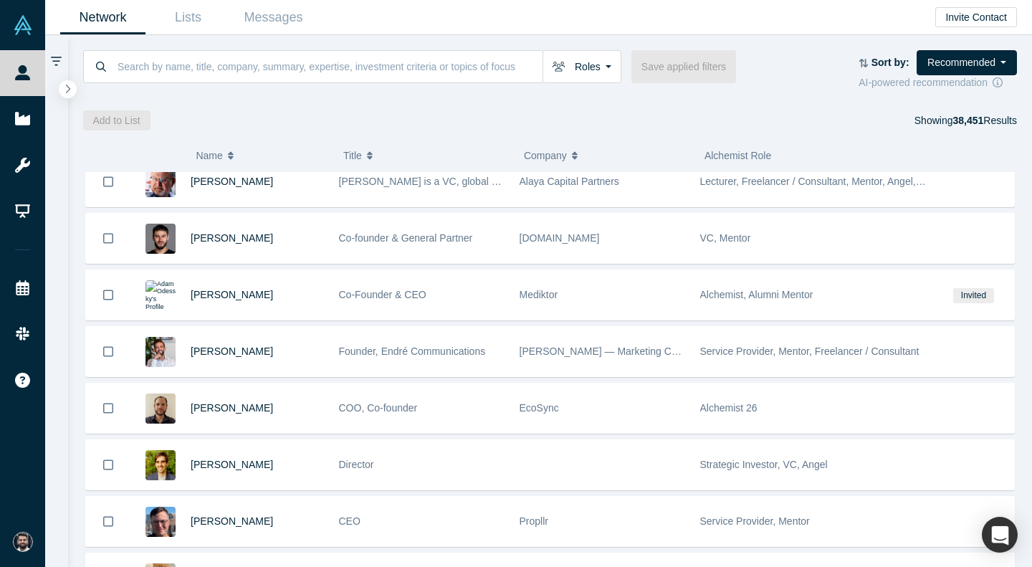
scroll to position [21871, 0]
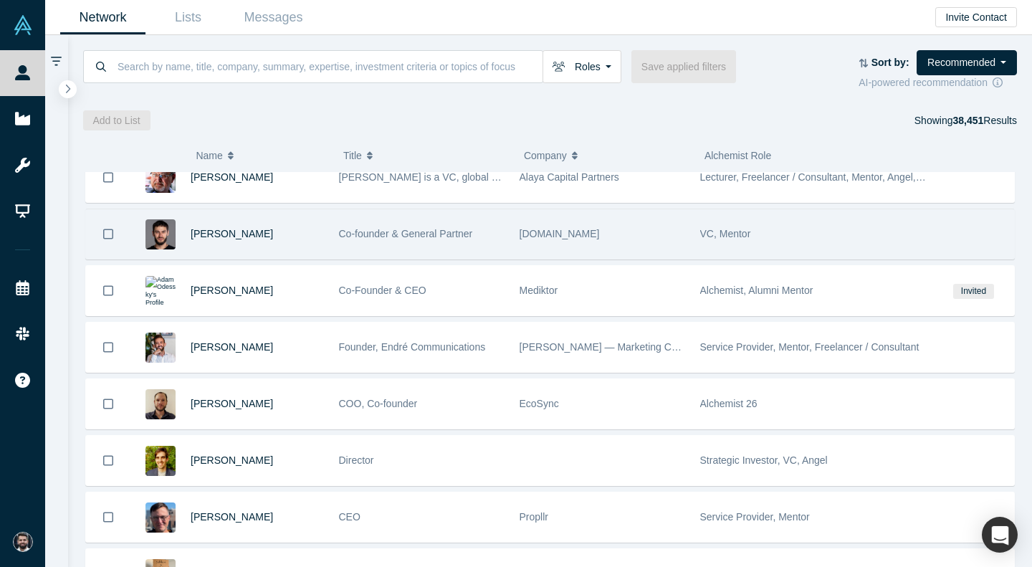
click at [636, 230] on div "[DOMAIN_NAME]" at bounding box center [603, 233] width 166 height 49
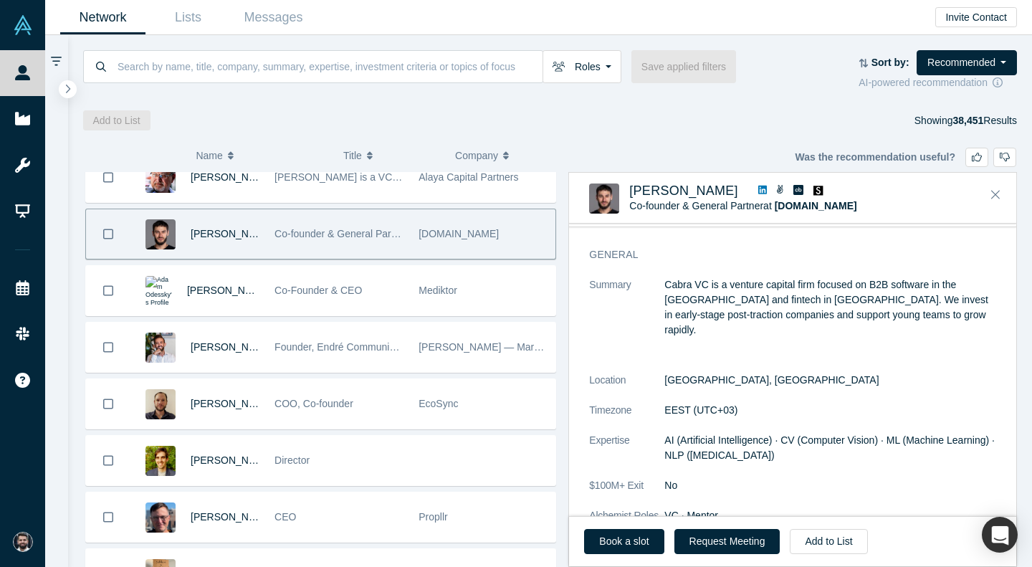
scroll to position [21, 0]
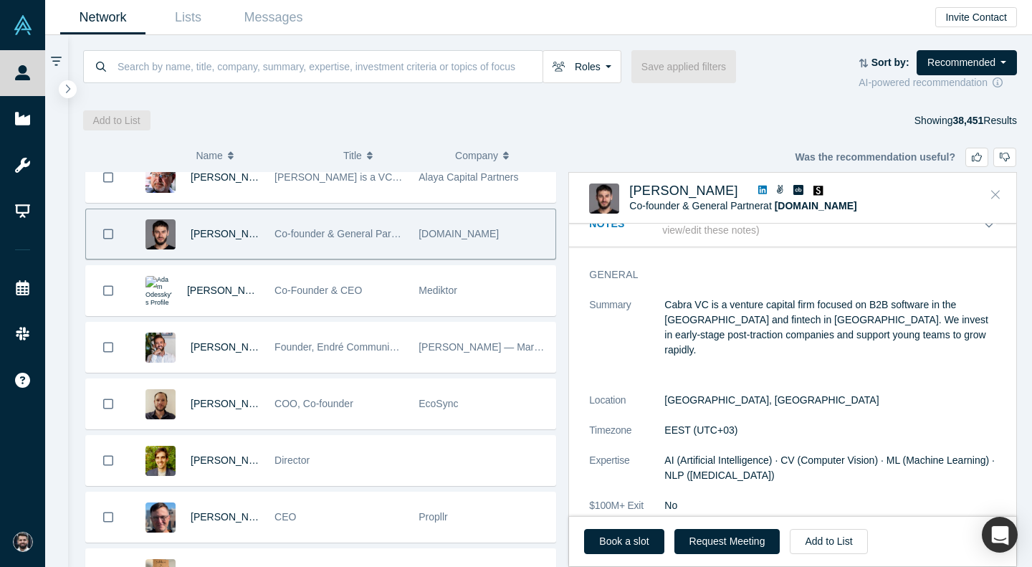
click at [998, 190] on icon "Close" at bounding box center [995, 194] width 9 height 13
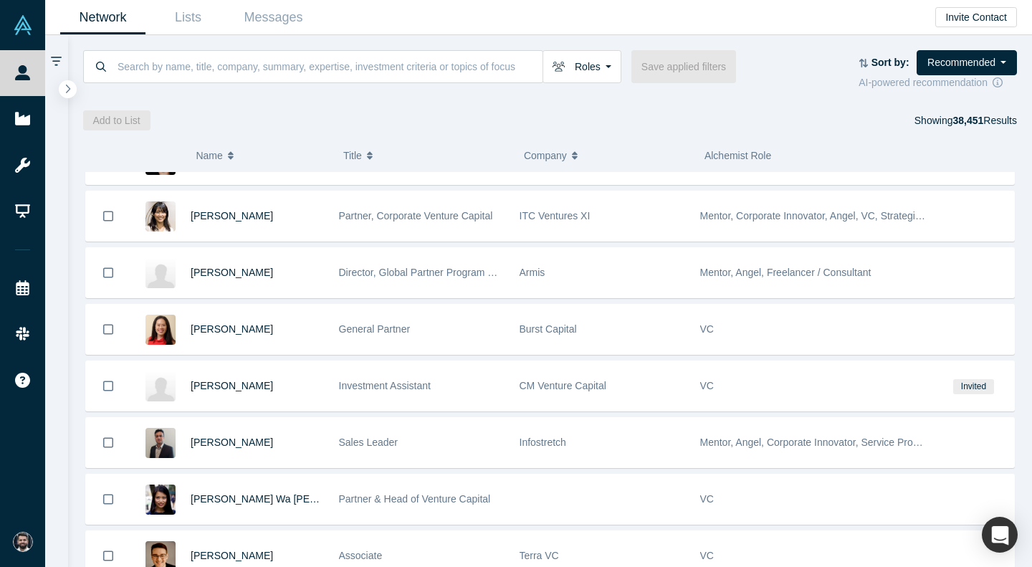
scroll to position [22495, 0]
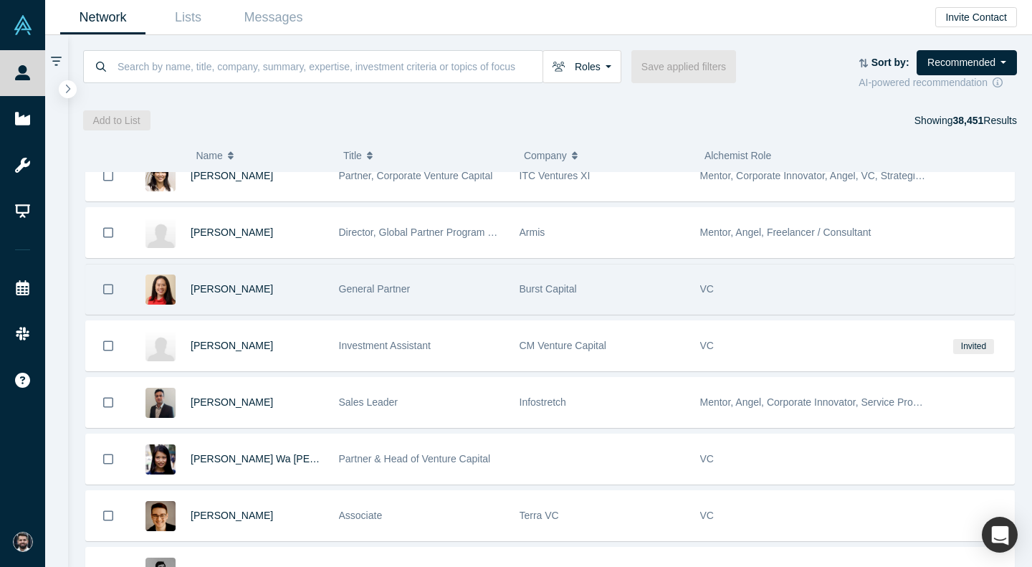
click at [657, 302] on div "Burst Capital" at bounding box center [603, 288] width 166 height 49
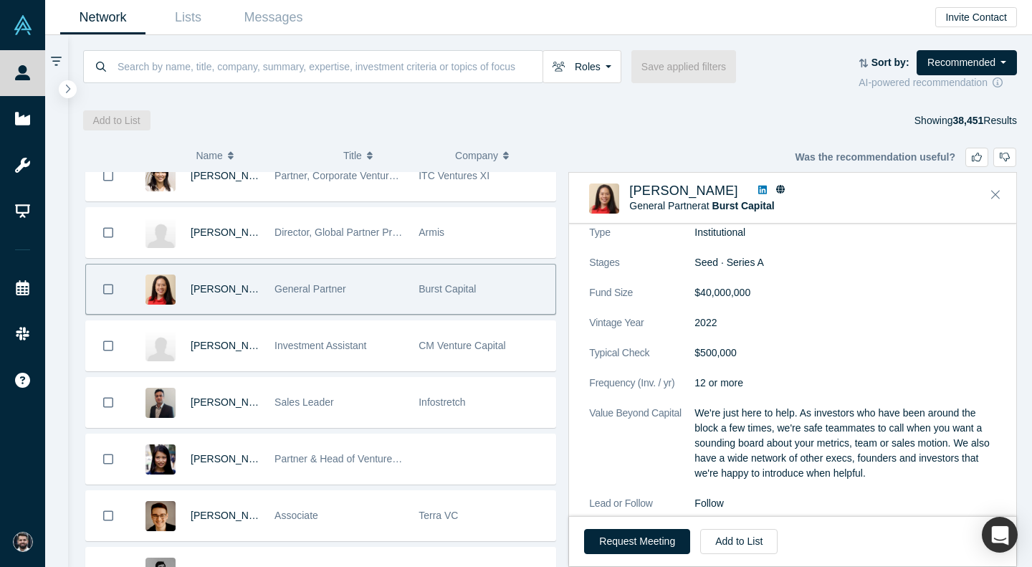
scroll to position [1623, 0]
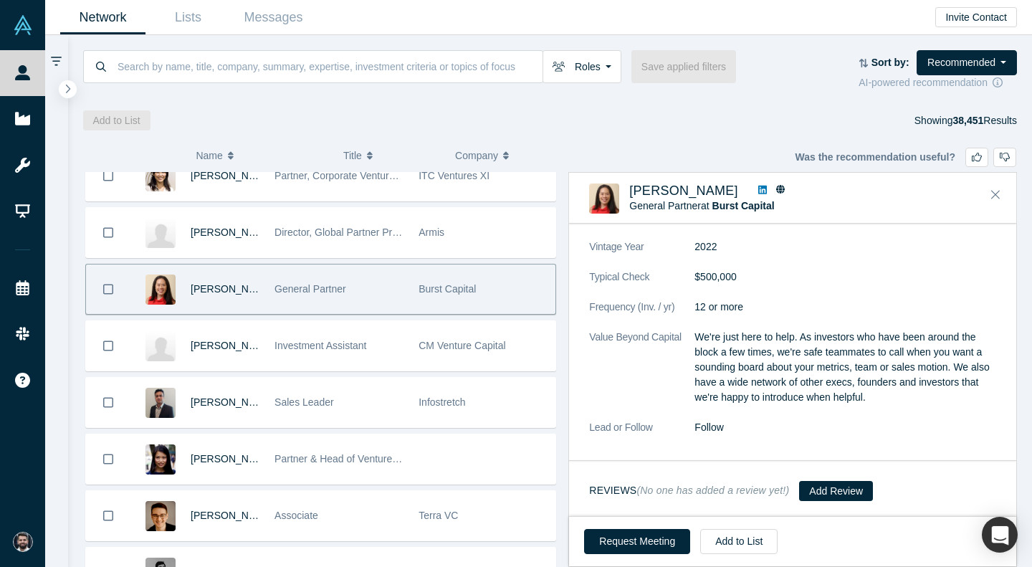
click at [758, 190] on icon at bounding box center [762, 190] width 9 height 9
click at [990, 193] on button "Close" at bounding box center [995, 194] width 21 height 23
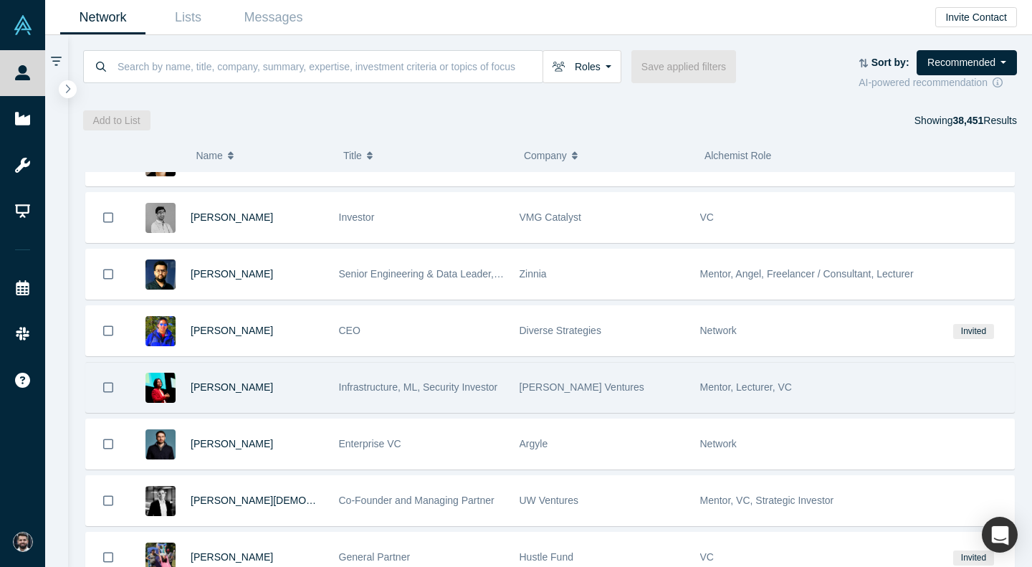
scroll to position [22855, 0]
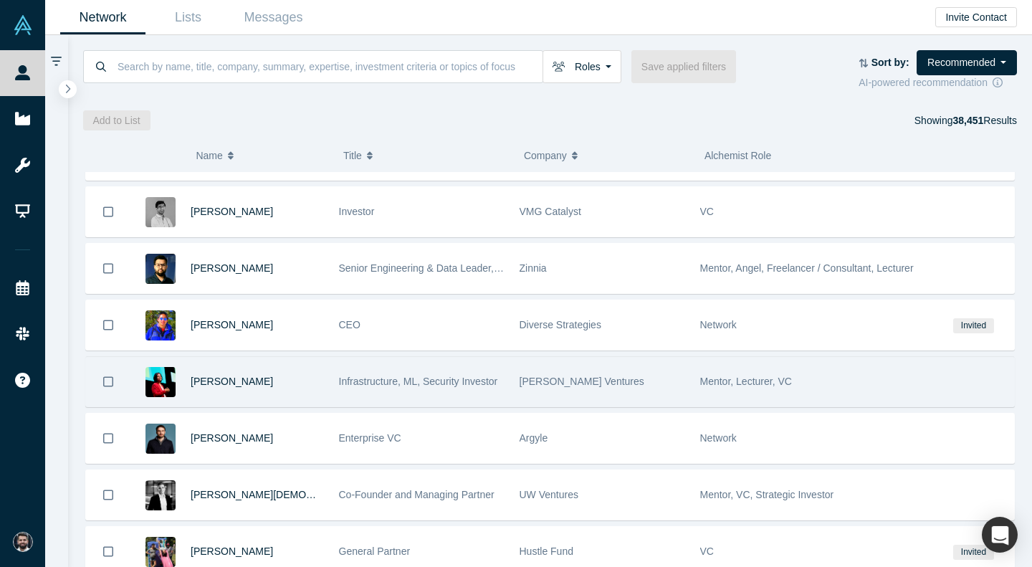
click at [508, 427] on div "Enterprise VC" at bounding box center [421, 437] width 181 height 49
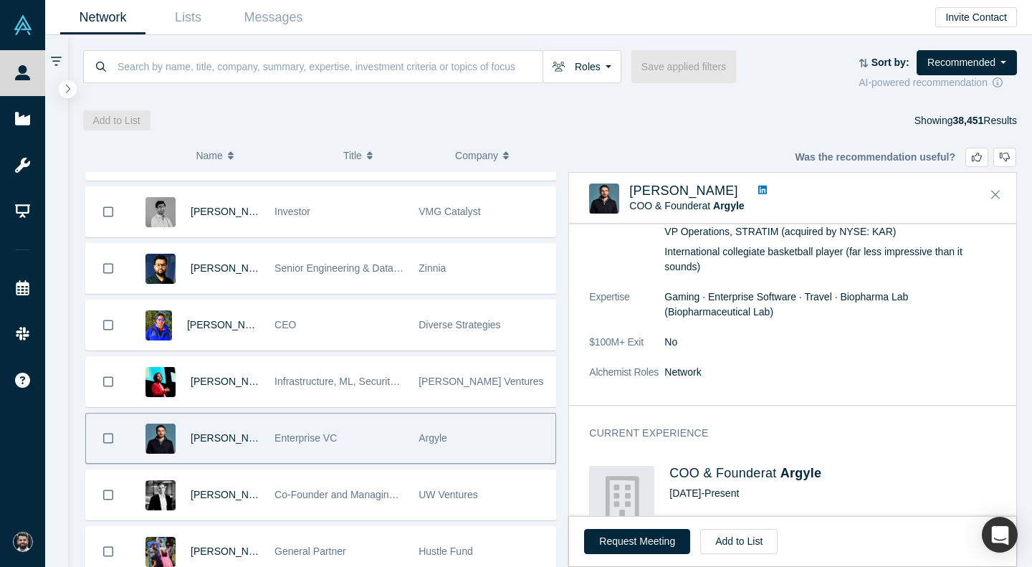
scroll to position [114, 0]
click at [995, 193] on icon "Close" at bounding box center [995, 194] width 9 height 13
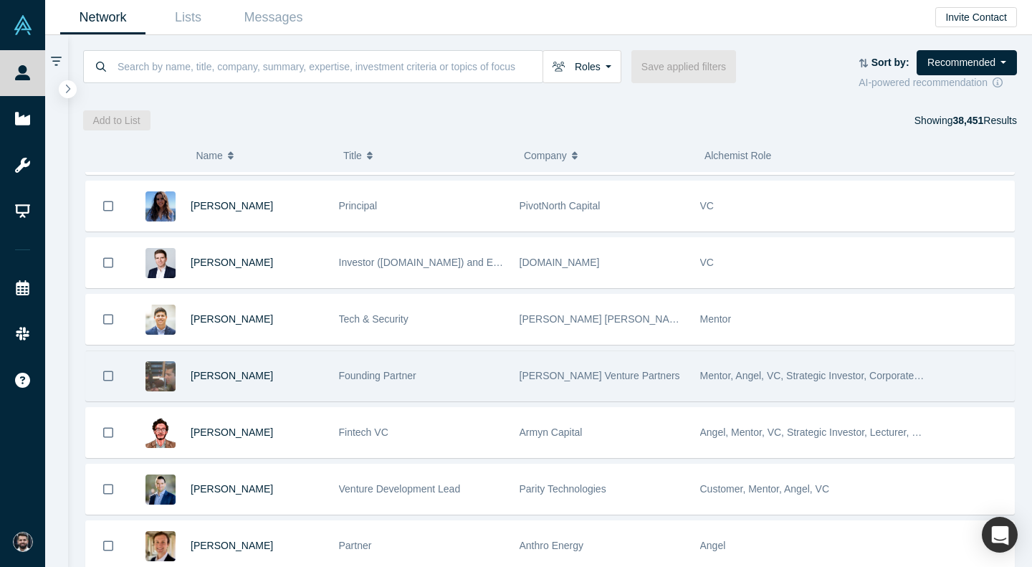
scroll to position [24537, 0]
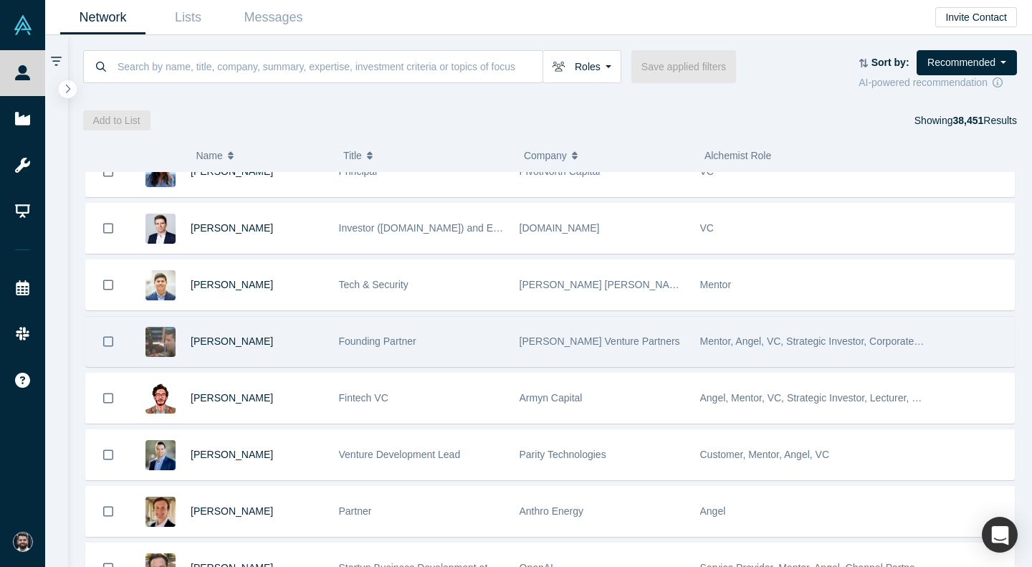
click at [636, 352] on div "[PERSON_NAME] Venture Partners" at bounding box center [603, 341] width 166 height 49
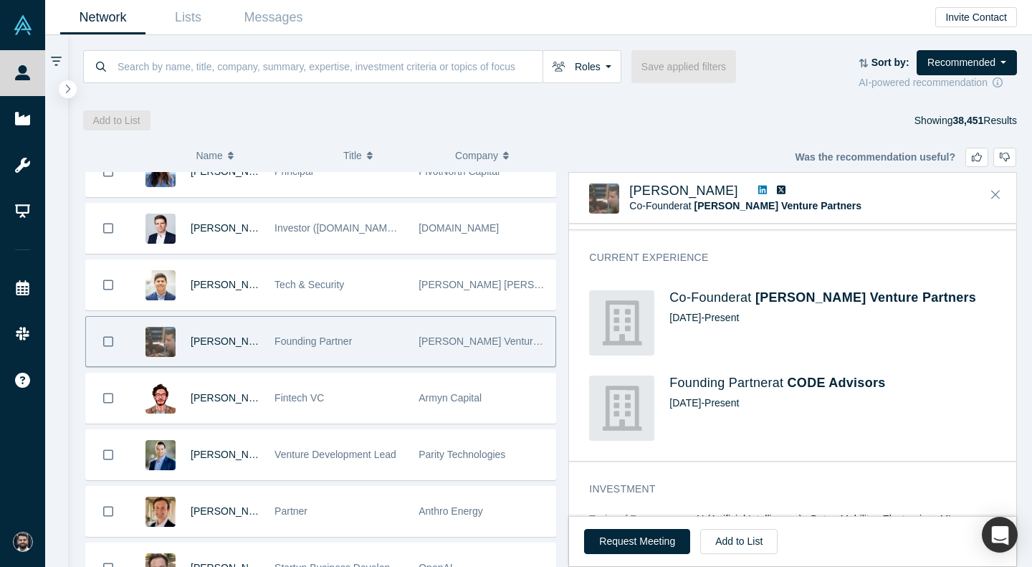
scroll to position [426, 0]
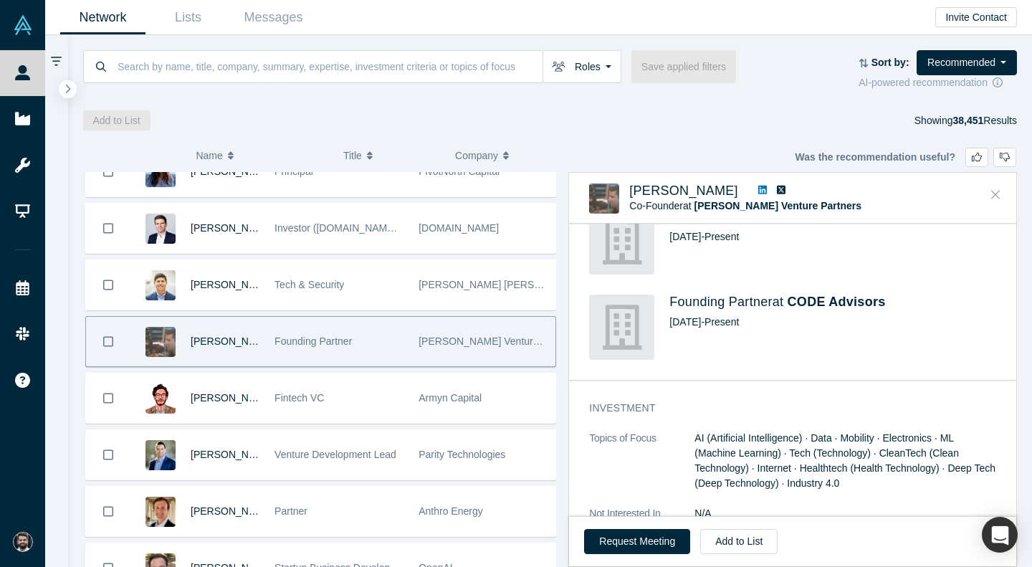
click at [997, 188] on icon "Close" at bounding box center [995, 194] width 9 height 13
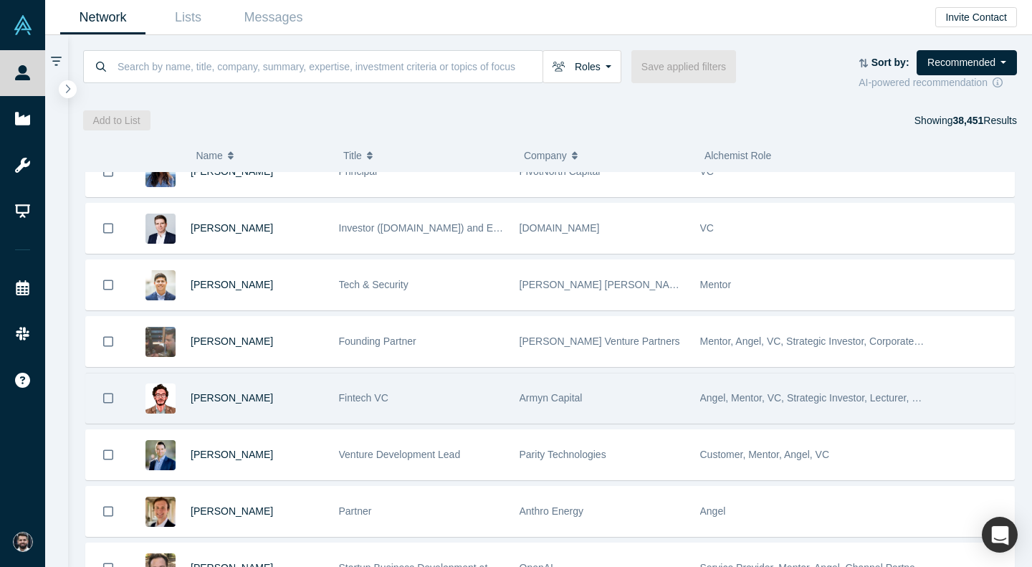
scroll to position [24702, 0]
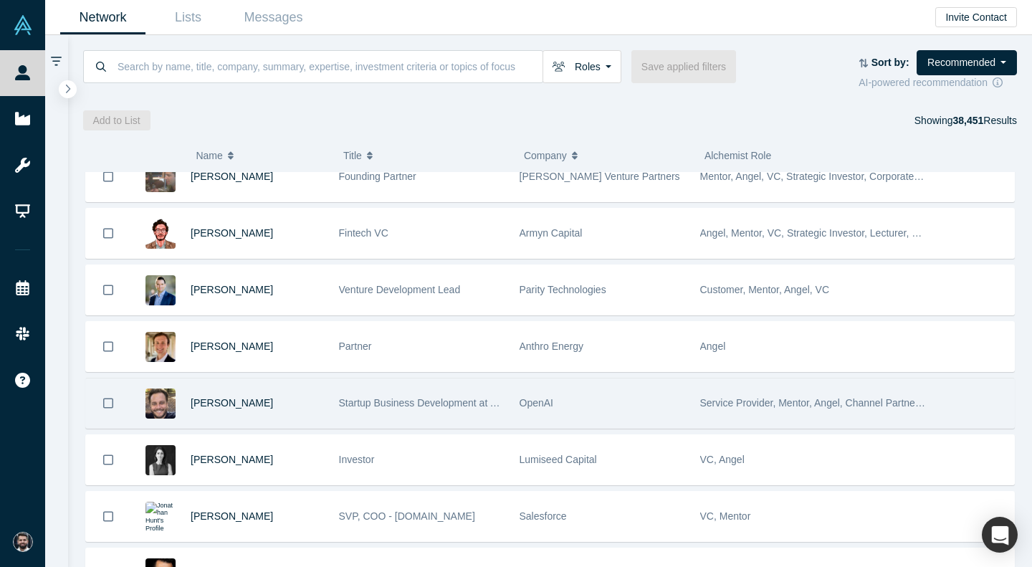
click at [622, 393] on div "OpenAI" at bounding box center [603, 402] width 166 height 49
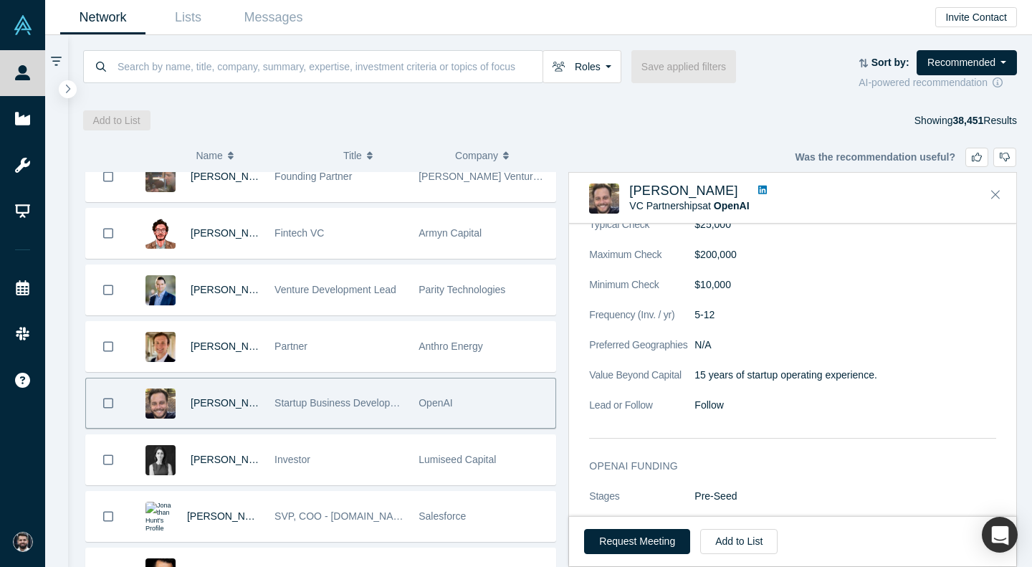
scroll to position [1487, 0]
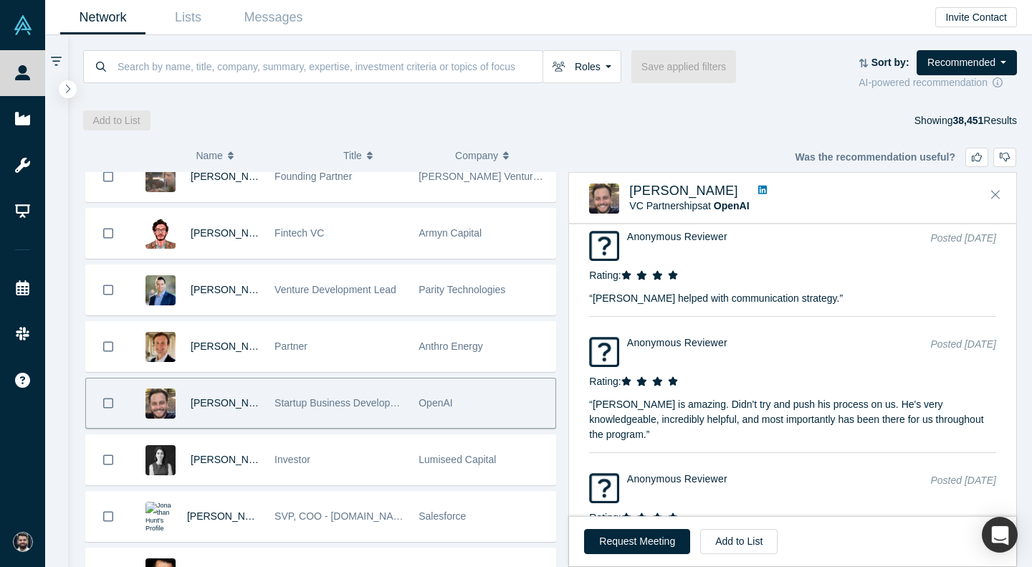
click at [758, 187] on icon at bounding box center [762, 190] width 9 height 9
click at [989, 199] on button "Close" at bounding box center [995, 194] width 21 height 23
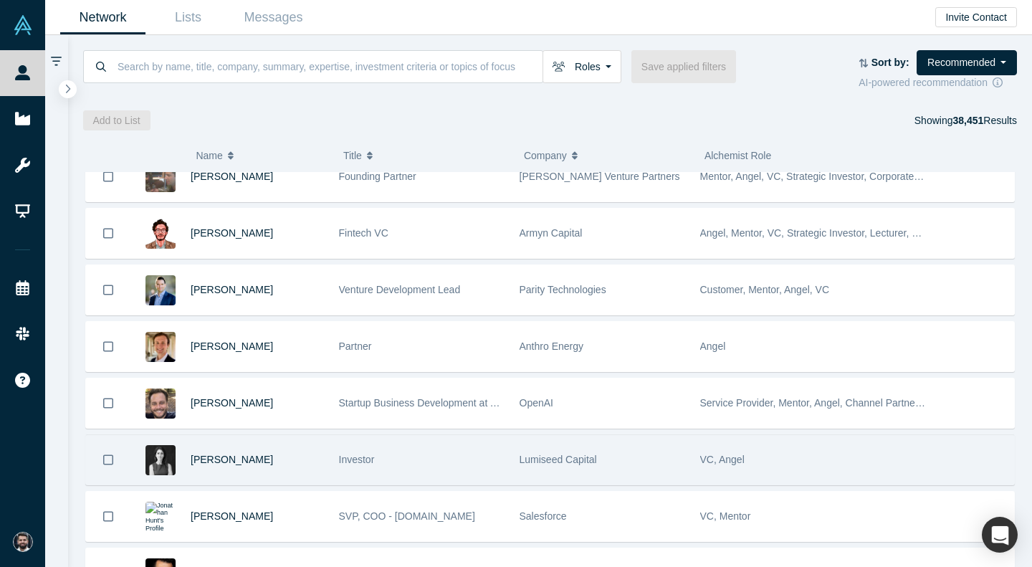
click at [489, 464] on div "Investor" at bounding box center [422, 459] width 166 height 49
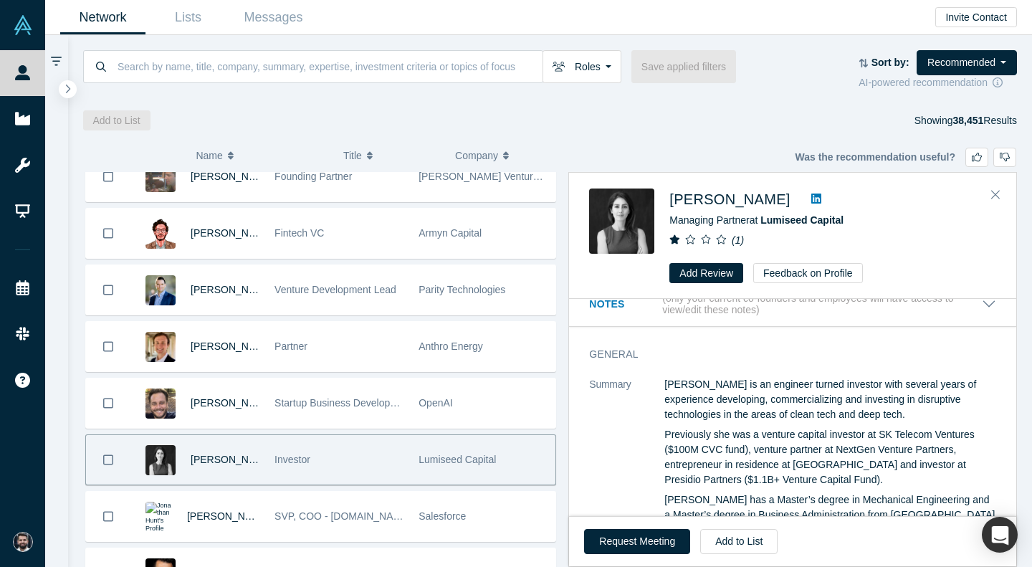
scroll to position [17, 0]
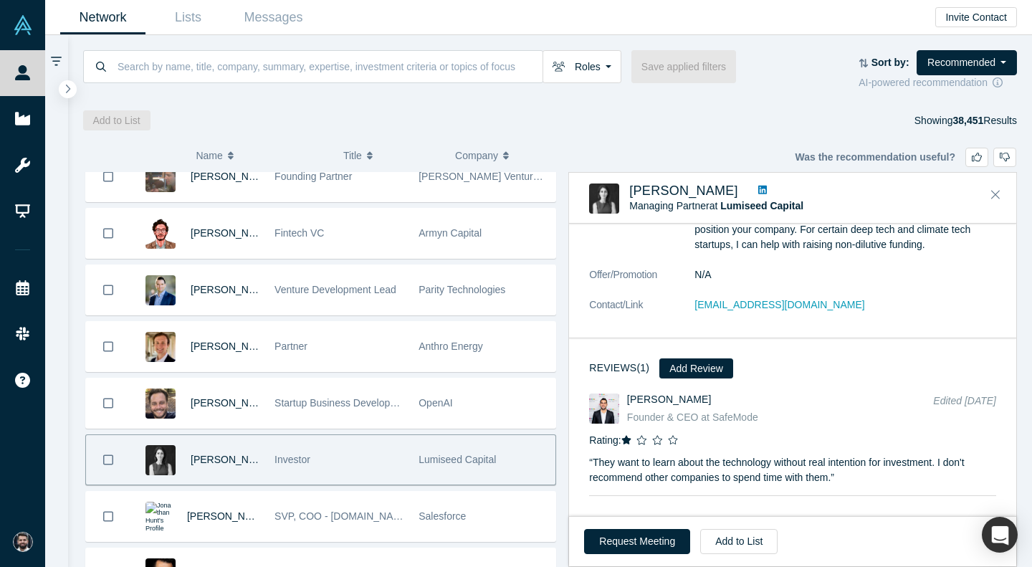
click at [747, 395] on h4 "[PERSON_NAME]" at bounding box center [770, 399] width 286 height 12
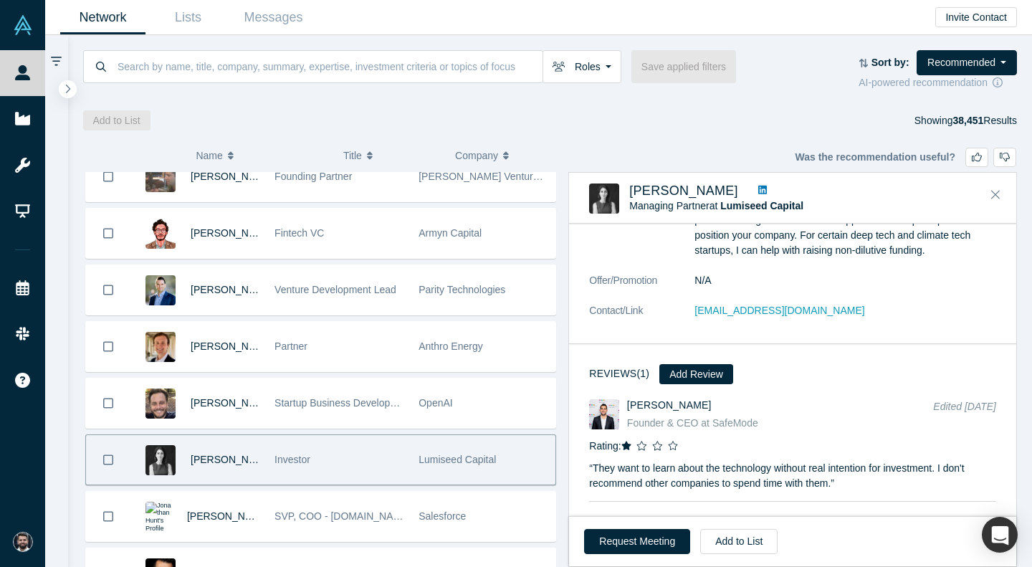
scroll to position [1478, 0]
click at [995, 194] on icon "Close" at bounding box center [995, 194] width 9 height 13
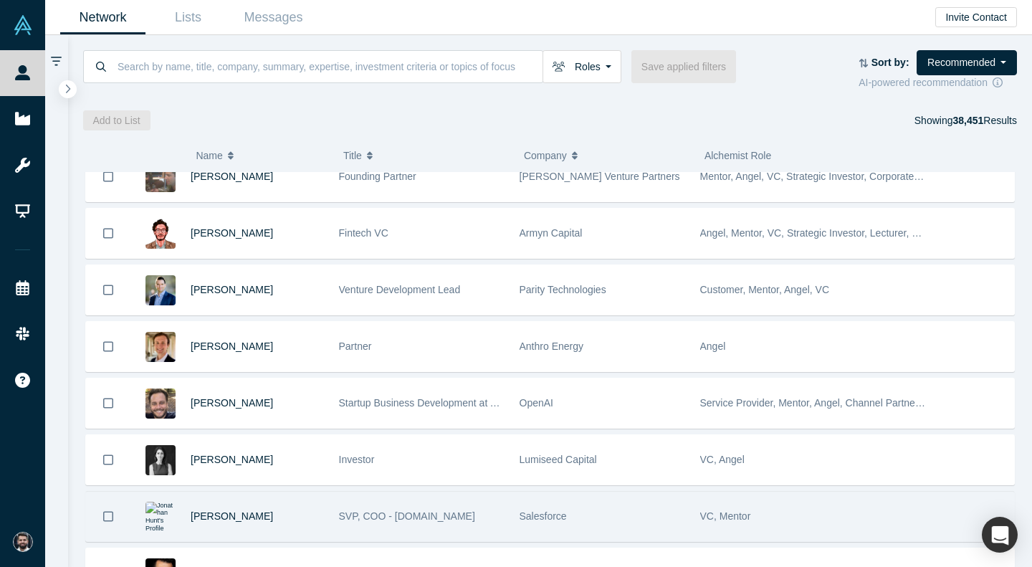
click at [605, 514] on div "Salesforce" at bounding box center [603, 516] width 166 height 49
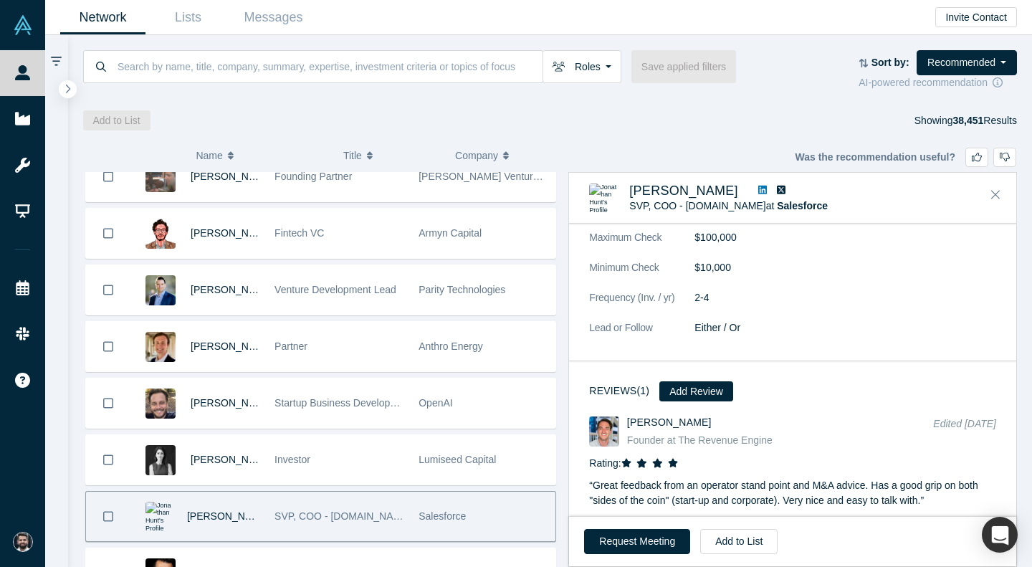
scroll to position [867, 0]
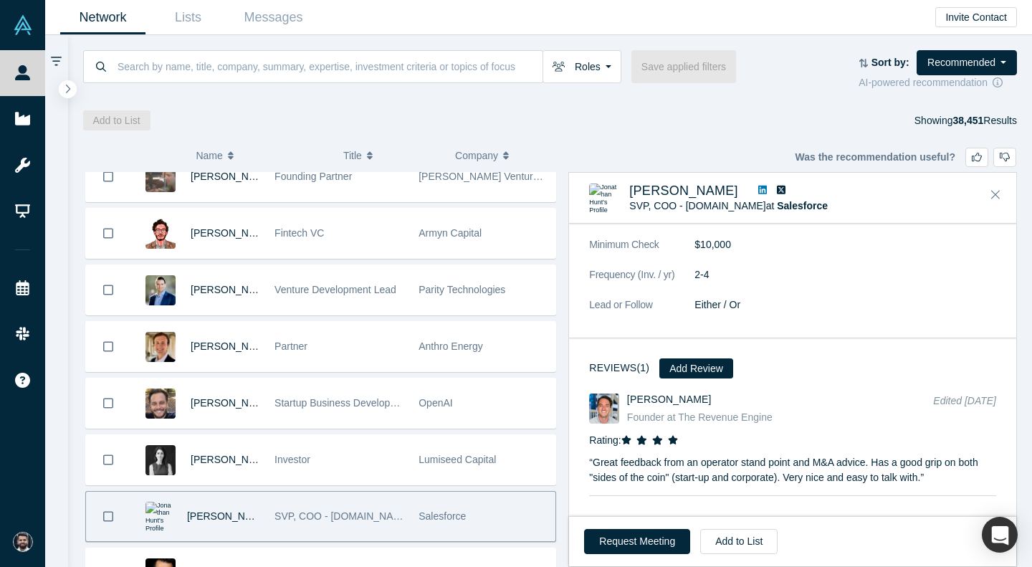
click at [753, 187] on link at bounding box center [762, 190] width 19 height 15
click at [995, 195] on icon "Close" at bounding box center [995, 194] width 9 height 13
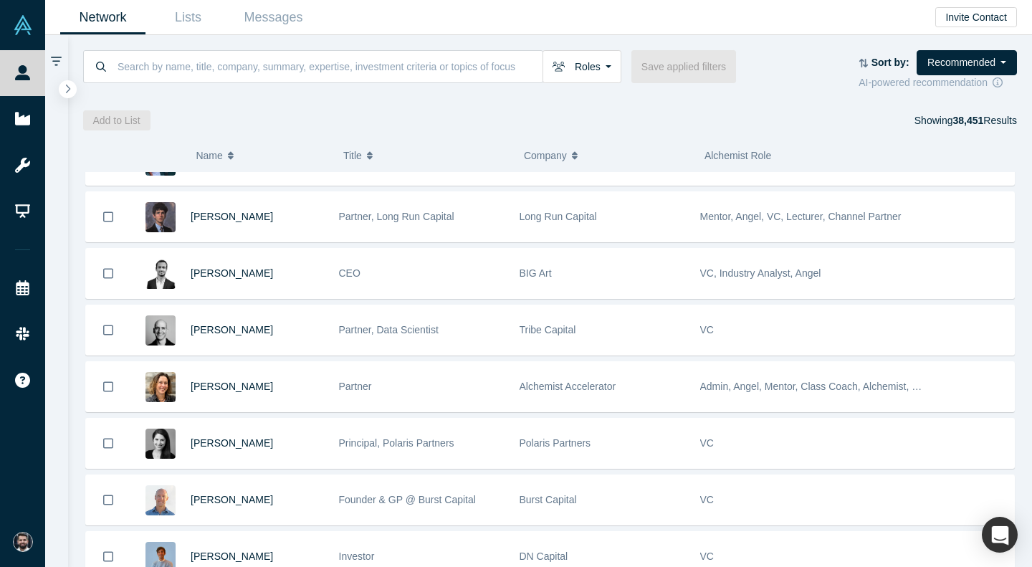
scroll to position [25314, 0]
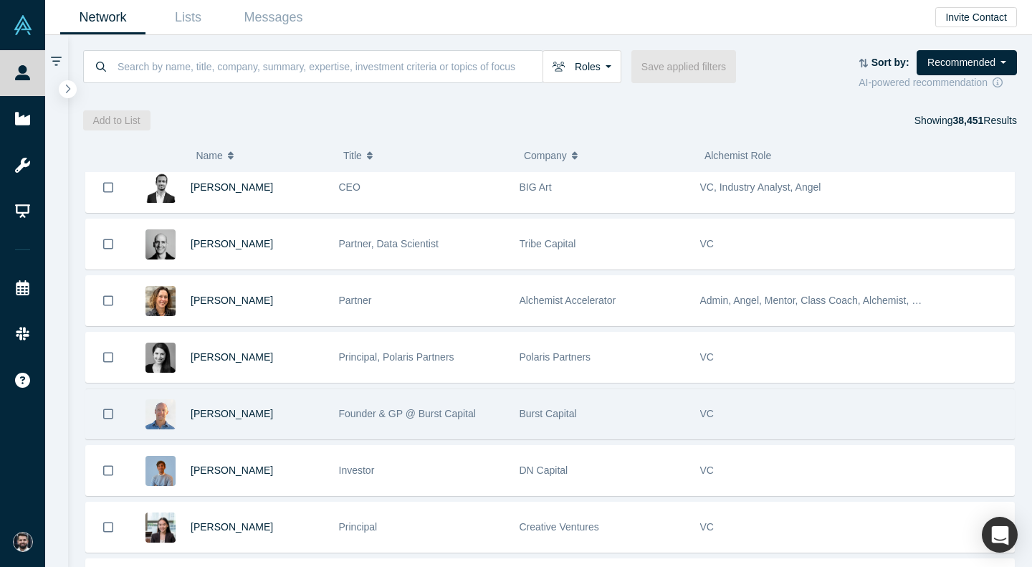
click at [638, 415] on div "Burst Capital" at bounding box center [603, 413] width 166 height 49
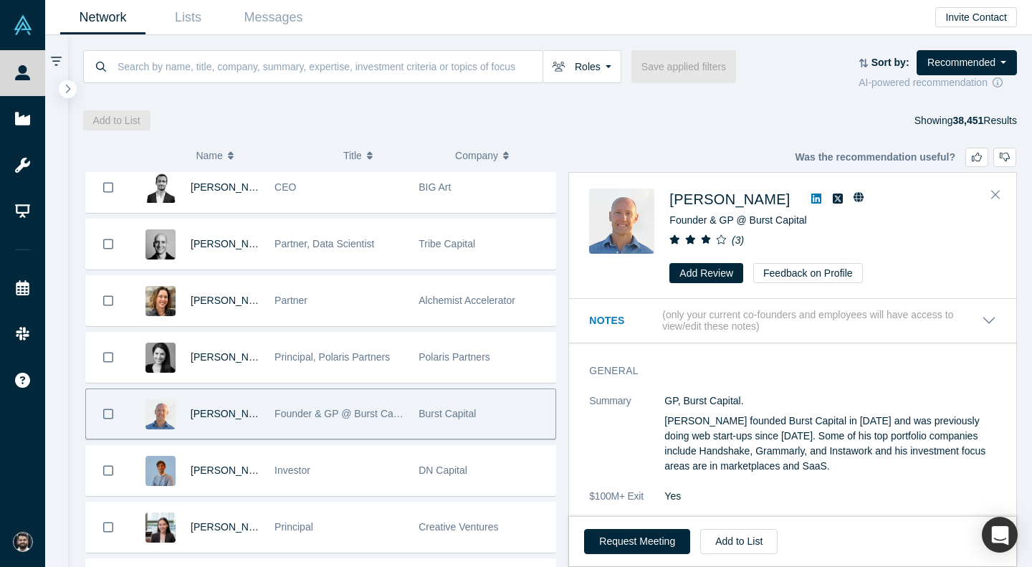
click at [811, 196] on icon at bounding box center [816, 198] width 10 height 11
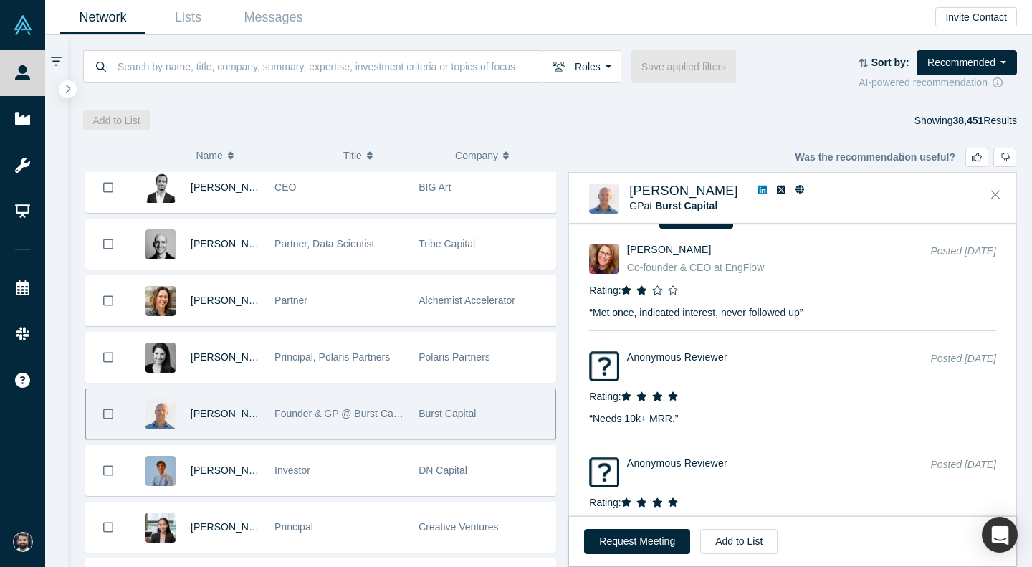
scroll to position [1486, 0]
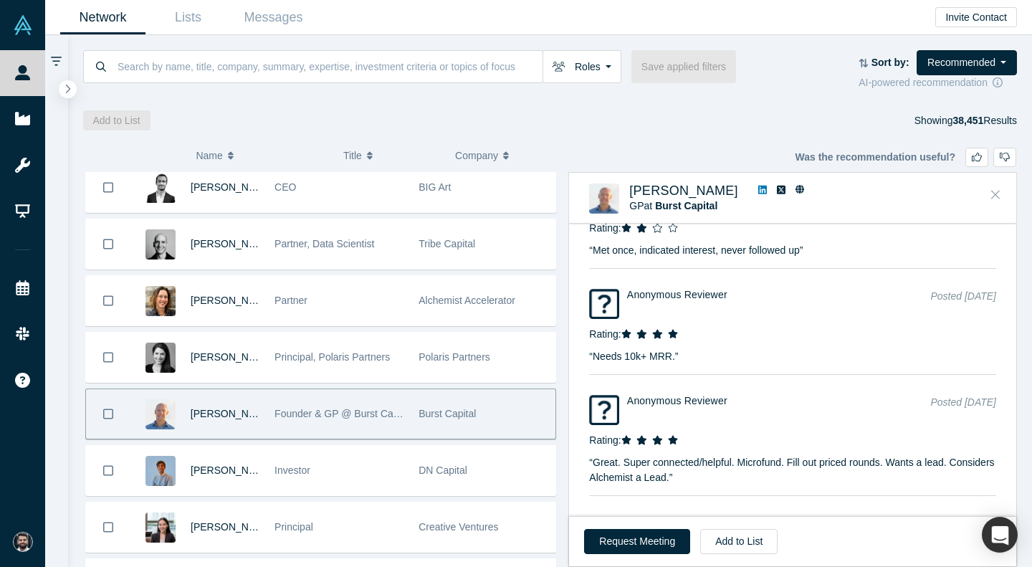
click at [998, 203] on button "Close" at bounding box center [995, 194] width 21 height 23
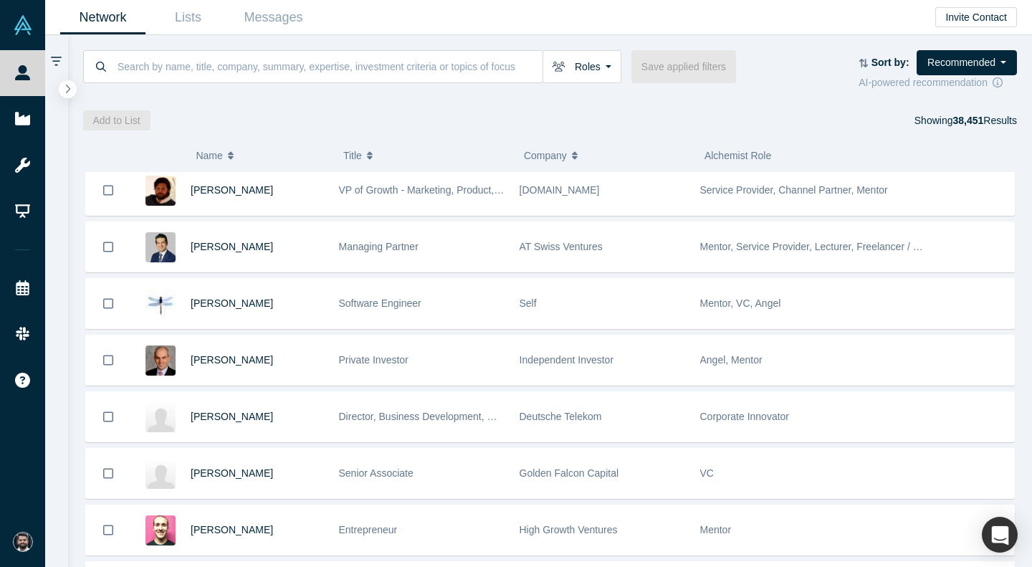
scroll to position [28162, 0]
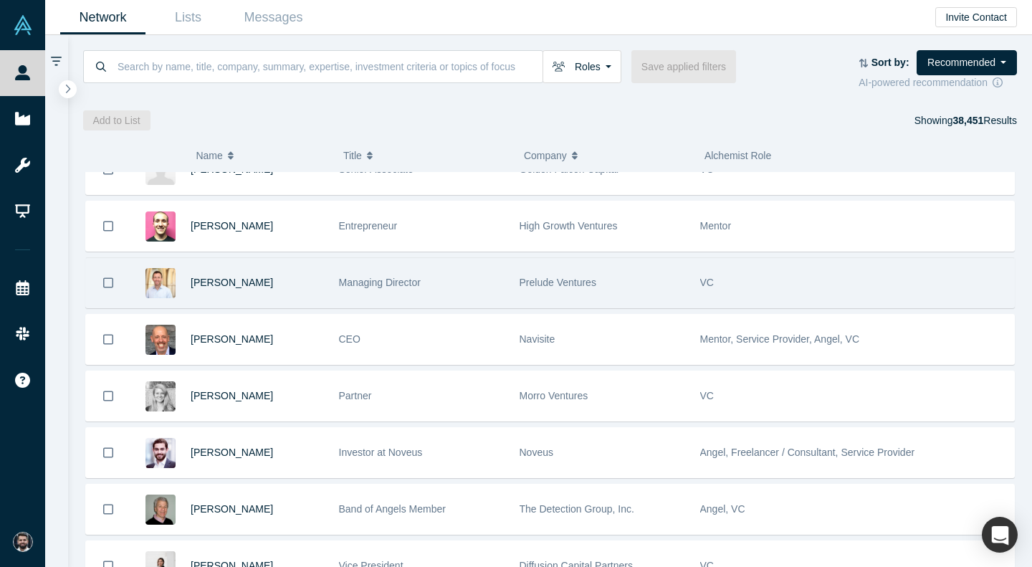
click at [624, 279] on div "Prelude Ventures" at bounding box center [603, 282] width 166 height 49
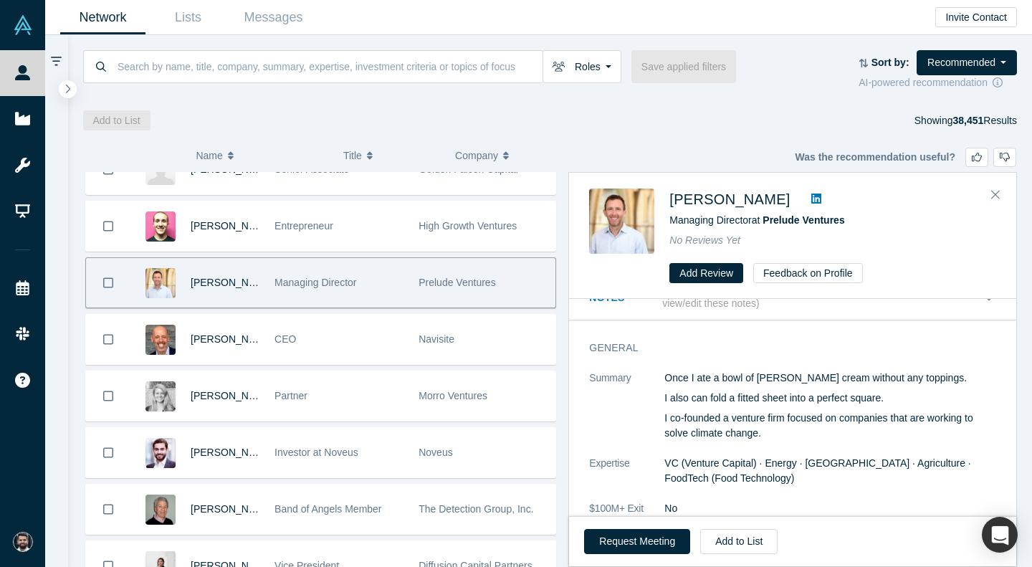
scroll to position [0, 0]
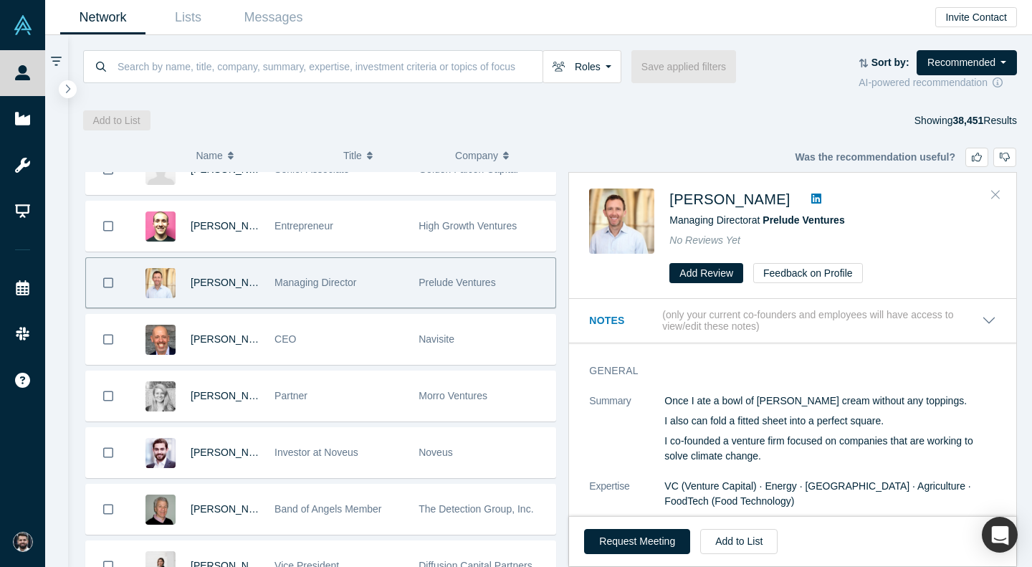
click at [992, 197] on icon "Close" at bounding box center [995, 194] width 9 height 13
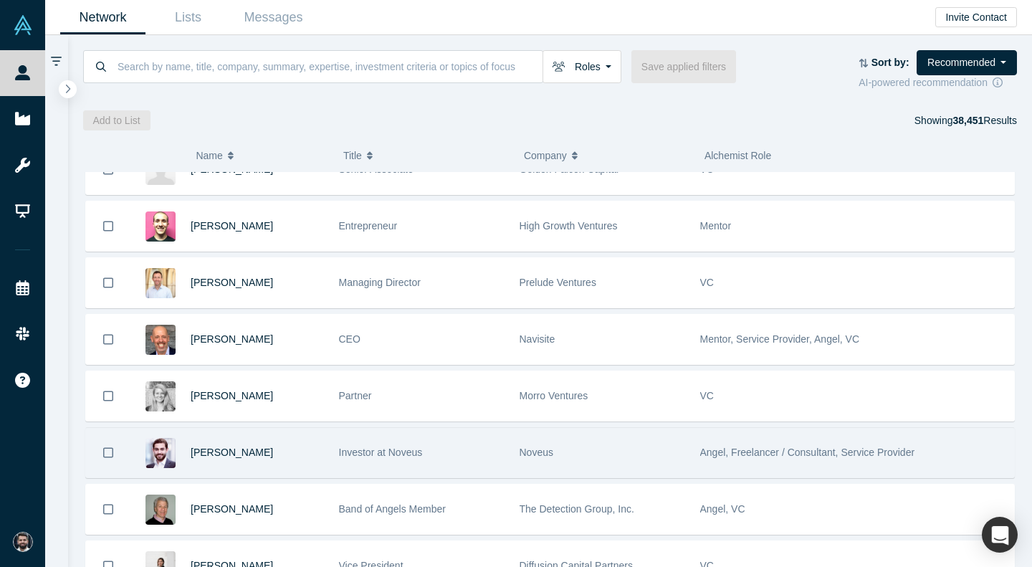
click at [594, 458] on div "Noveus" at bounding box center [603, 452] width 166 height 49
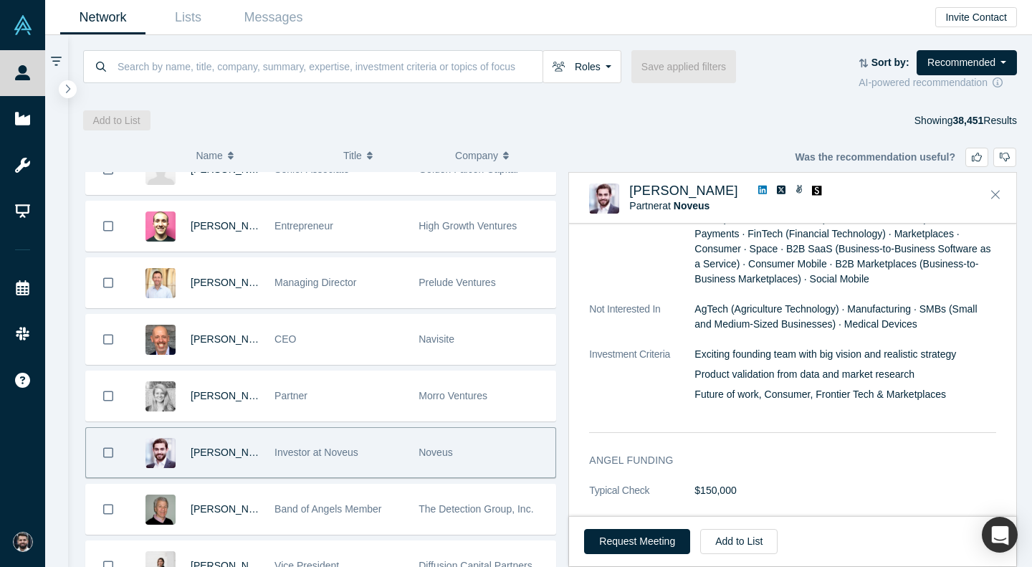
scroll to position [479, 0]
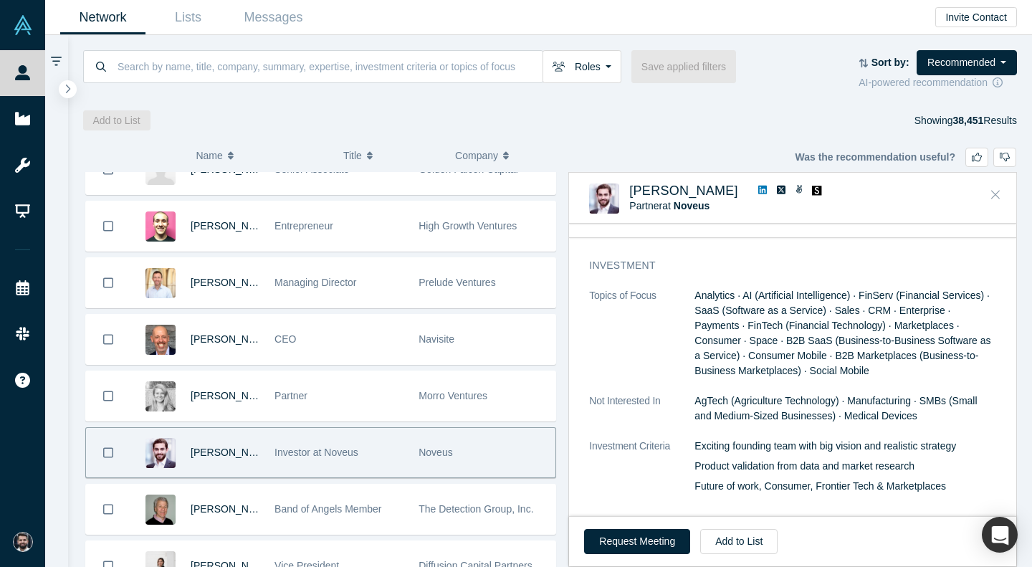
click at [989, 204] on button "Close" at bounding box center [995, 194] width 21 height 23
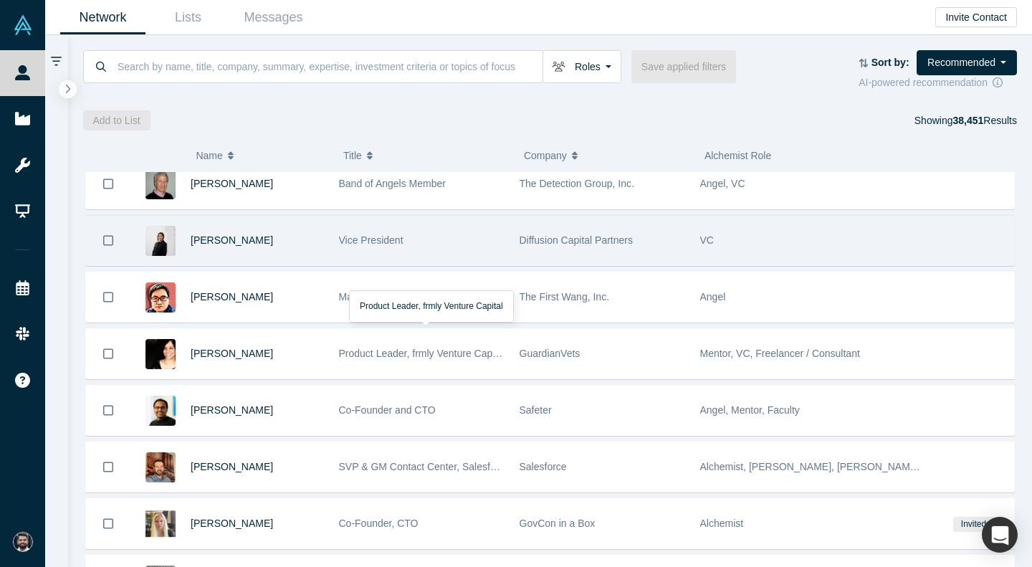
scroll to position [28499, 0]
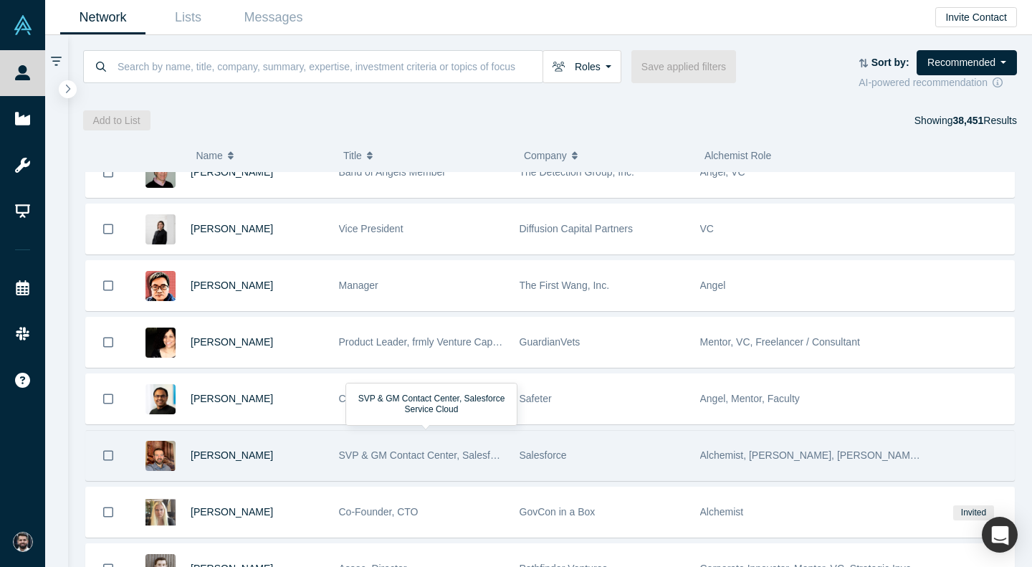
click at [472, 474] on div "SVP & GM Contact Center, Salesforce Service Cloud" at bounding box center [422, 455] width 166 height 49
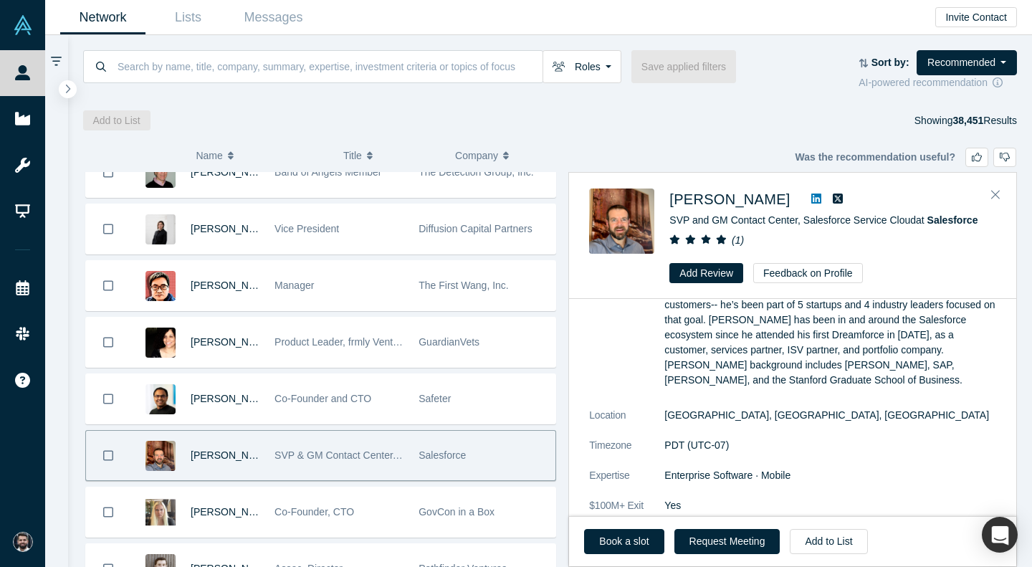
scroll to position [0, 0]
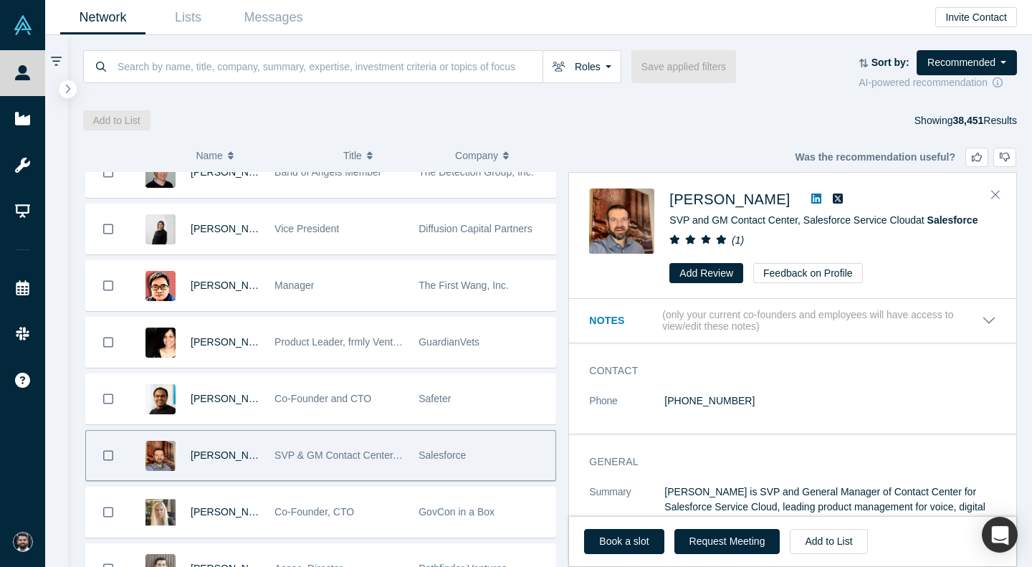
click at [811, 198] on icon at bounding box center [816, 198] width 10 height 10
click at [631, 544] on link "Book a slot" at bounding box center [624, 541] width 80 height 25
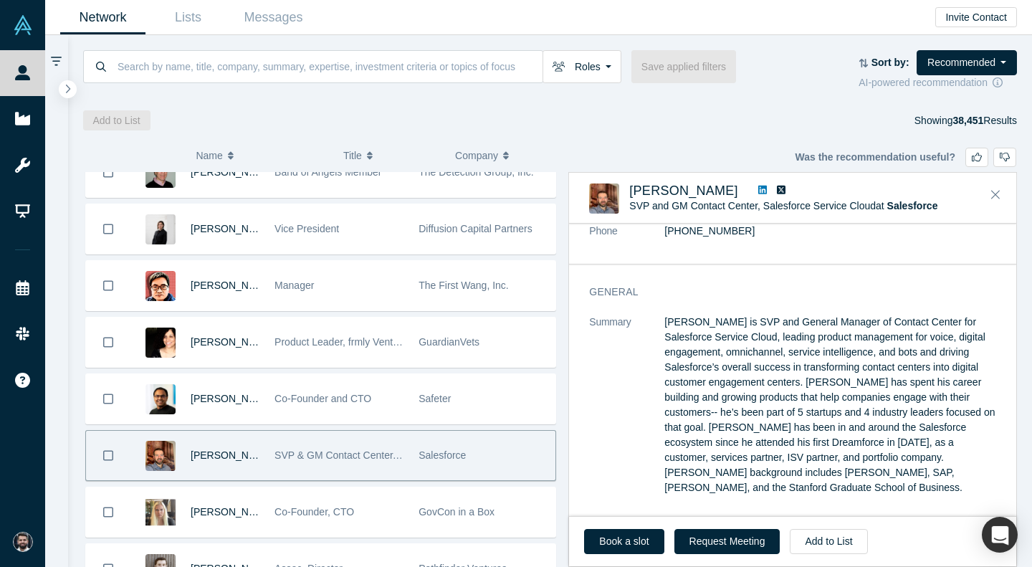
click at [757, 330] on p "[PERSON_NAME] is SVP and General Manager of Contact Center for Salesforce Servi…" at bounding box center [830, 405] width 332 height 181
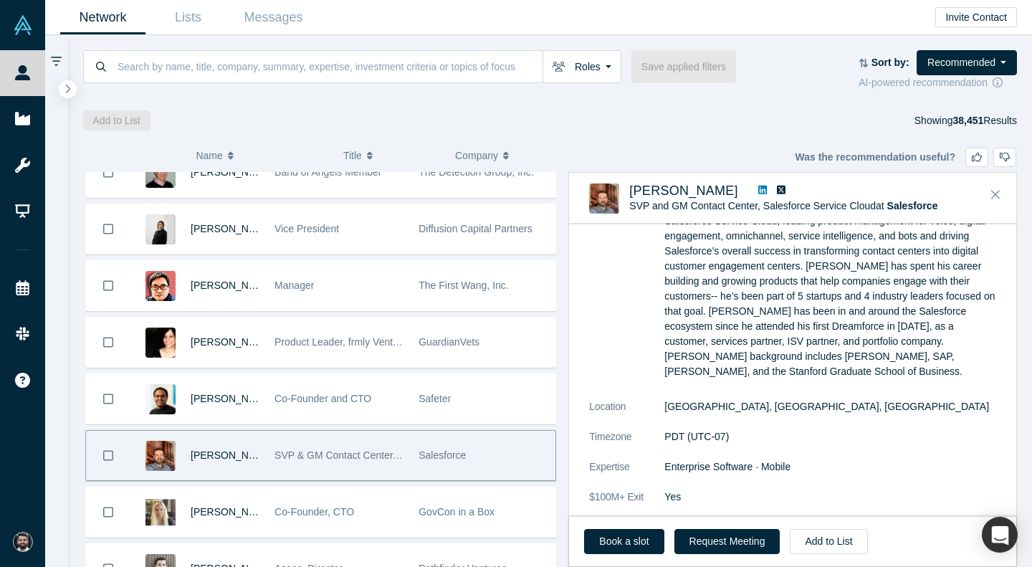
scroll to position [316, 0]
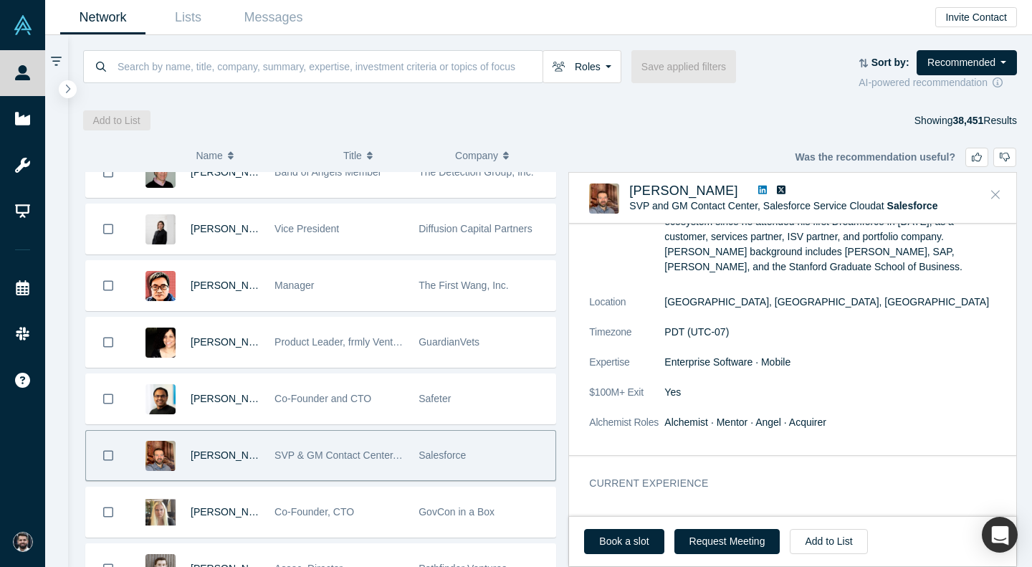
click at [995, 198] on icon "Close" at bounding box center [995, 194] width 9 height 13
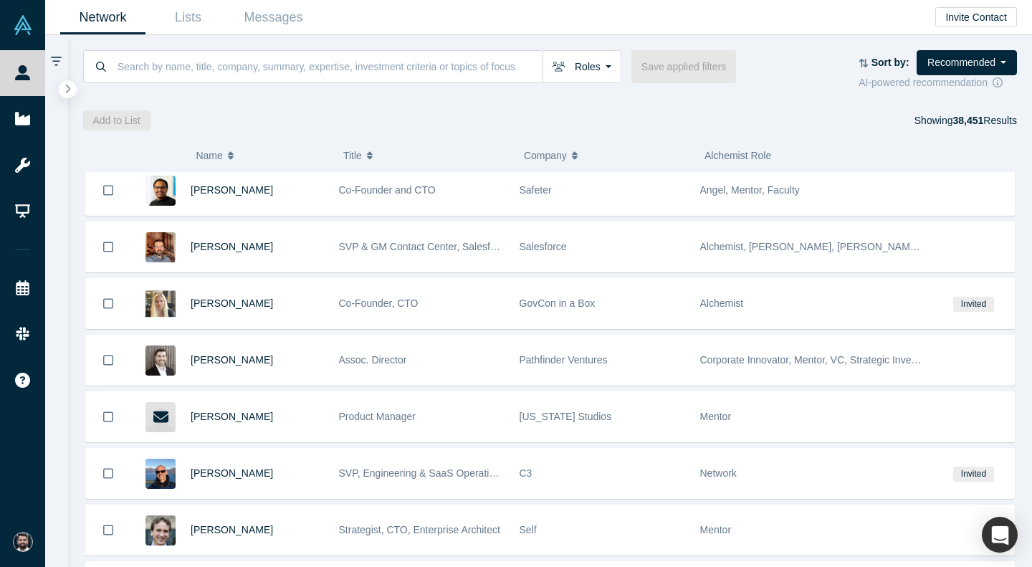
scroll to position [28792, 0]
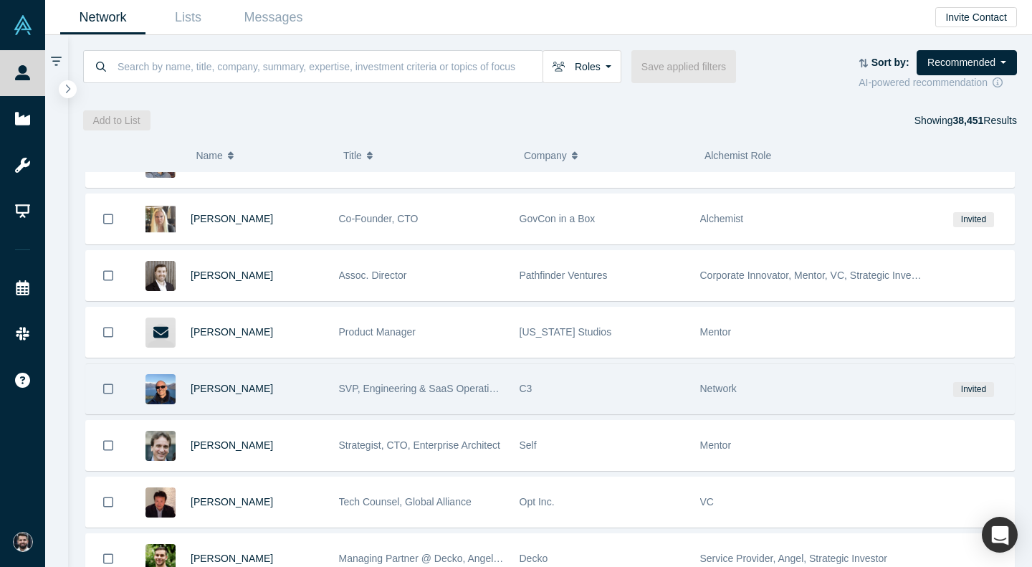
click at [627, 395] on div "C3" at bounding box center [603, 388] width 166 height 49
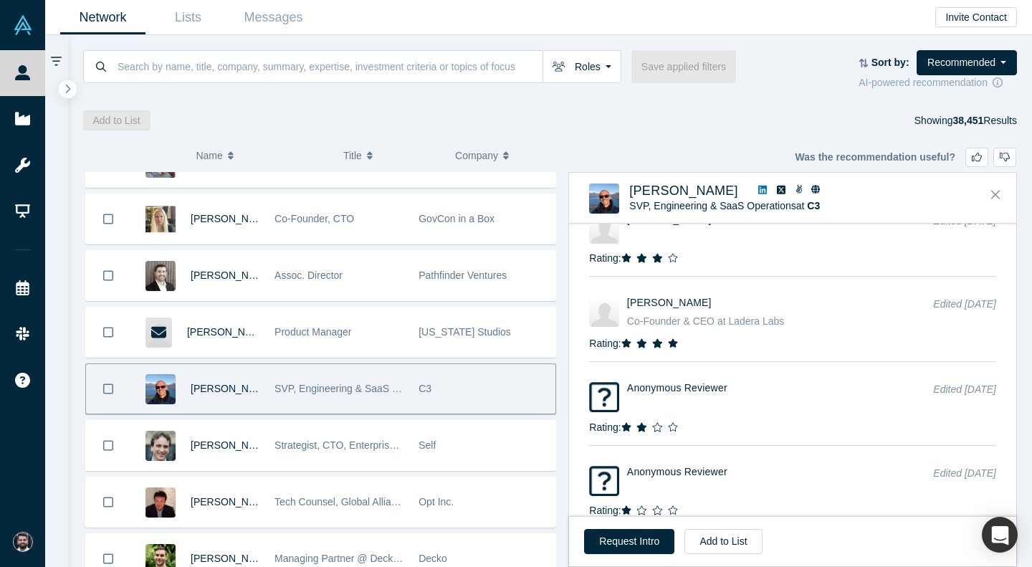
scroll to position [1749, 0]
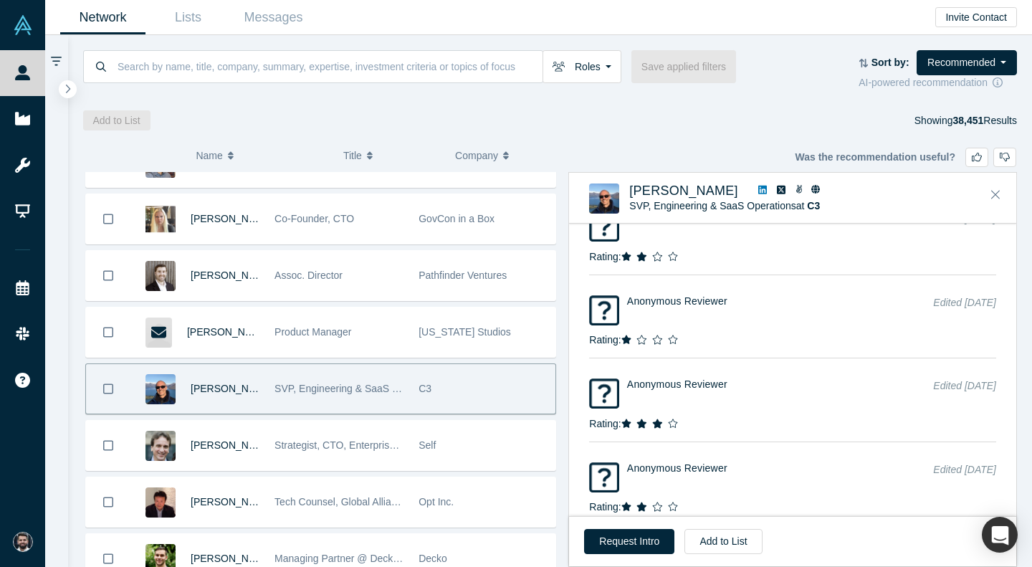
click at [764, 187] on icon at bounding box center [762, 190] width 9 height 9
click at [992, 194] on icon "Close" at bounding box center [995, 194] width 9 height 13
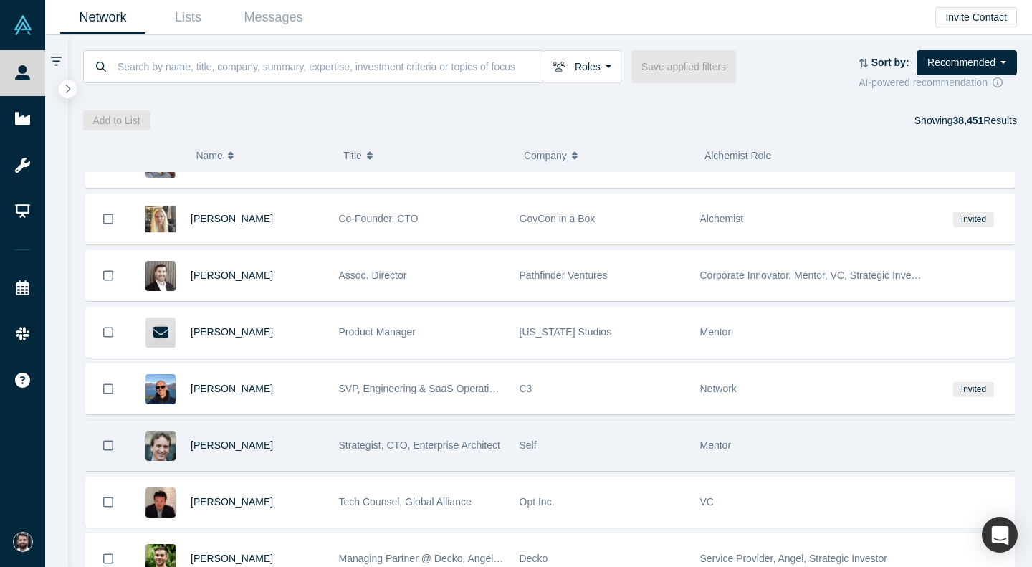
click at [566, 456] on div "Self" at bounding box center [603, 445] width 166 height 49
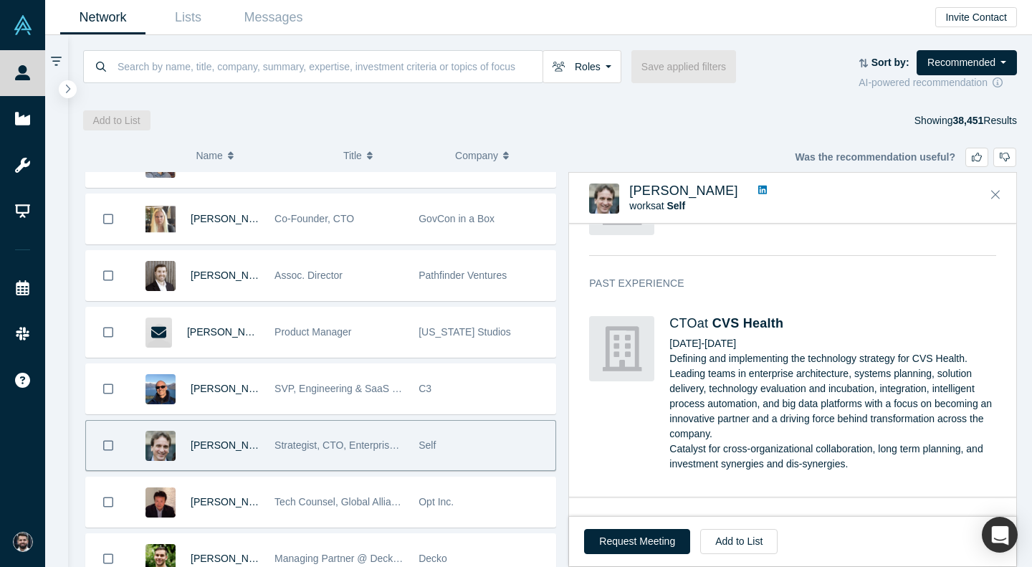
scroll to position [473, 0]
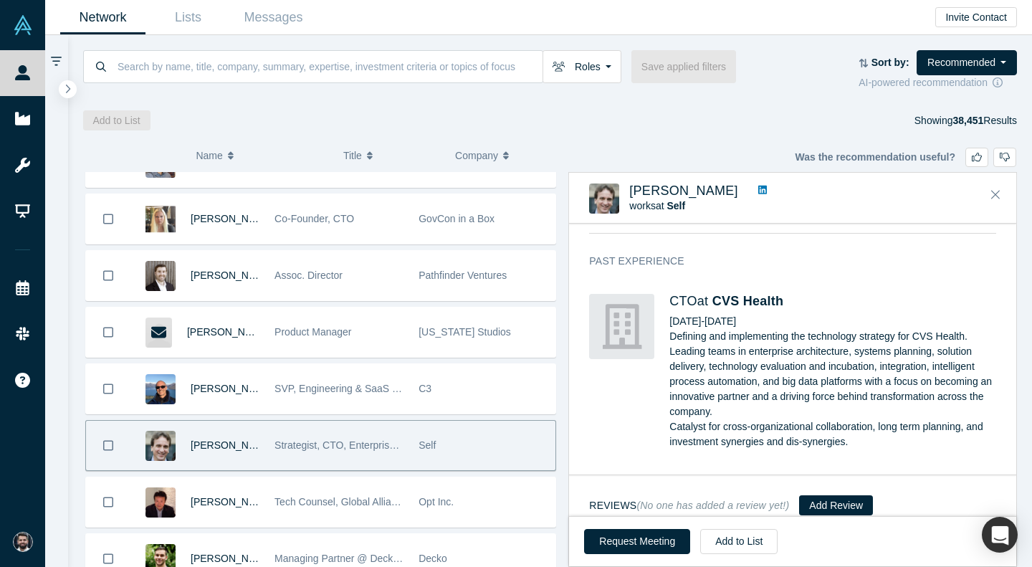
click at [758, 190] on icon at bounding box center [762, 190] width 9 height 10
click at [992, 188] on button "Close" at bounding box center [995, 194] width 21 height 23
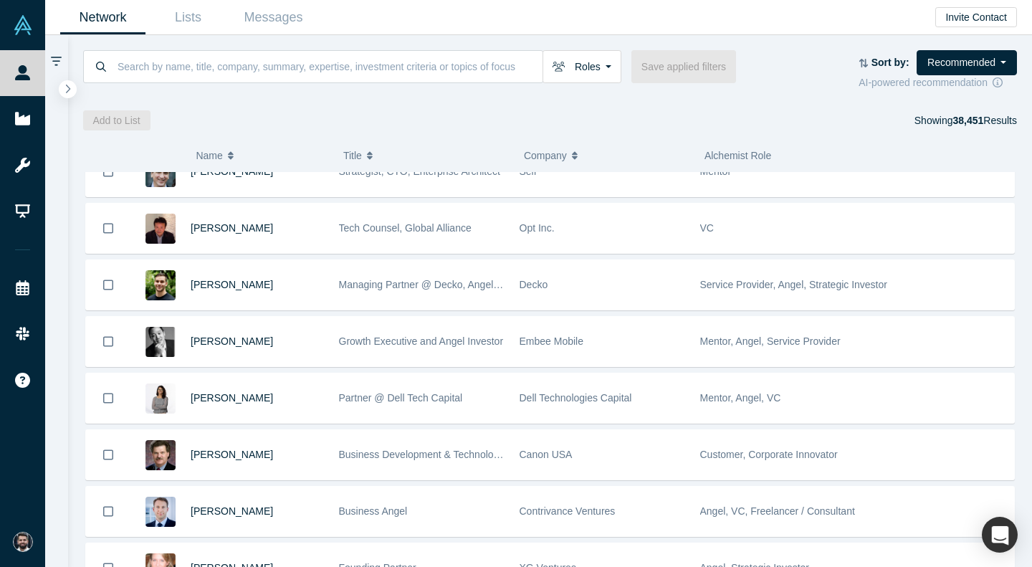
scroll to position [29174, 0]
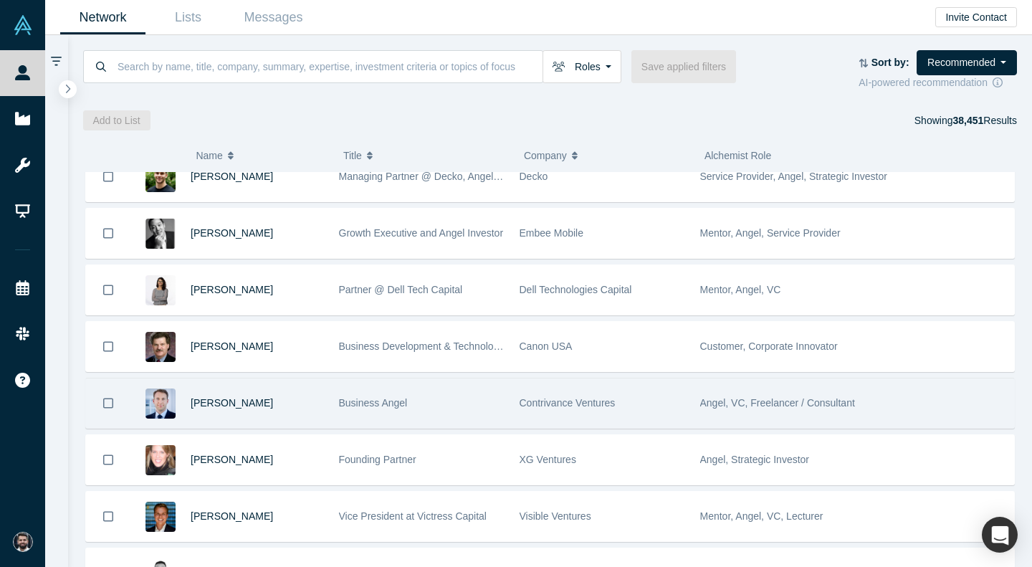
click at [671, 406] on div "Contrivance Ventures" at bounding box center [603, 402] width 166 height 49
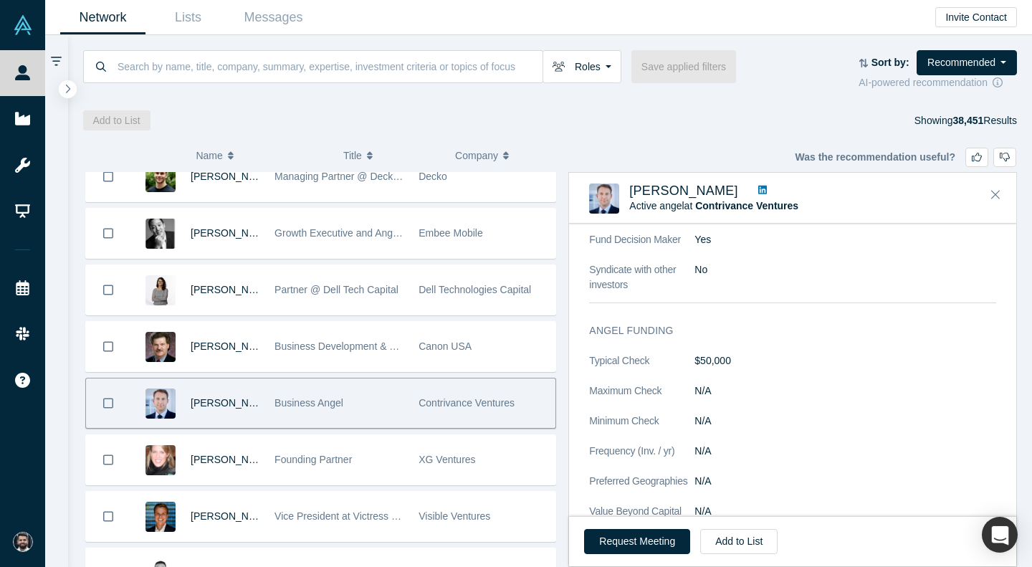
scroll to position [775, 0]
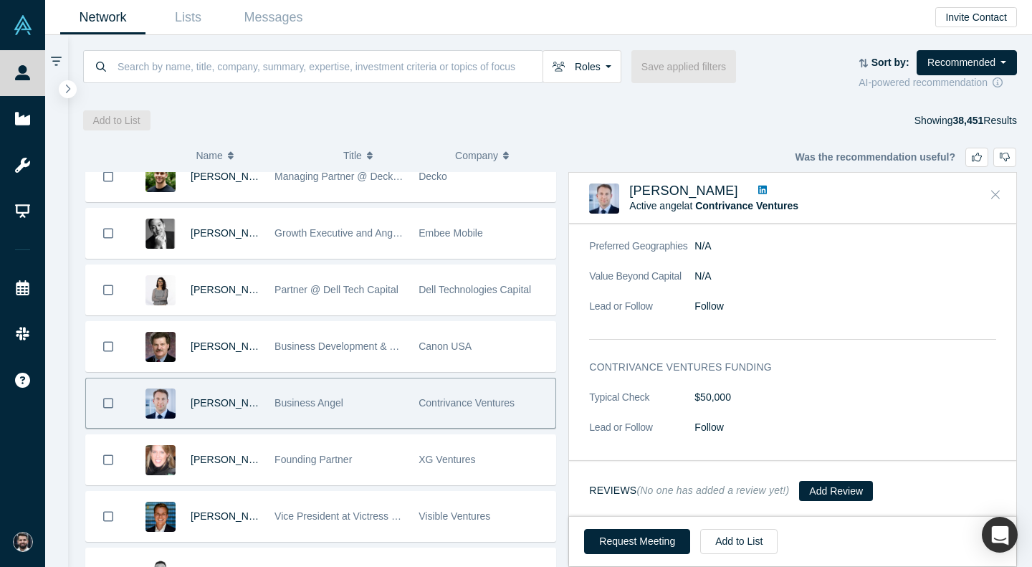
click at [997, 192] on icon "Close" at bounding box center [995, 194] width 9 height 13
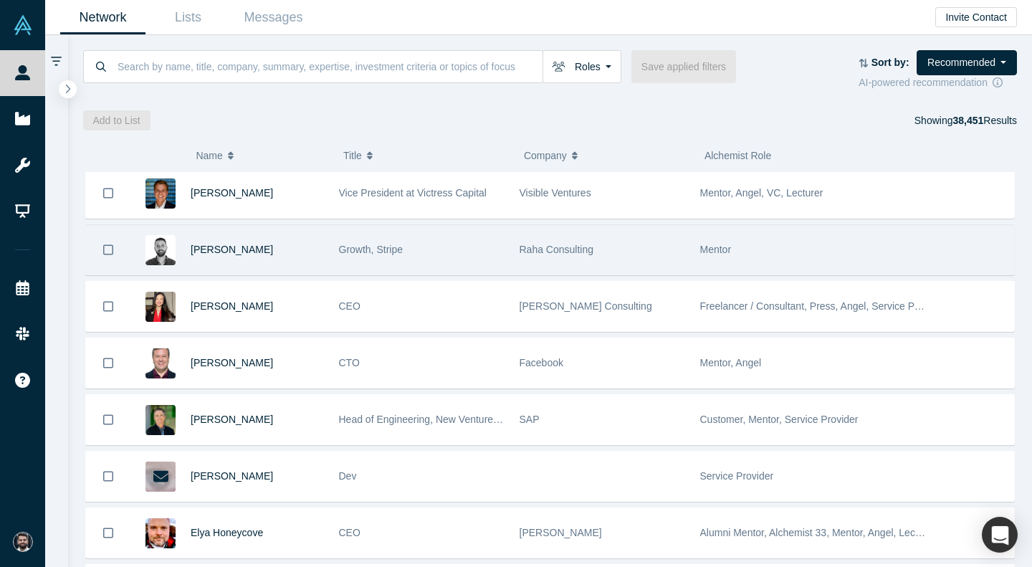
scroll to position [29497, 0]
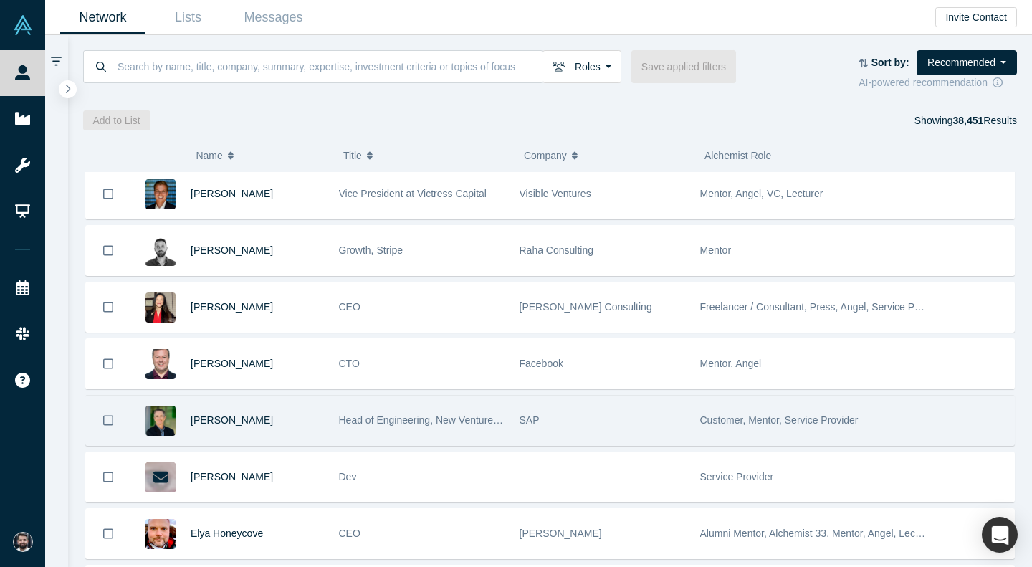
click at [618, 423] on div "SAP" at bounding box center [603, 420] width 166 height 49
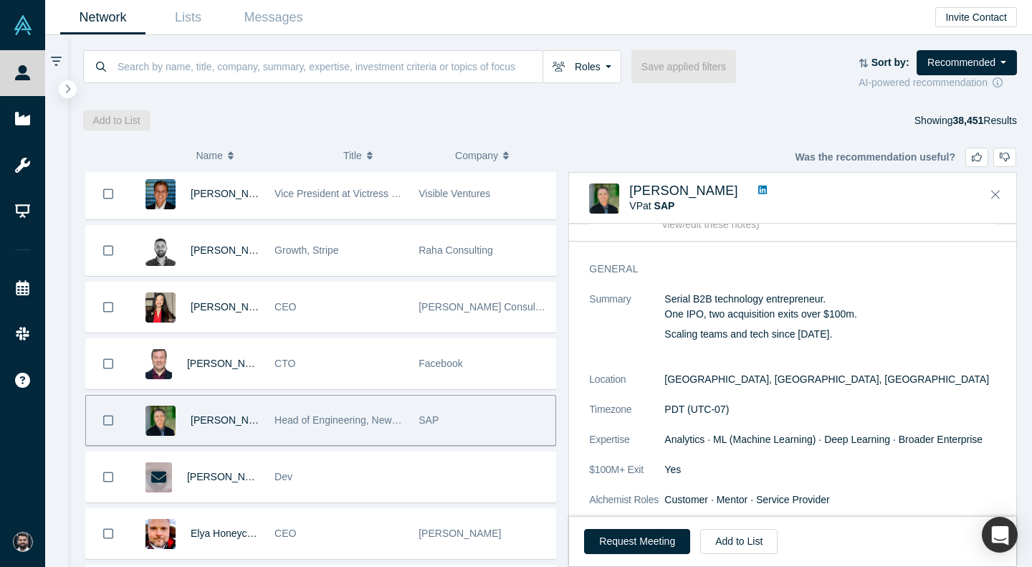
scroll to position [26, 0]
click at [758, 187] on icon at bounding box center [762, 190] width 9 height 9
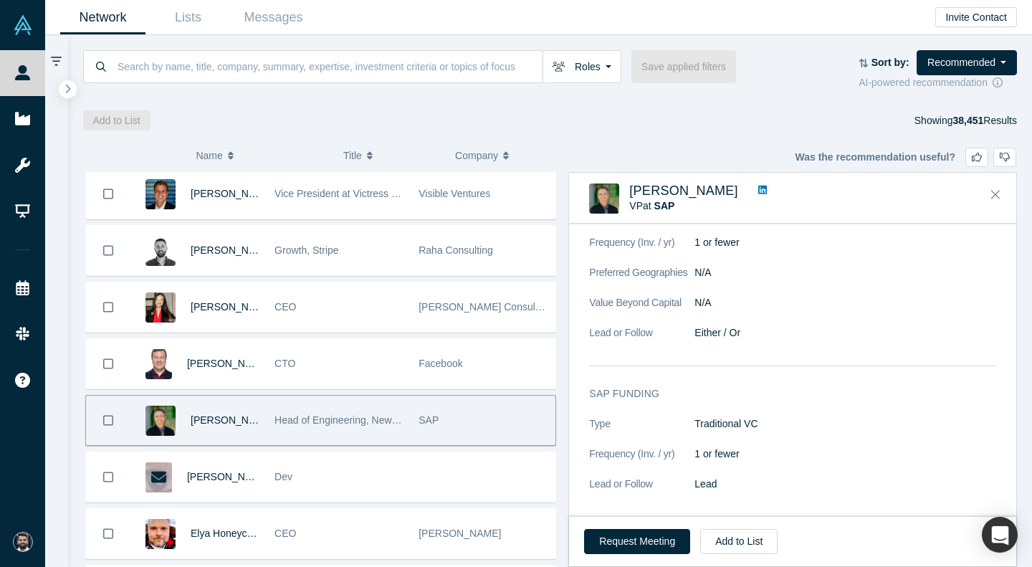
scroll to position [1006, 0]
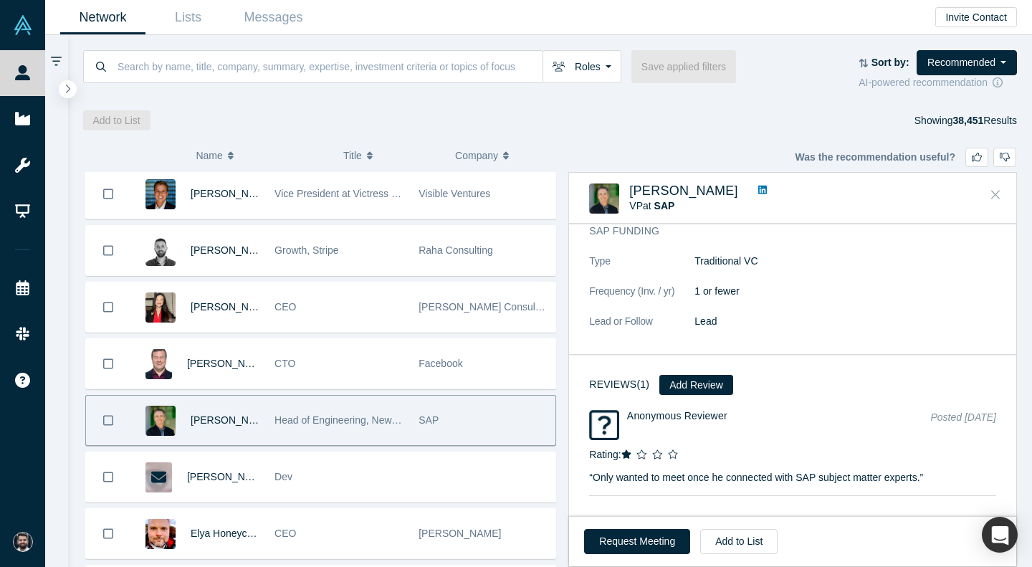
click at [998, 187] on button "Close" at bounding box center [995, 194] width 21 height 23
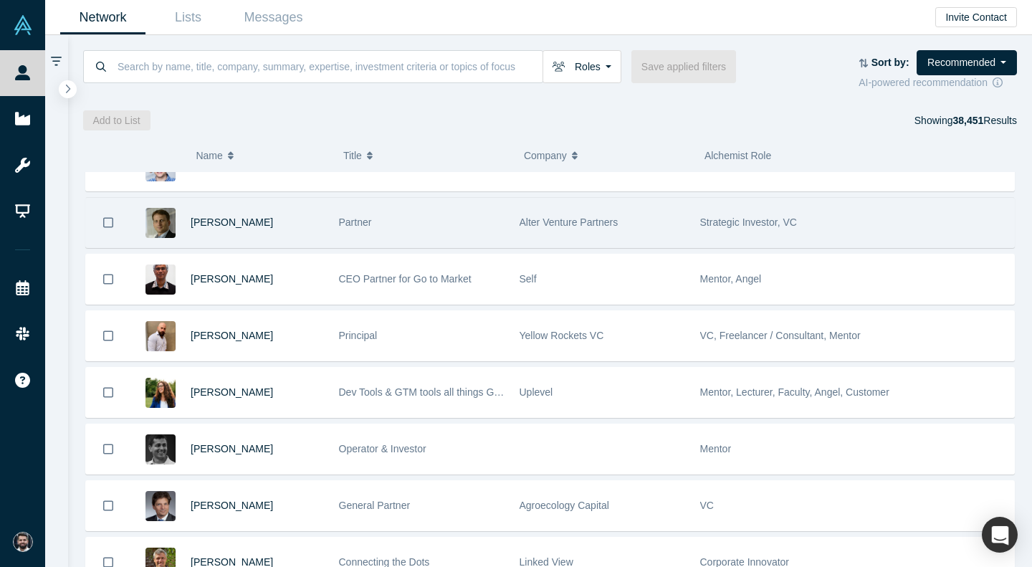
scroll to position [30667, 0]
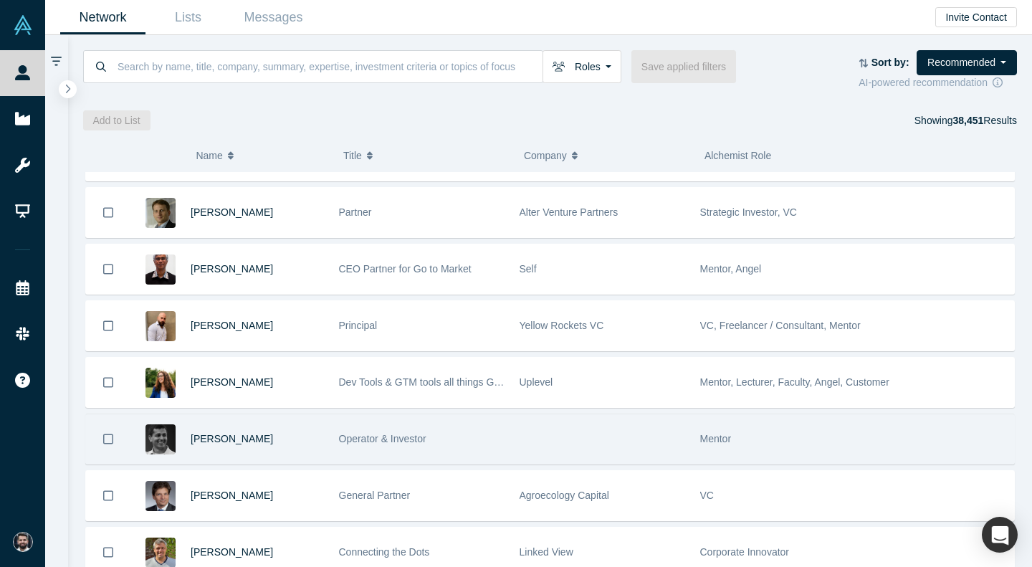
click at [537, 436] on div at bounding box center [602, 438] width 181 height 49
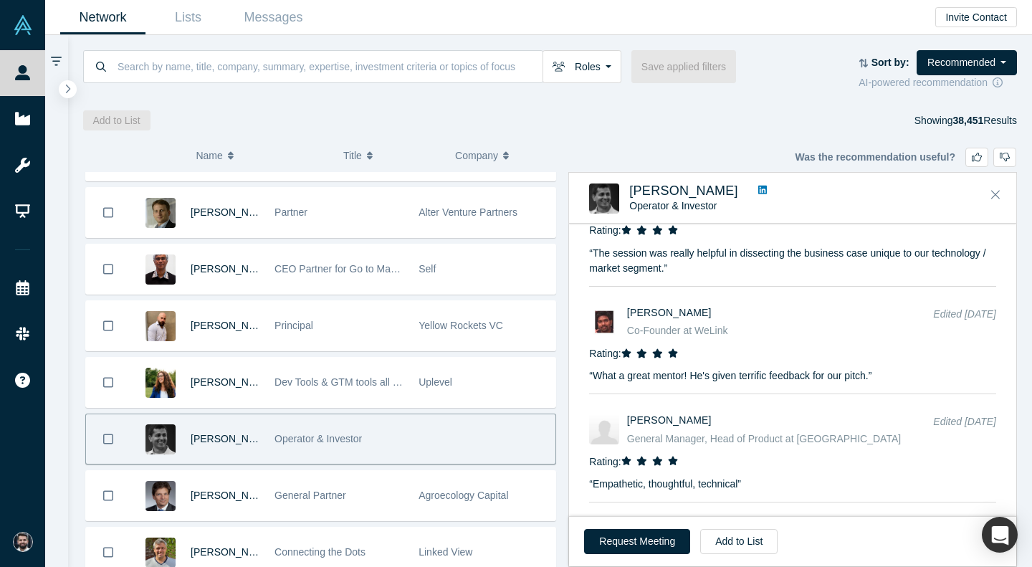
scroll to position [2292, 0]
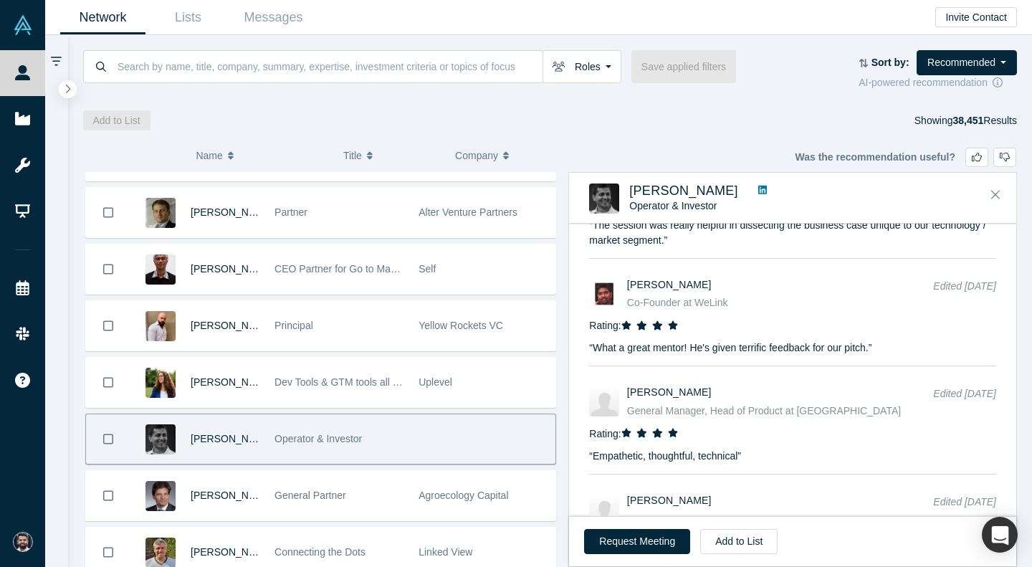
click at [758, 191] on icon at bounding box center [762, 190] width 9 height 9
click at [990, 196] on button "Close" at bounding box center [995, 194] width 21 height 23
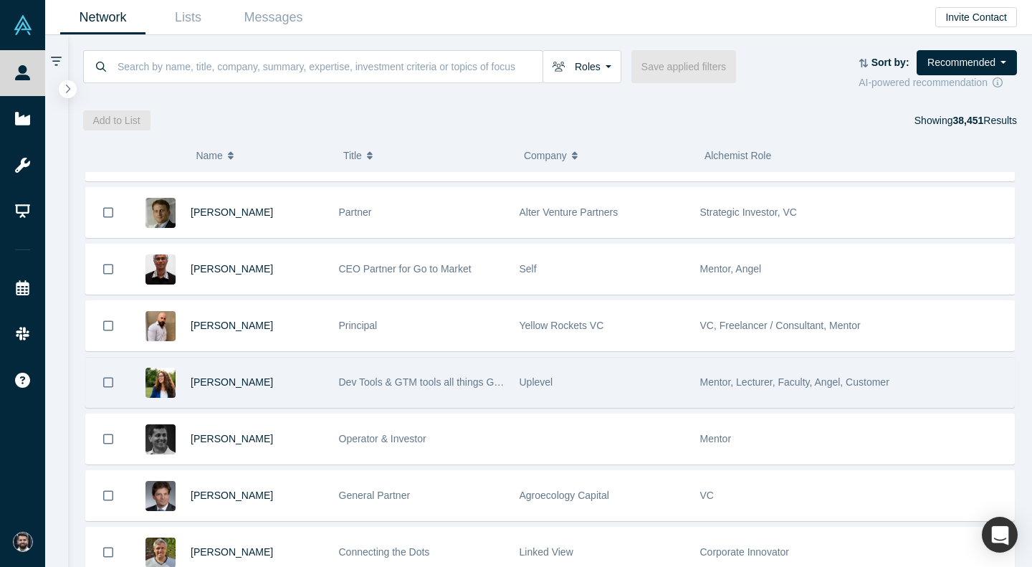
scroll to position [30745, 0]
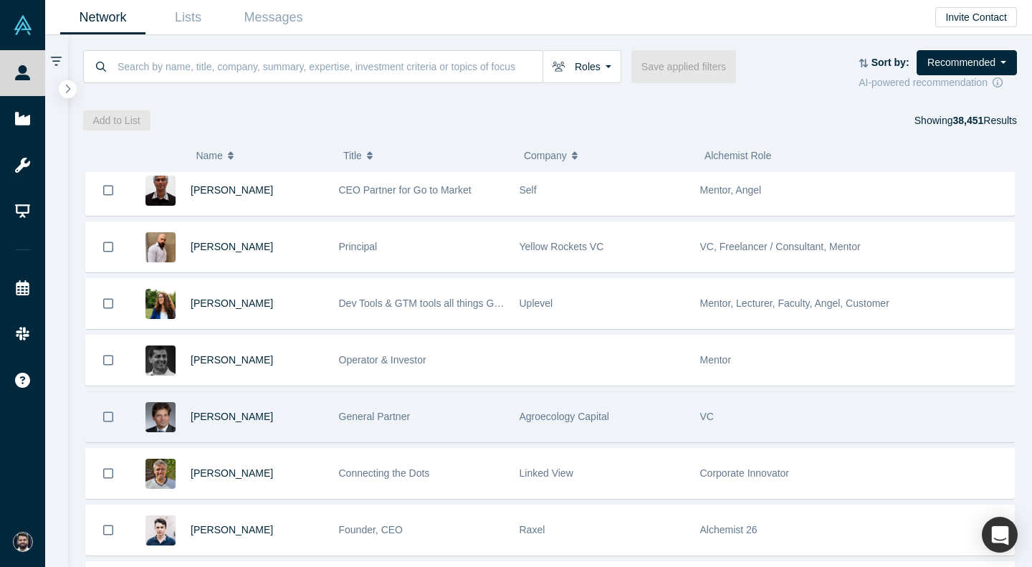
click at [649, 421] on div "Agroecology Capital" at bounding box center [603, 416] width 166 height 49
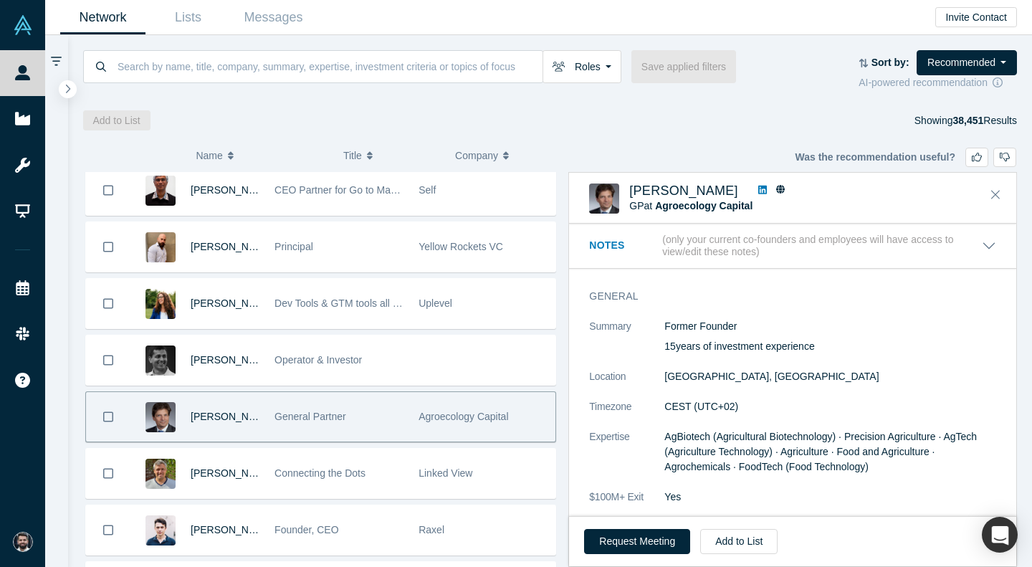
scroll to position [239, 0]
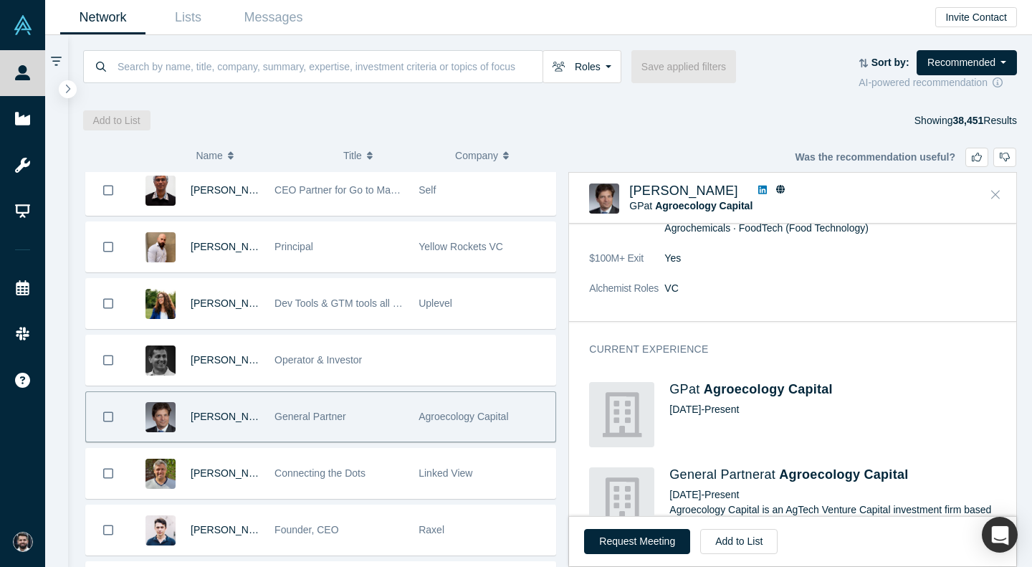
click at [987, 198] on button "Close" at bounding box center [995, 194] width 21 height 23
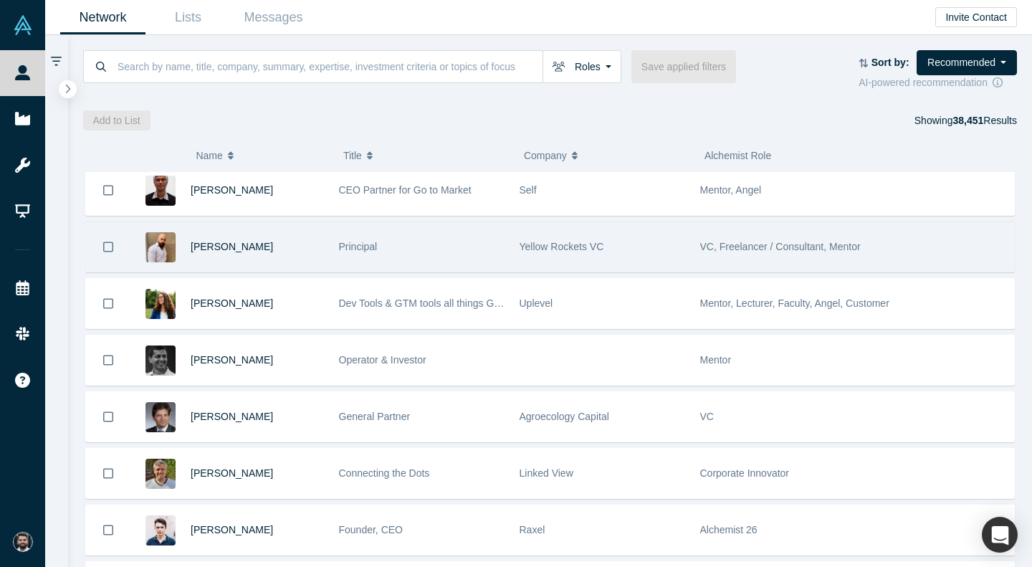
click at [445, 239] on div "Principal" at bounding box center [422, 246] width 166 height 49
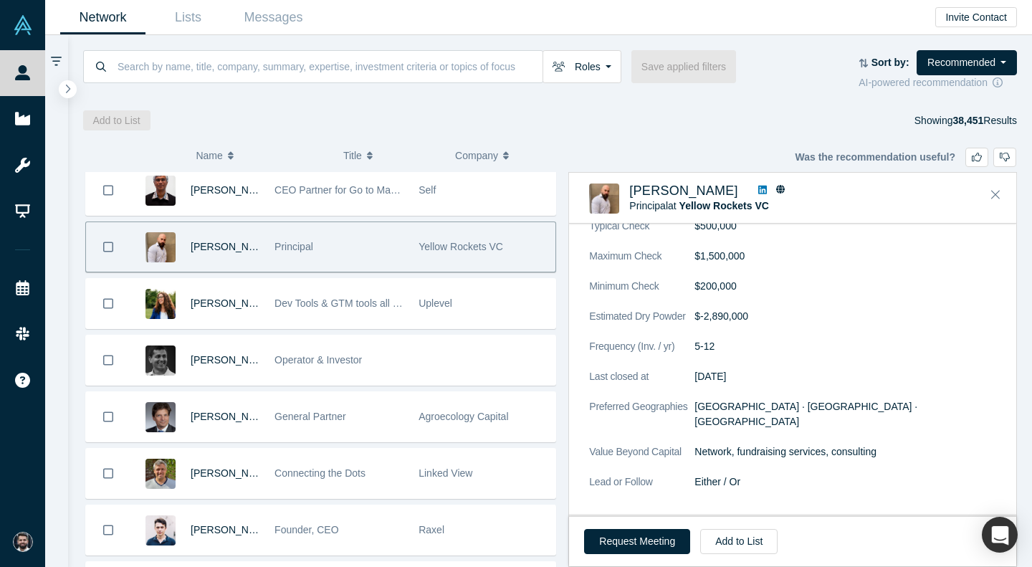
scroll to position [1523, 0]
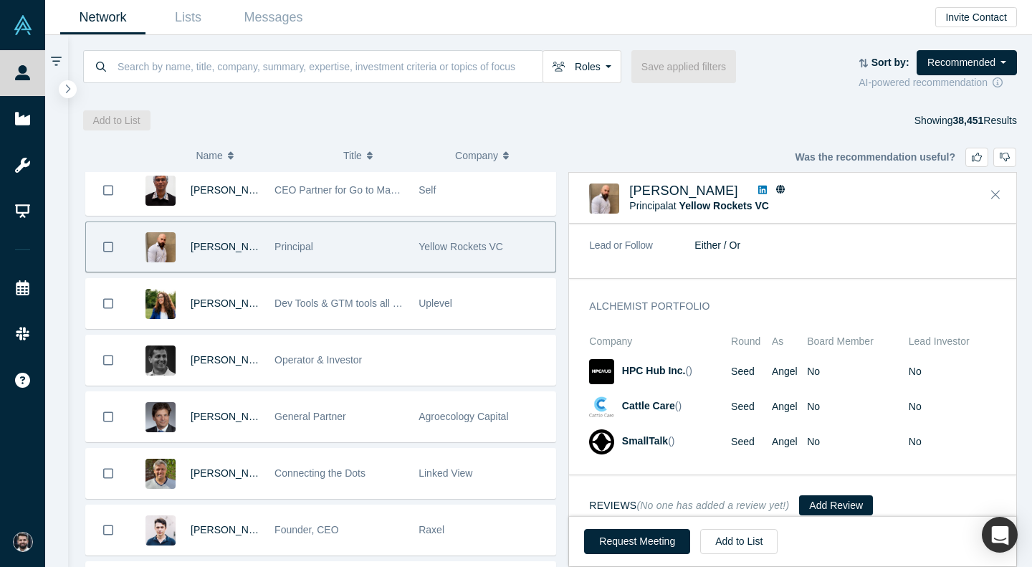
click at [758, 191] on icon at bounding box center [762, 190] width 9 height 9
click at [989, 200] on button "Close" at bounding box center [995, 194] width 21 height 23
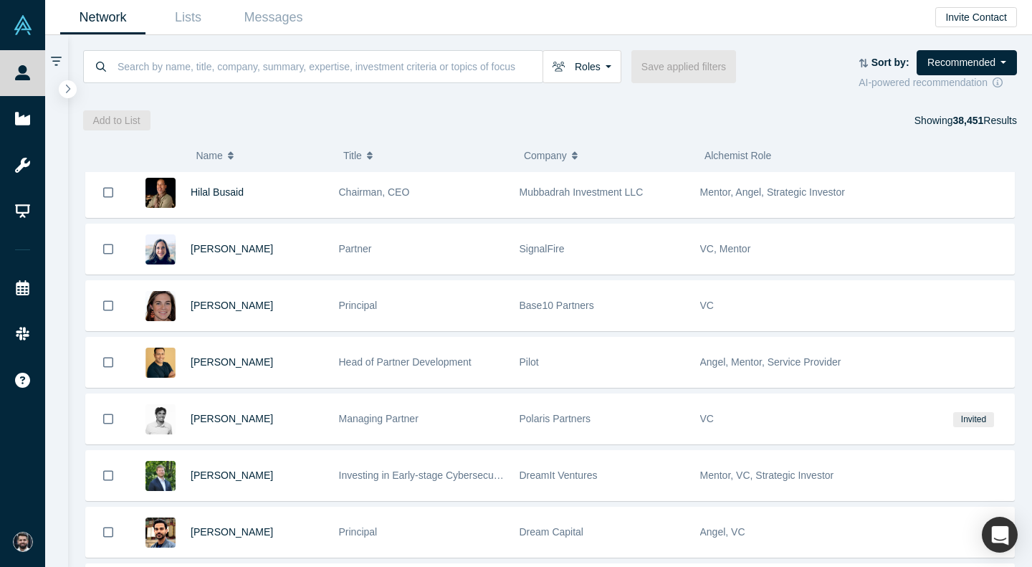
scroll to position [31275, 0]
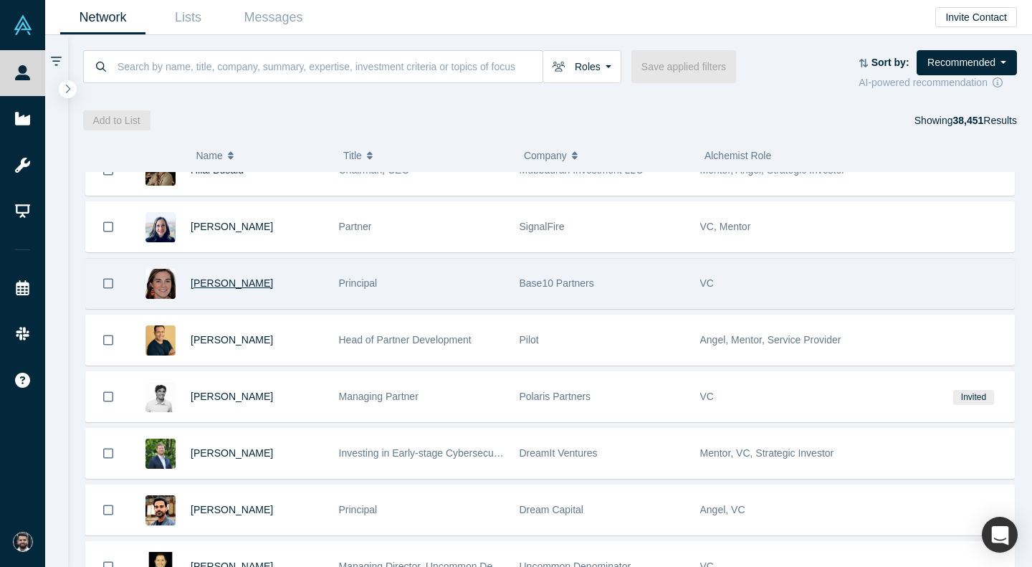
click at [222, 280] on span "[PERSON_NAME]" at bounding box center [232, 282] width 82 height 11
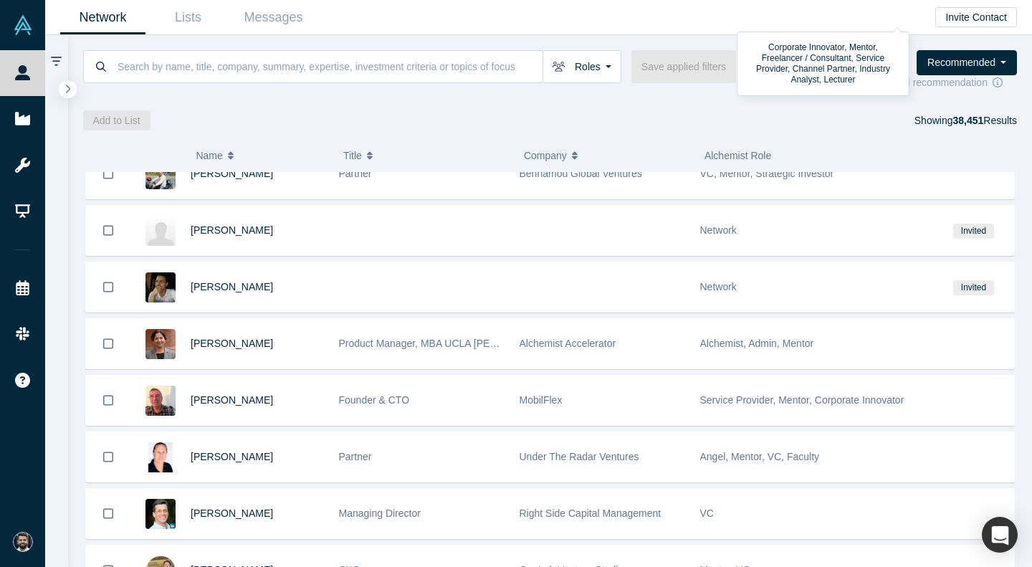
scroll to position [762, 0]
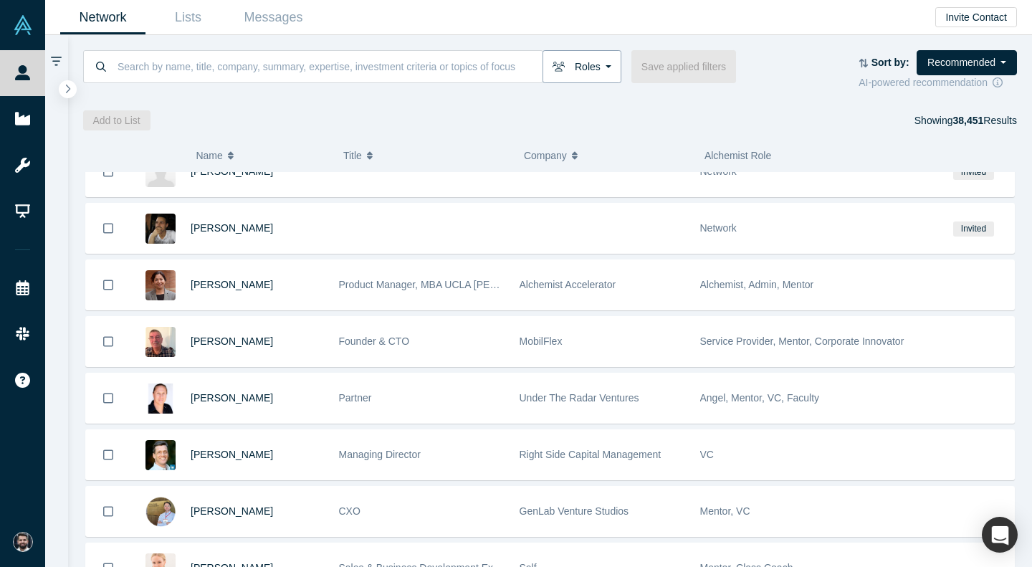
click at [608, 65] on button "Roles" at bounding box center [581, 66] width 79 height 33
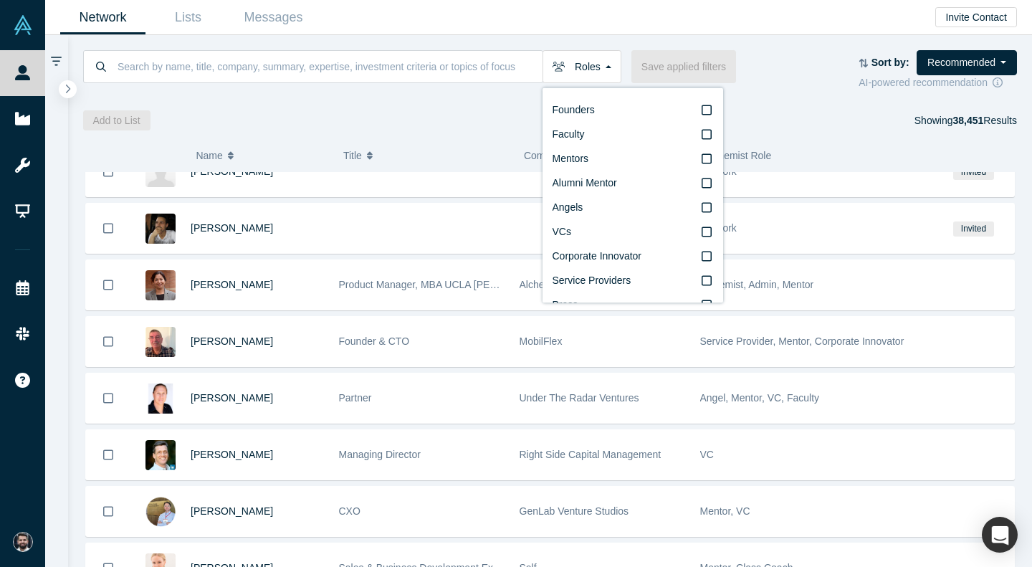
click at [458, 102] on div "Roles Founders Faculty Mentors Alumni Mentor Angels VCs Corporate Innovator Ser…" at bounding box center [550, 82] width 964 height 95
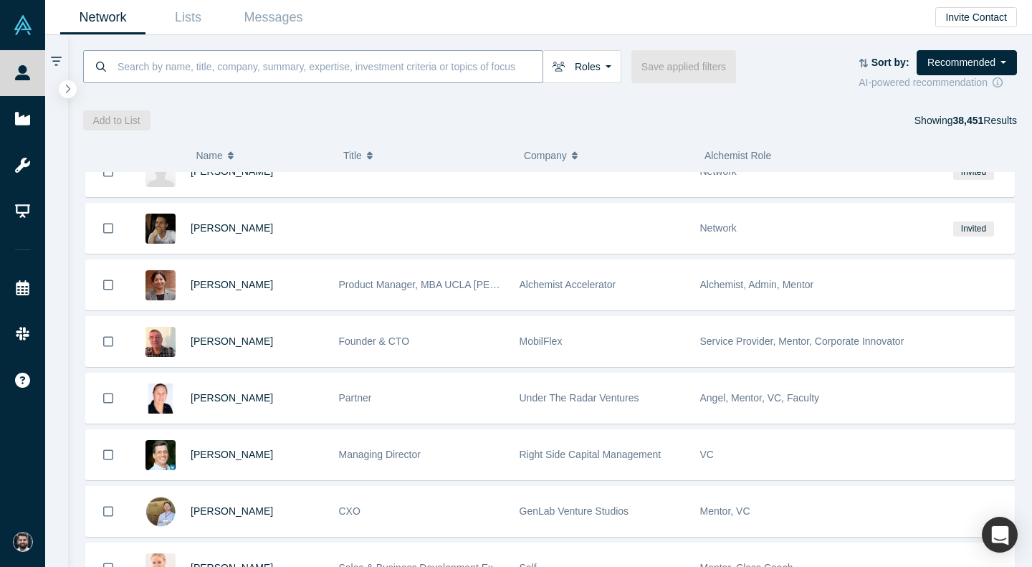
click at [432, 79] on input at bounding box center [329, 66] width 426 height 34
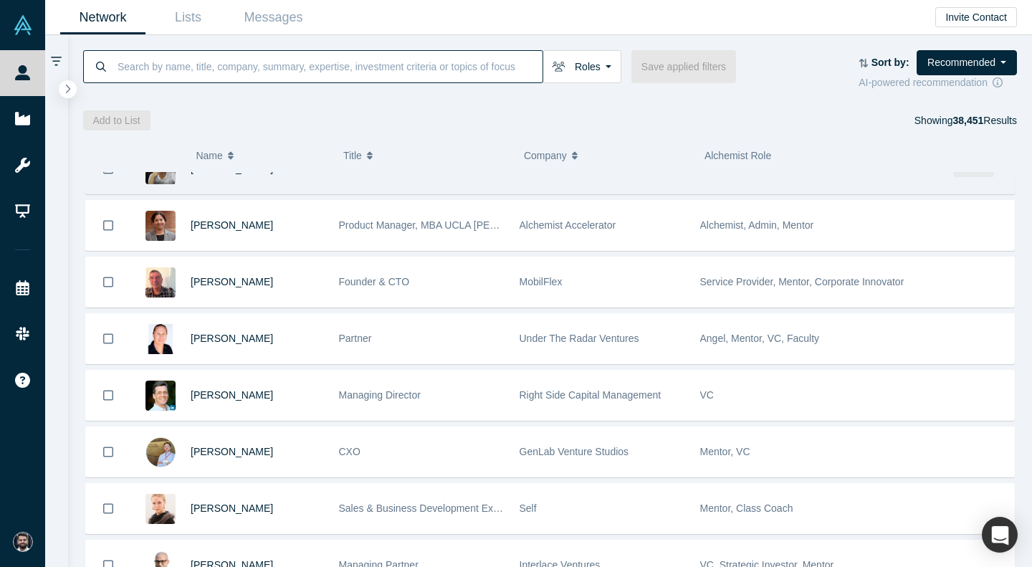
scroll to position [867, 0]
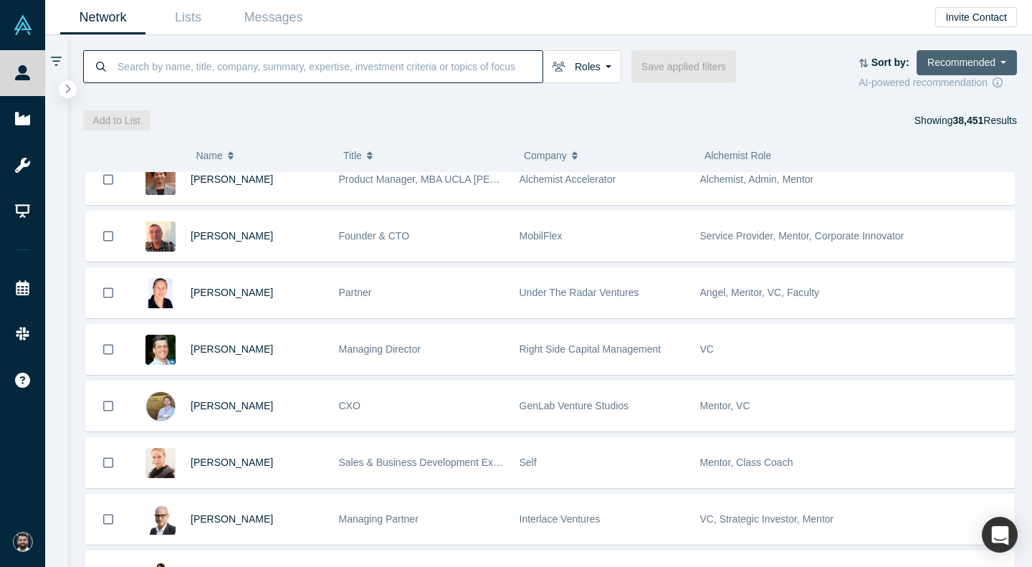
click at [981, 62] on button "Recommended" at bounding box center [966, 62] width 100 height 25
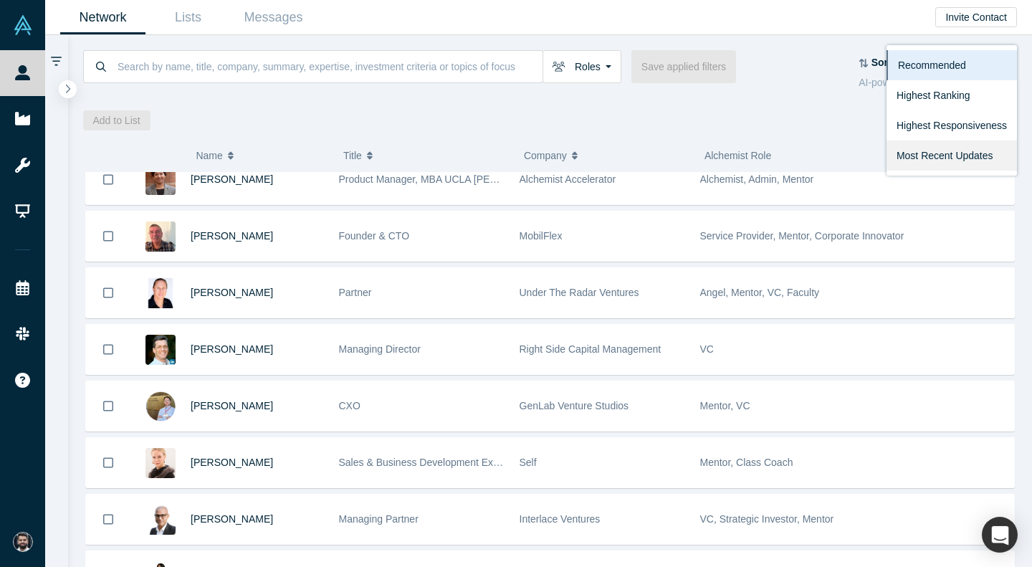
click at [940, 159] on link "Most Recent Updates" at bounding box center [951, 155] width 130 height 30
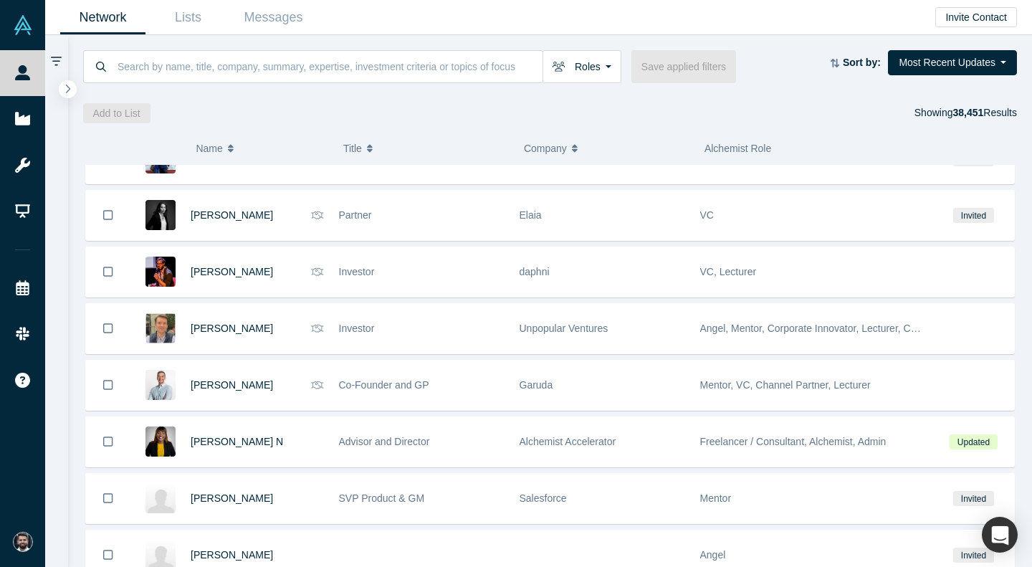
scroll to position [293, 0]
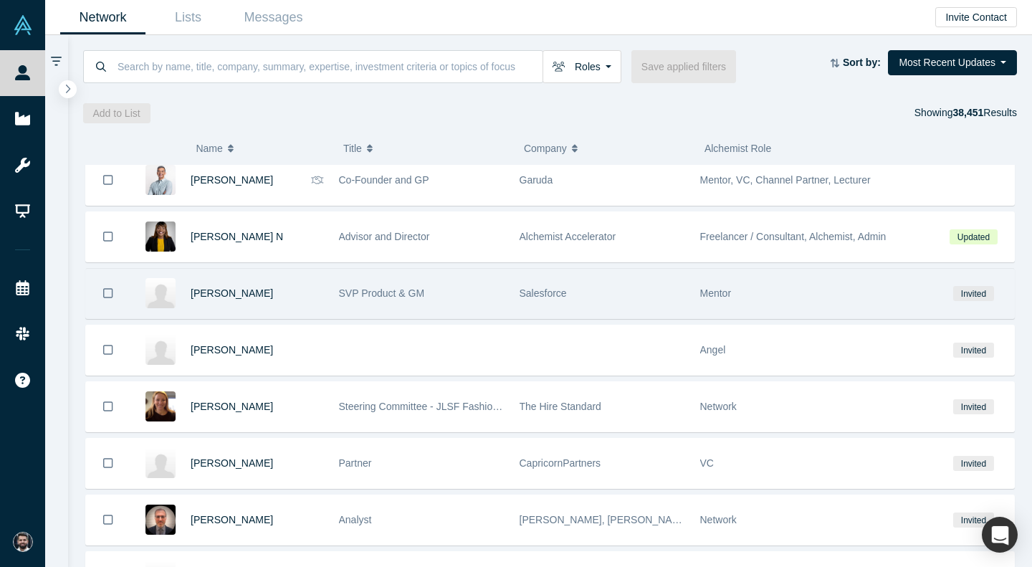
click at [478, 287] on div "SVP Product & GM" at bounding box center [422, 293] width 166 height 49
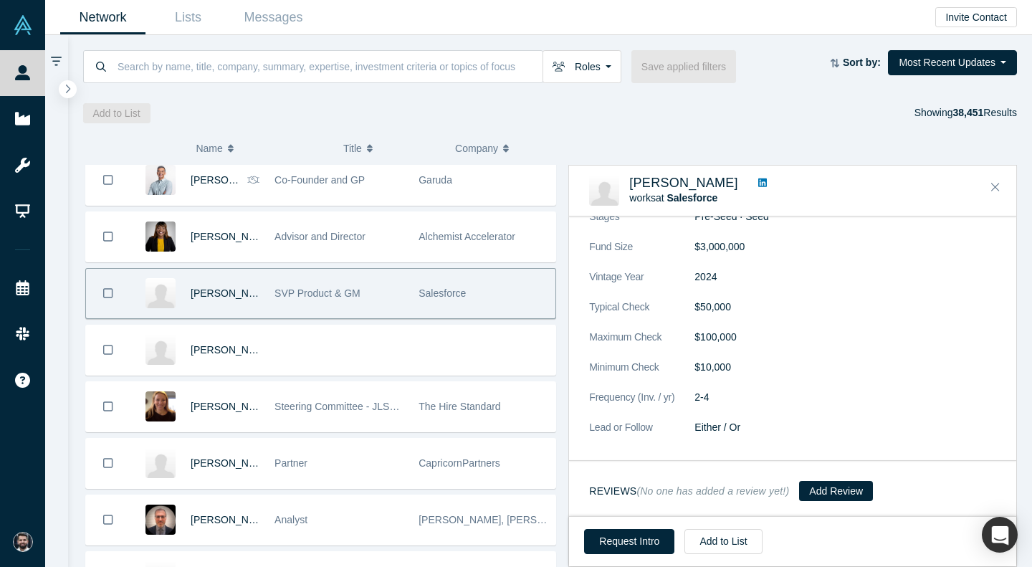
scroll to position [230, 0]
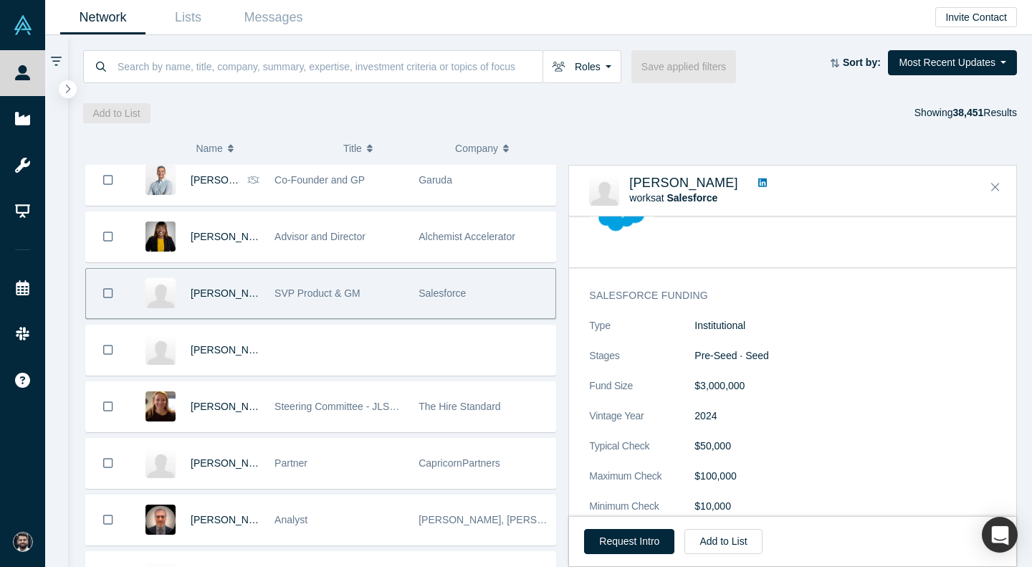
click at [761, 177] on link at bounding box center [762, 183] width 19 height 15
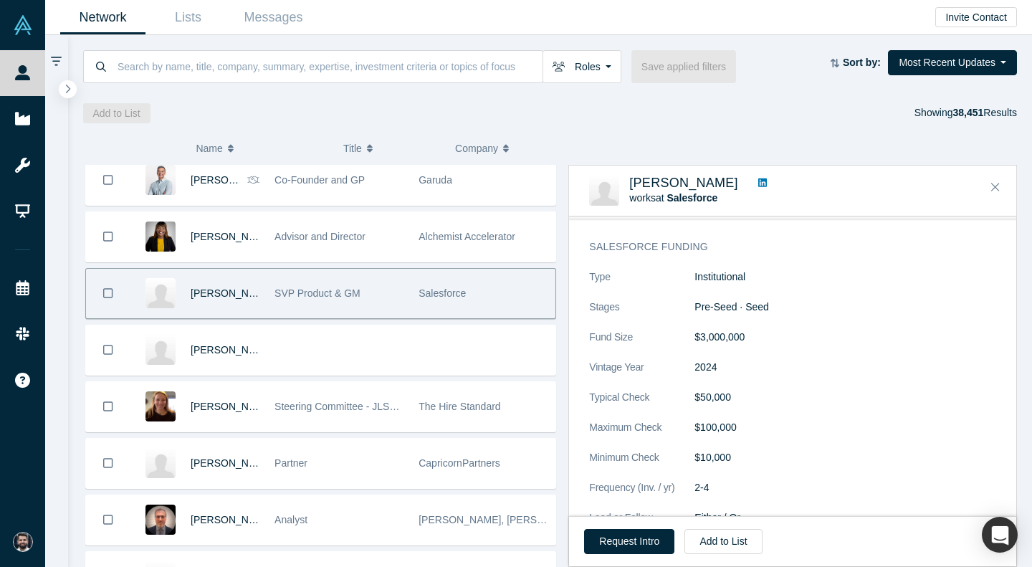
scroll to position [0, 0]
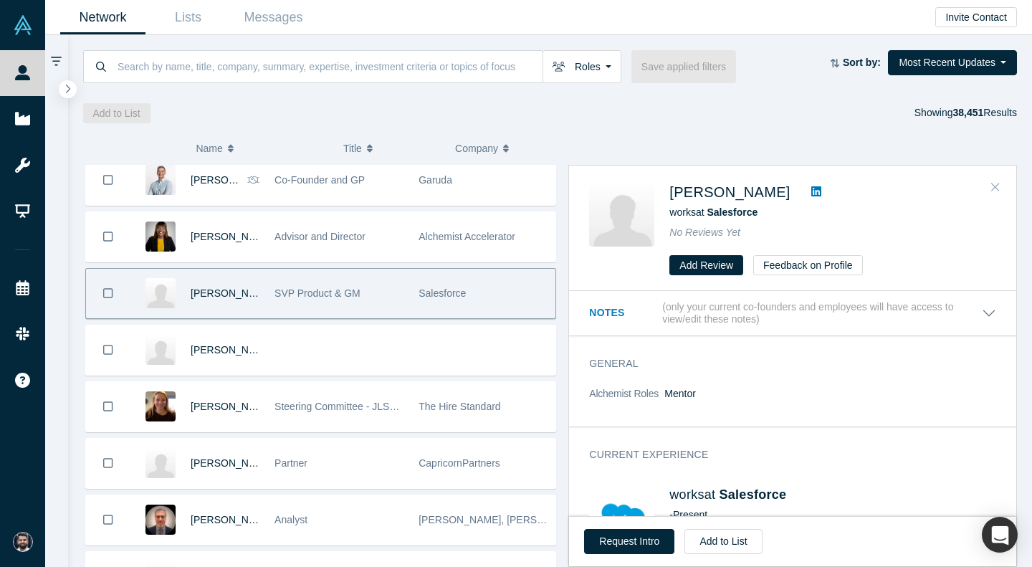
click at [1004, 178] on button "Close" at bounding box center [995, 187] width 21 height 23
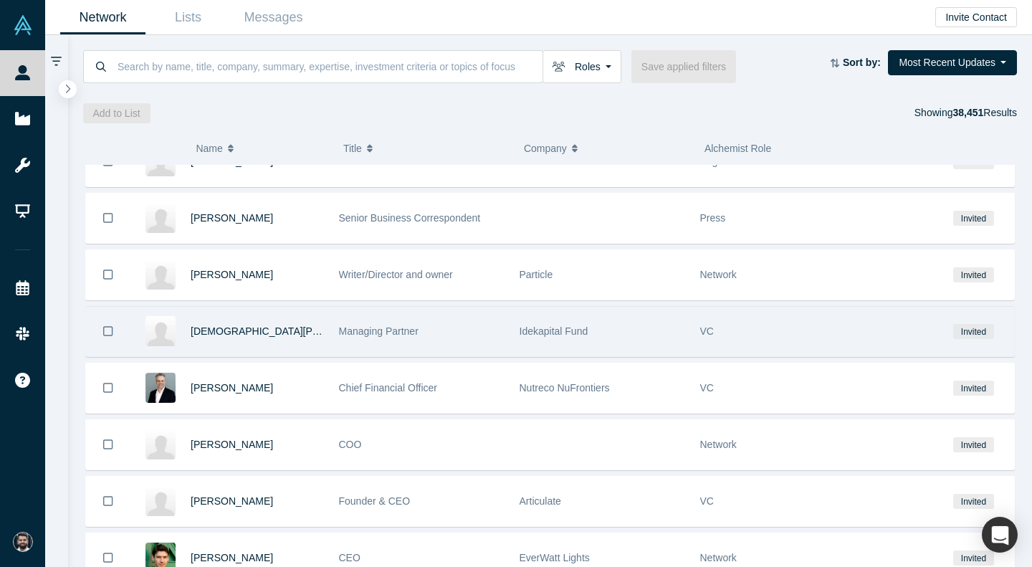
scroll to position [2122, 0]
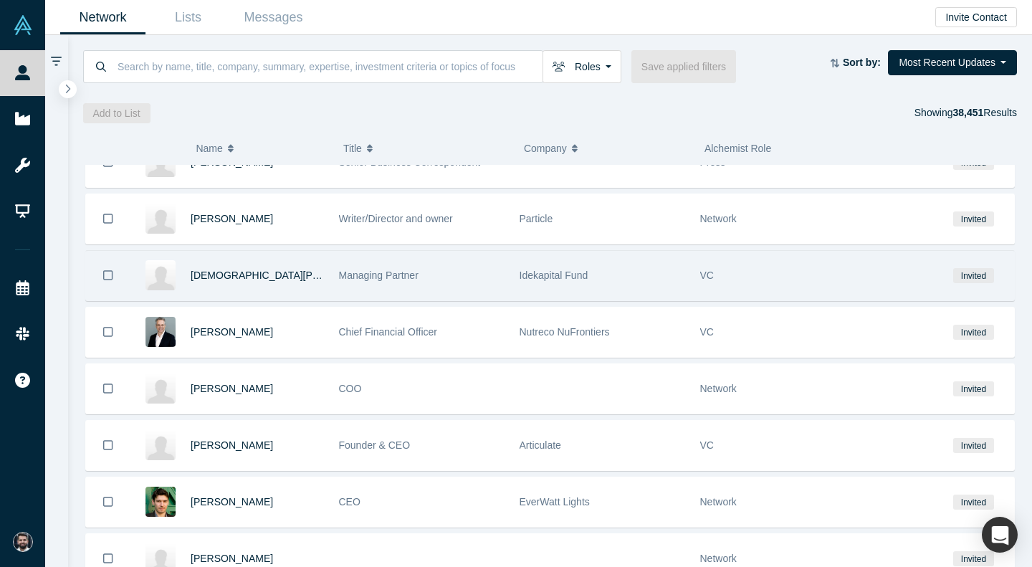
click at [661, 283] on div "Idekapital Fund" at bounding box center [603, 275] width 166 height 49
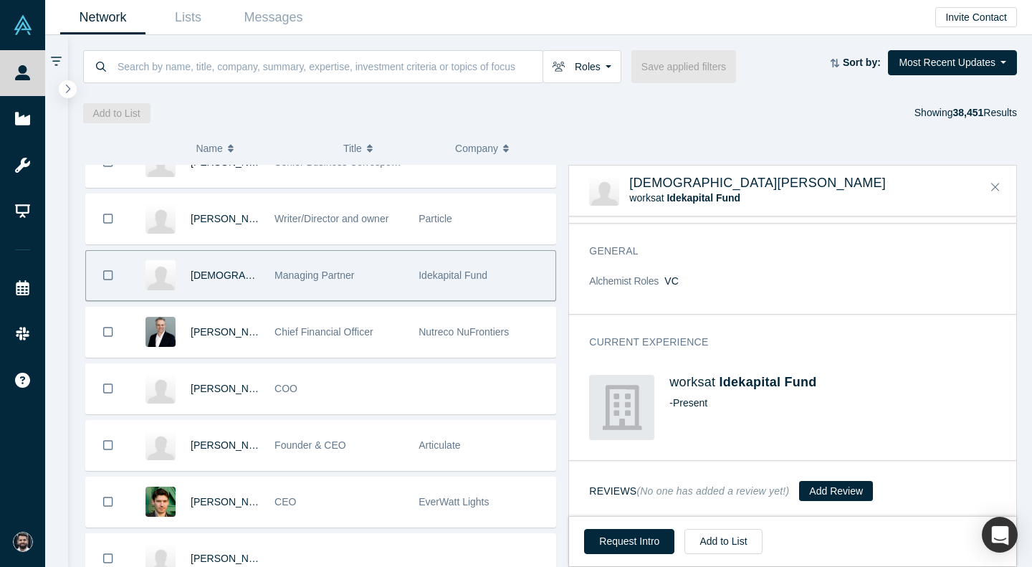
scroll to position [38, 0]
click at [1010, 184] on div "[DEMOGRAPHIC_DATA][PERSON_NAME] works at Idekapital Fund No Reviews Yet" at bounding box center [792, 191] width 447 height 50
click at [994, 186] on icon "Close" at bounding box center [995, 187] width 9 height 9
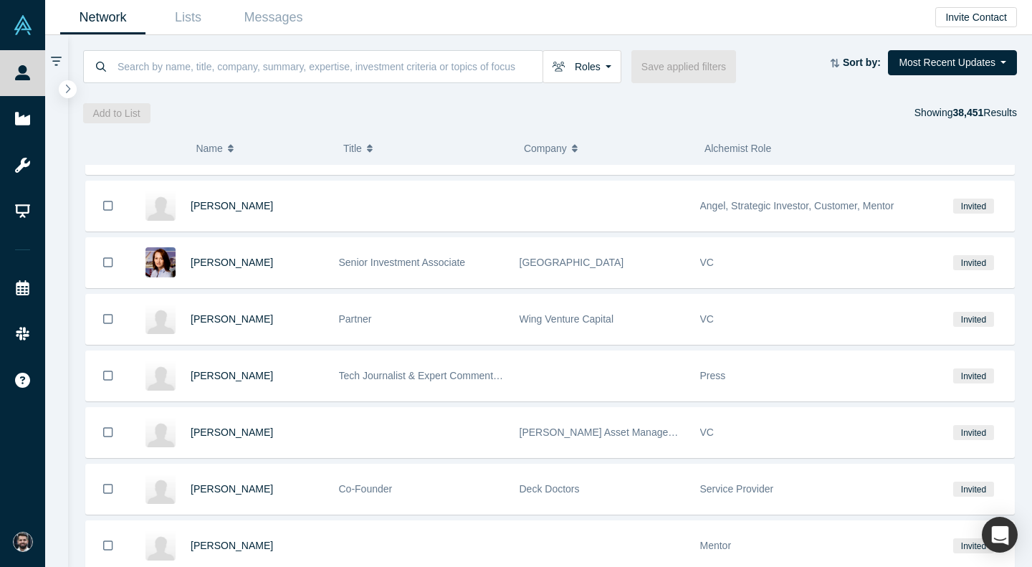
scroll to position [2608, 0]
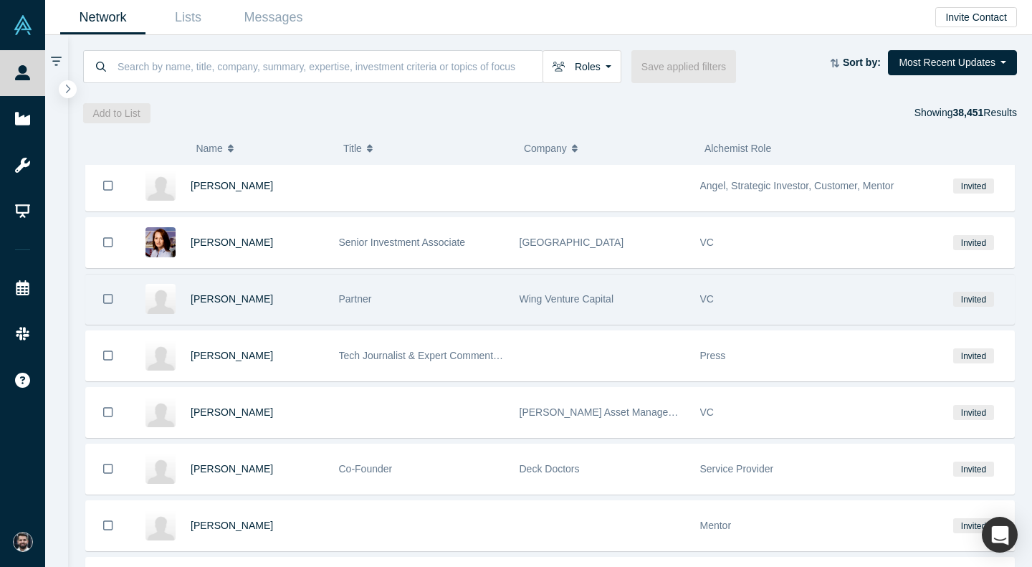
click at [406, 322] on div "Partner" at bounding box center [422, 298] width 166 height 49
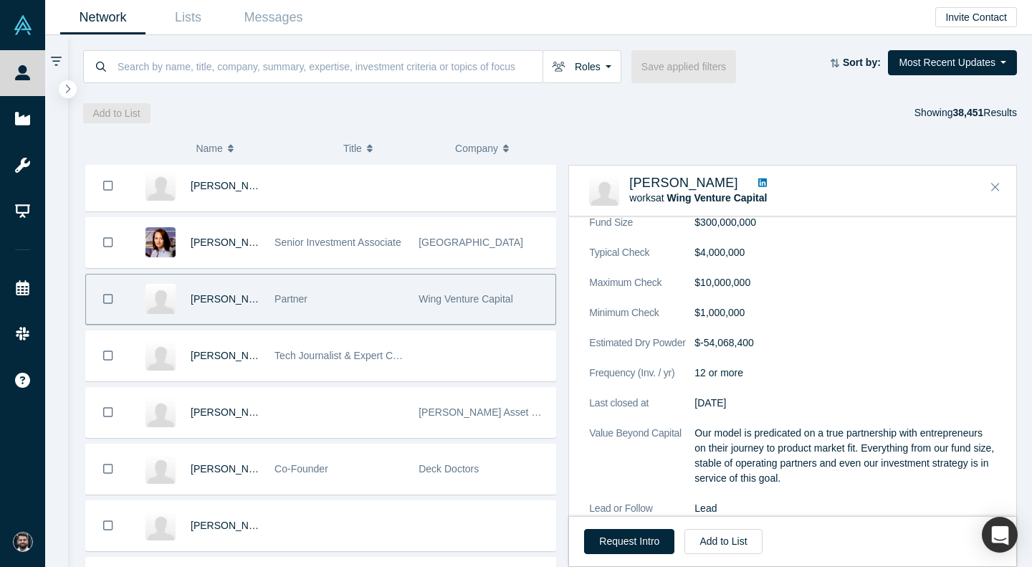
scroll to position [475, 0]
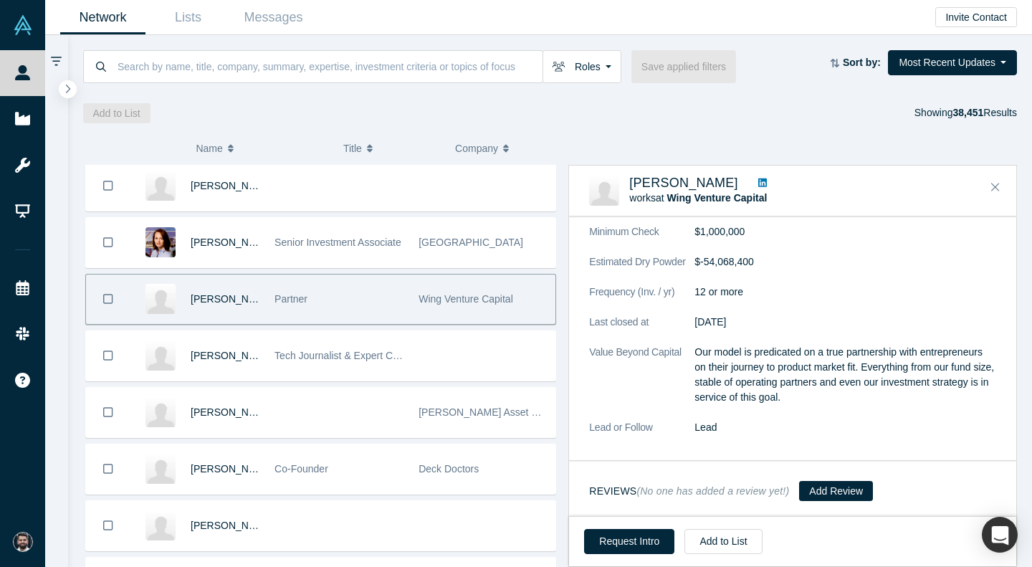
click at [753, 188] on link at bounding box center [762, 183] width 19 height 15
click at [1000, 183] on button "Close" at bounding box center [995, 187] width 21 height 23
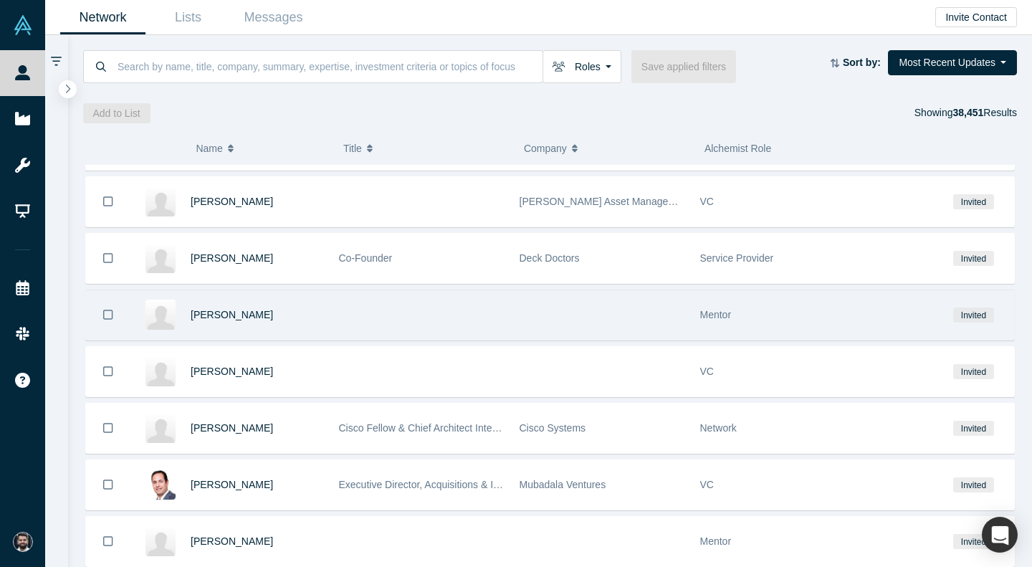
scroll to position [2841, 0]
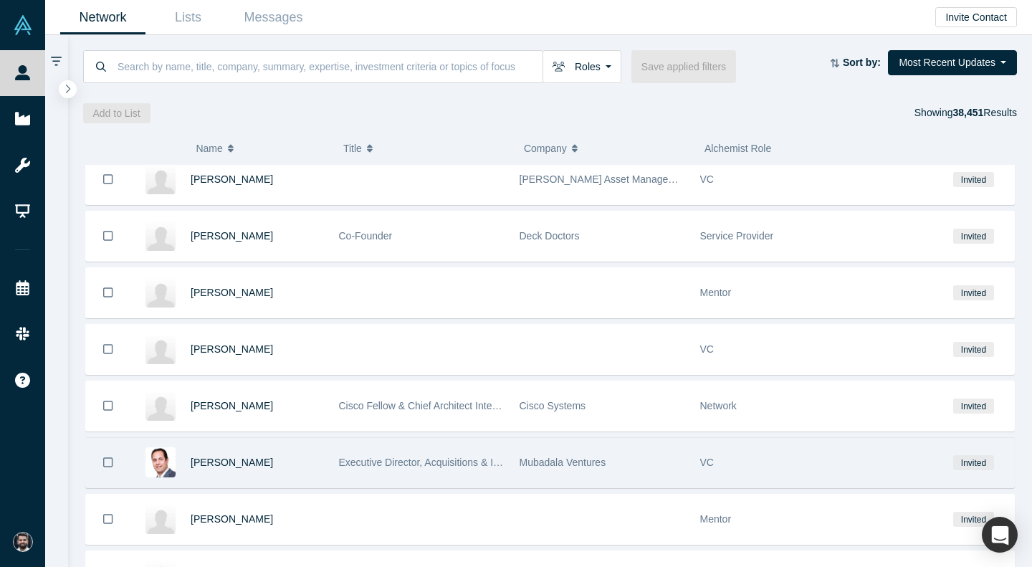
click at [288, 468] on div "[PERSON_NAME]" at bounding box center [257, 462] width 133 height 49
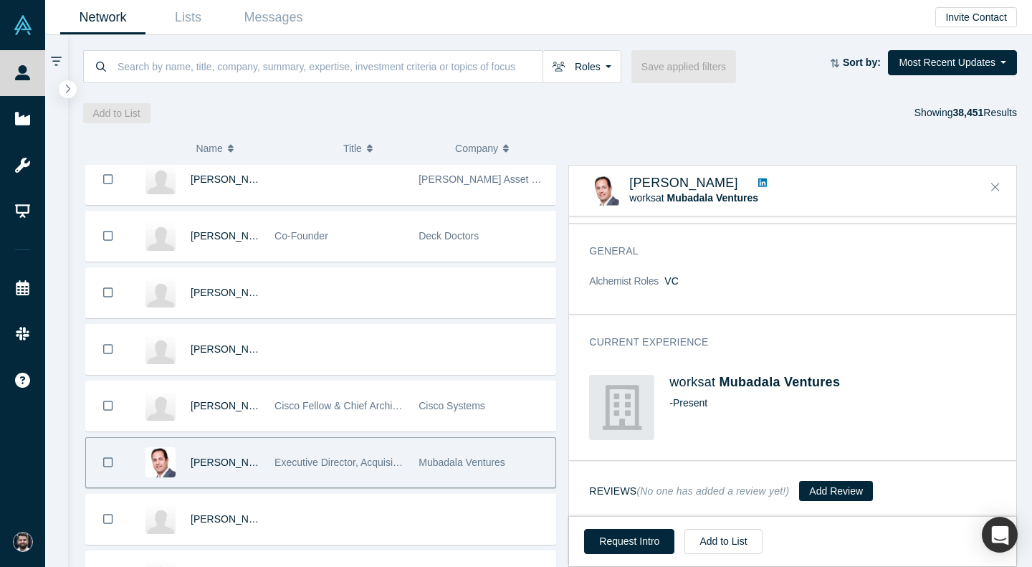
scroll to position [38, 0]
click at [753, 180] on link at bounding box center [762, 183] width 19 height 15
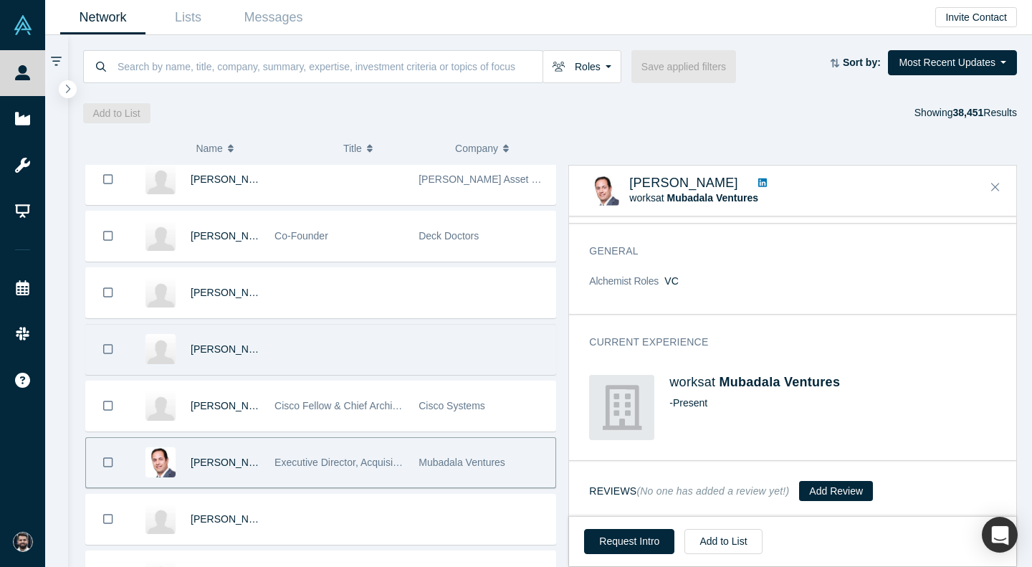
click at [297, 334] on div at bounding box center [339, 349] width 144 height 49
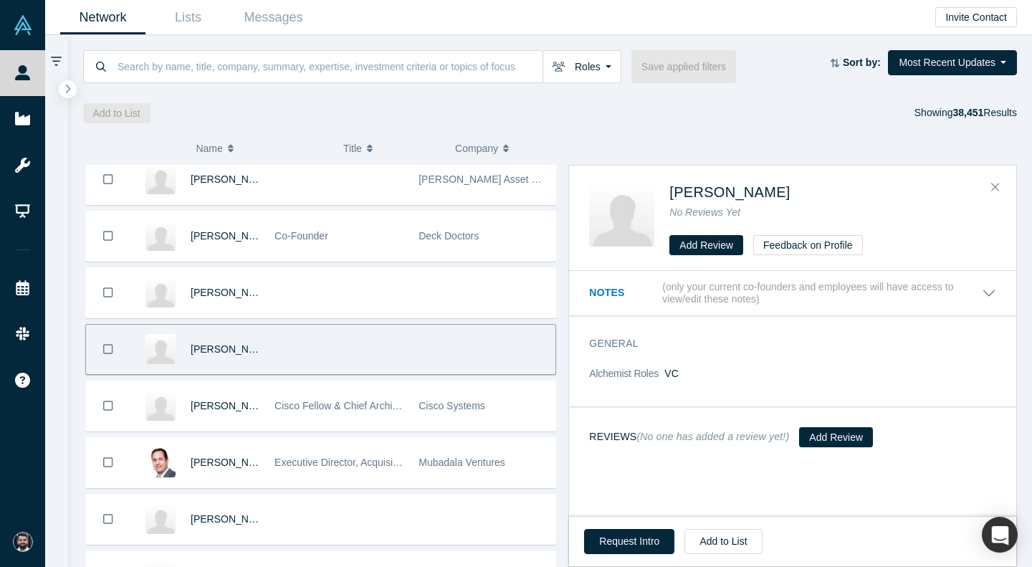
scroll to position [0, 0]
click at [995, 191] on icon "Close" at bounding box center [995, 187] width 9 height 13
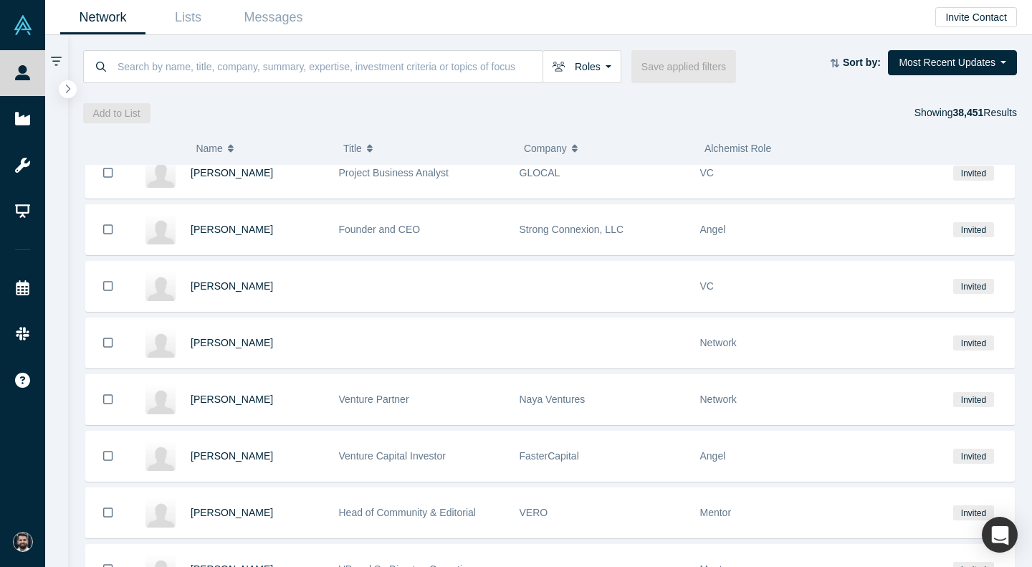
scroll to position [5687, 0]
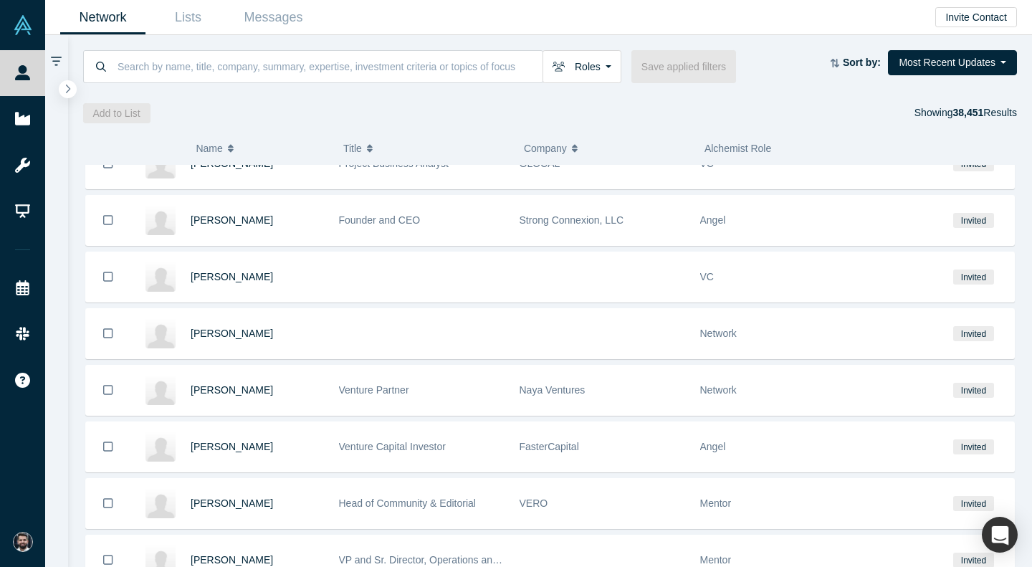
click at [603, 405] on div "Naya Ventures" at bounding box center [603, 389] width 166 height 49
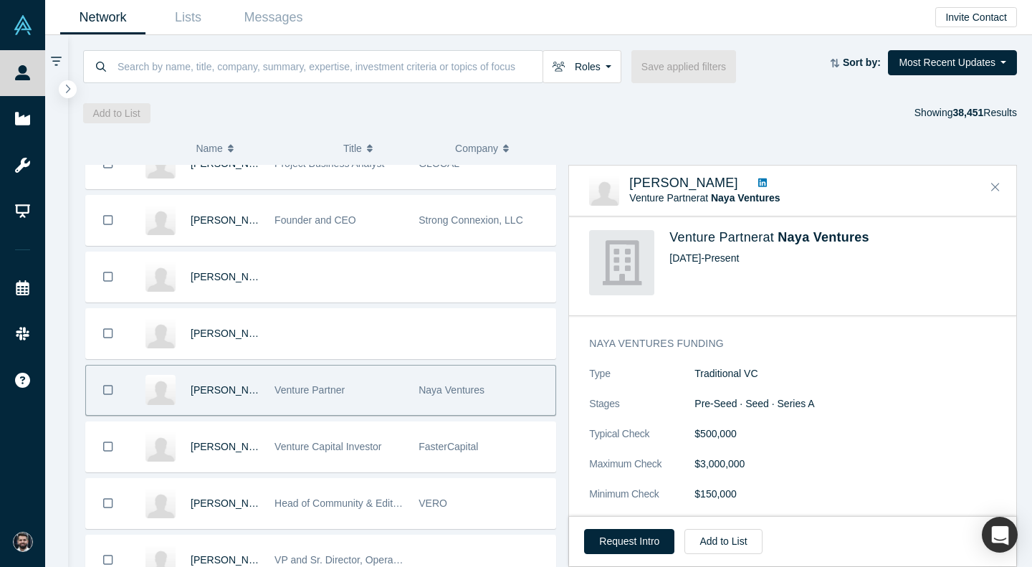
scroll to position [310, 0]
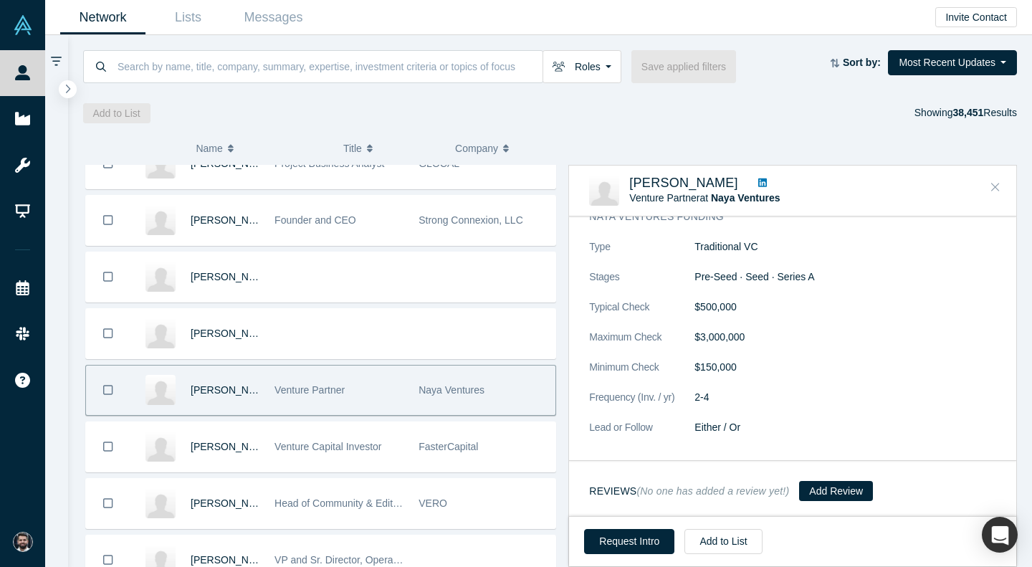
click at [997, 183] on icon "Close" at bounding box center [995, 187] width 9 height 13
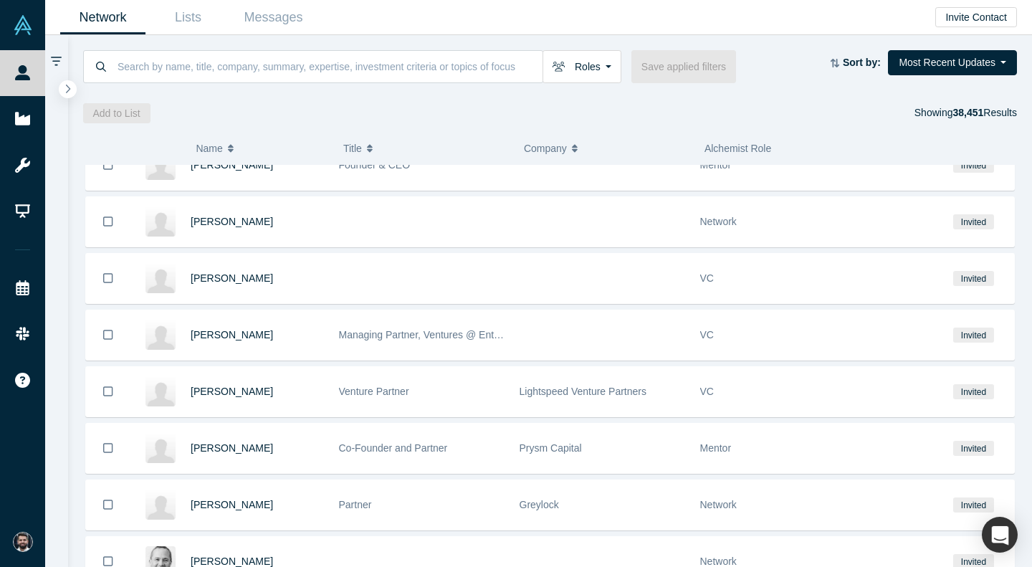
scroll to position [6708, 0]
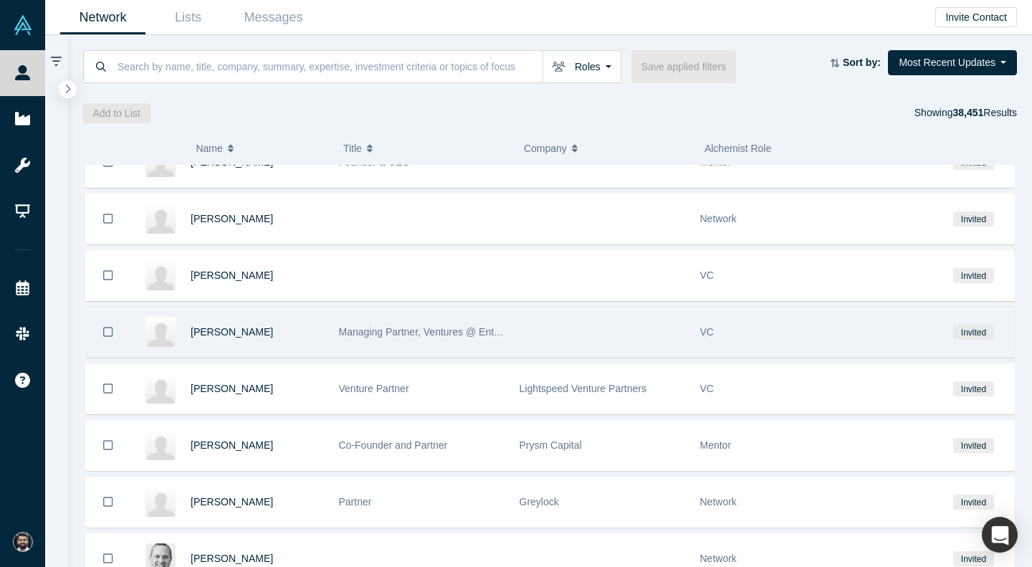
click at [576, 343] on div at bounding box center [602, 331] width 181 height 49
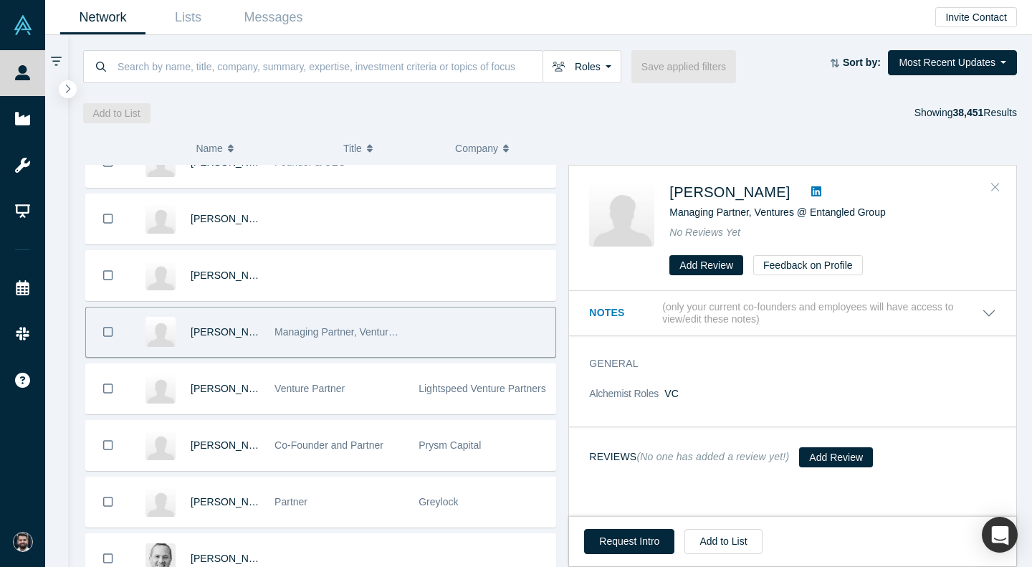
click at [1001, 183] on button "Close" at bounding box center [995, 187] width 21 height 23
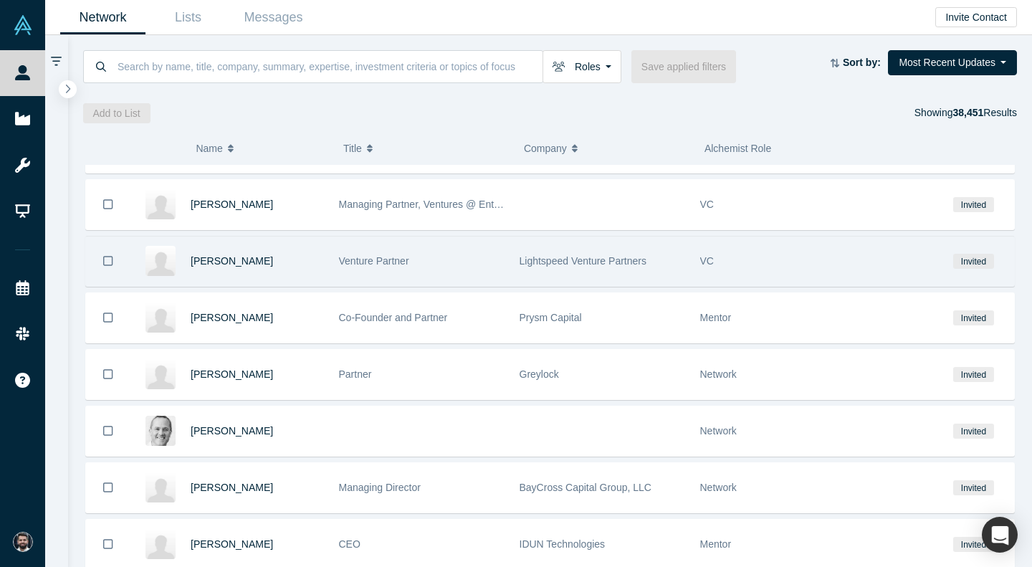
scroll to position [6852, 0]
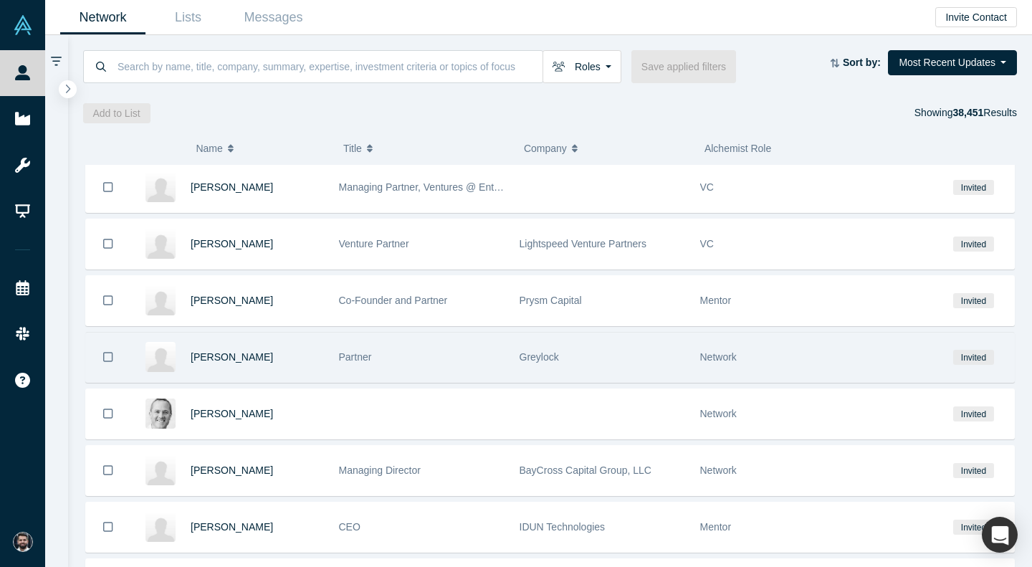
click at [598, 360] on div "Greylock" at bounding box center [603, 356] width 166 height 49
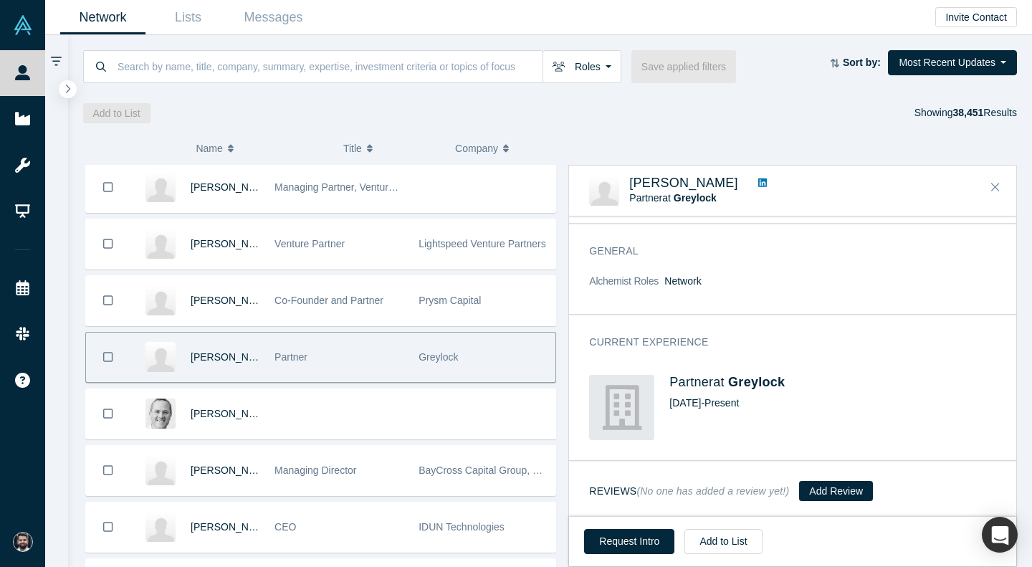
scroll to position [38, 0]
click at [998, 191] on icon "Close" at bounding box center [995, 187] width 9 height 13
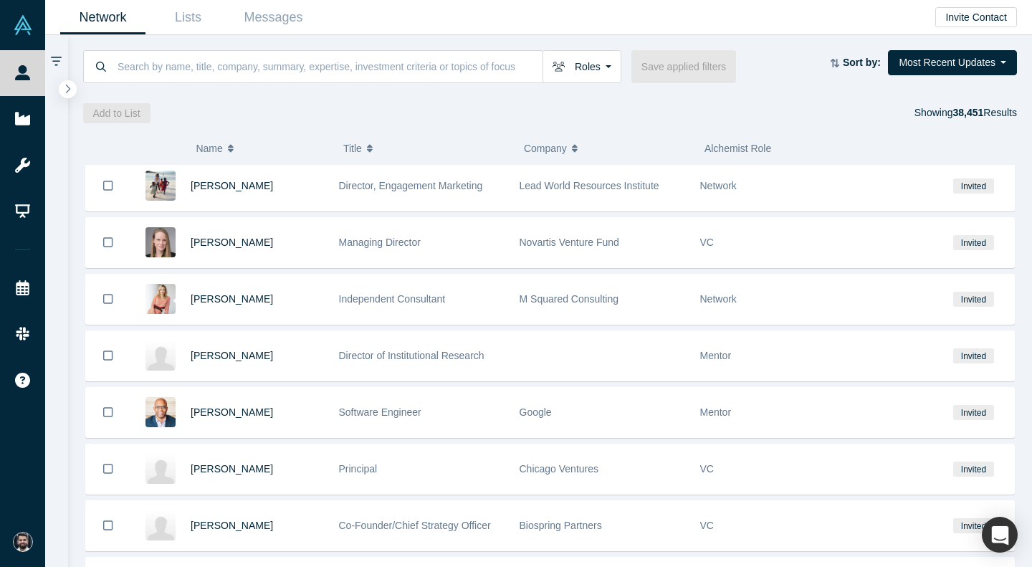
scroll to position [9408, 0]
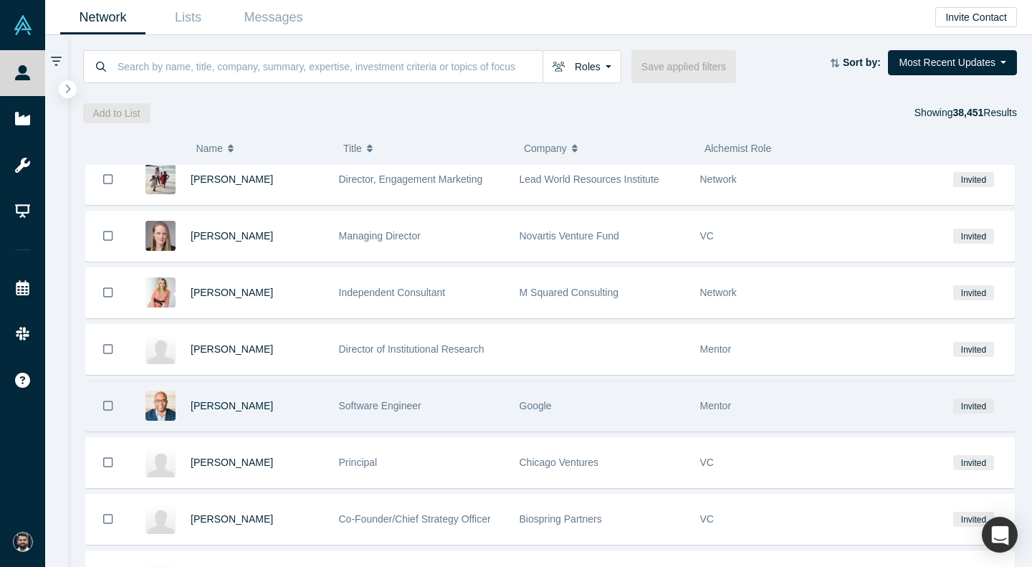
click at [682, 405] on div "Google" at bounding box center [603, 405] width 166 height 49
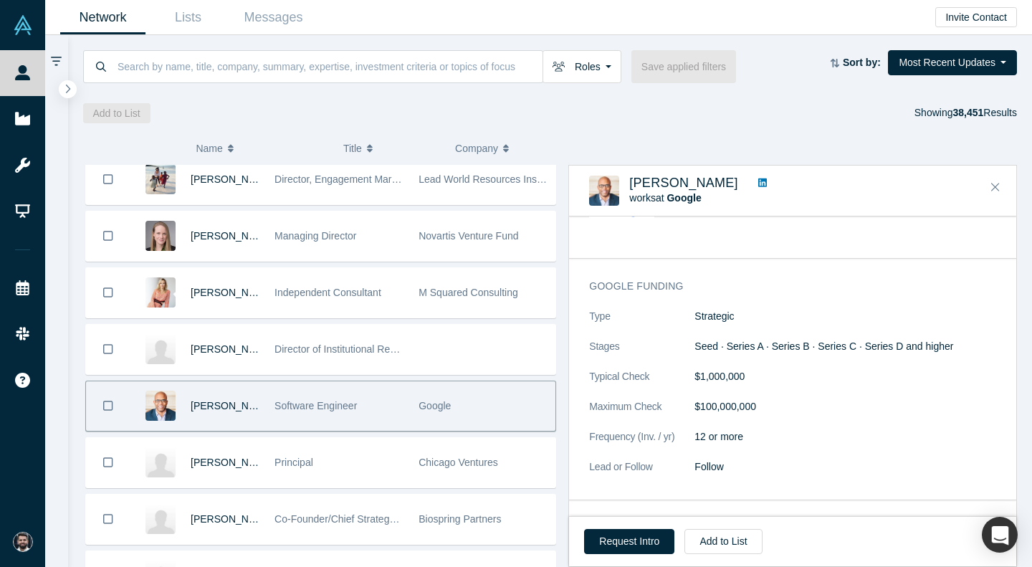
scroll to position [279, 0]
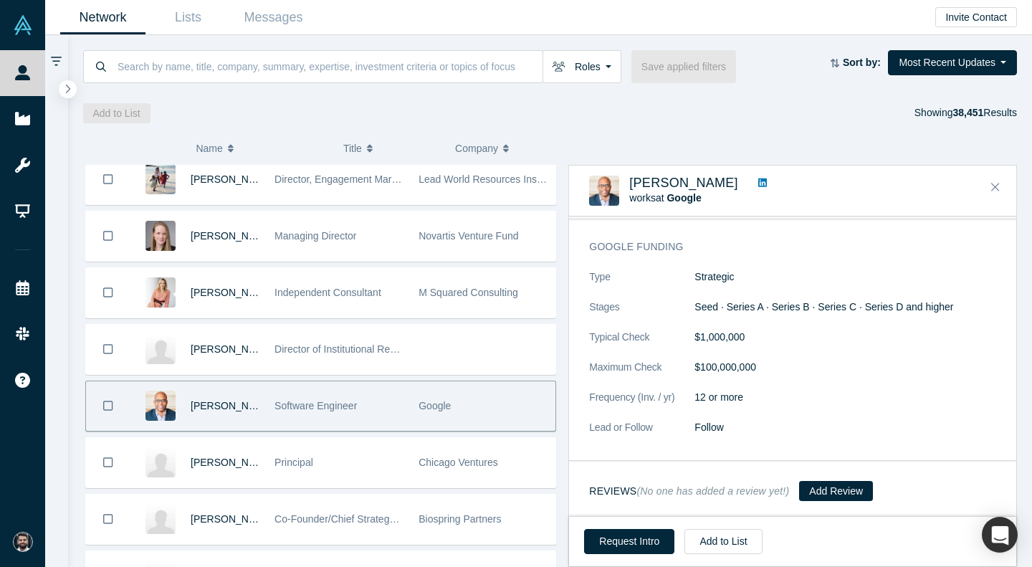
click at [758, 183] on icon at bounding box center [762, 183] width 9 height 10
click at [990, 188] on button "Close" at bounding box center [995, 187] width 21 height 23
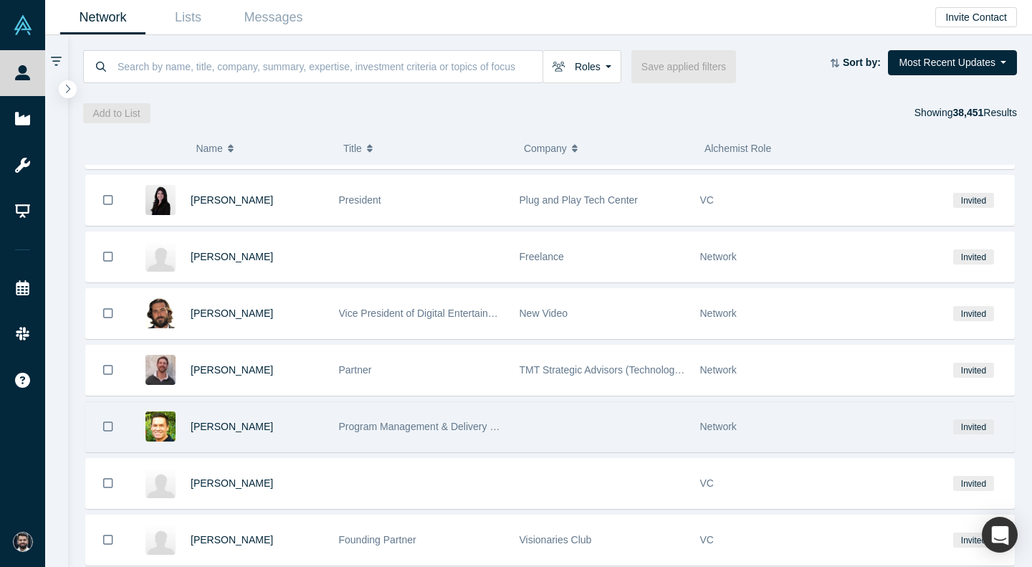
scroll to position [10483, 0]
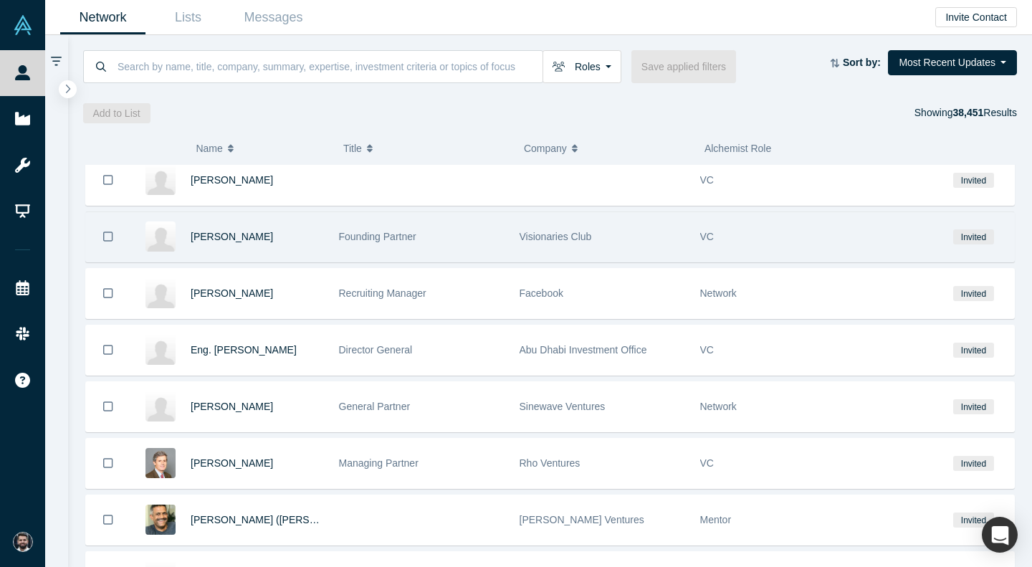
click at [660, 233] on div "Visionaries Club" at bounding box center [603, 236] width 166 height 49
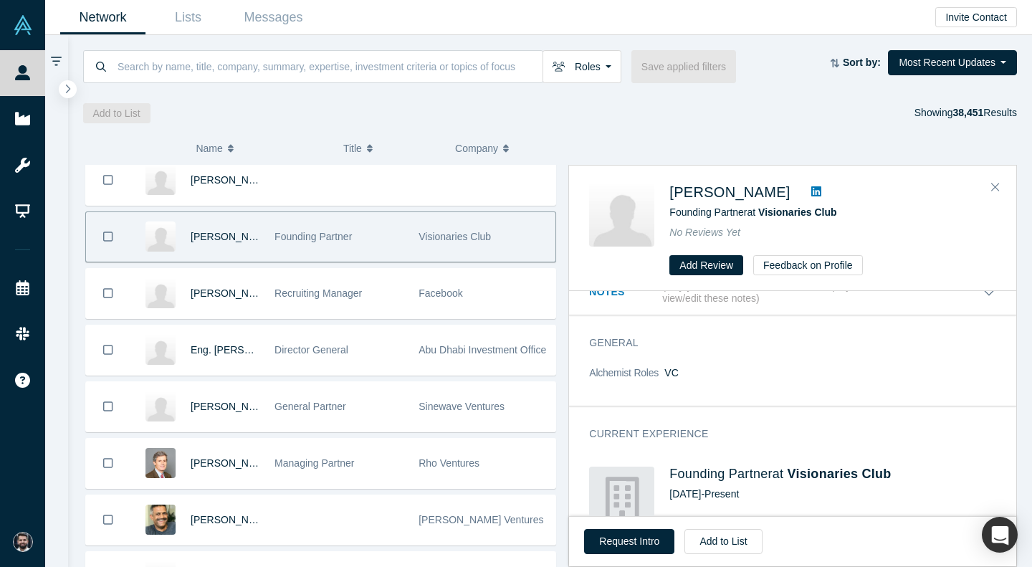
scroll to position [0, 0]
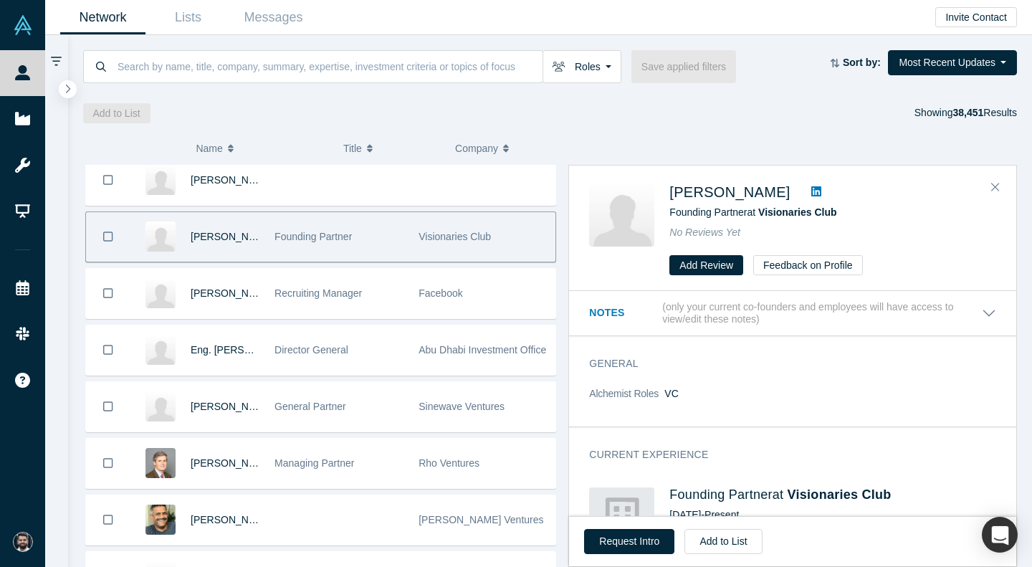
click at [811, 188] on icon at bounding box center [816, 191] width 10 height 10
click at [992, 189] on icon "Close" at bounding box center [995, 187] width 9 height 13
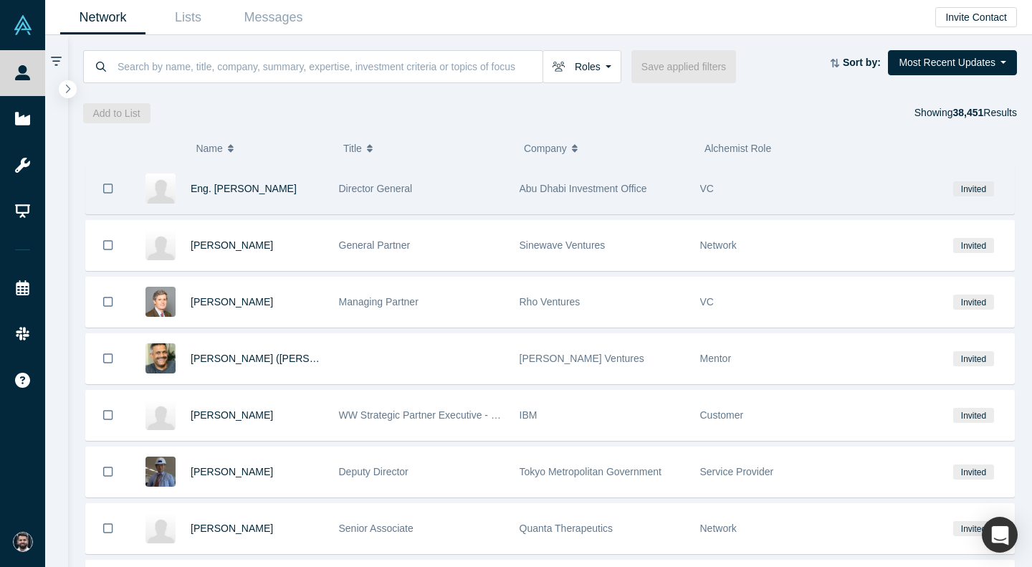
scroll to position [10650, 0]
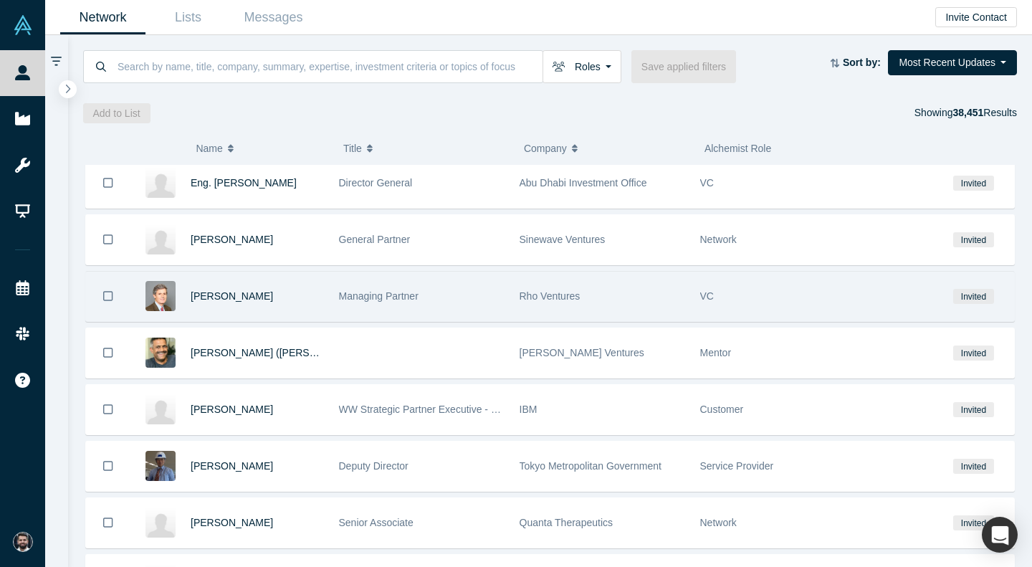
click at [585, 312] on div "Rho Ventures" at bounding box center [603, 296] width 166 height 49
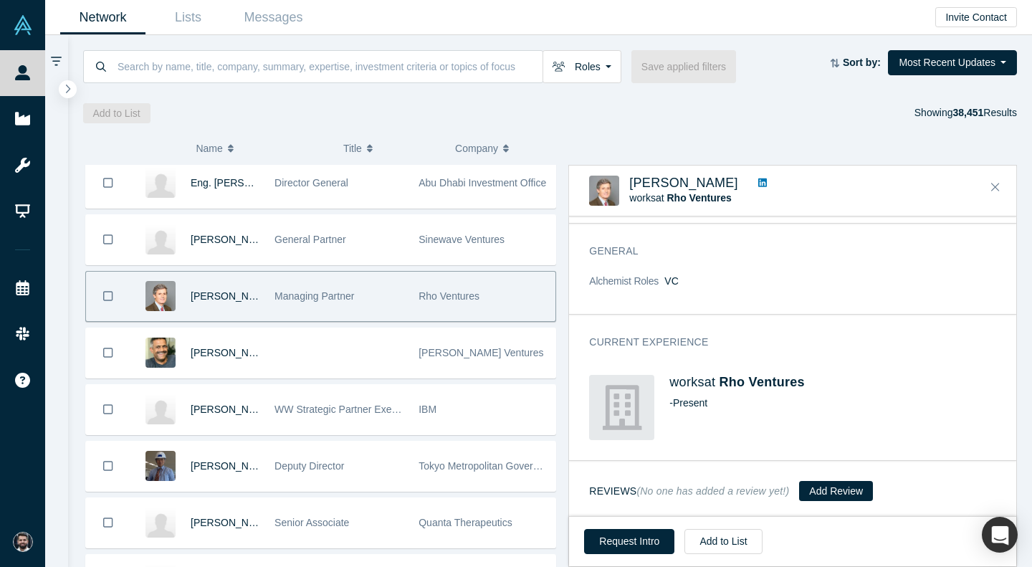
scroll to position [0, 0]
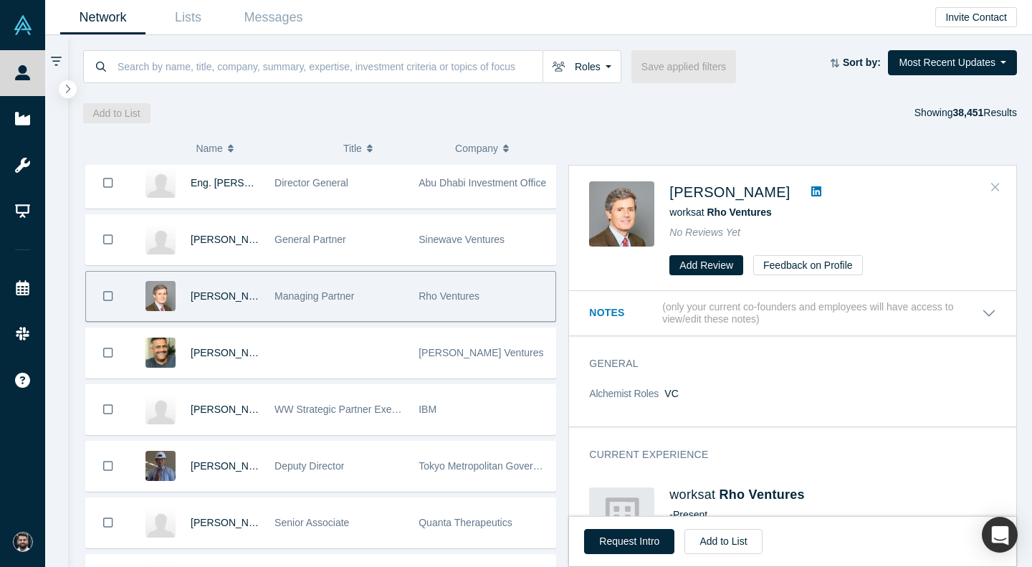
click at [990, 185] on button "Close" at bounding box center [995, 187] width 21 height 23
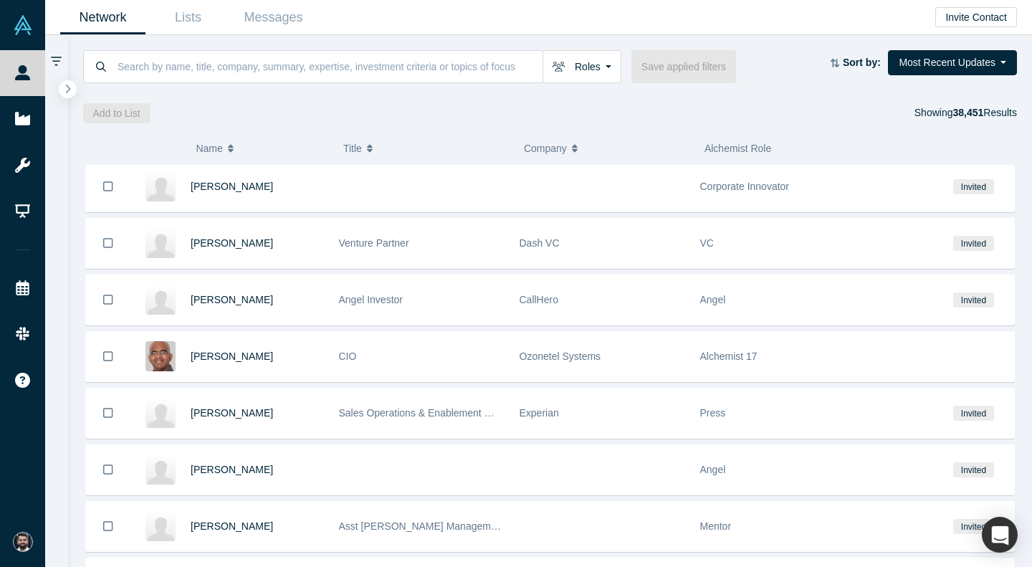
scroll to position [11847, 0]
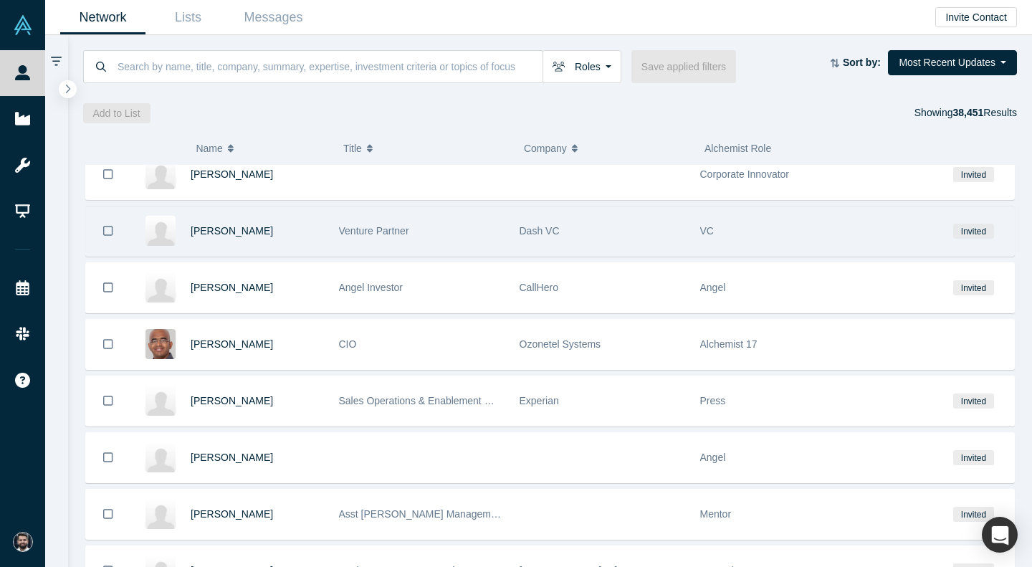
click at [741, 235] on div "VC" at bounding box center [813, 230] width 226 height 49
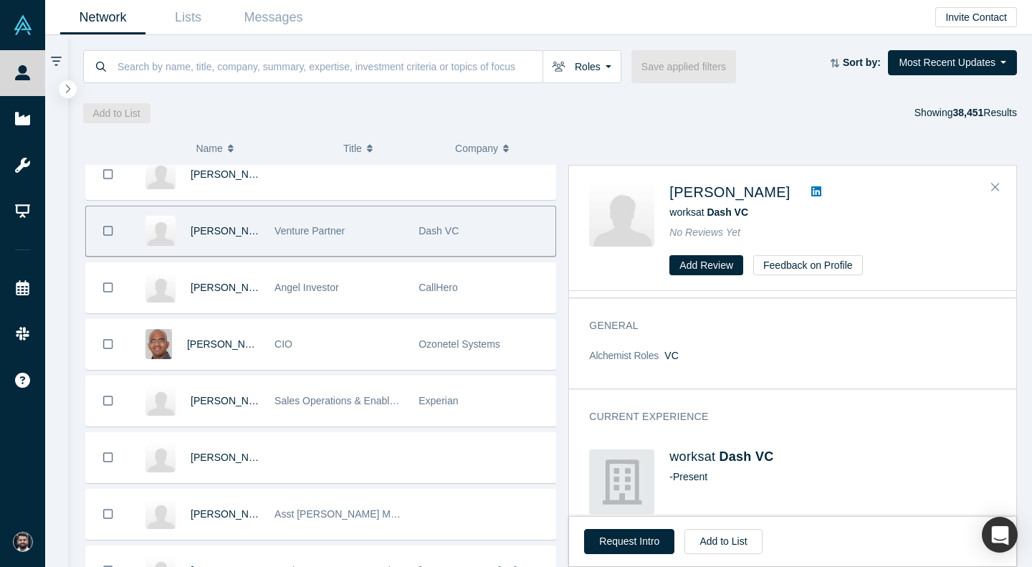
scroll to position [0, 0]
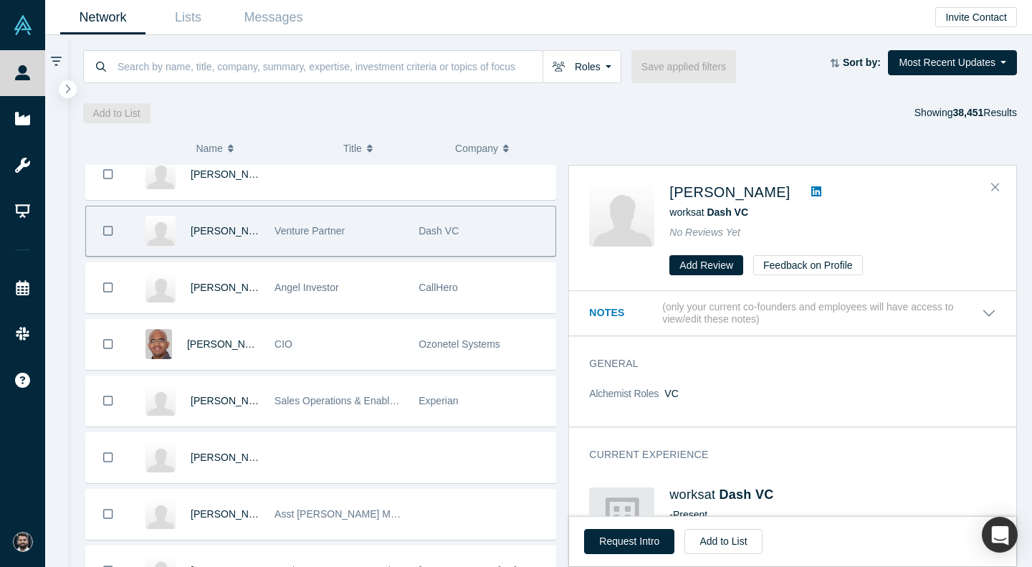
click at [805, 191] on link at bounding box center [815, 191] width 21 height 17
click at [991, 178] on button "Close" at bounding box center [995, 187] width 21 height 23
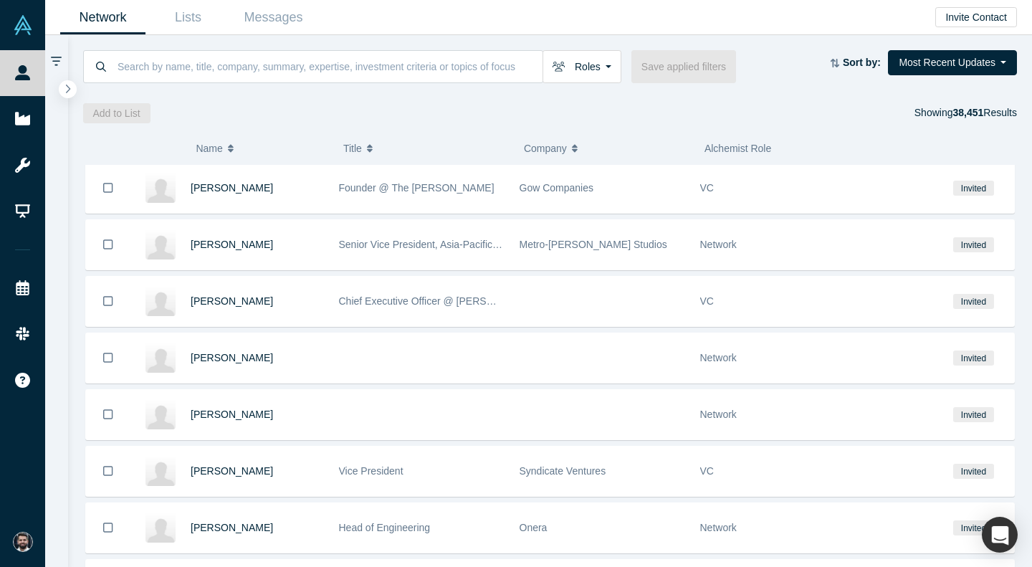
scroll to position [12934, 0]
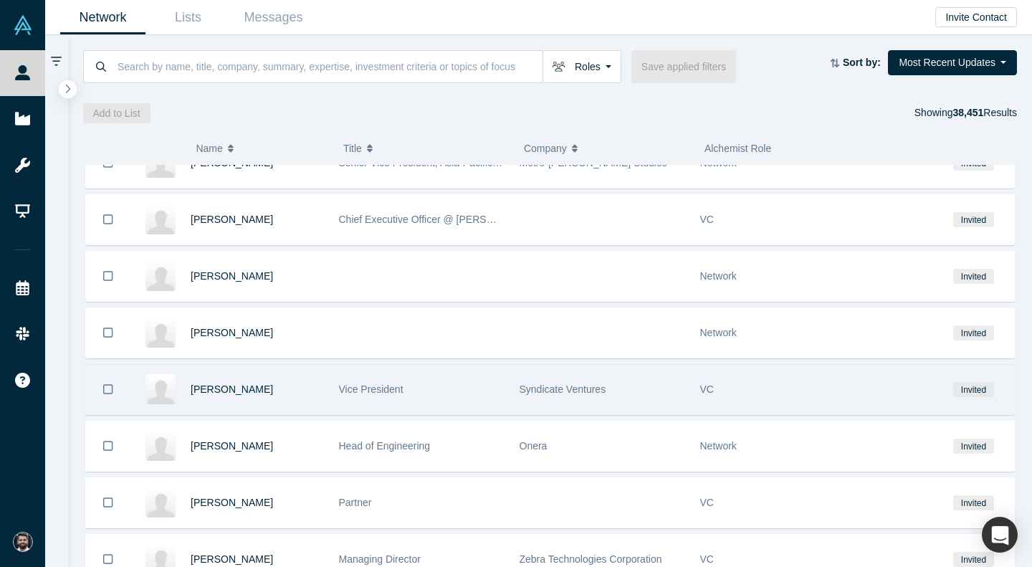
click at [661, 387] on div "Syndicate Ventures" at bounding box center [603, 389] width 166 height 49
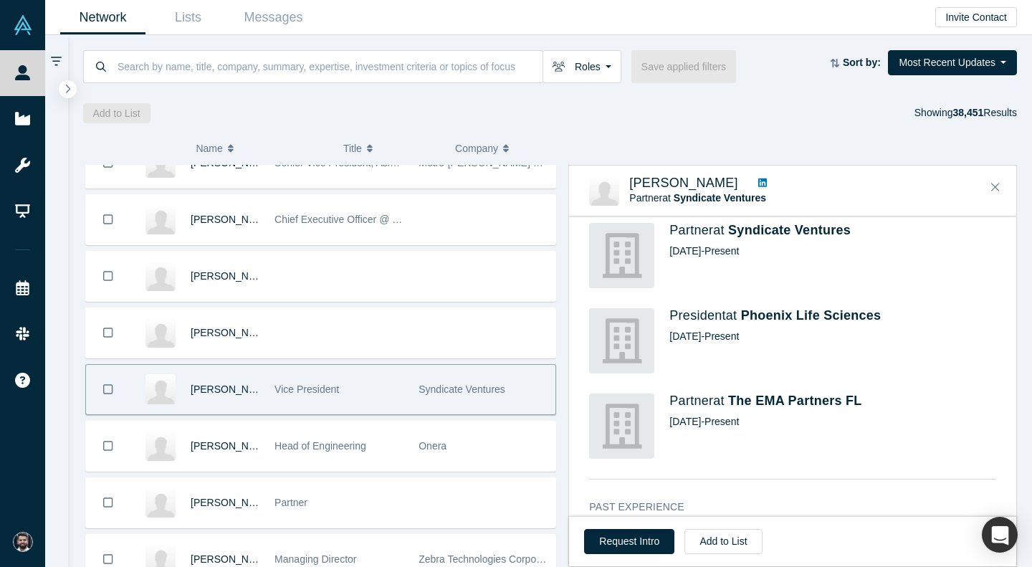
scroll to position [355, 0]
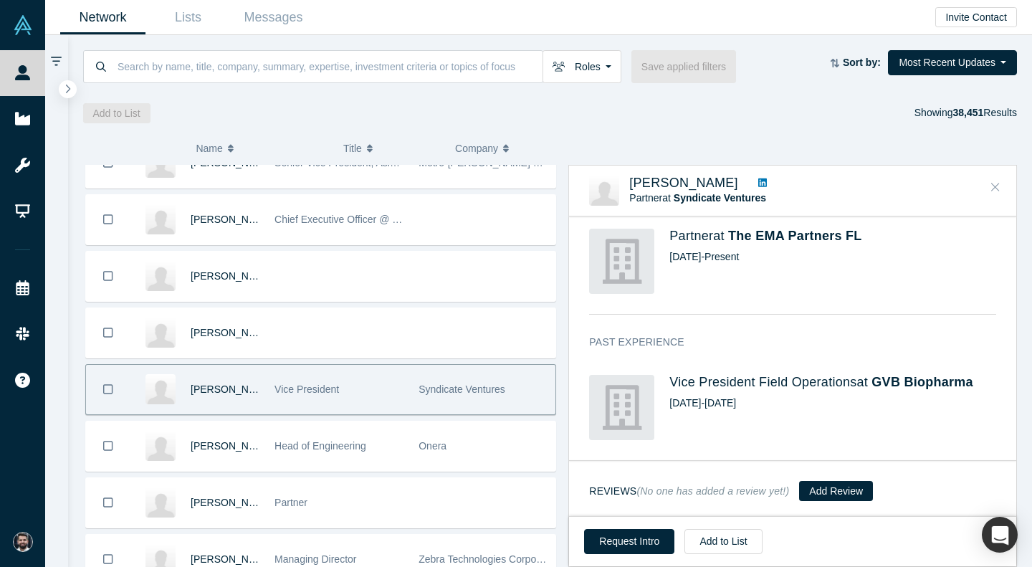
click at [996, 187] on icon "Close" at bounding box center [995, 187] width 9 height 9
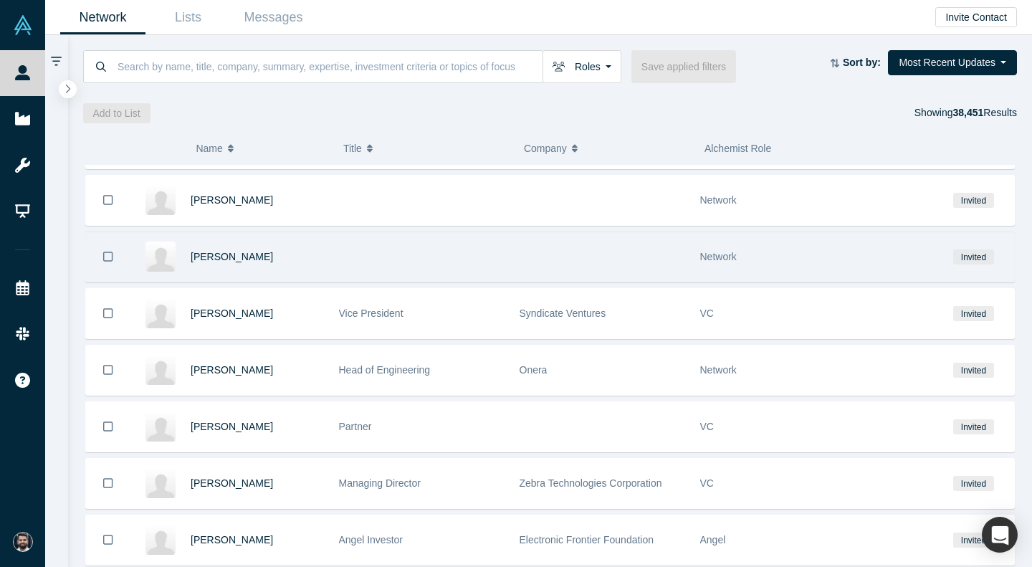
scroll to position [13034, 0]
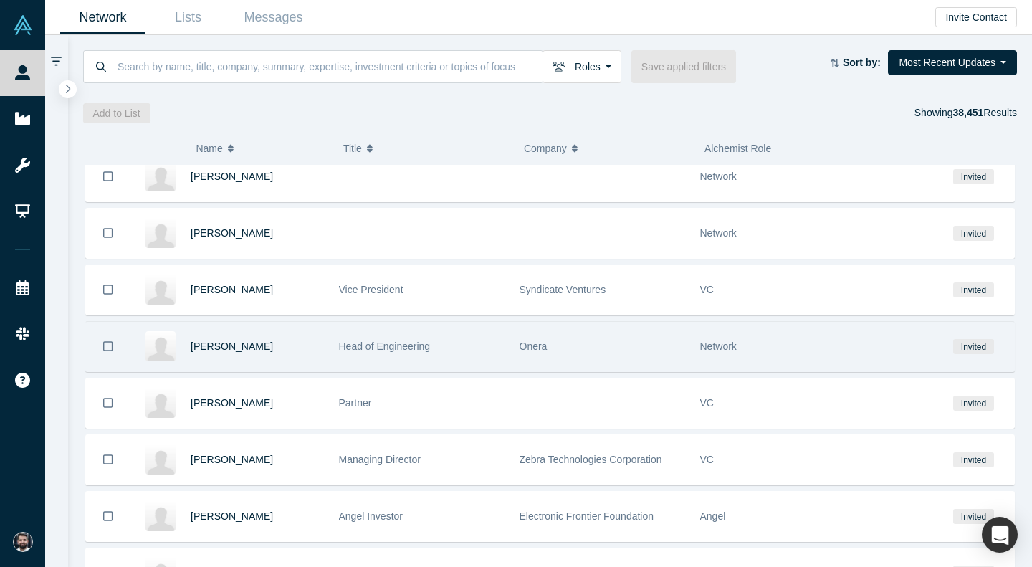
click at [611, 337] on div "Onera" at bounding box center [603, 346] width 166 height 49
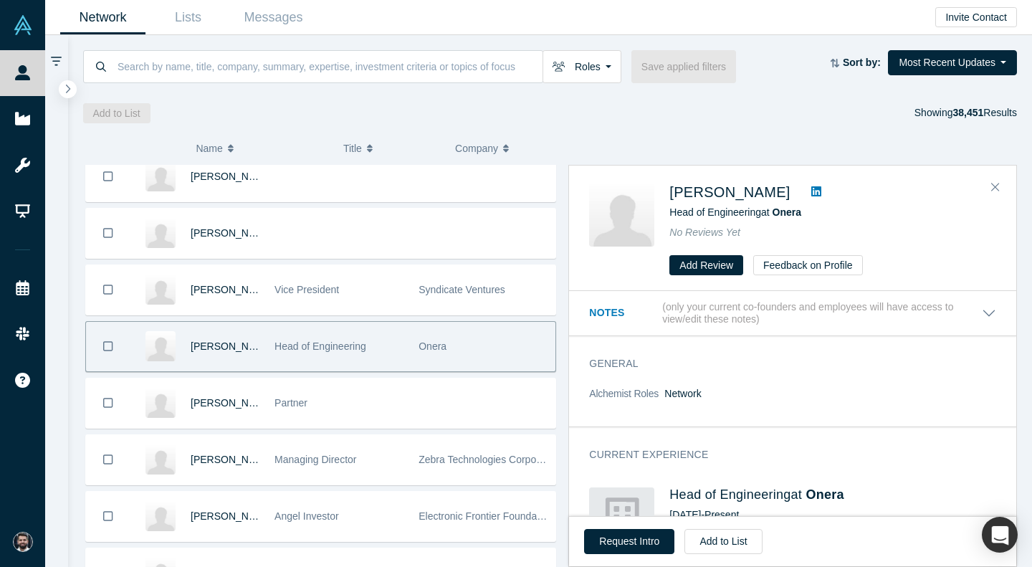
scroll to position [38, 0]
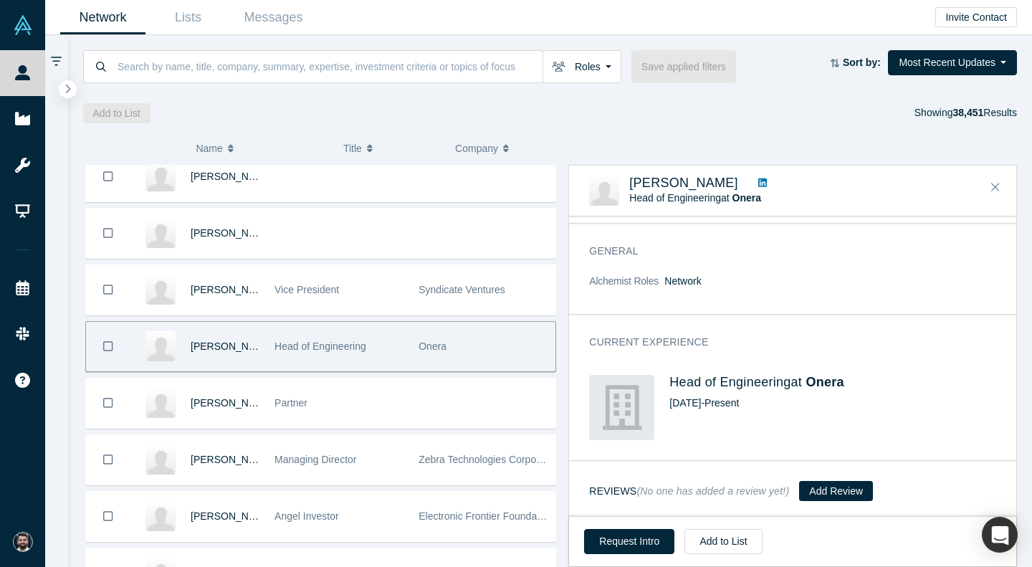
click at [758, 187] on icon at bounding box center [762, 182] width 9 height 9
click at [1000, 194] on button "Close" at bounding box center [995, 187] width 21 height 23
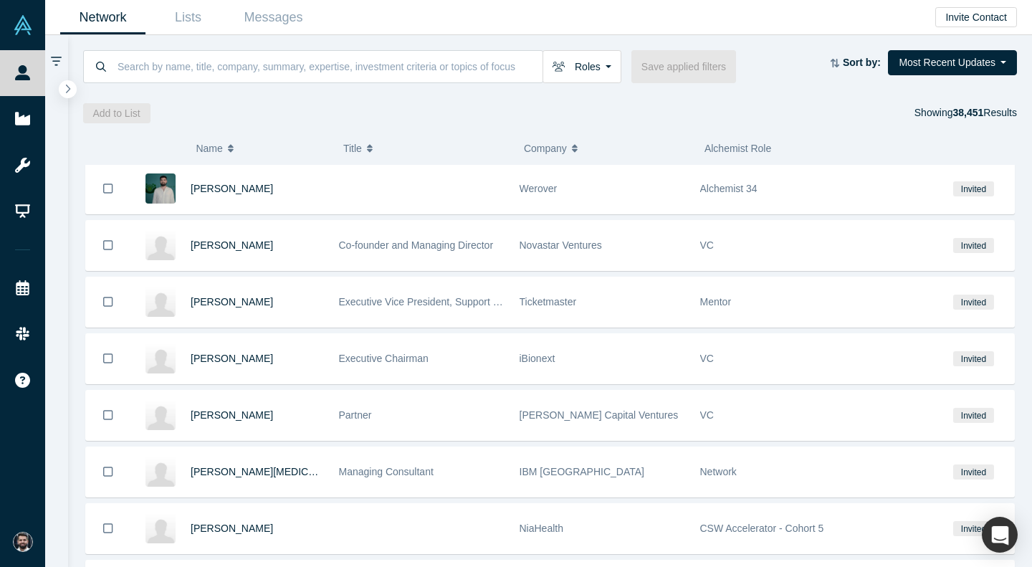
scroll to position [13611, 0]
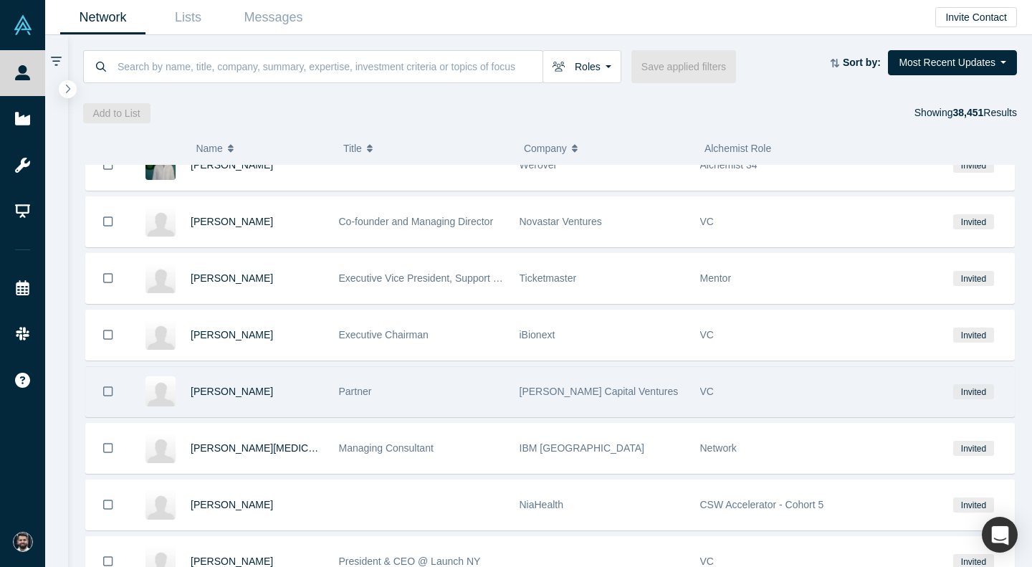
click at [474, 395] on div "Partner" at bounding box center [422, 391] width 166 height 49
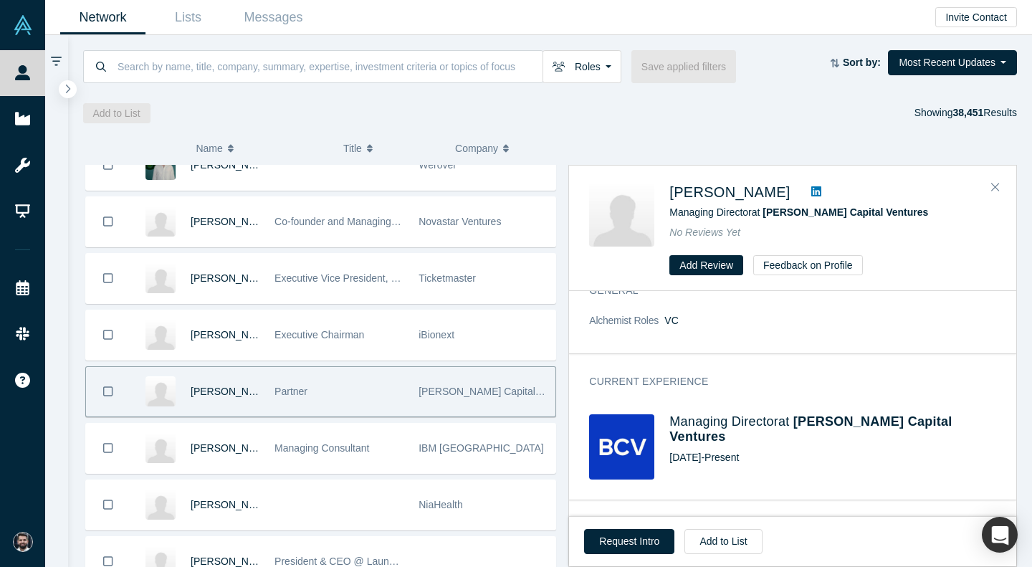
scroll to position [0, 0]
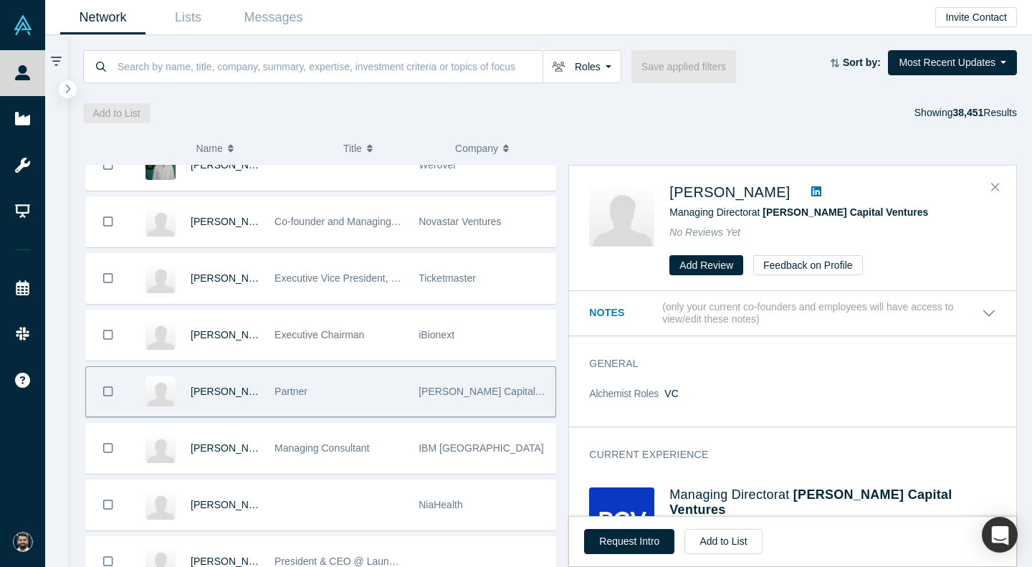
click at [811, 190] on icon at bounding box center [816, 191] width 10 height 10
click at [993, 191] on icon "Close" at bounding box center [995, 187] width 9 height 9
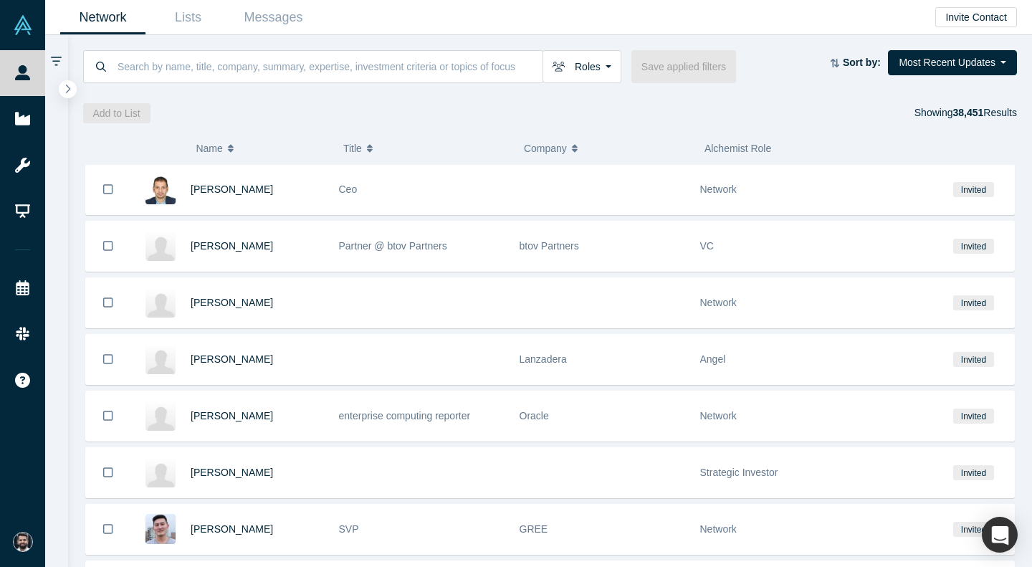
scroll to position [14597, 0]
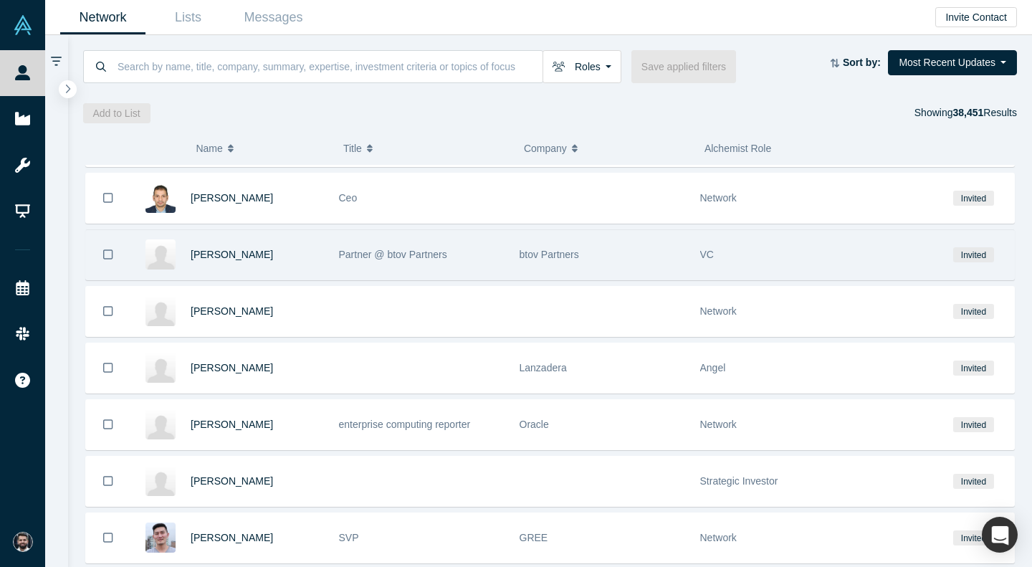
click at [623, 249] on div "btov Partners" at bounding box center [603, 254] width 166 height 49
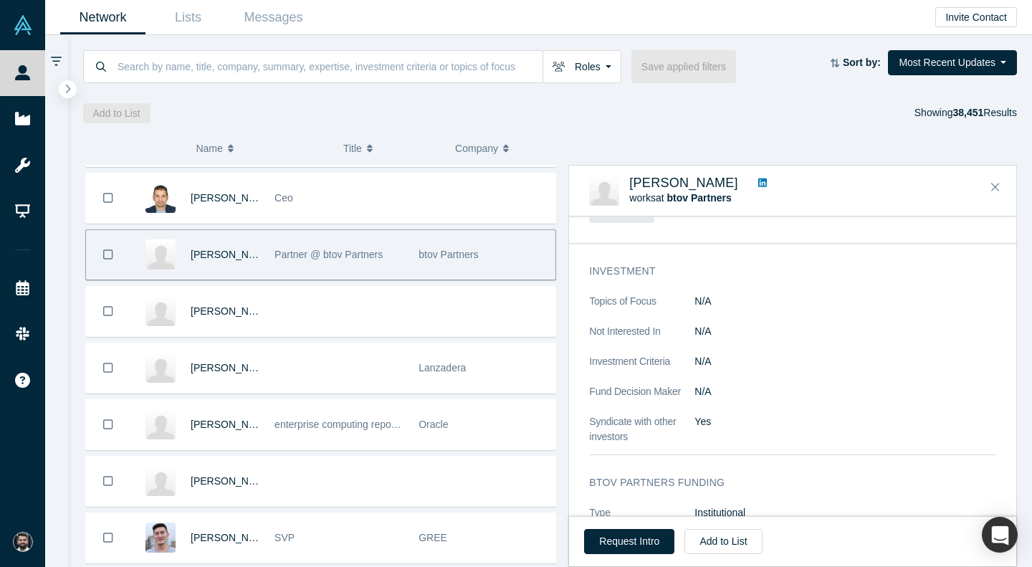
scroll to position [446, 0]
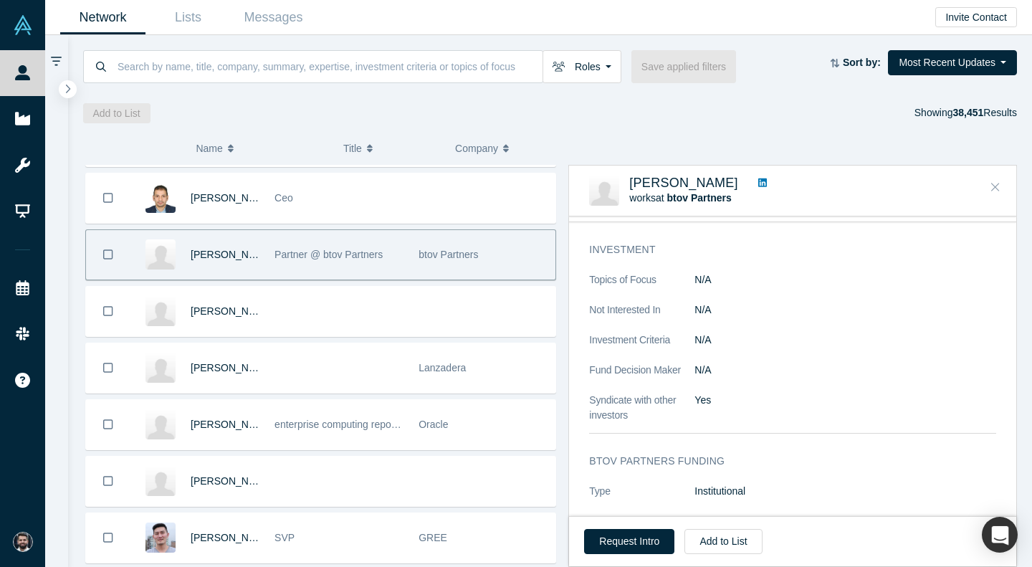
click at [995, 191] on icon "Close" at bounding box center [995, 187] width 9 height 13
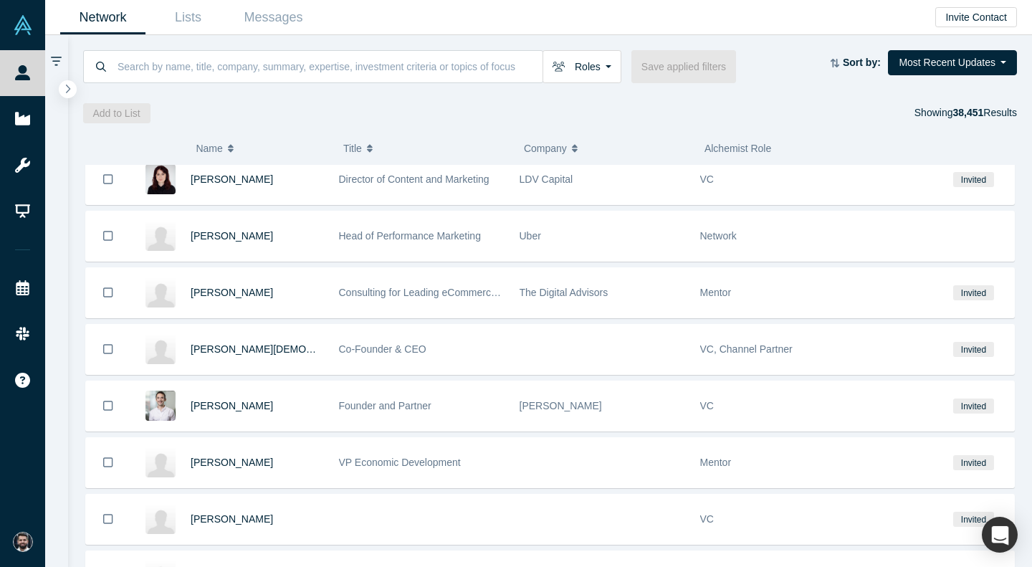
scroll to position [16697, 0]
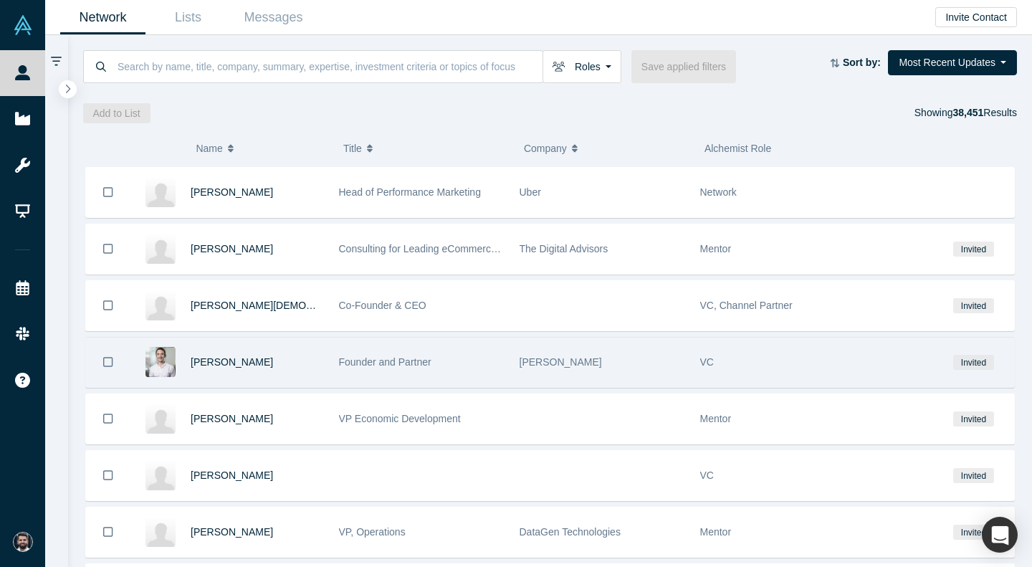
click at [598, 366] on div "Petri" at bounding box center [603, 362] width 166 height 49
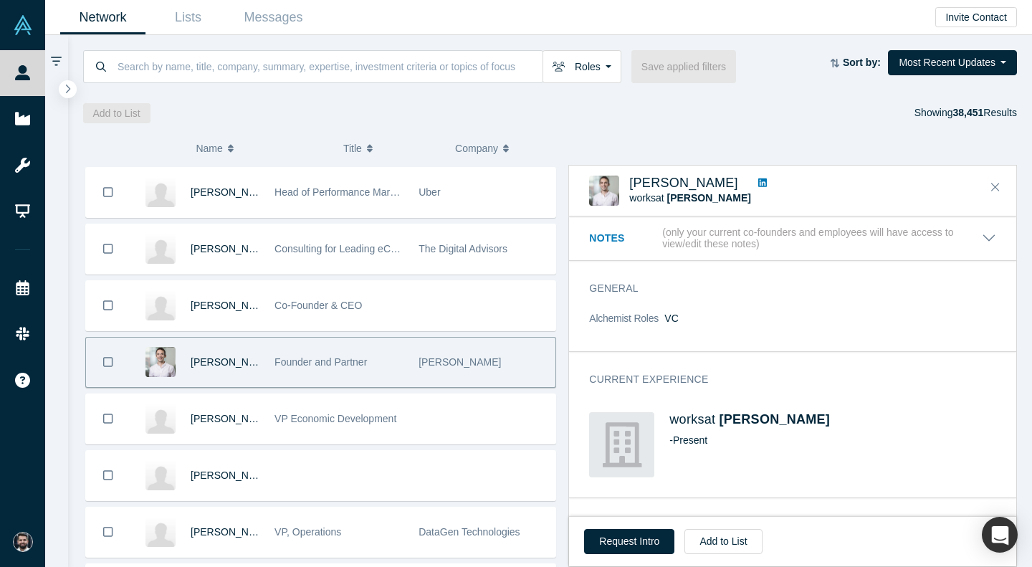
scroll to position [38, 0]
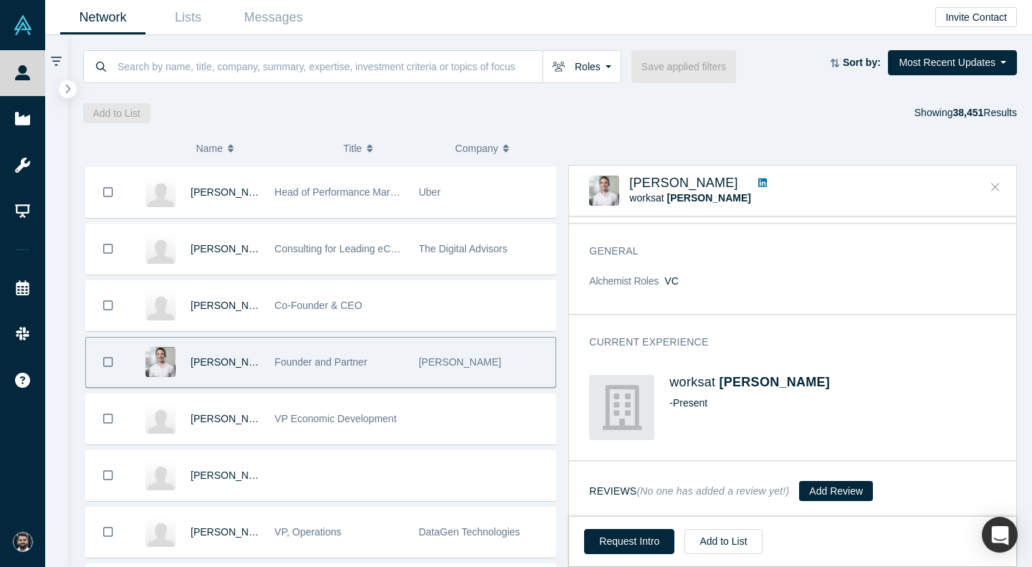
click at [1000, 185] on button "Close" at bounding box center [995, 187] width 21 height 23
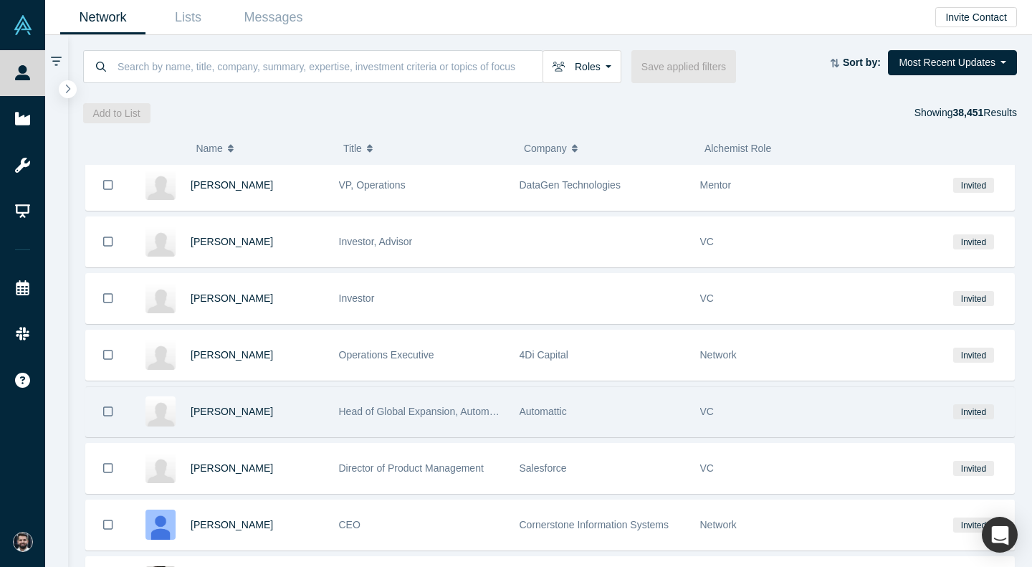
scroll to position [17192, 0]
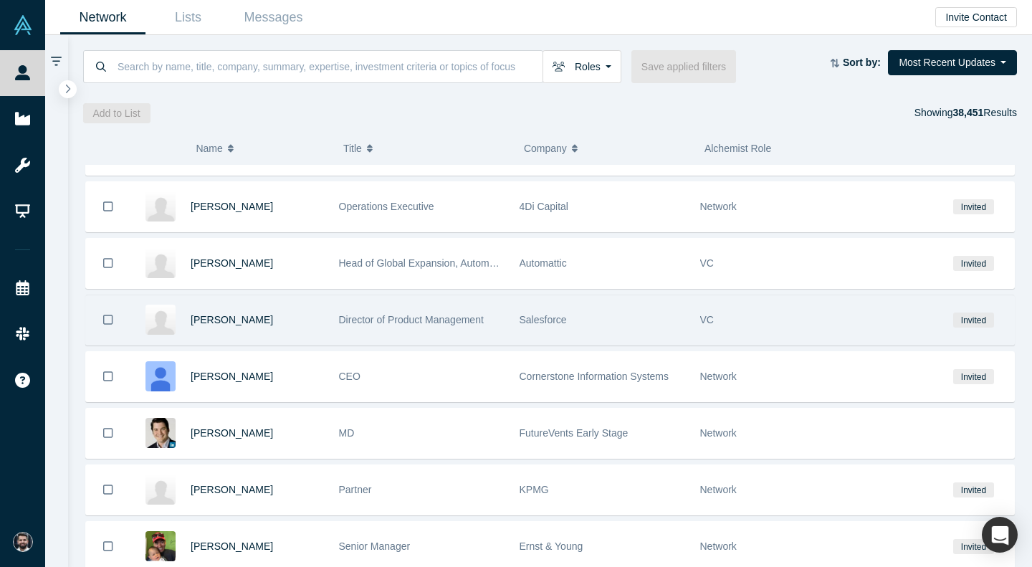
click at [615, 323] on div "Salesforce" at bounding box center [603, 319] width 166 height 49
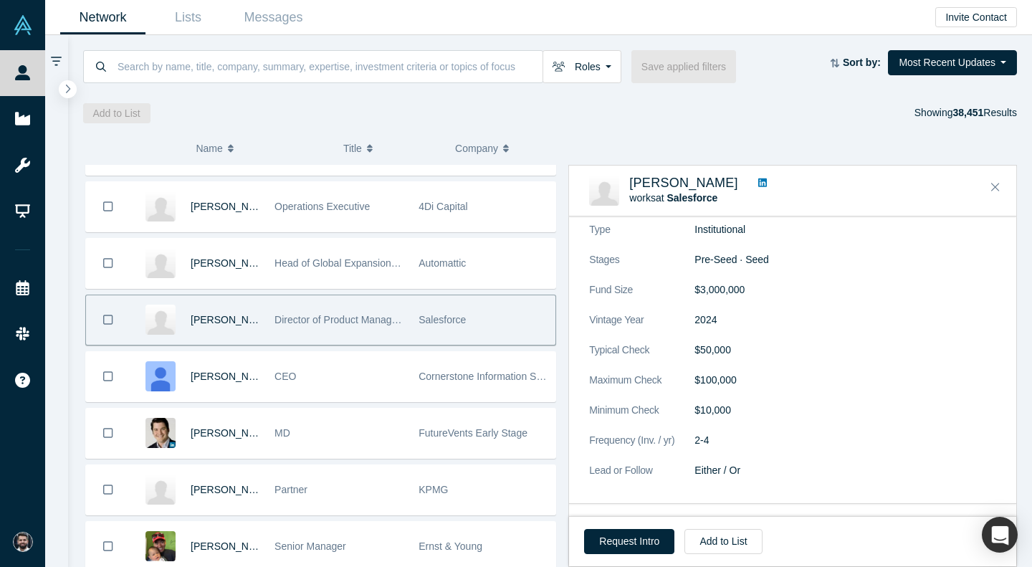
scroll to position [370, 0]
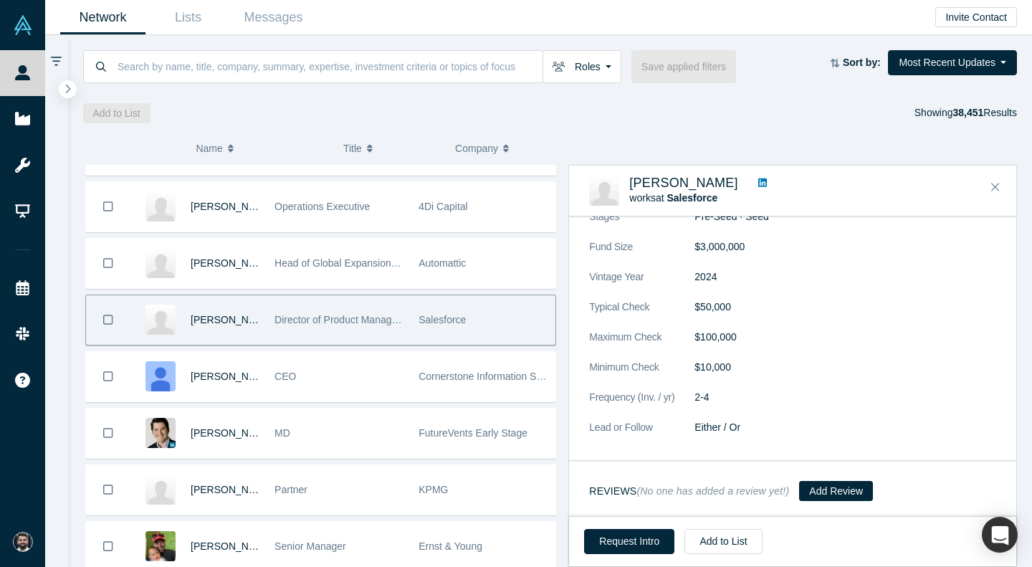
click at [767, 181] on icon at bounding box center [762, 182] width 9 height 9
click at [1000, 180] on button "Close" at bounding box center [995, 187] width 21 height 23
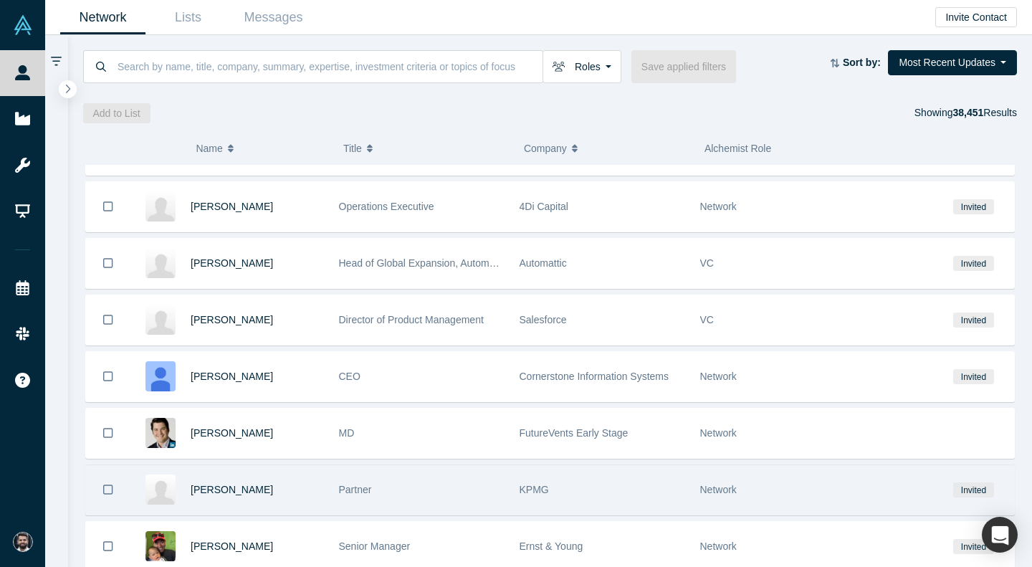
click at [603, 487] on div "KPMG" at bounding box center [603, 489] width 166 height 49
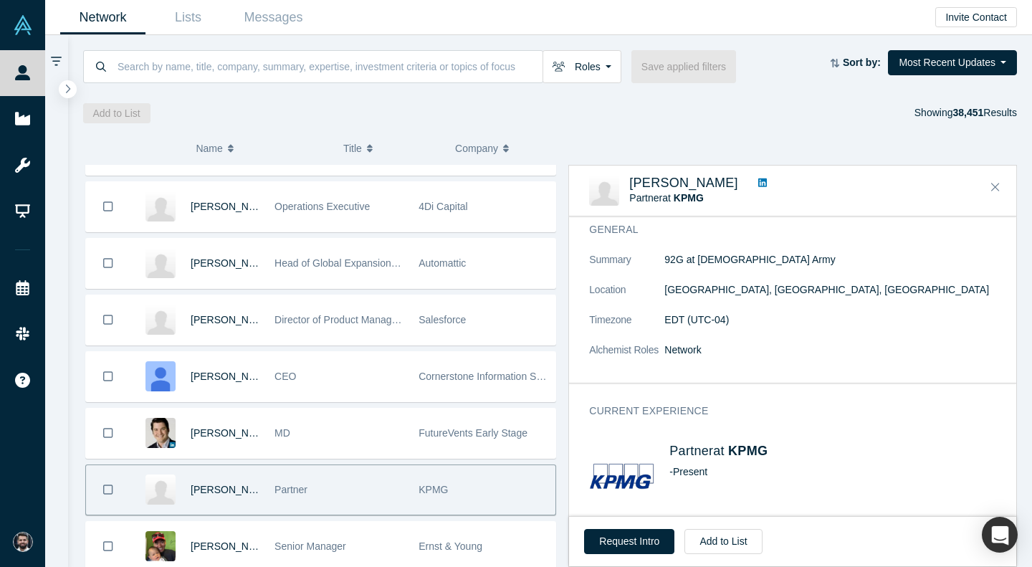
scroll to position [128, 0]
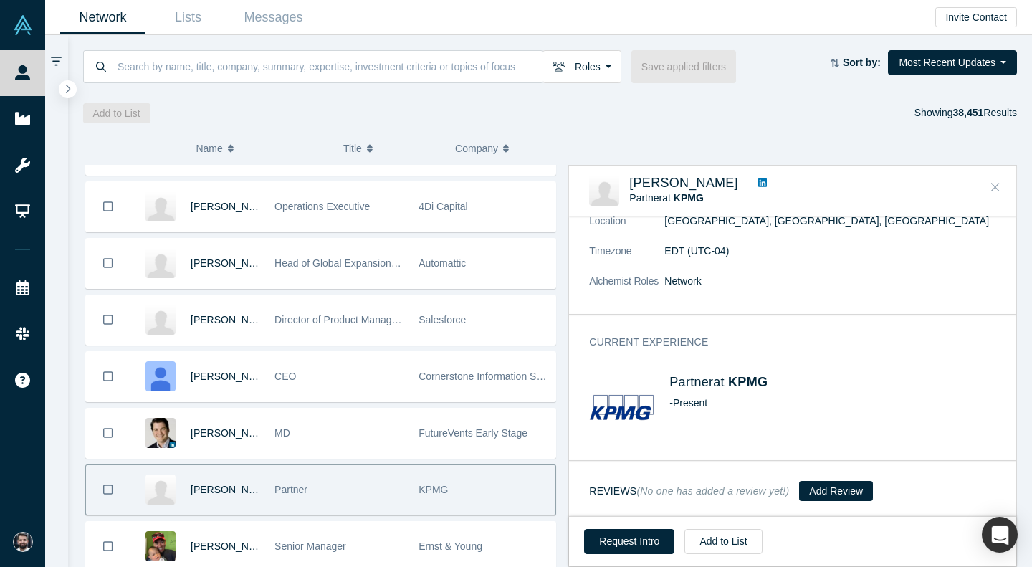
click at [1003, 191] on button "Close" at bounding box center [995, 187] width 21 height 23
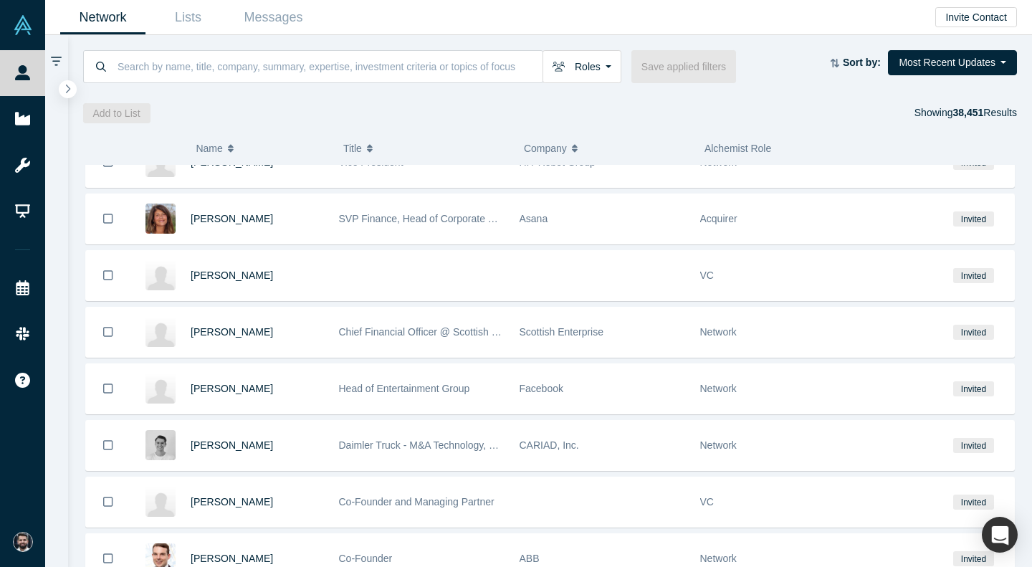
scroll to position [18785, 0]
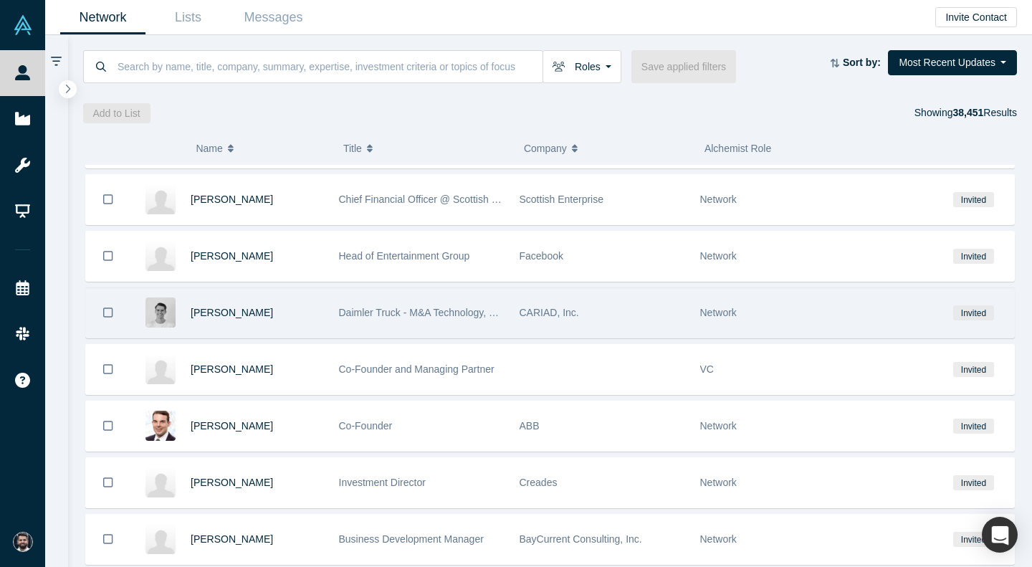
click at [656, 312] on div "CARIAD, Inc." at bounding box center [603, 312] width 166 height 49
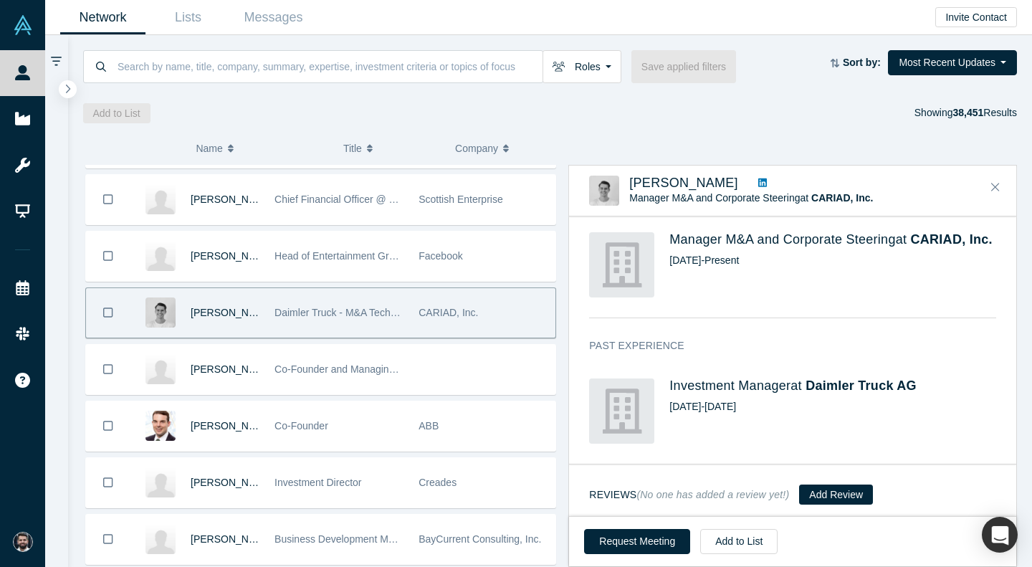
scroll to position [183, 0]
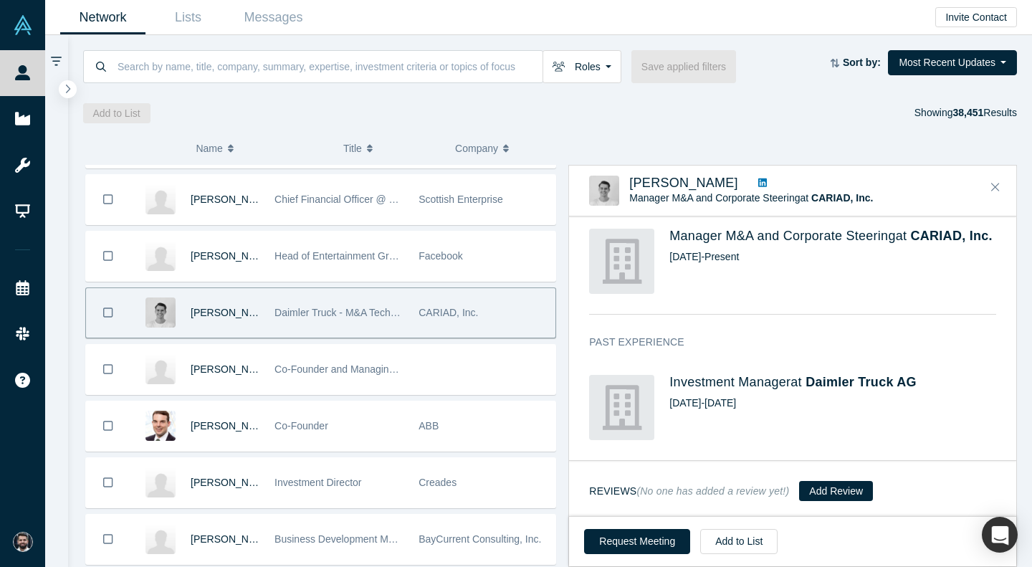
click at [752, 193] on span "Manager M&A and Corporate Steering at CARIAD, Inc." at bounding box center [751, 197] width 244 height 11
click at [758, 185] on icon at bounding box center [762, 183] width 9 height 10
click at [986, 191] on button "Close" at bounding box center [995, 187] width 21 height 23
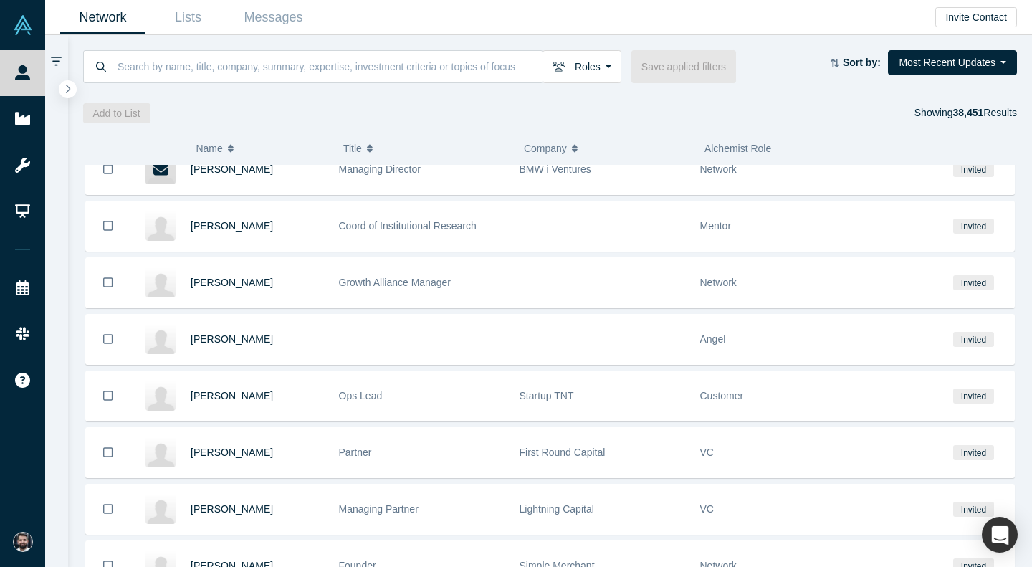
scroll to position [24079, 0]
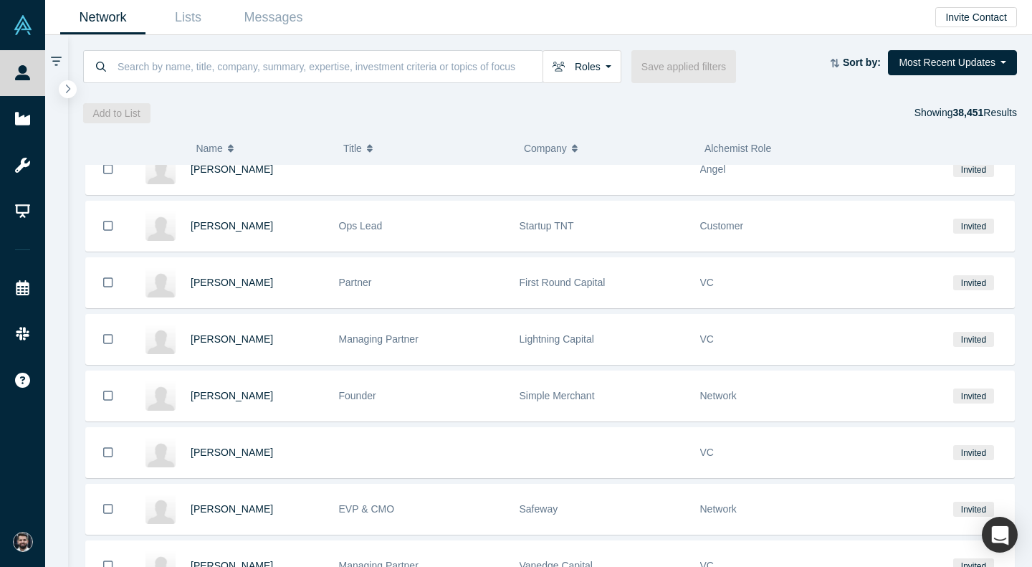
click at [295, 289] on div "Hayley Barna" at bounding box center [257, 282] width 133 height 49
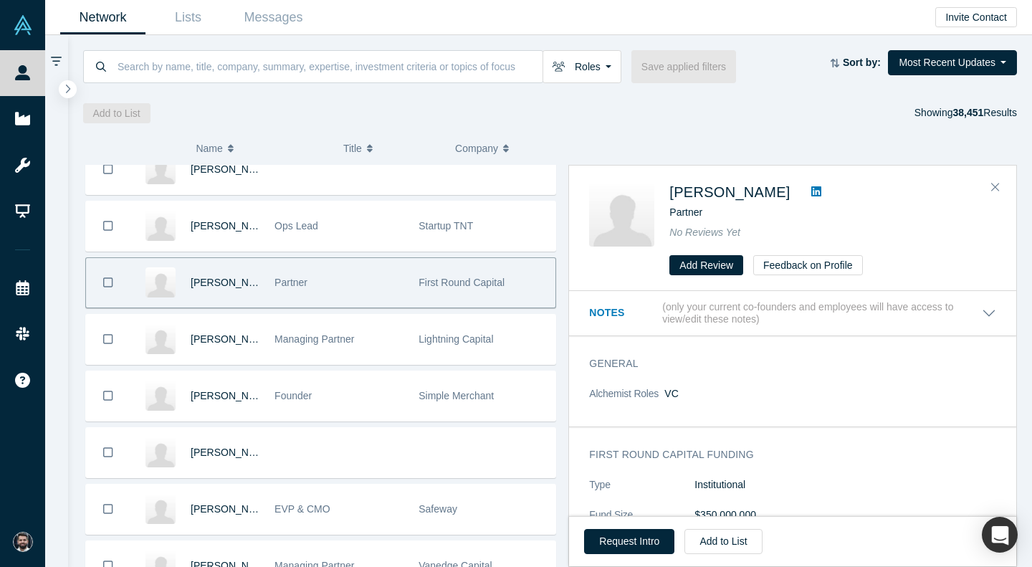
click at [295, 288] on span "Partner" at bounding box center [290, 282] width 33 height 11
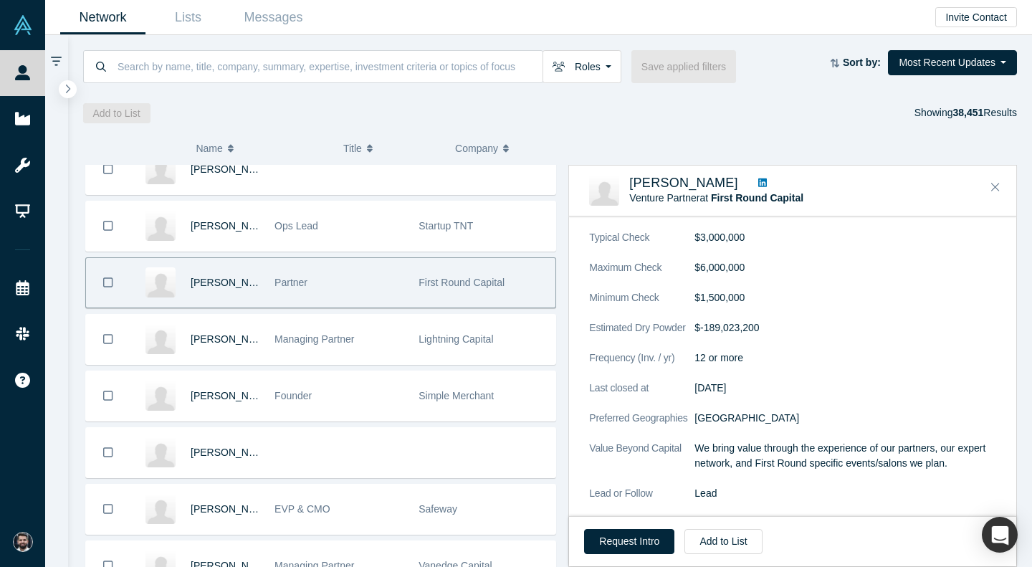
scroll to position [505, 0]
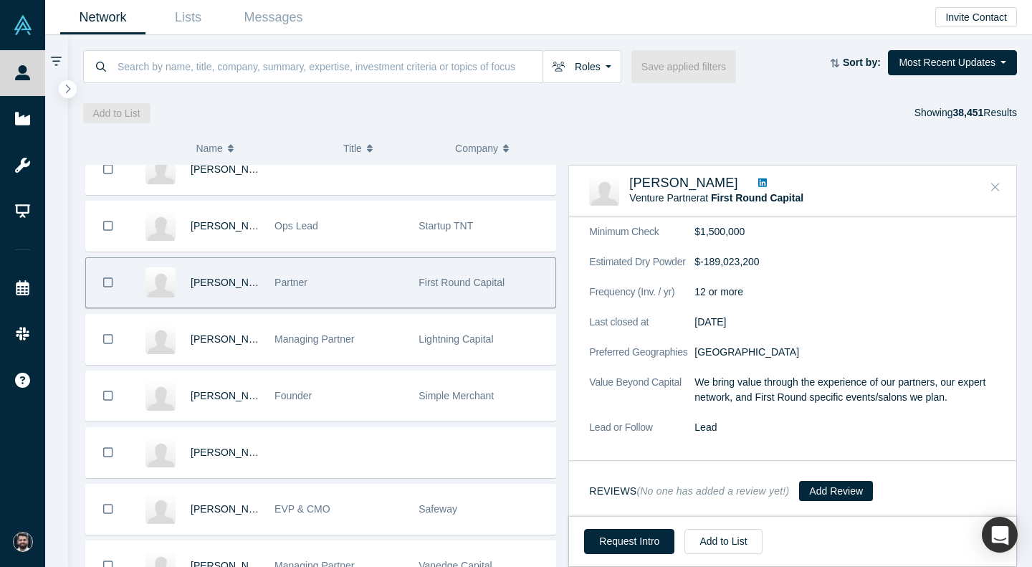
click at [991, 193] on button "Close" at bounding box center [995, 187] width 21 height 23
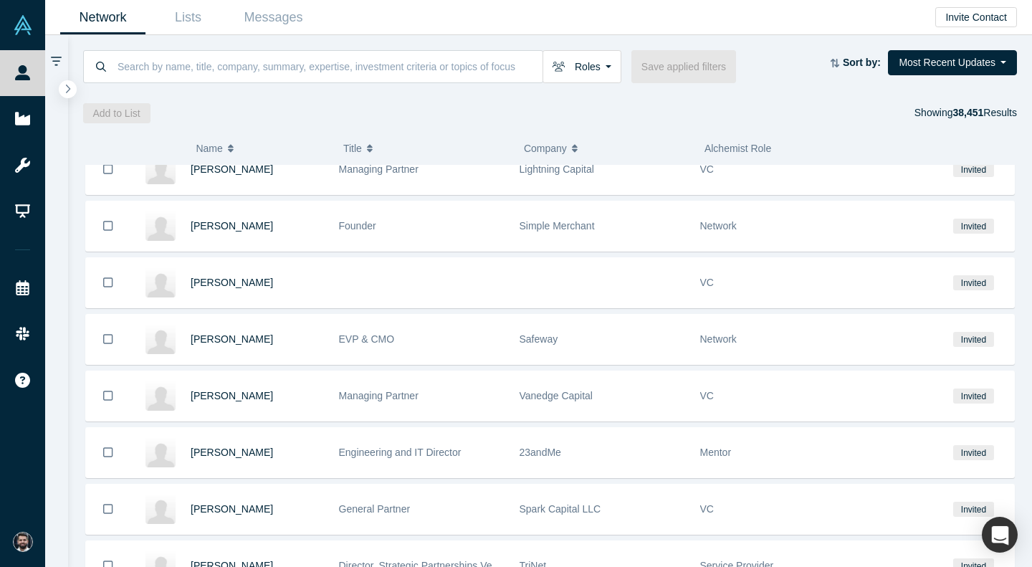
scroll to position [24414, 0]
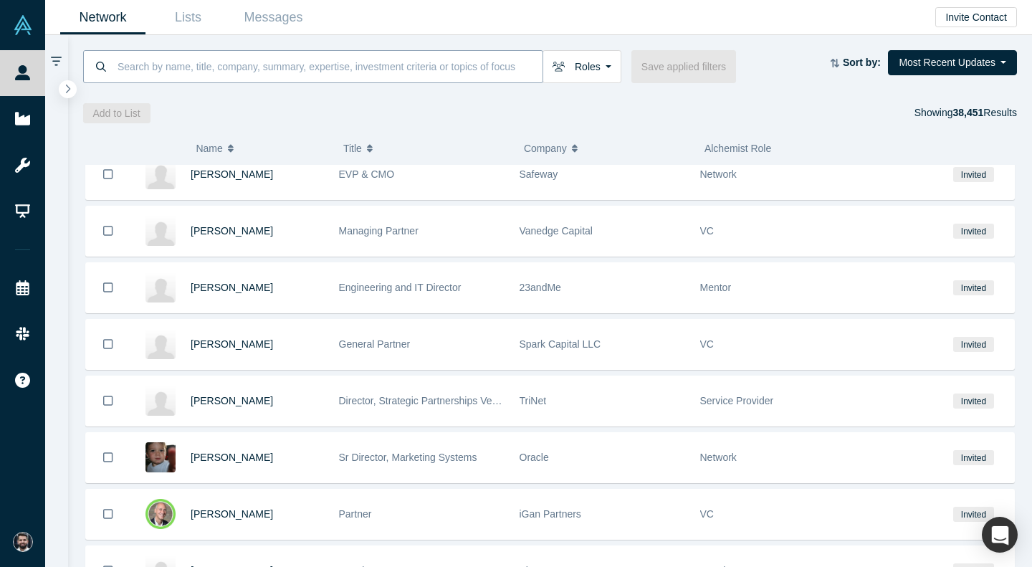
click at [451, 74] on input at bounding box center [329, 66] width 426 height 34
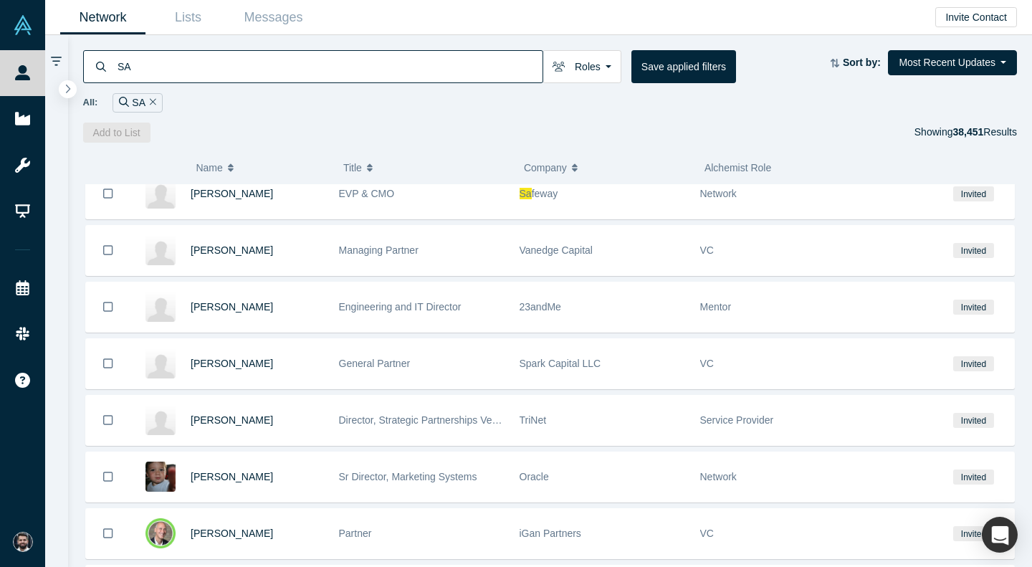
click at [451, 74] on input "SA" at bounding box center [329, 66] width 426 height 34
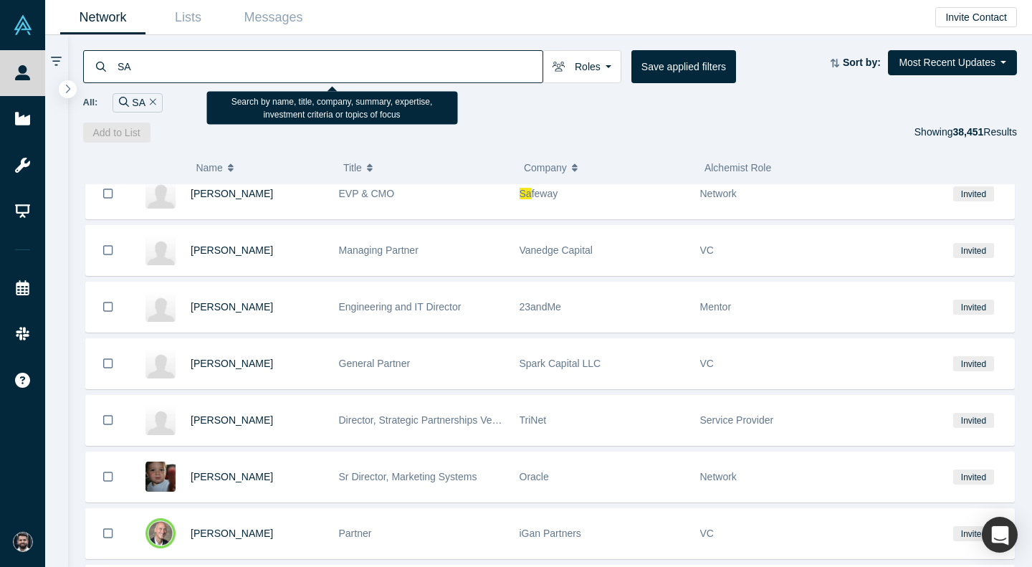
type input "S"
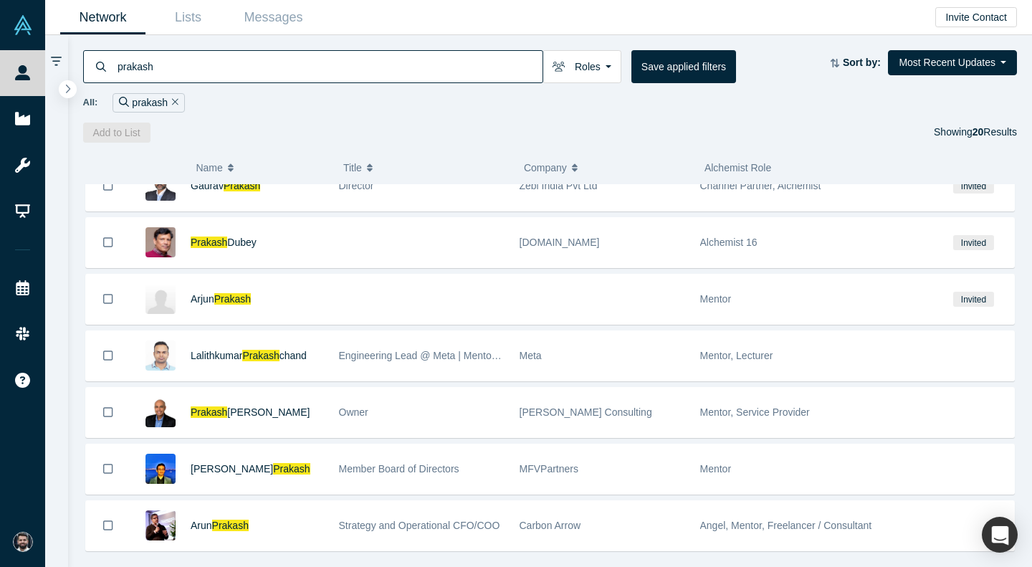
scroll to position [783, 0]
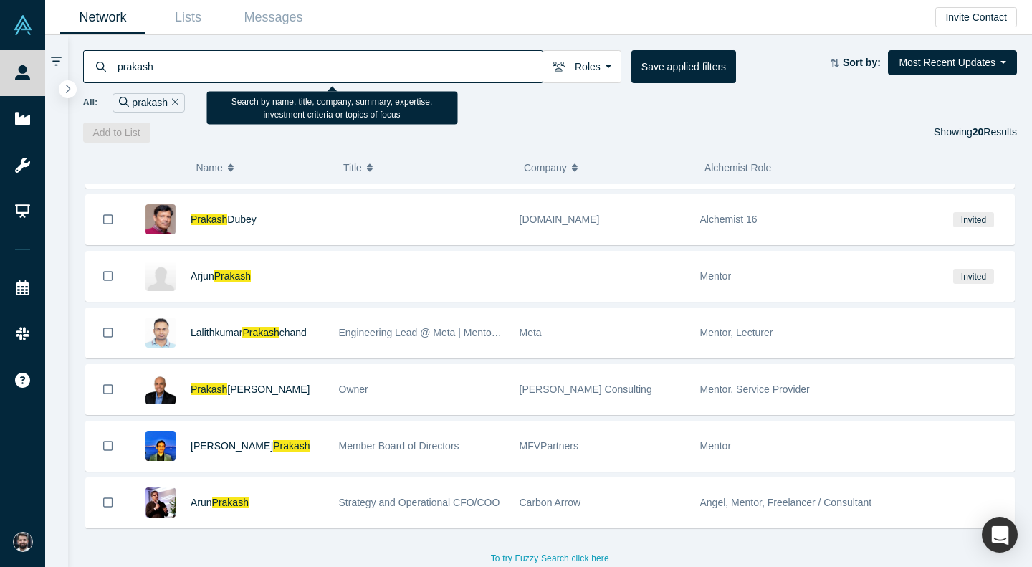
click at [350, 59] on input "prakash" at bounding box center [329, 66] width 426 height 34
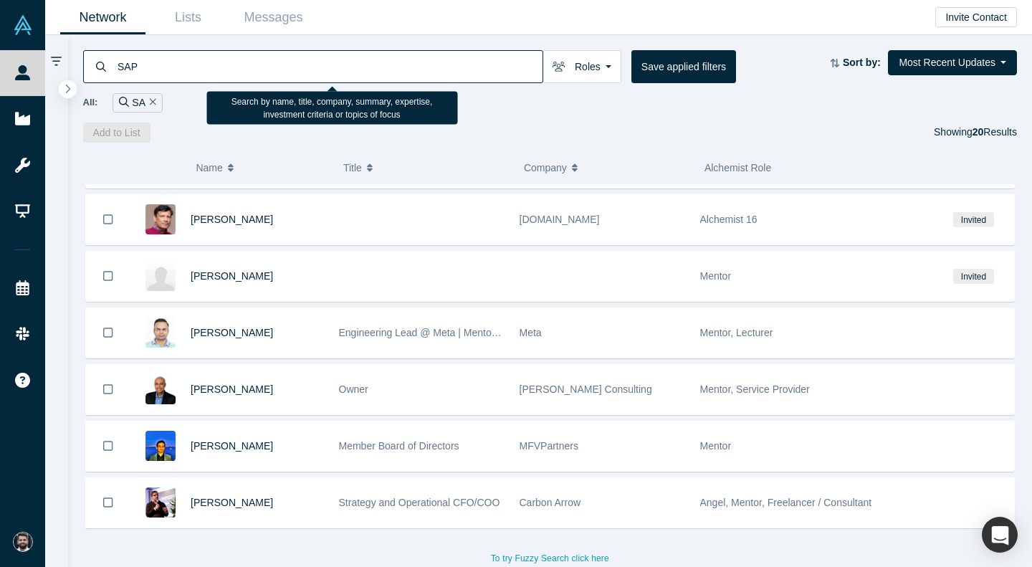
type input "SAP"
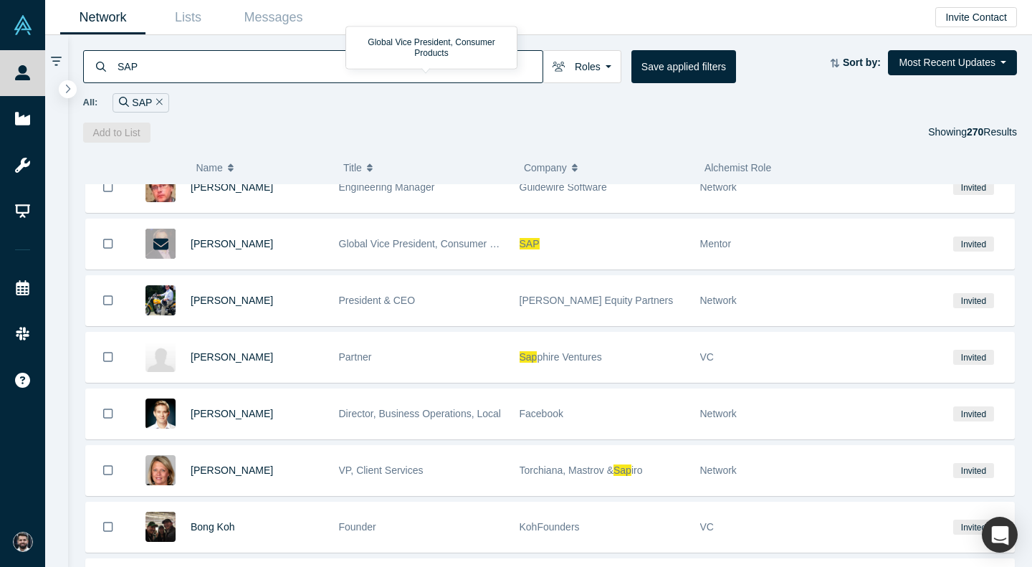
scroll to position [1523, 0]
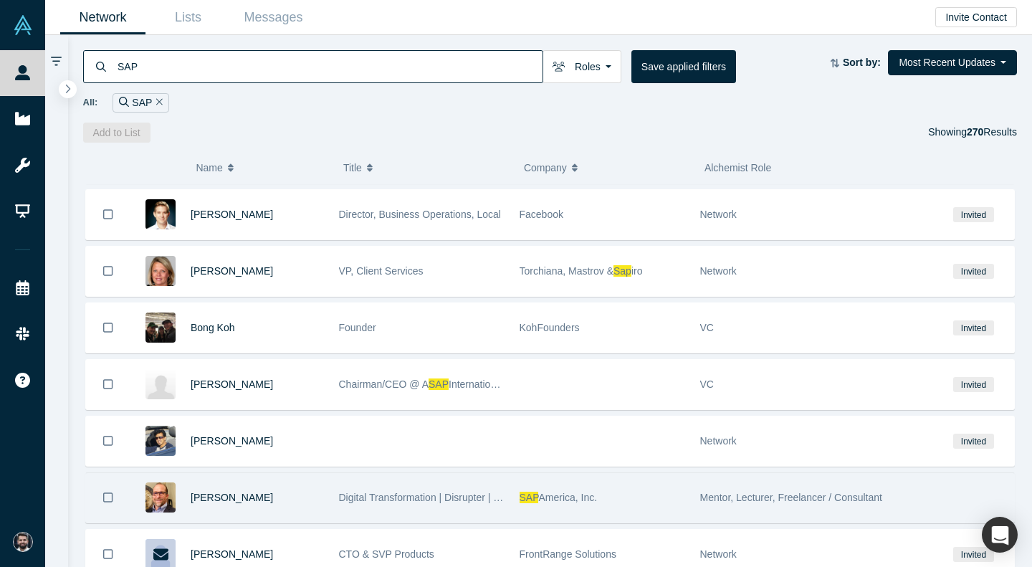
click at [670, 505] on div "SAP America, Inc." at bounding box center [603, 497] width 166 height 49
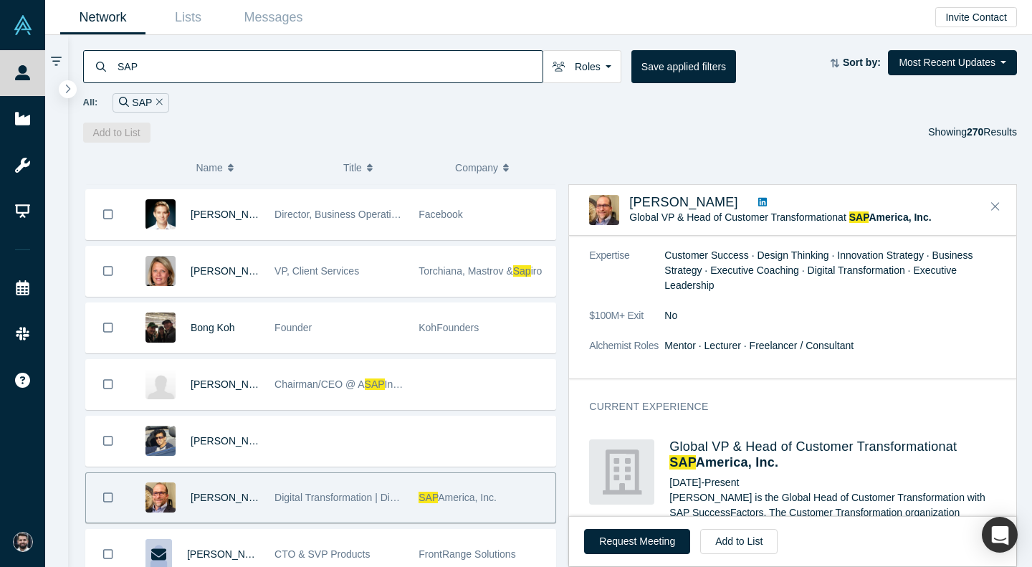
scroll to position [410, 0]
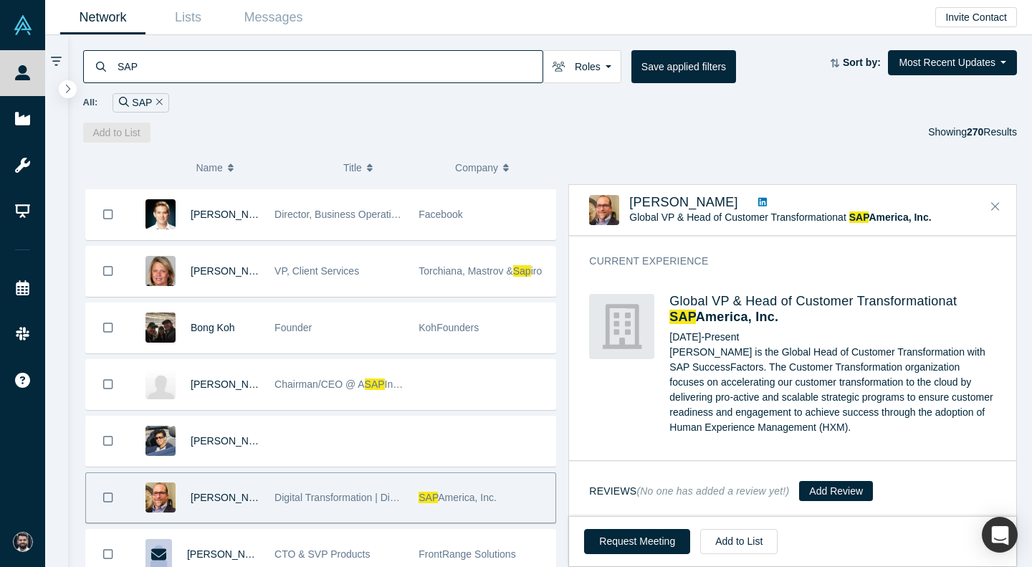
click at [753, 206] on link at bounding box center [762, 202] width 19 height 15
click at [992, 203] on icon "Close" at bounding box center [995, 206] width 9 height 13
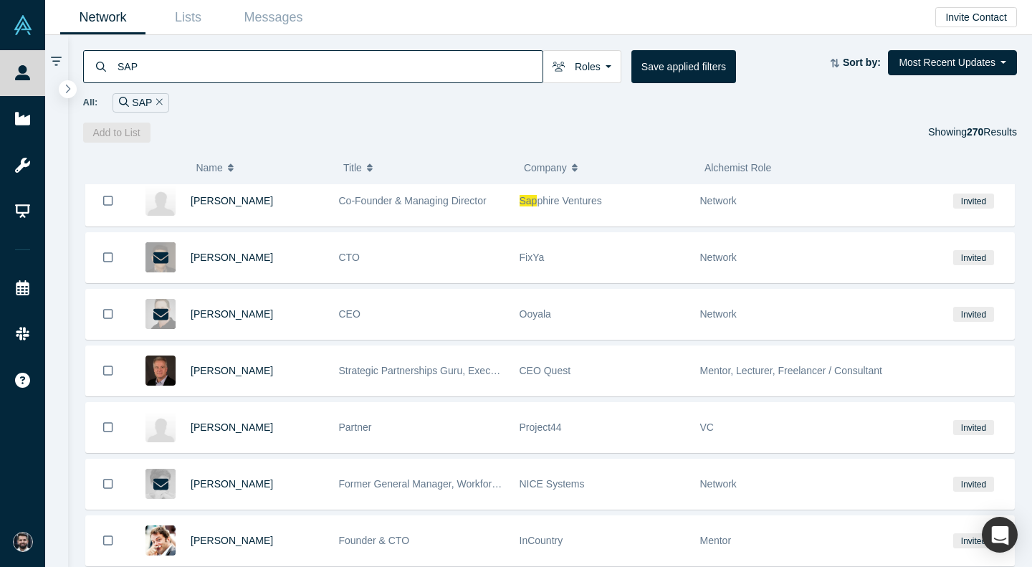
scroll to position [7332, 0]
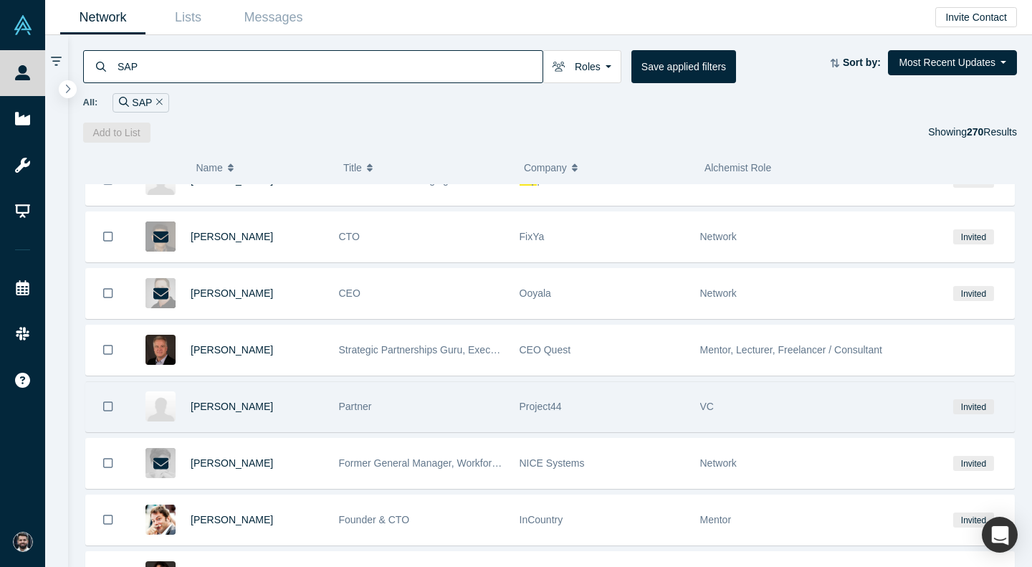
click at [672, 391] on div "Project44" at bounding box center [603, 406] width 166 height 49
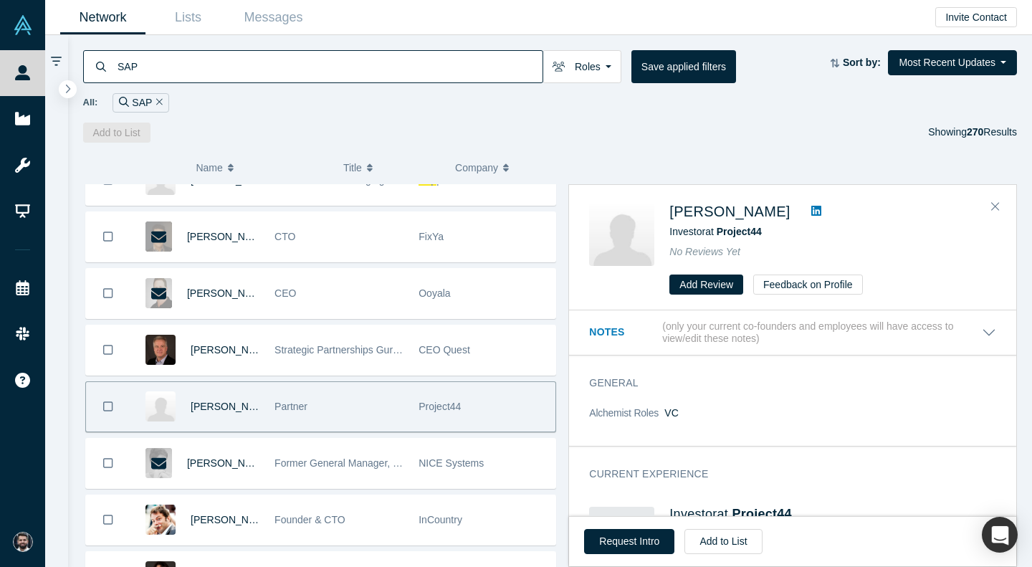
scroll to position [374, 0]
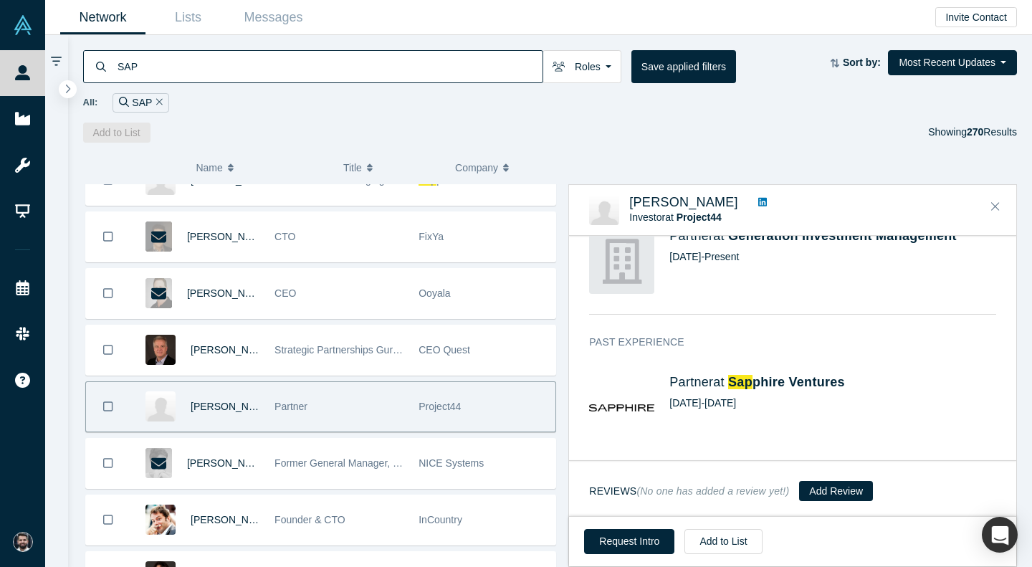
click at [753, 202] on link at bounding box center [762, 202] width 19 height 15
click at [990, 214] on button "Close" at bounding box center [995, 207] width 21 height 23
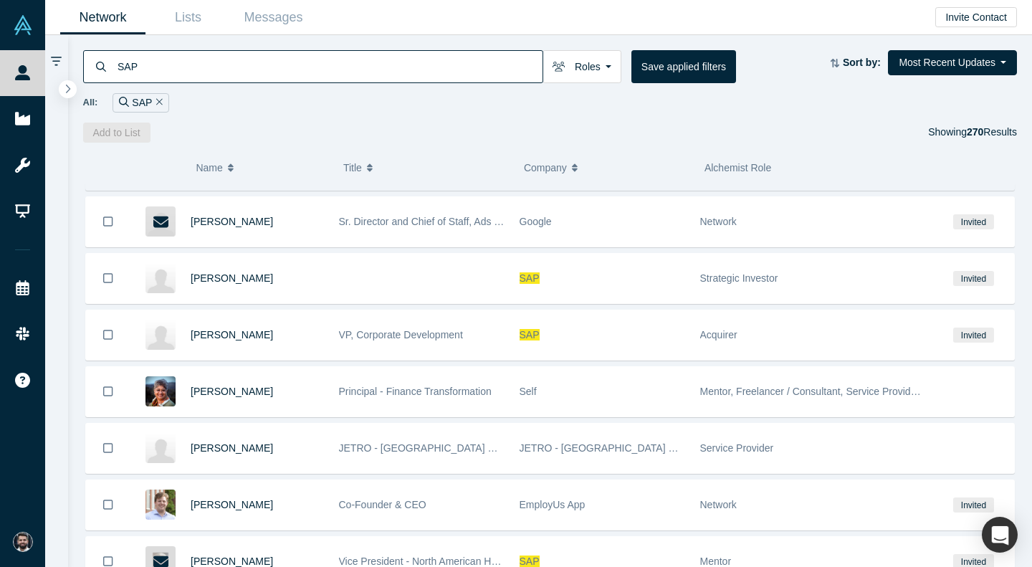
scroll to position [8428, 0]
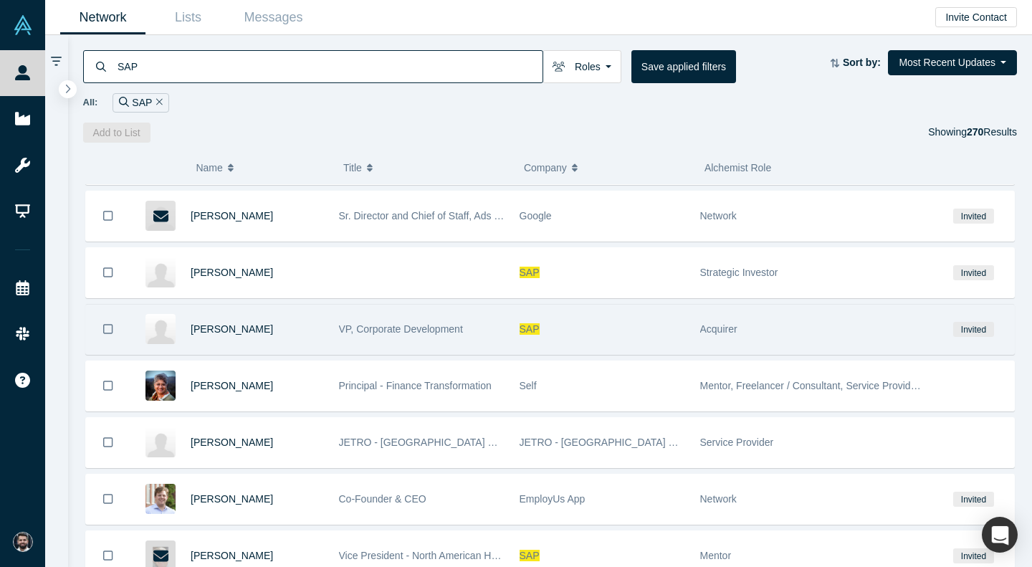
click at [485, 330] on div "VP, Corporate Development" at bounding box center [422, 329] width 166 height 49
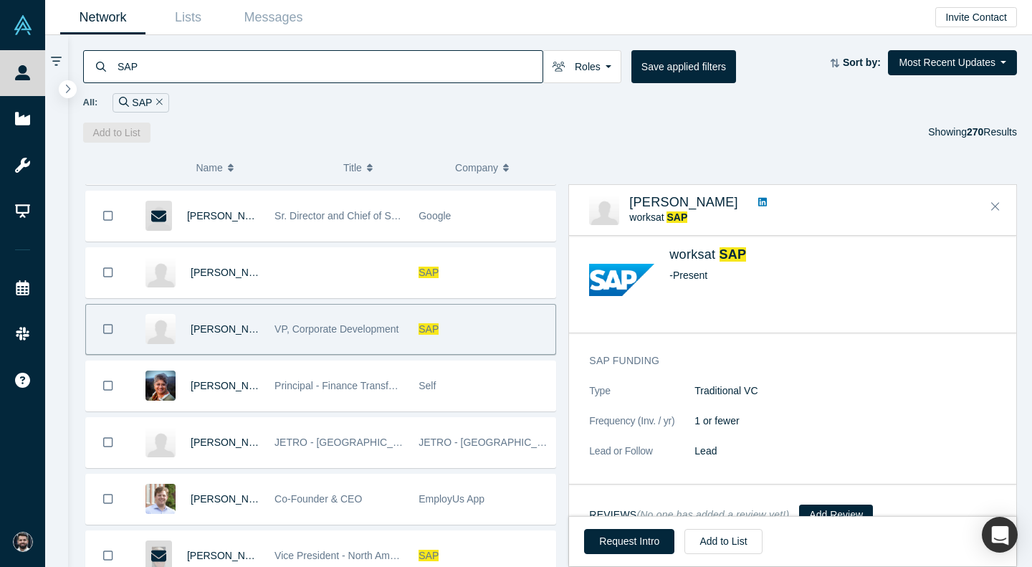
scroll to position [182, 0]
click at [758, 203] on icon at bounding box center [762, 202] width 9 height 9
click at [992, 203] on icon "Close" at bounding box center [995, 206] width 9 height 13
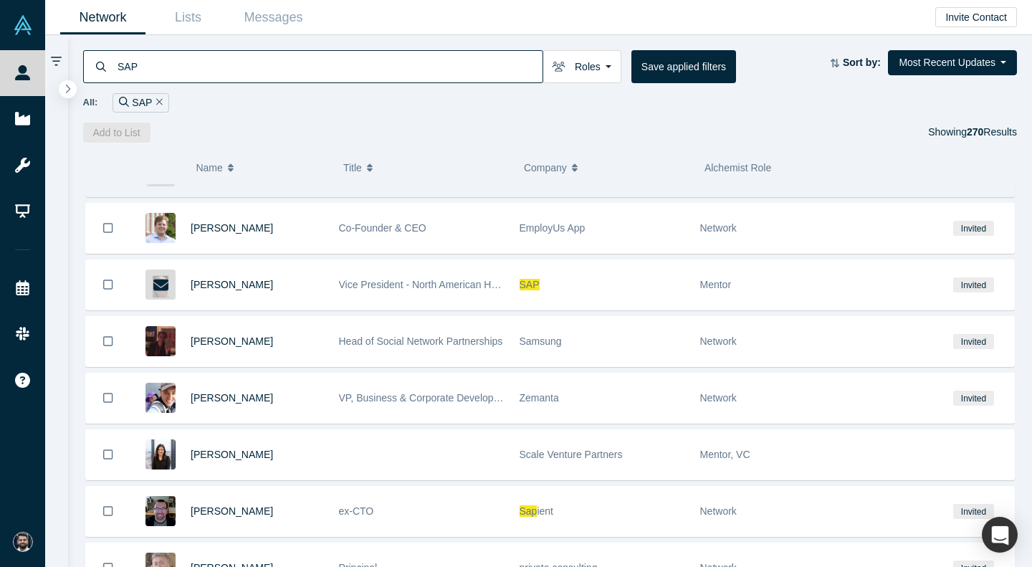
scroll to position [8708, 0]
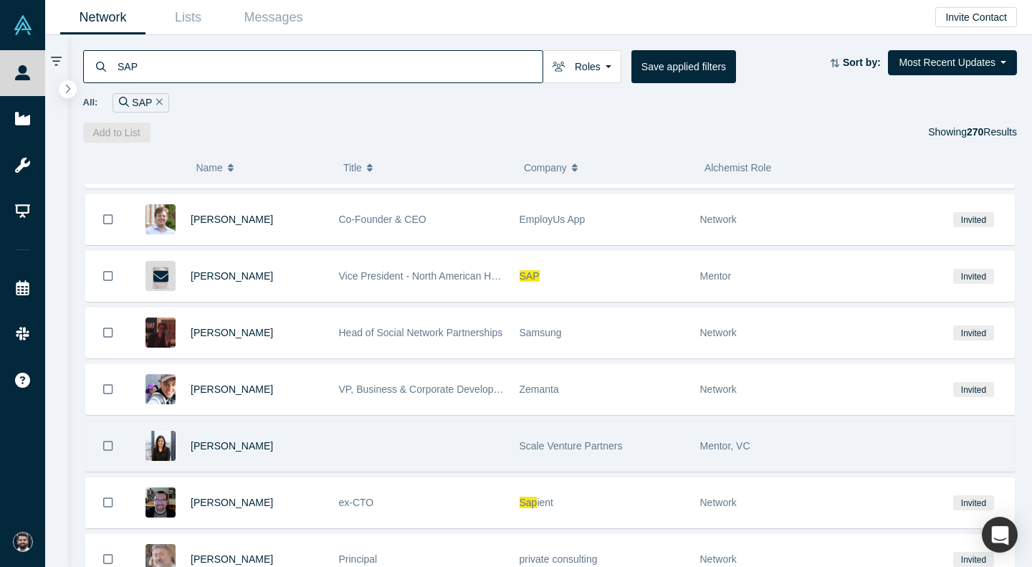
click at [456, 442] on div at bounding box center [421, 445] width 181 height 49
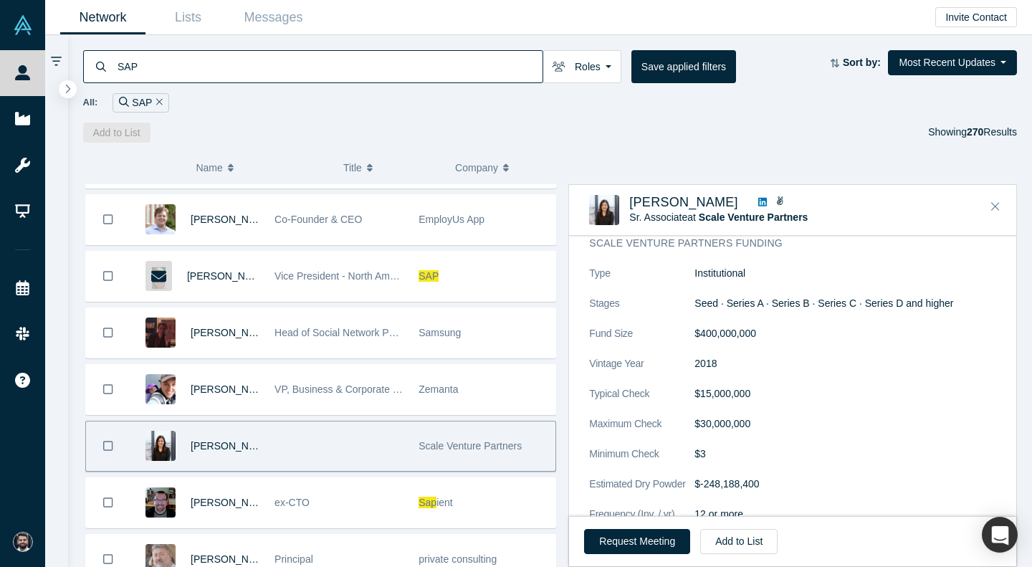
scroll to position [550, 0]
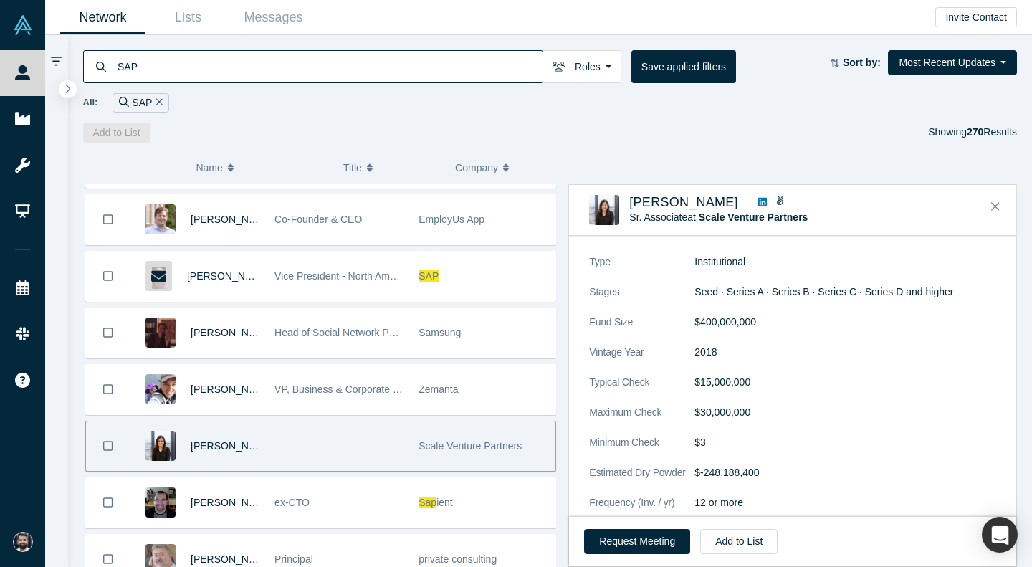
click at [758, 201] on icon at bounding box center [762, 202] width 9 height 10
click at [1002, 201] on button "Close" at bounding box center [995, 207] width 21 height 23
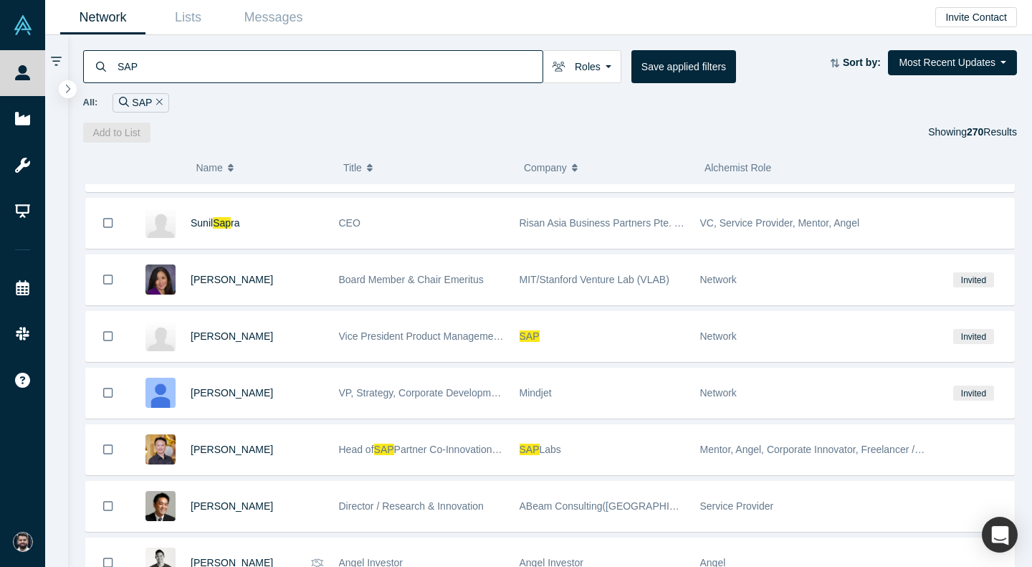
scroll to position [10368, 0]
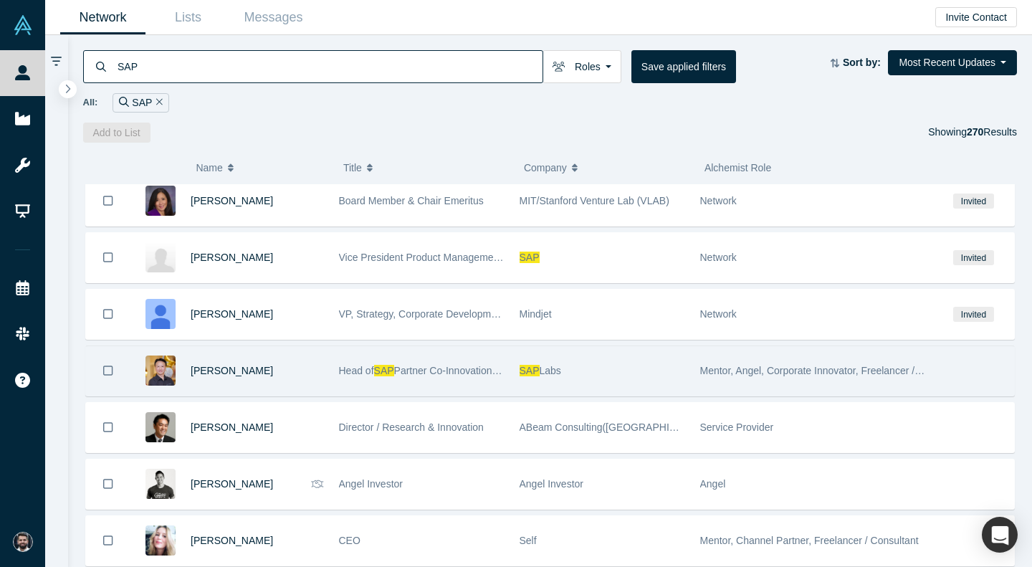
click at [611, 387] on div "SAP Labs" at bounding box center [603, 370] width 166 height 49
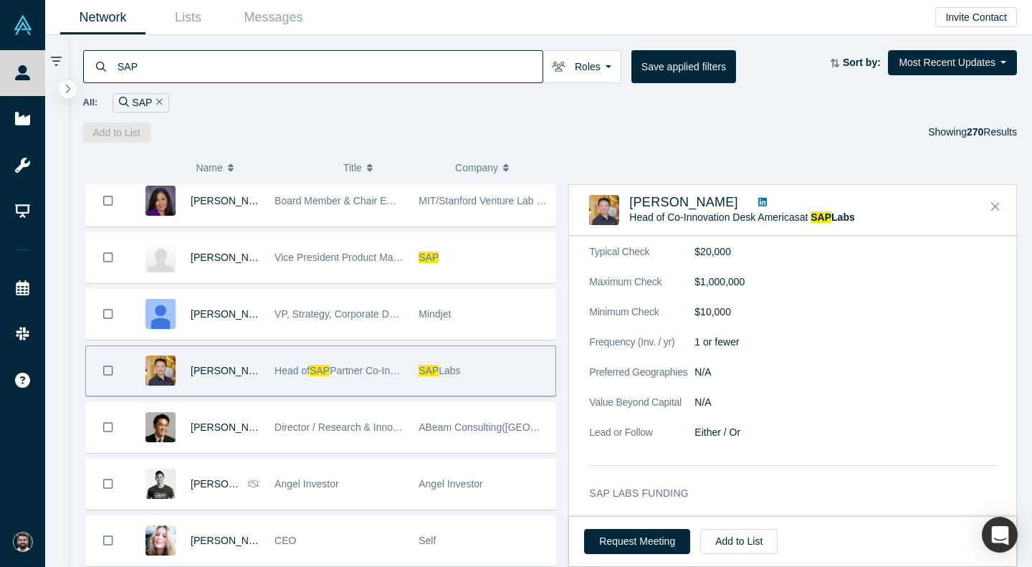
scroll to position [857, 0]
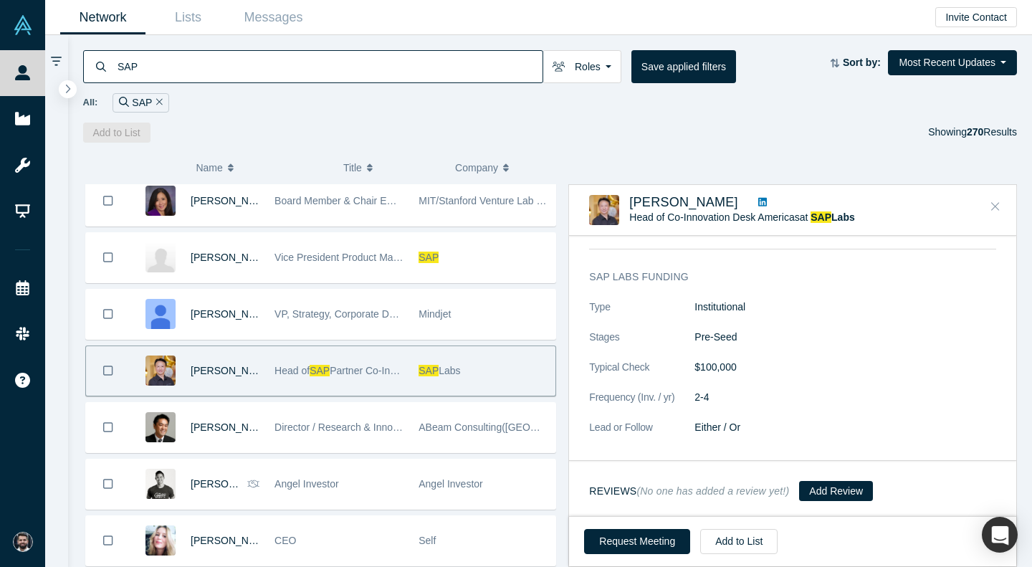
click at [992, 210] on icon "Close" at bounding box center [995, 206] width 9 height 9
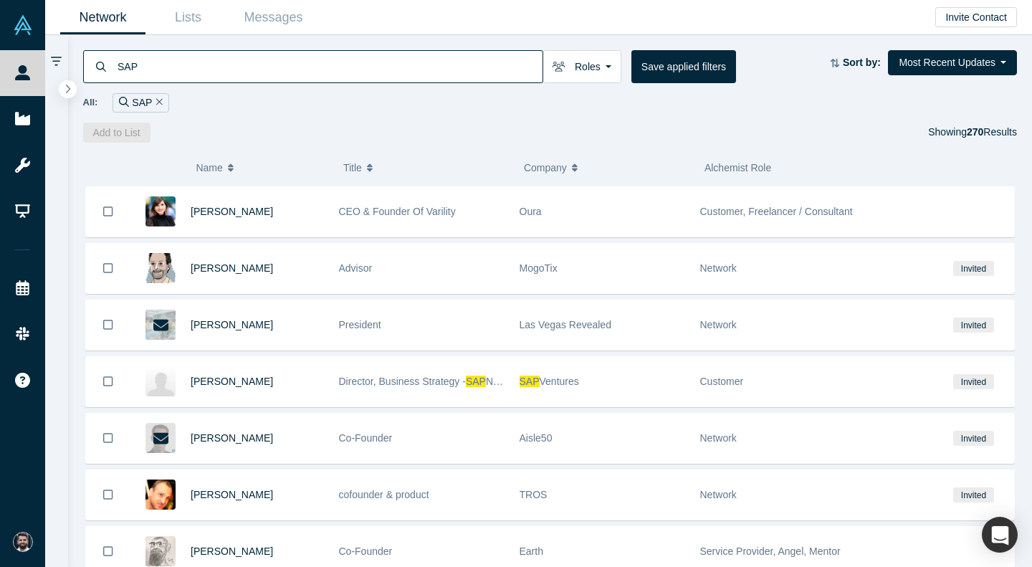
scroll to position [11210, 0]
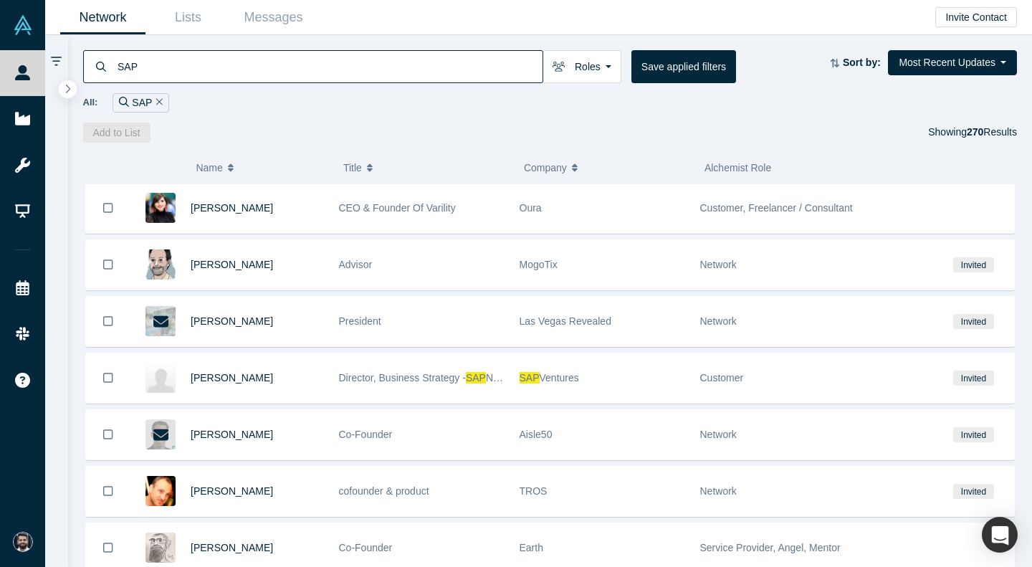
click at [656, 379] on div "SAP Ventures" at bounding box center [603, 377] width 166 height 49
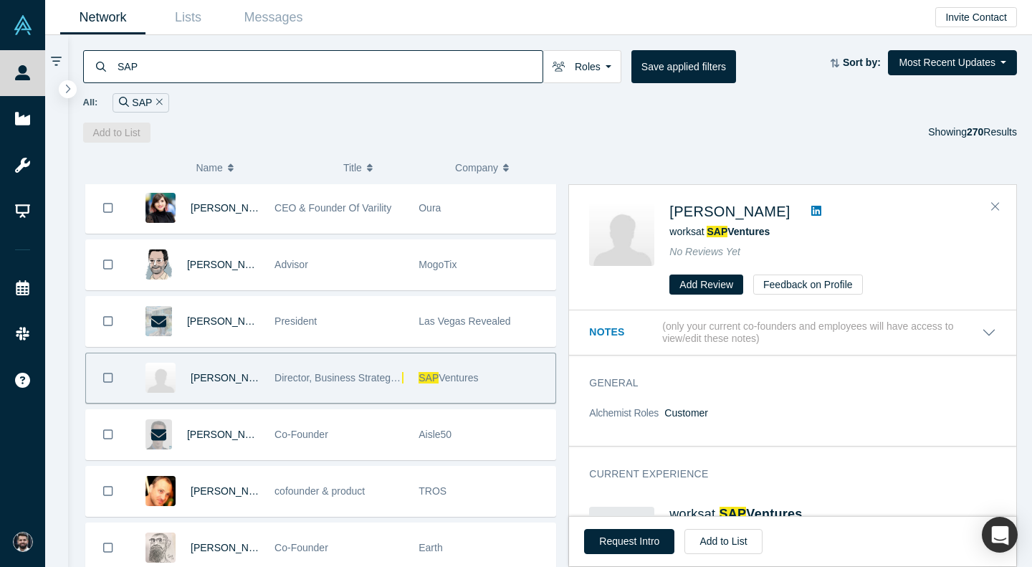
click at [795, 204] on div at bounding box center [816, 211] width 42 height 17
click at [811, 209] on icon at bounding box center [816, 211] width 10 height 10
